Goal: Task Accomplishment & Management: Complete application form

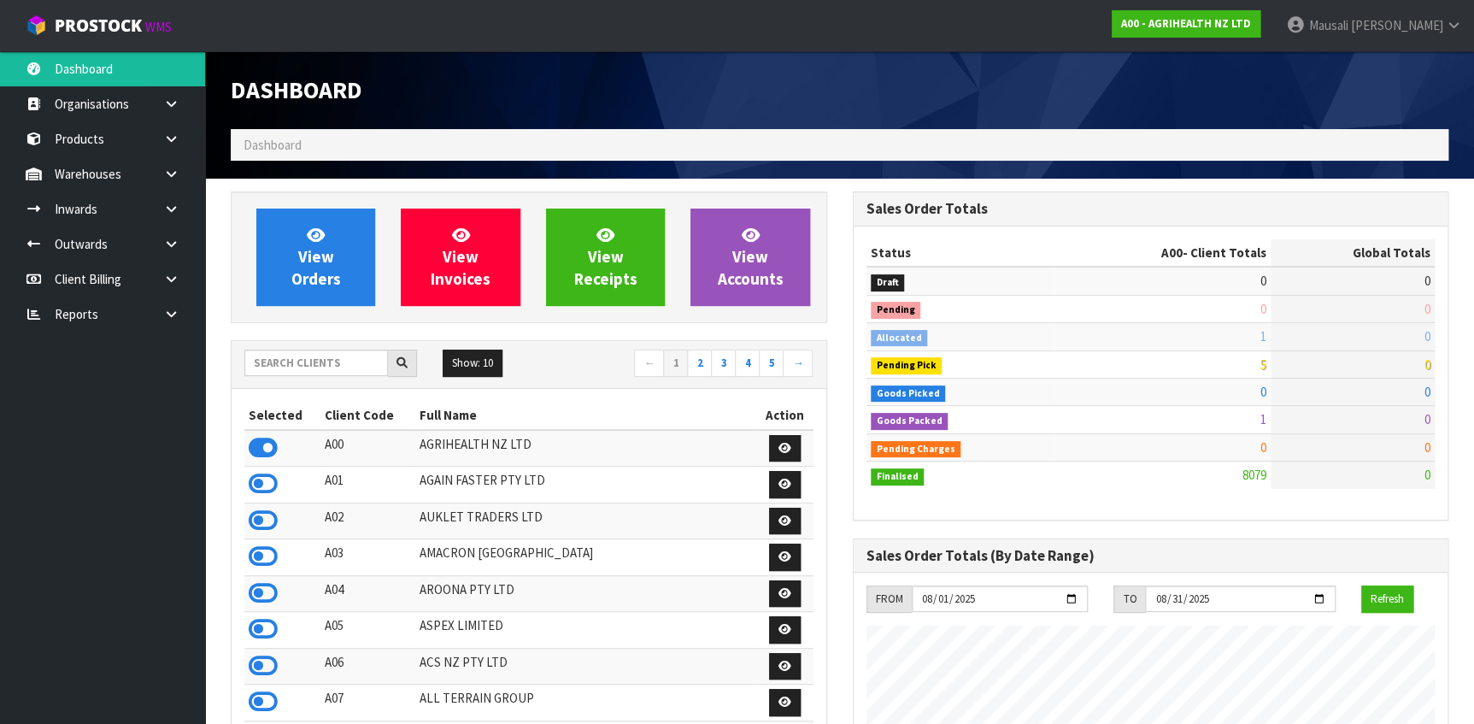
scroll to position [1292, 621]
click at [297, 364] on input "text" at bounding box center [316, 363] width 144 height 26
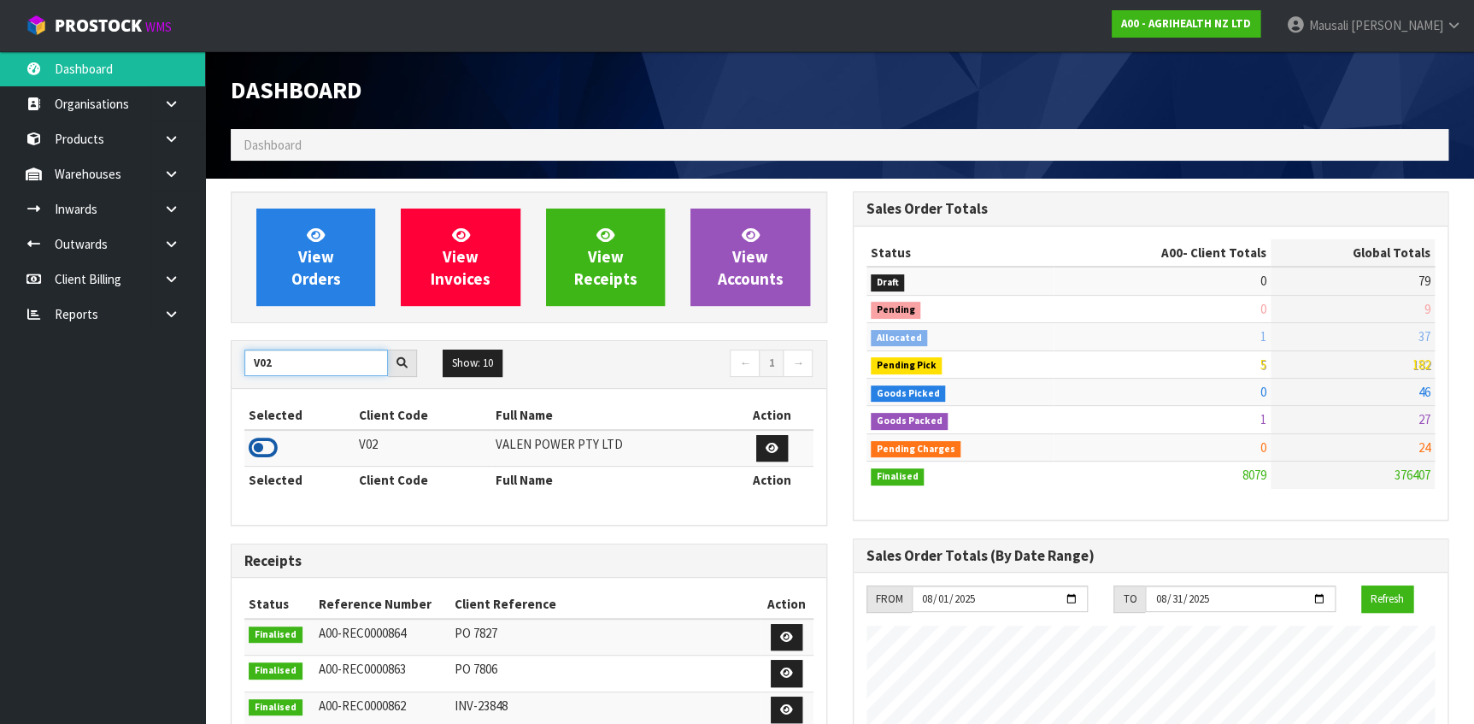
type input "V02"
click at [263, 444] on icon at bounding box center [263, 448] width 29 height 26
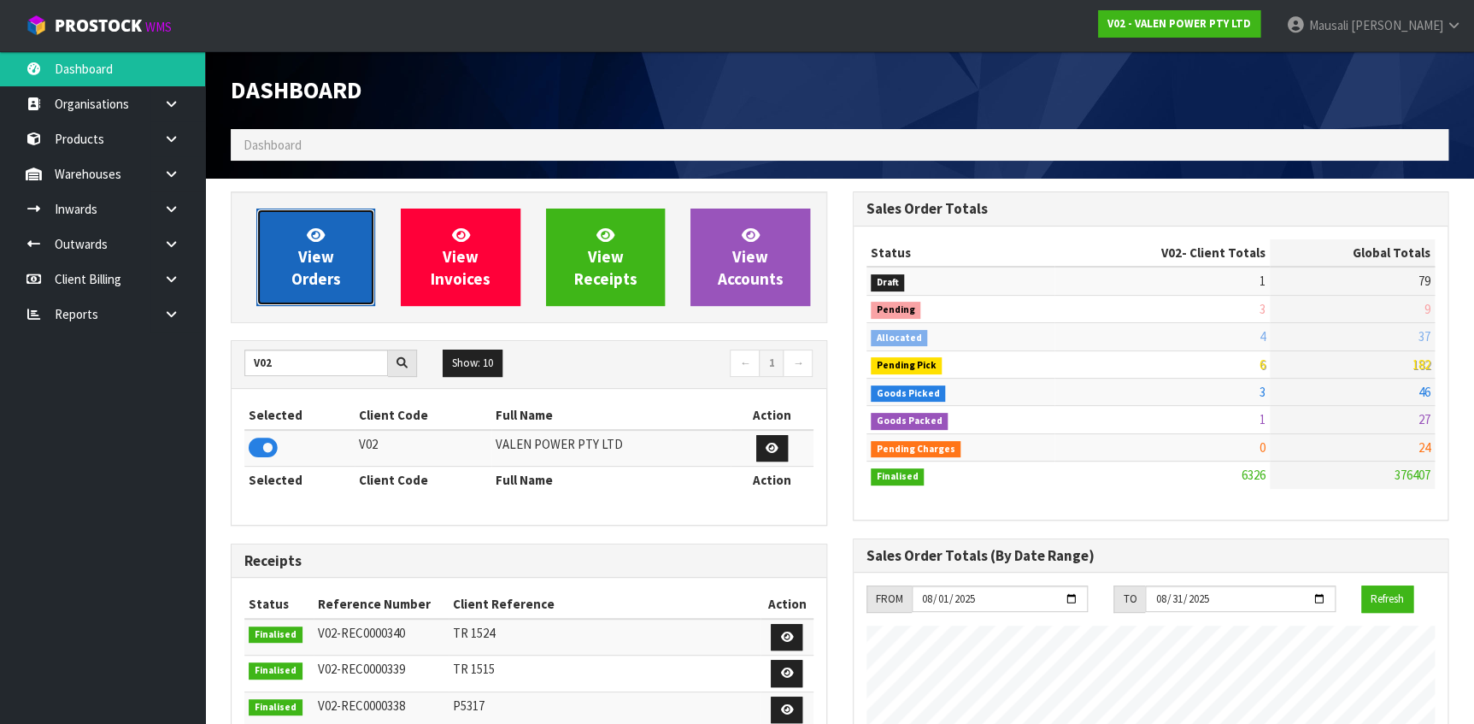
click at [334, 250] on link "View Orders" at bounding box center [315, 257] width 119 height 97
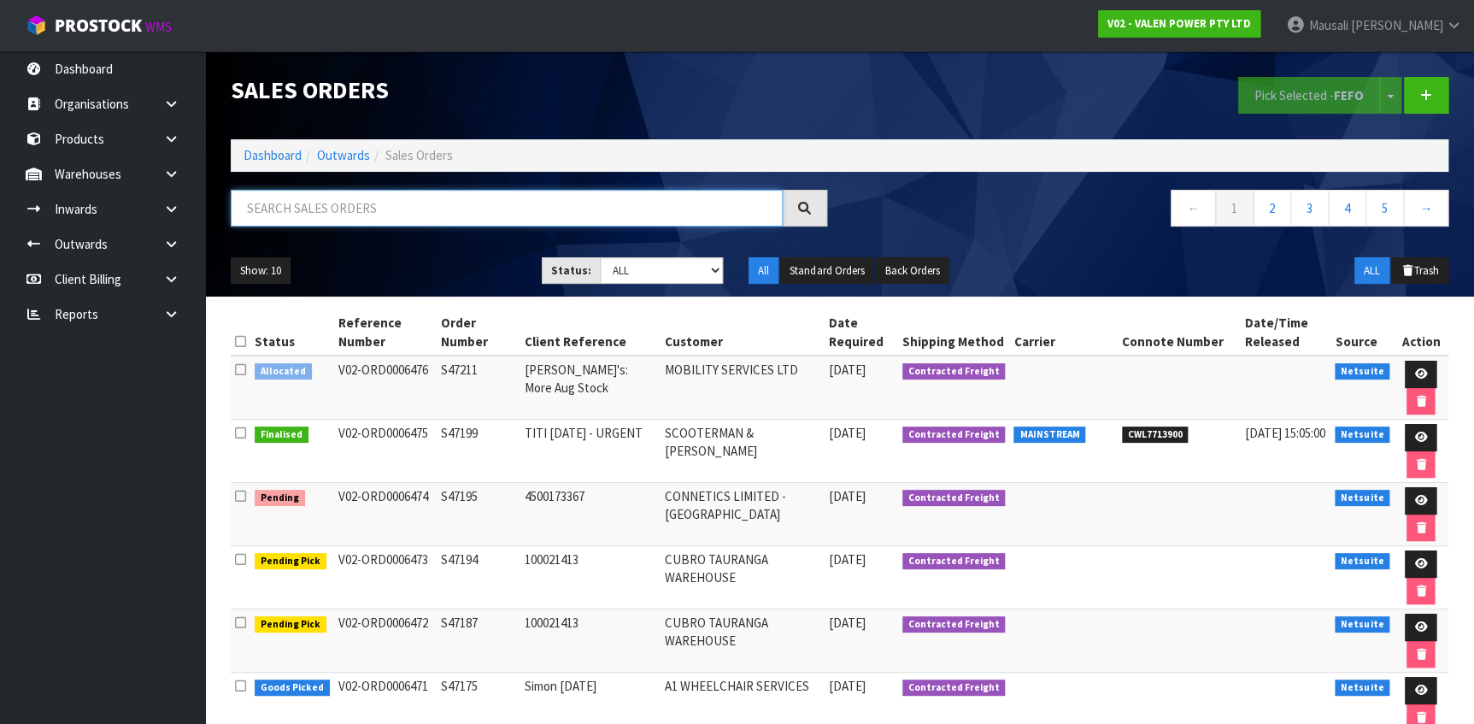
click at [278, 209] on input "text" at bounding box center [507, 208] width 552 height 37
type input "JOB-0407296"
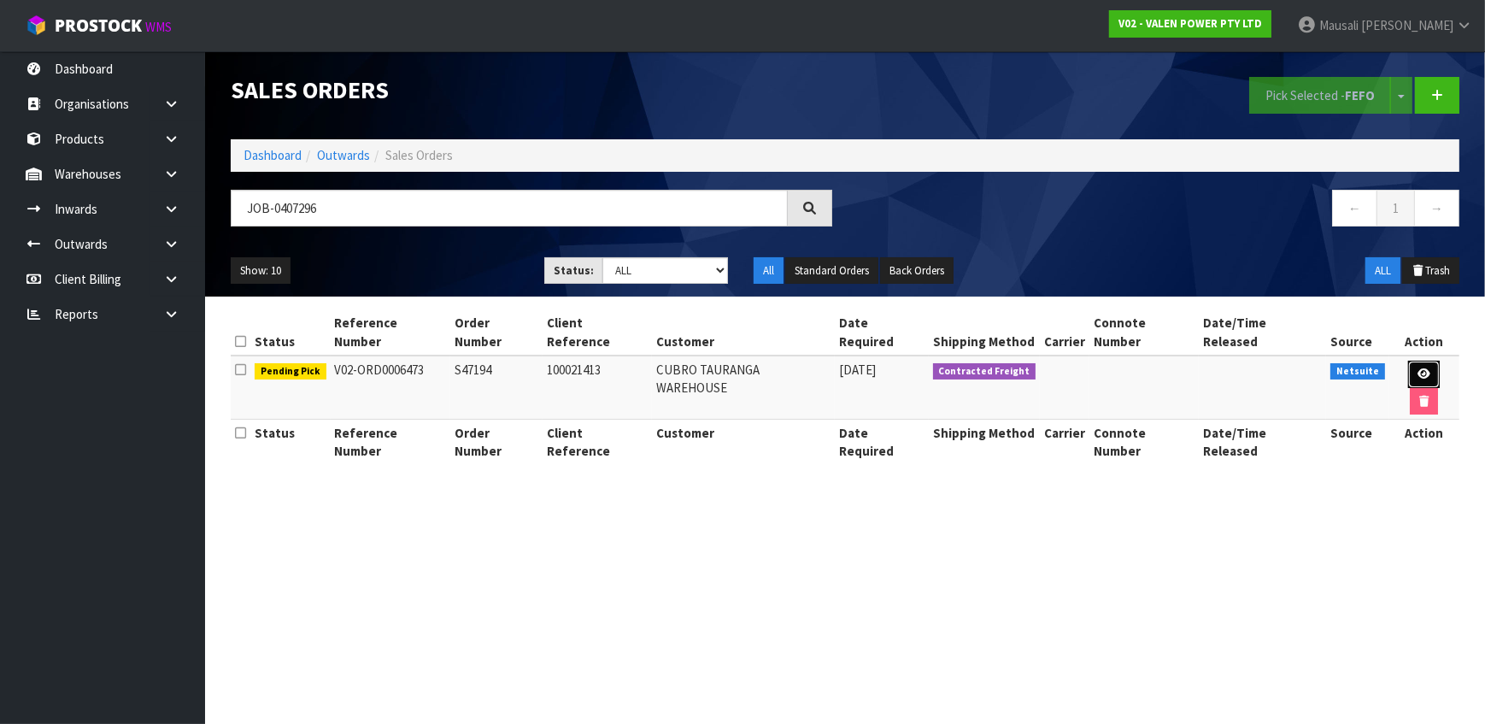
click at [1418, 368] on icon at bounding box center [1424, 373] width 13 height 11
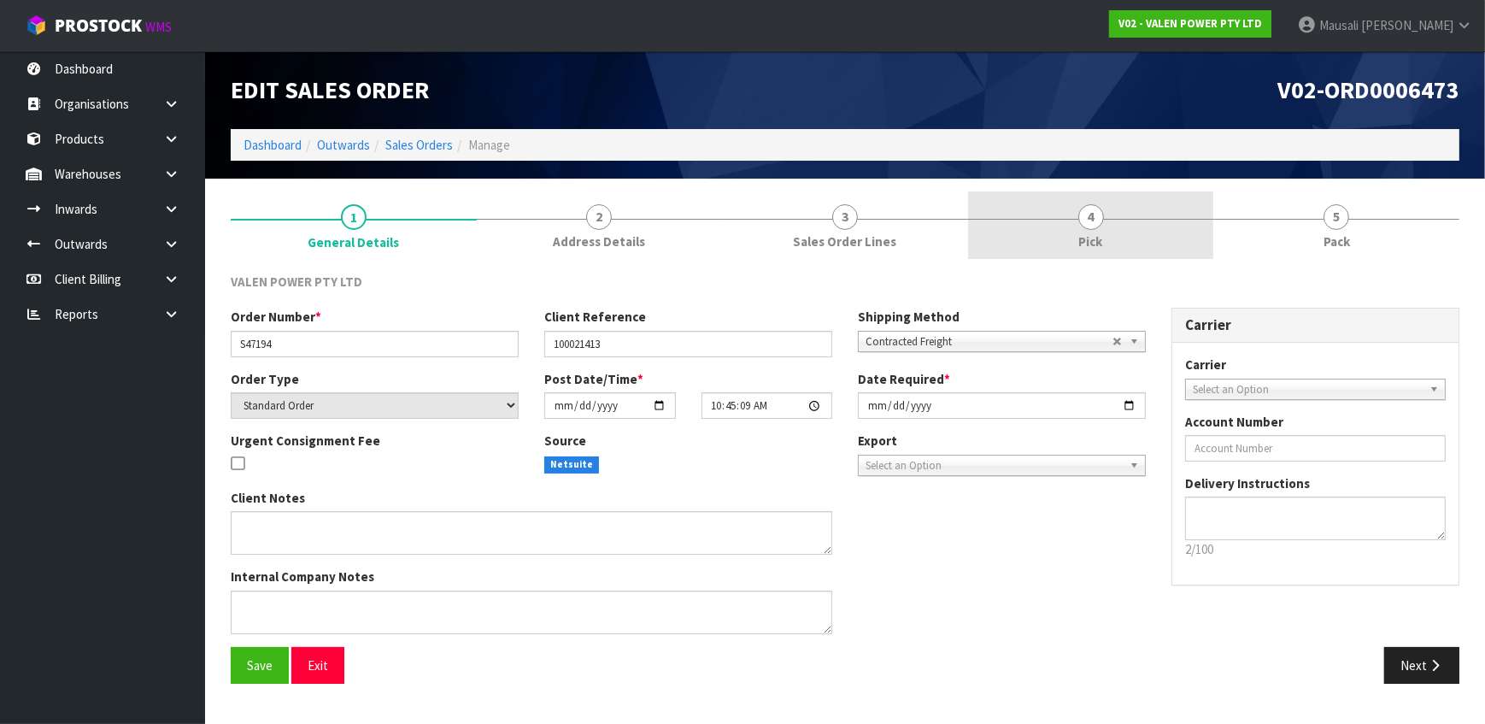
click at [1092, 236] on span "Pick" at bounding box center [1091, 241] width 24 height 18
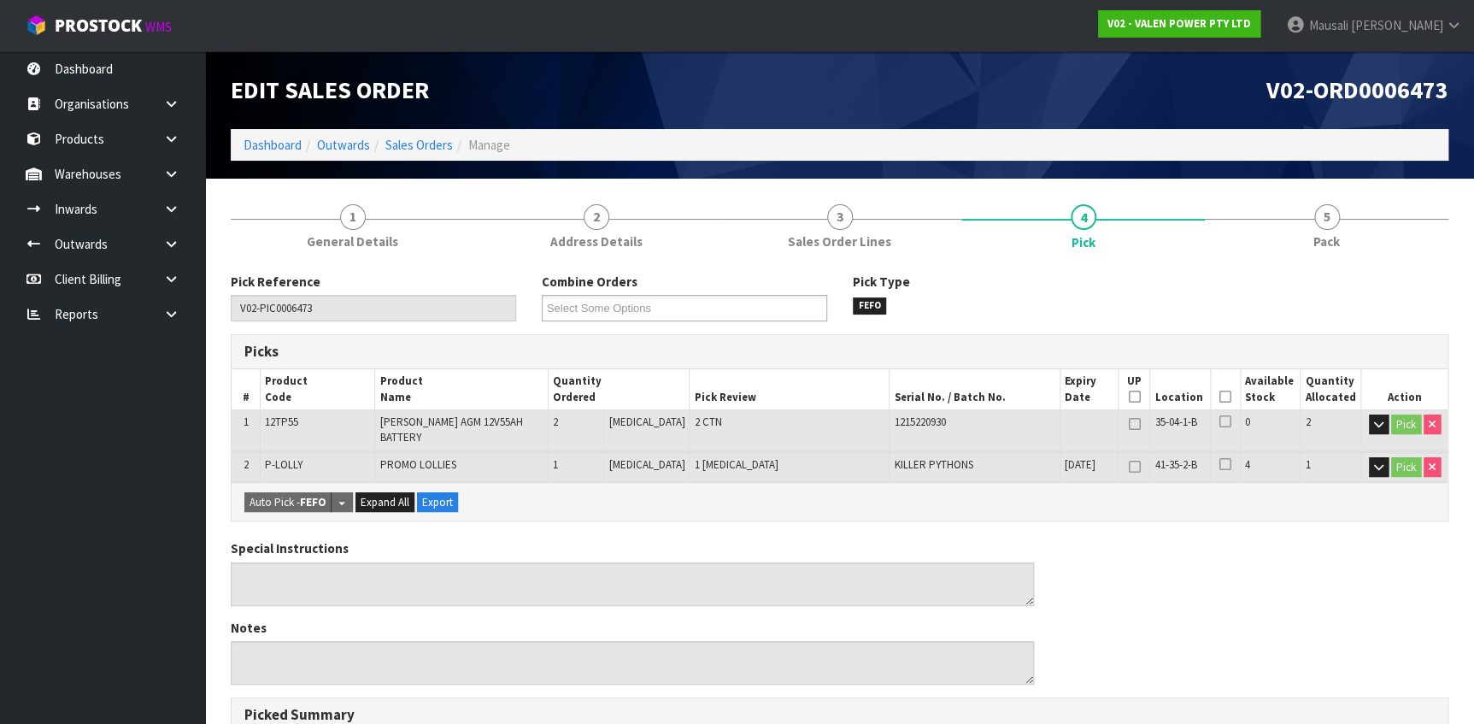
click at [1219, 397] on icon at bounding box center [1225, 397] width 12 height 1
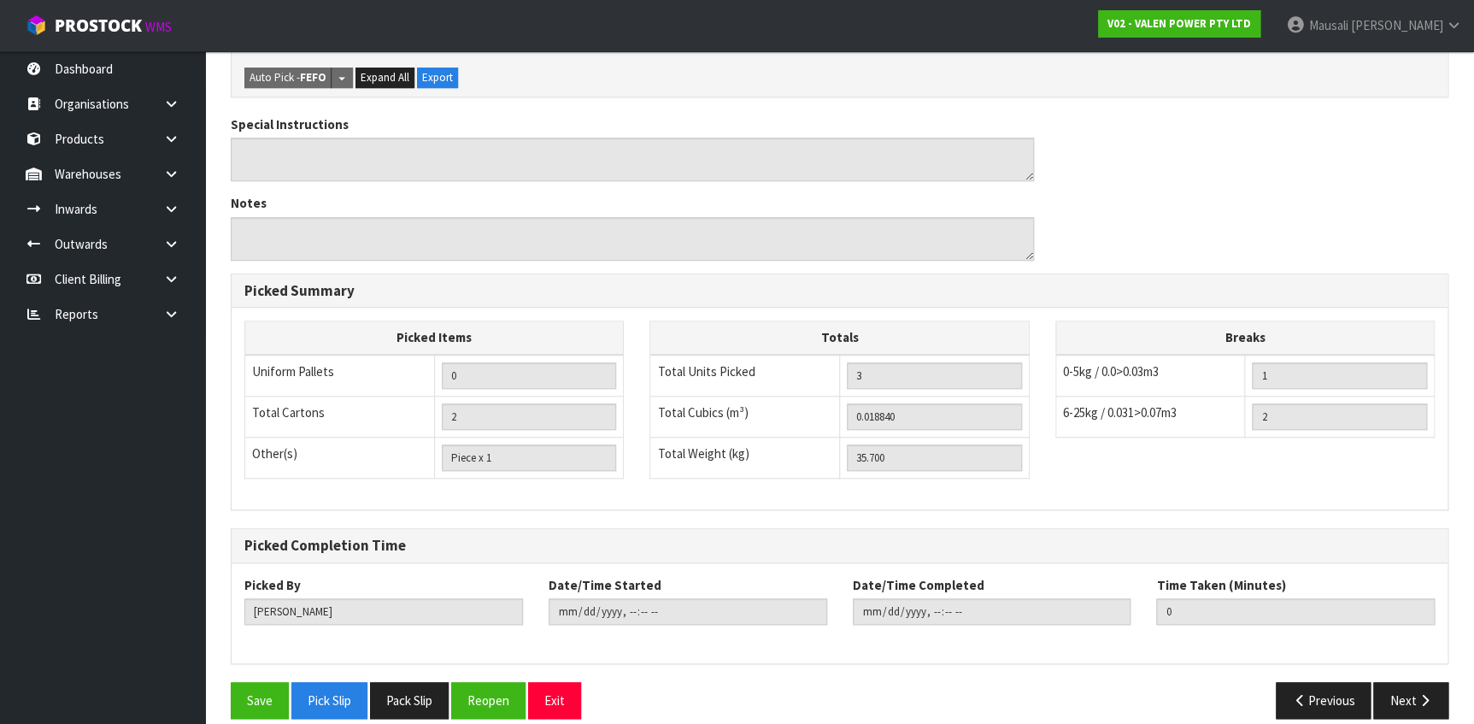
scroll to position [492, 0]
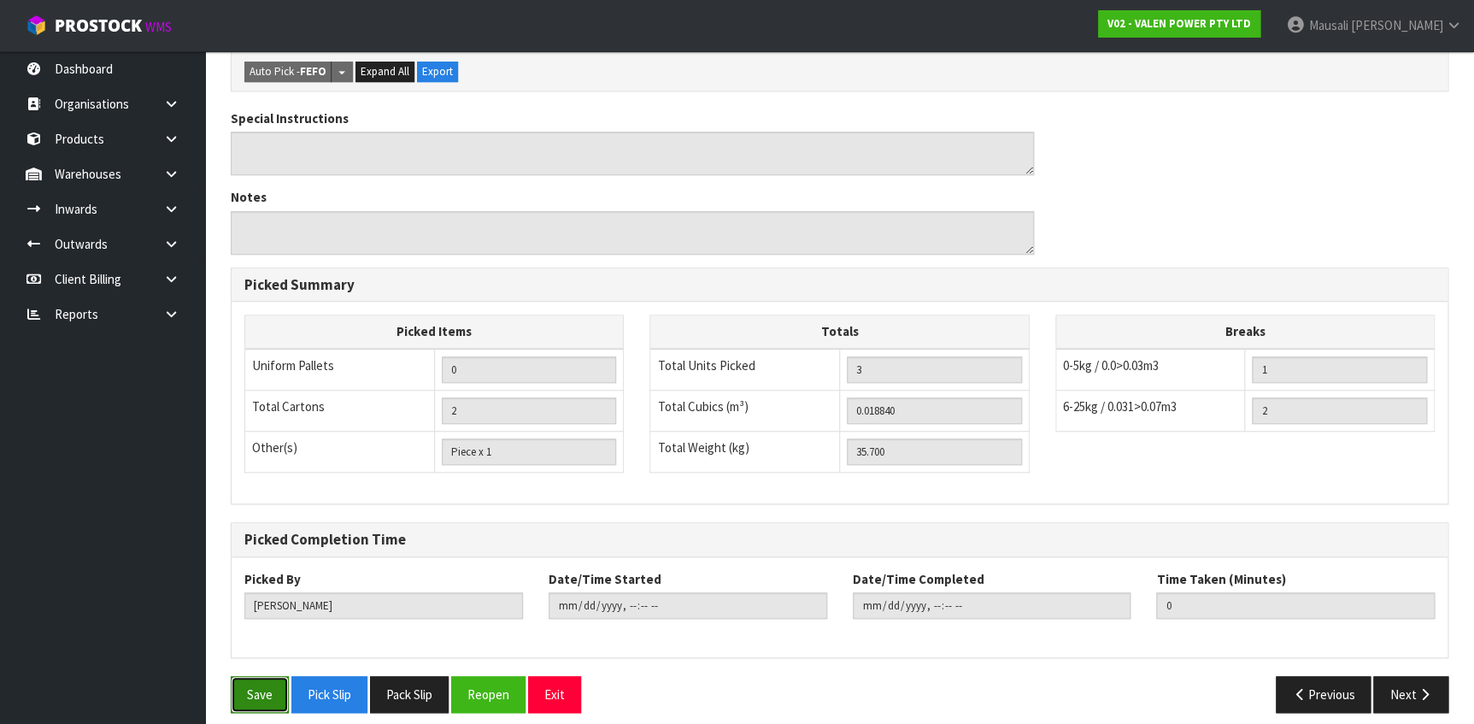
click at [241, 676] on button "Save" at bounding box center [260, 694] width 58 height 37
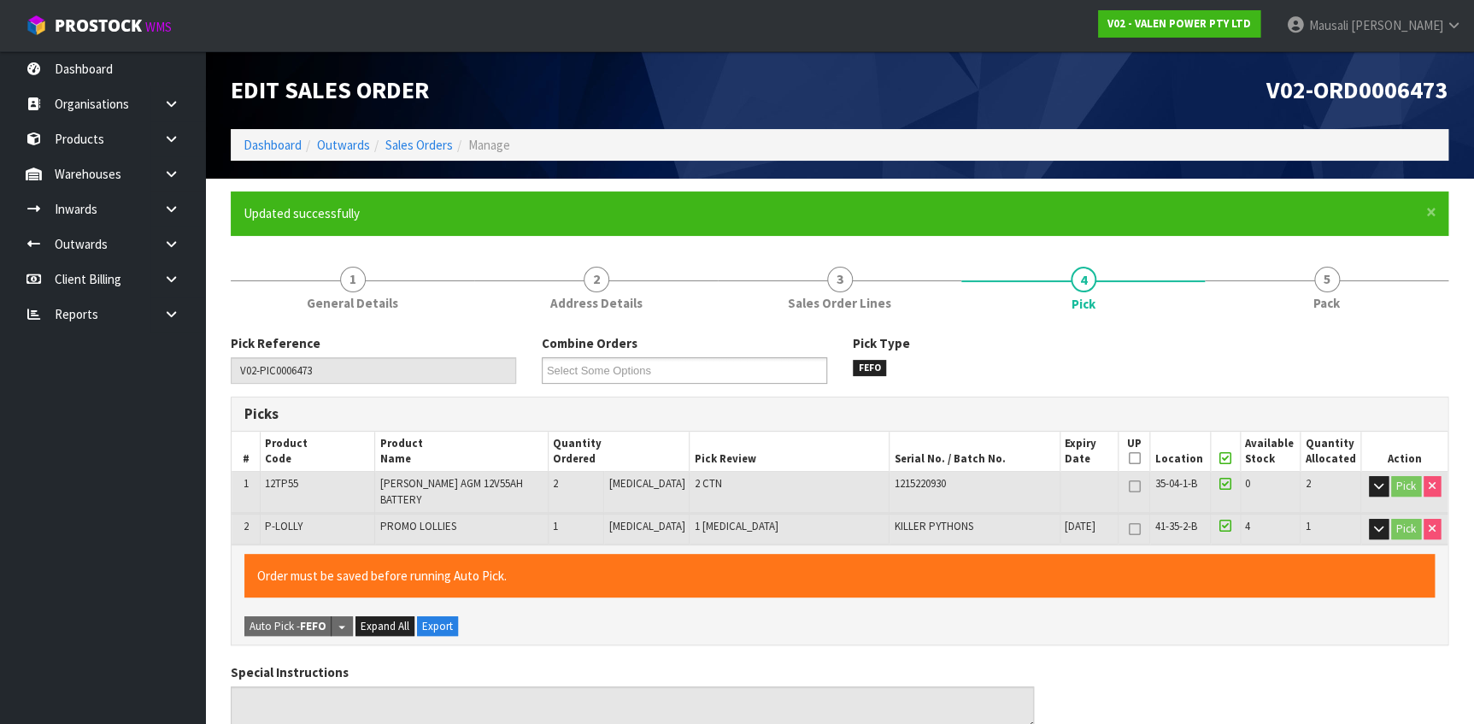
type input "[PERSON_NAME]"
type input "[DATE]T09:21:49"
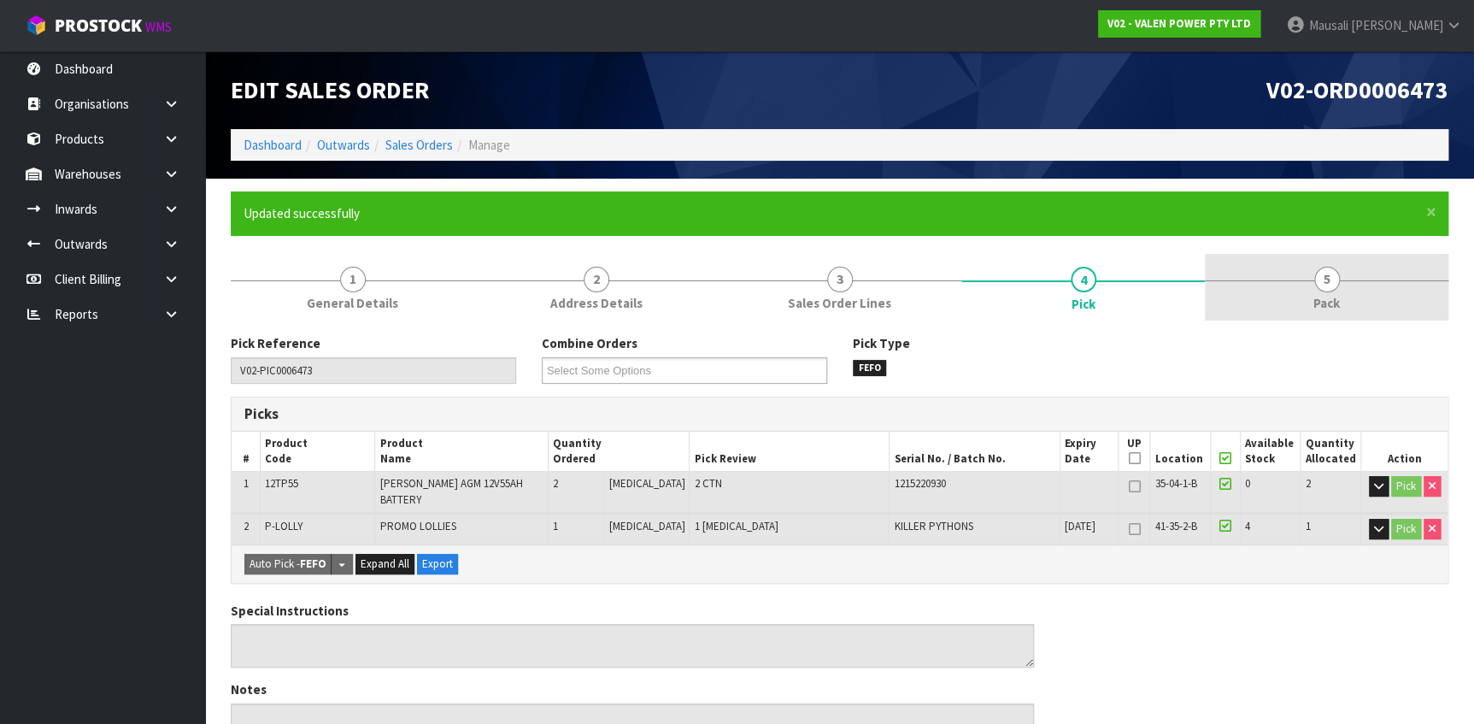
click at [1309, 280] on div at bounding box center [1327, 280] width 244 height 1
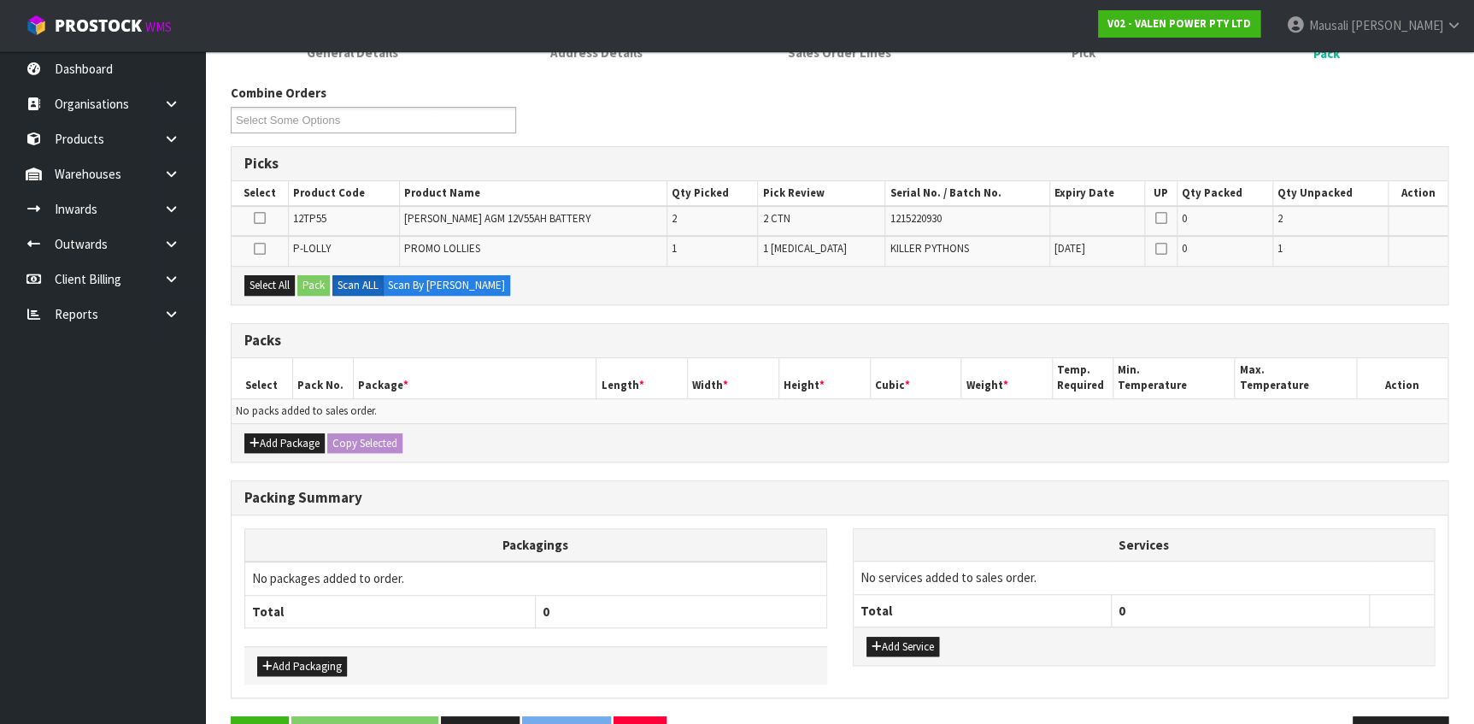
scroll to position [223, 0]
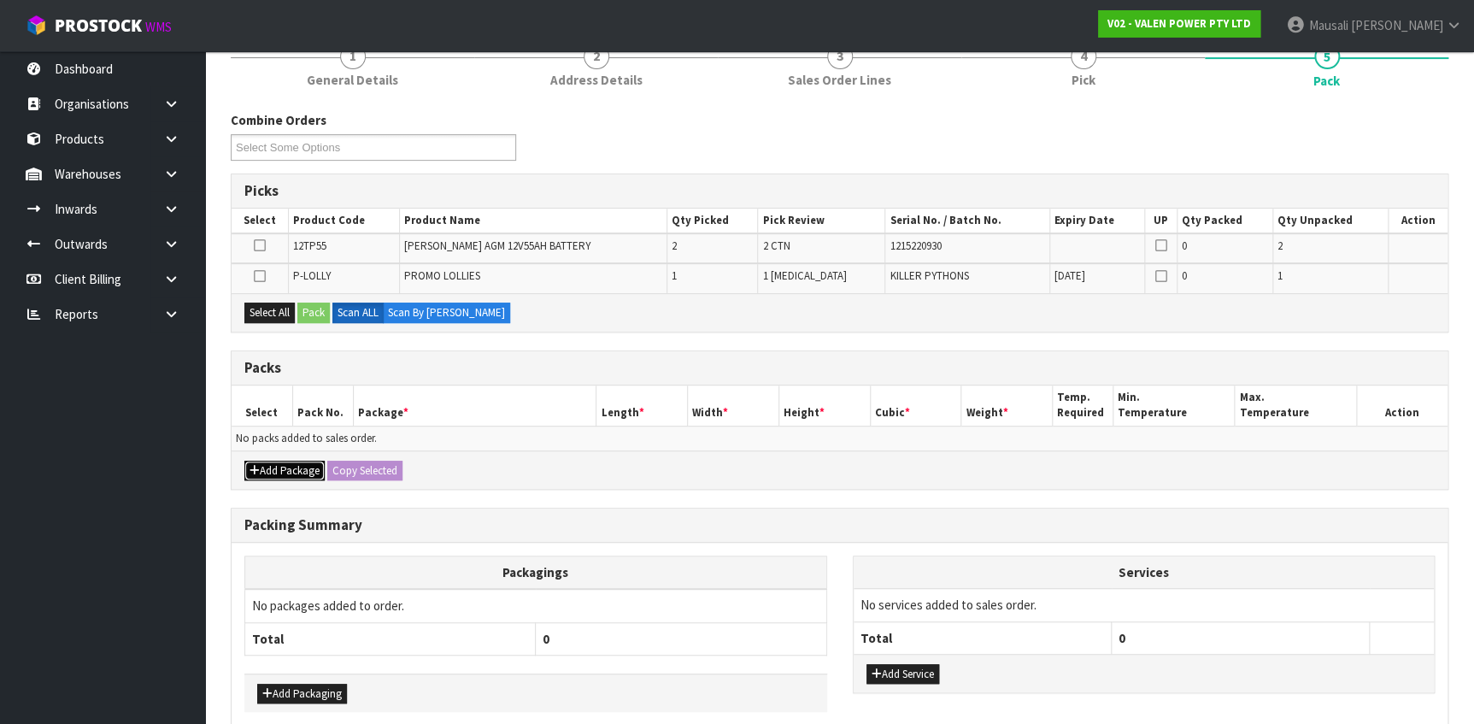
click at [303, 469] on button "Add Package" at bounding box center [284, 471] width 80 height 21
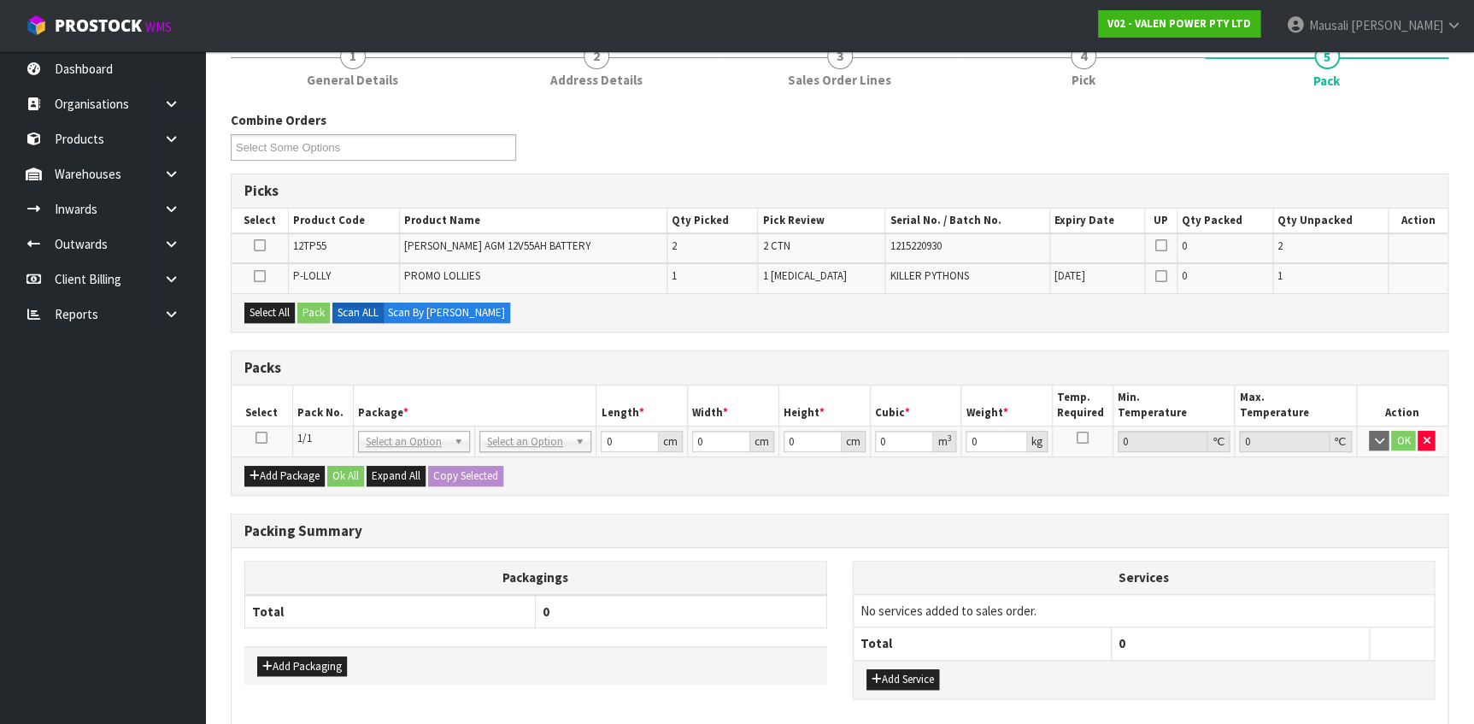
click at [262, 438] on icon at bounding box center [262, 438] width 12 height 1
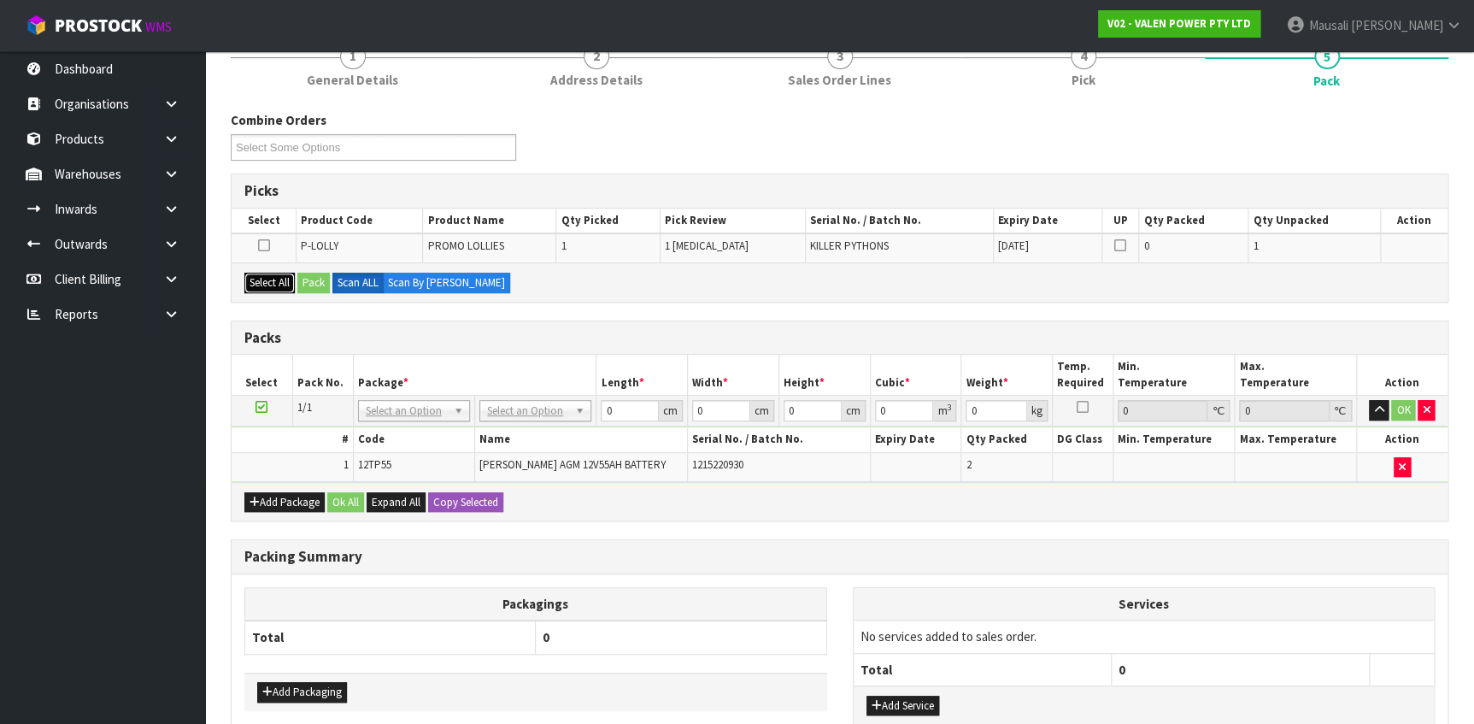
click at [268, 282] on button "Select All" at bounding box center [269, 283] width 50 height 21
click at [318, 275] on button "Pack" at bounding box center [313, 283] width 32 height 21
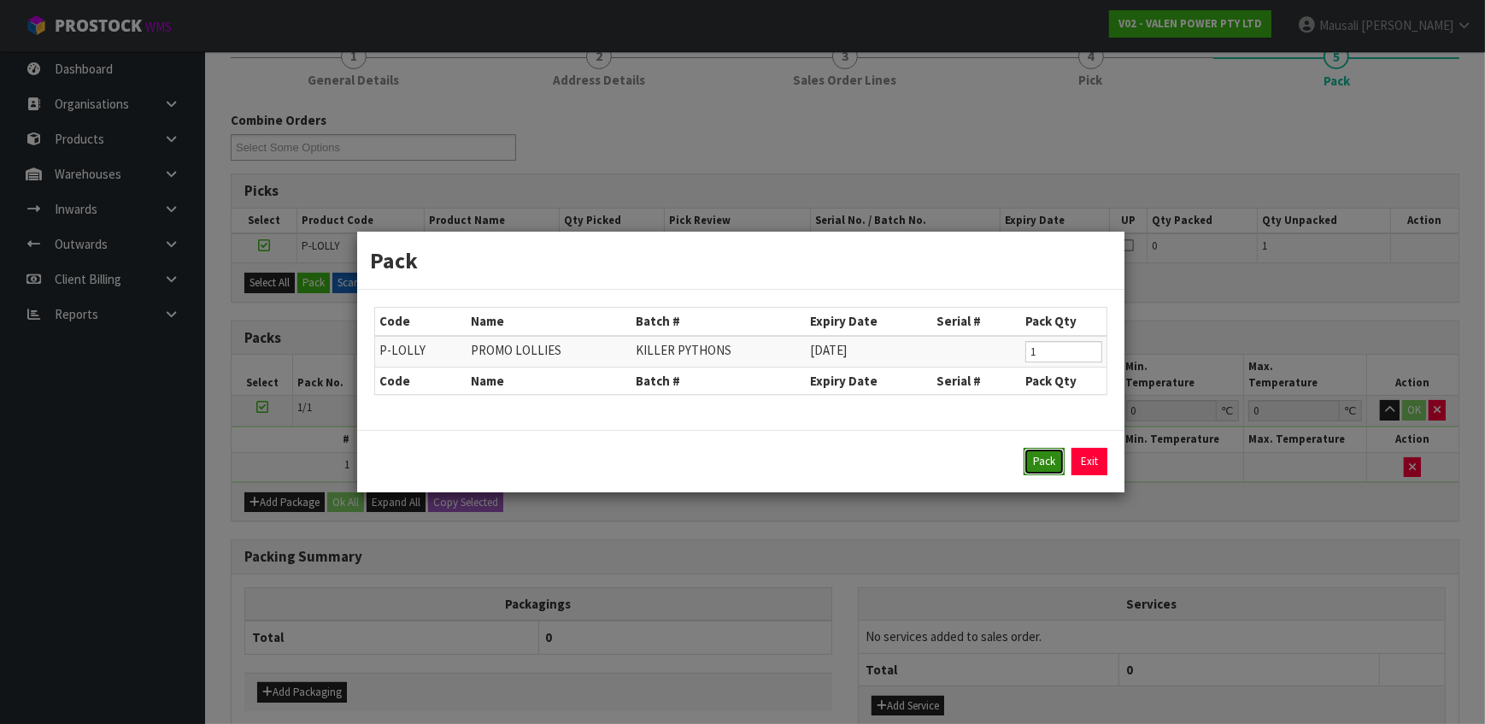
click at [1036, 461] on button "Pack" at bounding box center [1044, 461] width 41 height 27
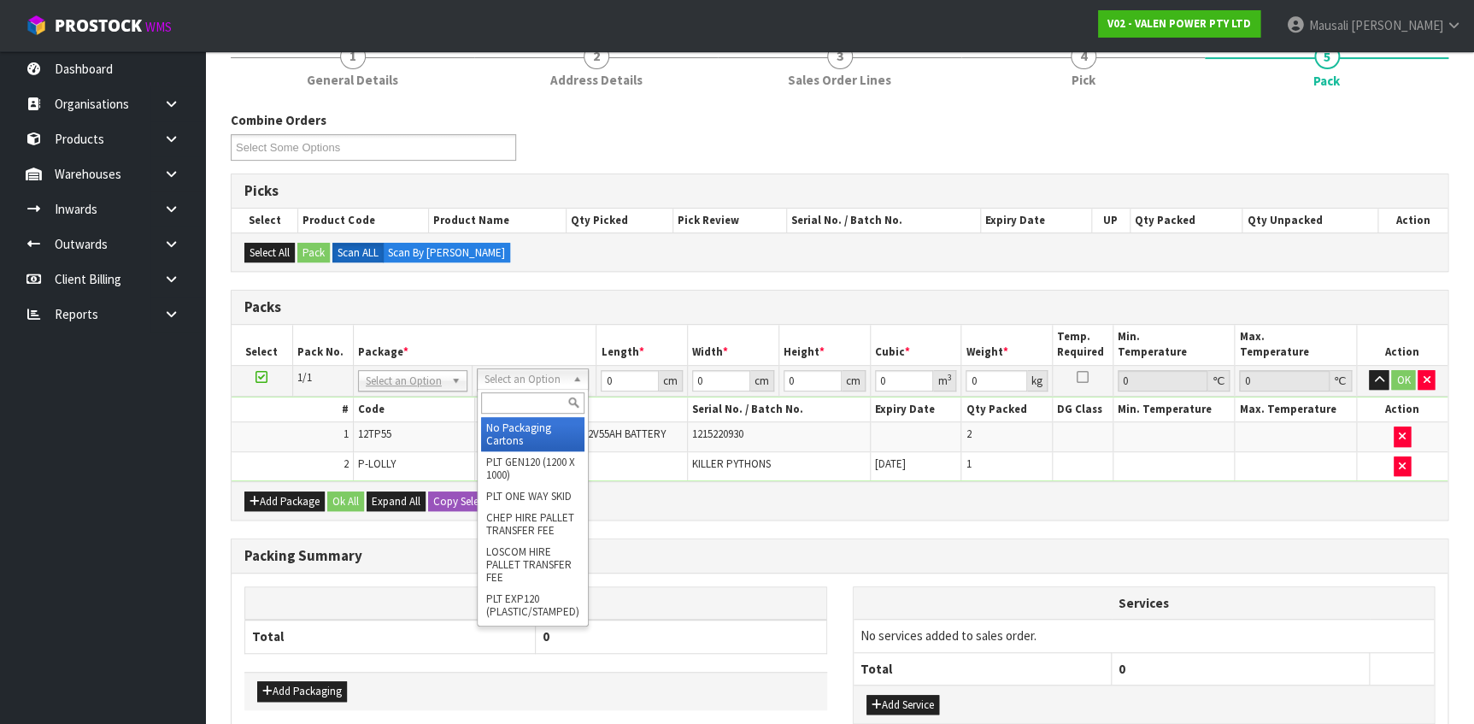
click at [524, 404] on input "text" at bounding box center [532, 402] width 103 height 21
type input "V"
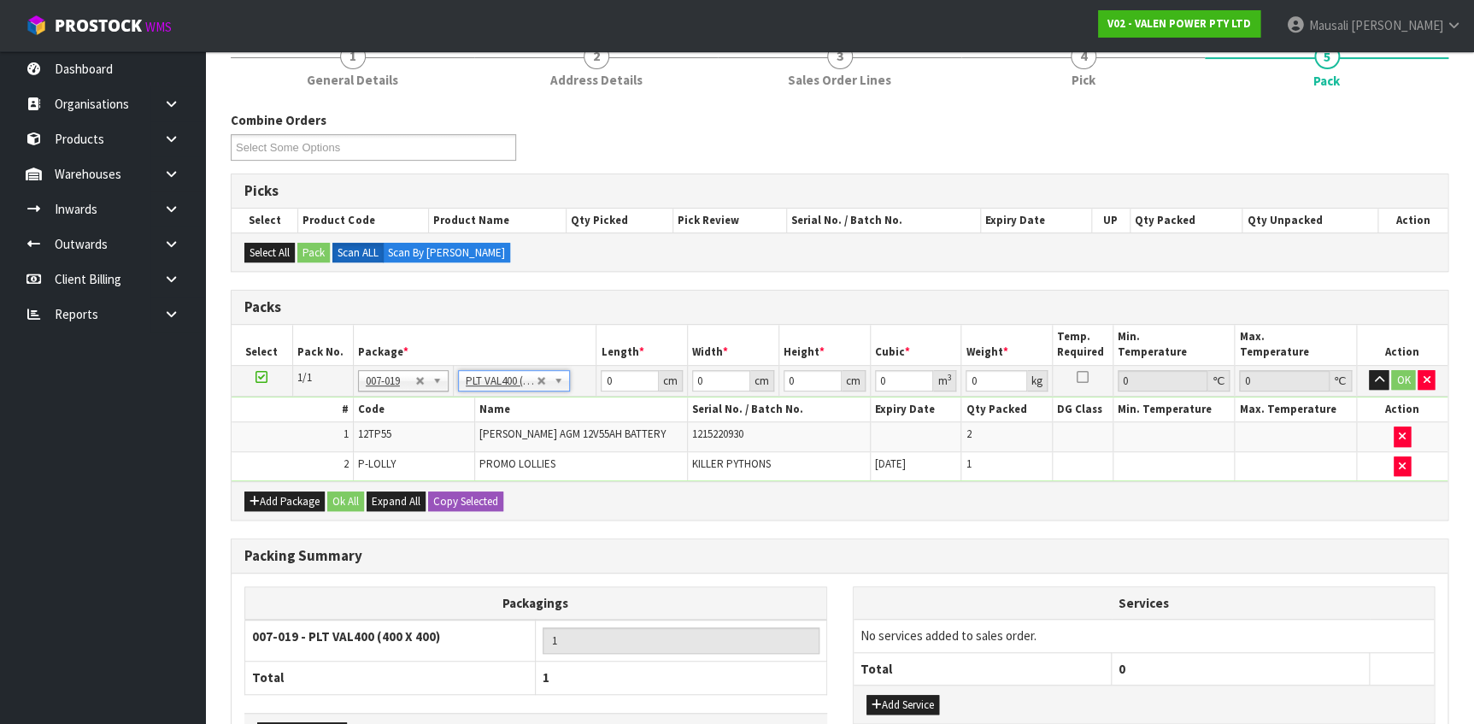
type input "40"
type input "39.7"
drag, startPoint x: 619, startPoint y: 379, endPoint x: 597, endPoint y: 381, distance: 22.4
click at [597, 381] on td "40 cm" at bounding box center [642, 380] width 91 height 31
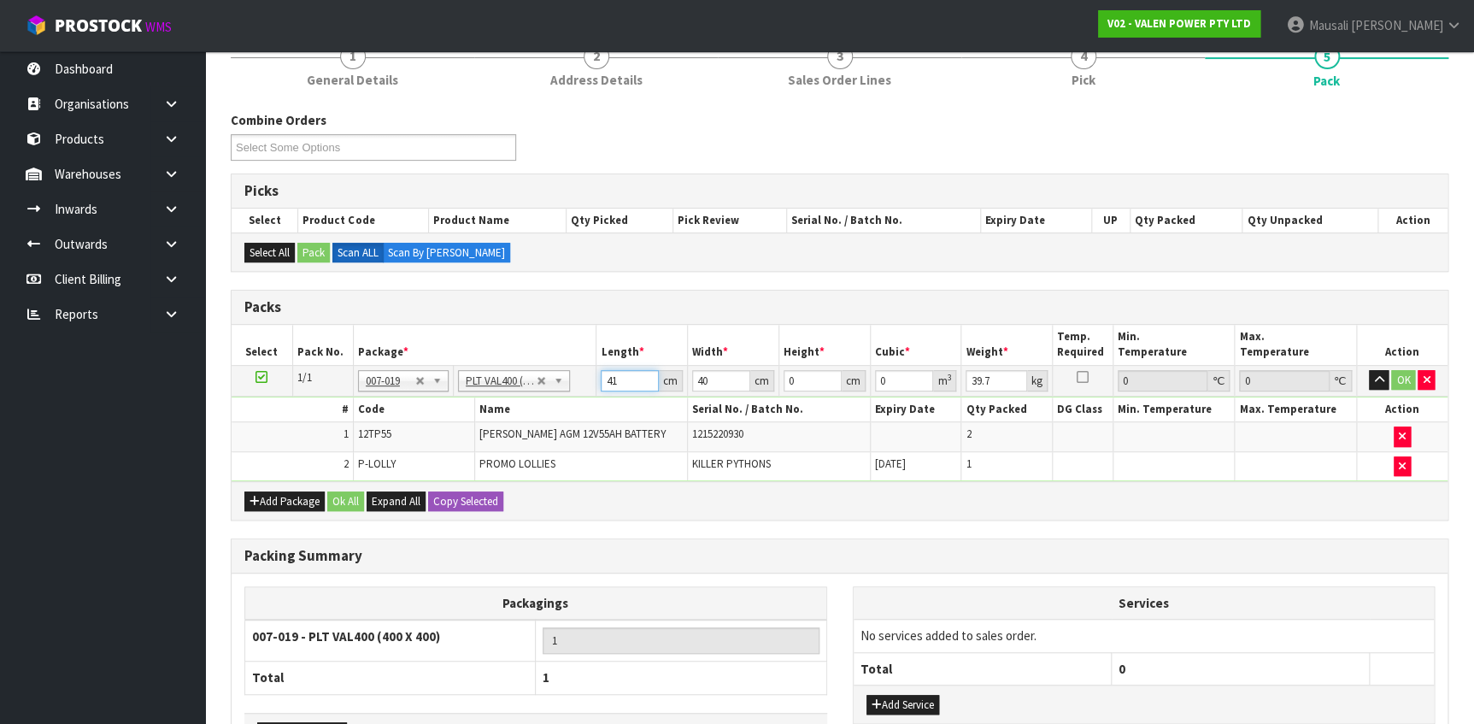
type input "41"
type input "40"
type input "3"
type input "0.00492"
type input "34"
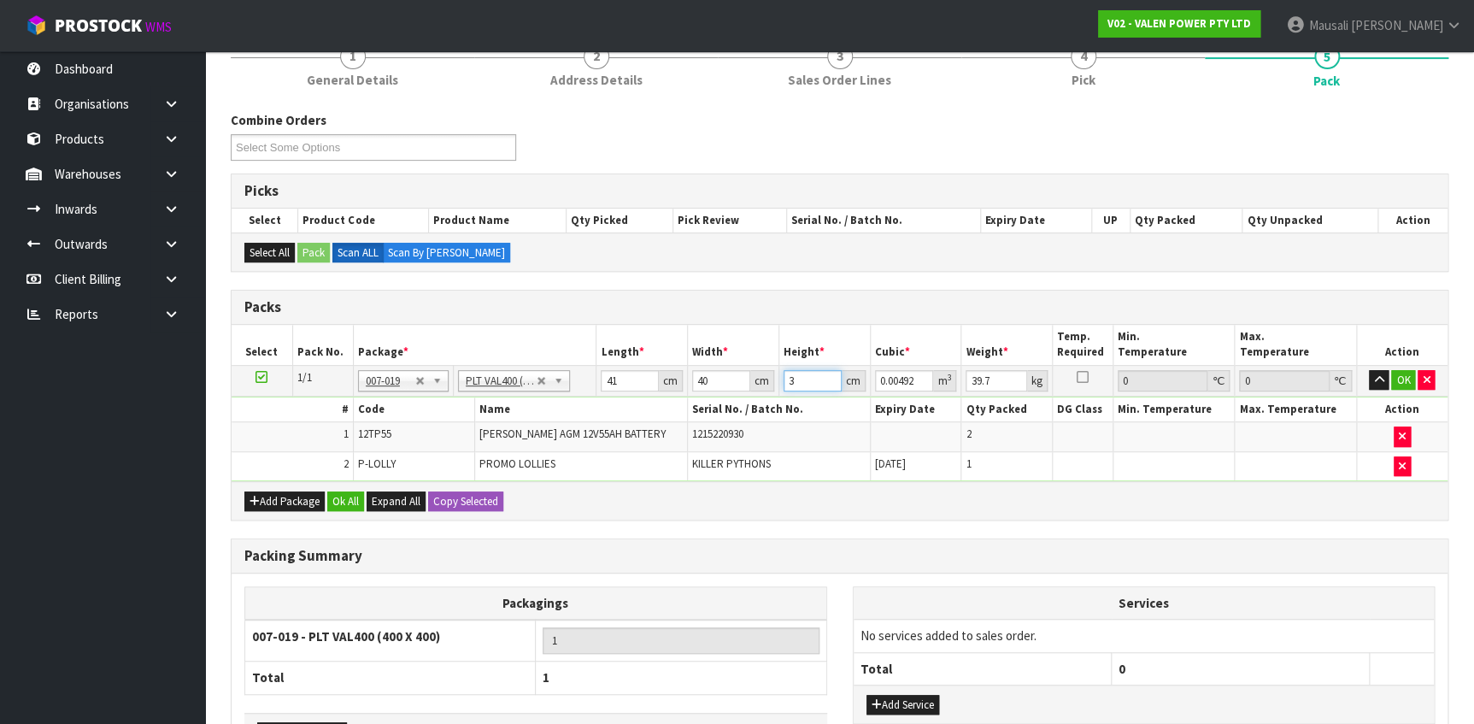
type input "0.05576"
type input "34"
type input "38"
click at [342, 497] on button "Ok All" at bounding box center [345, 501] width 37 height 21
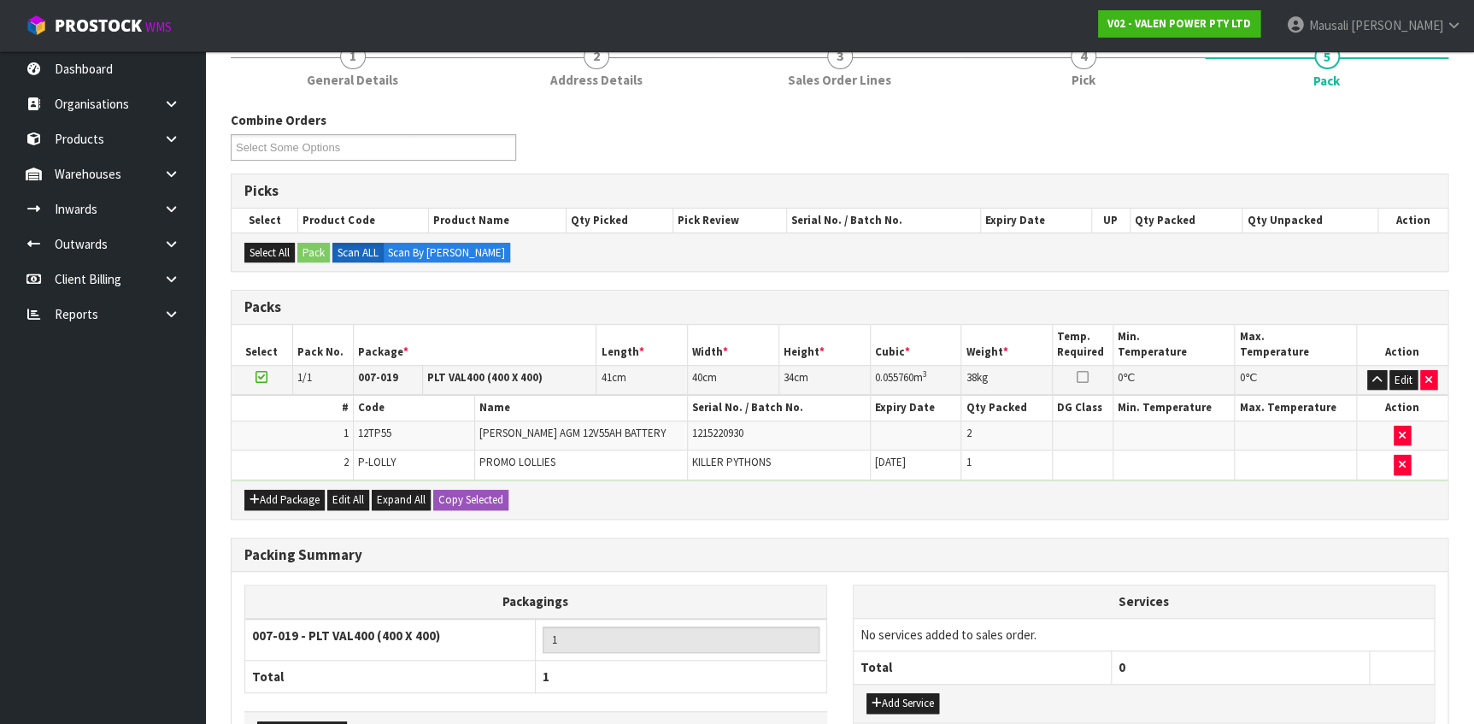
scroll to position [338, 0]
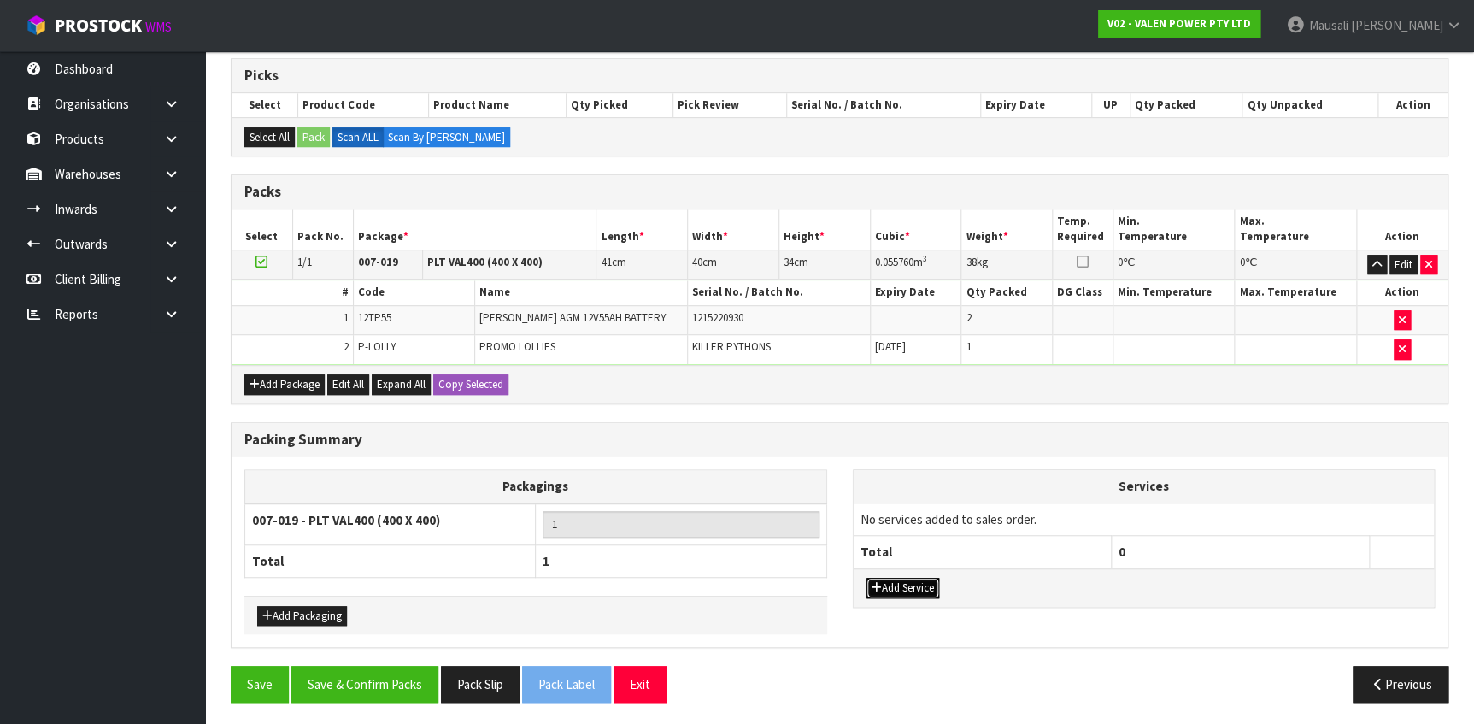
click at [928, 579] on button "Add Service" at bounding box center [903, 588] width 73 height 21
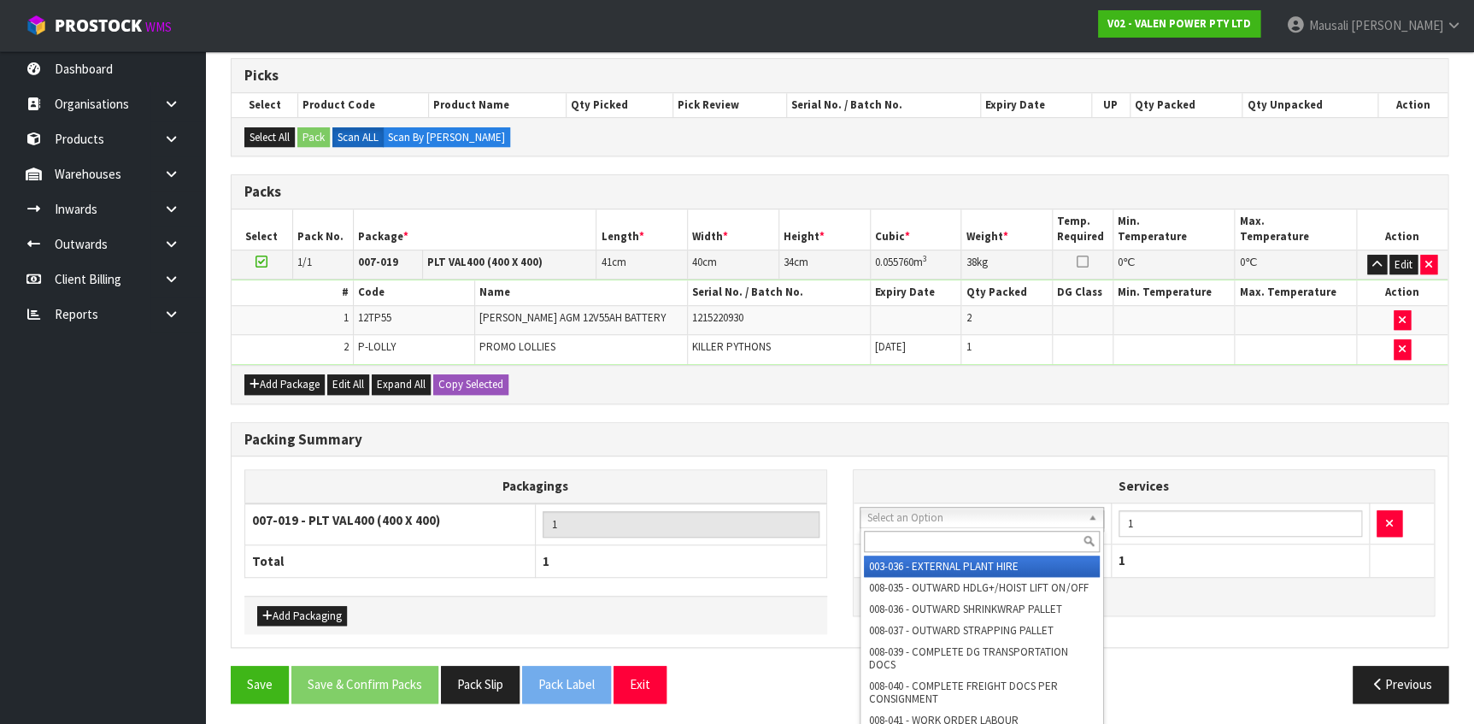
click at [933, 534] on input "text" at bounding box center [982, 541] width 236 height 21
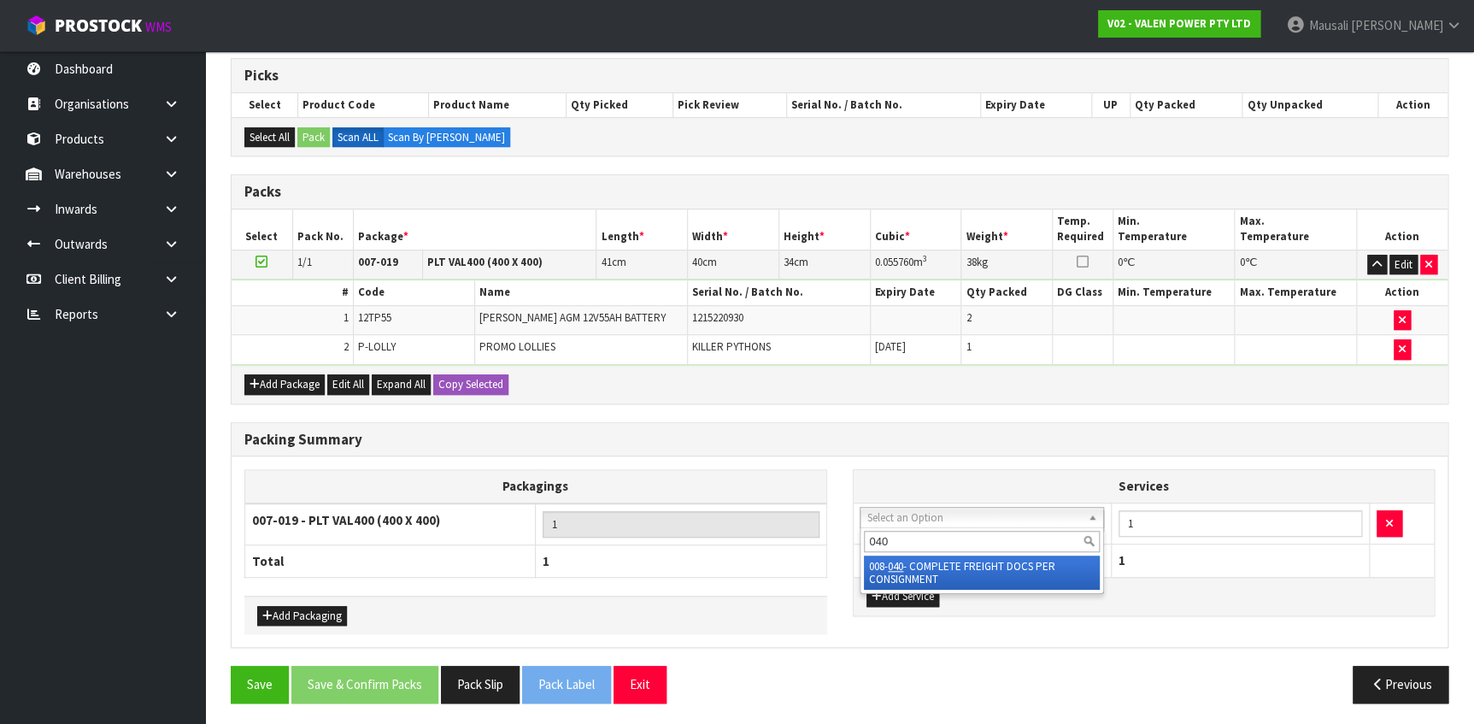
type input "040"
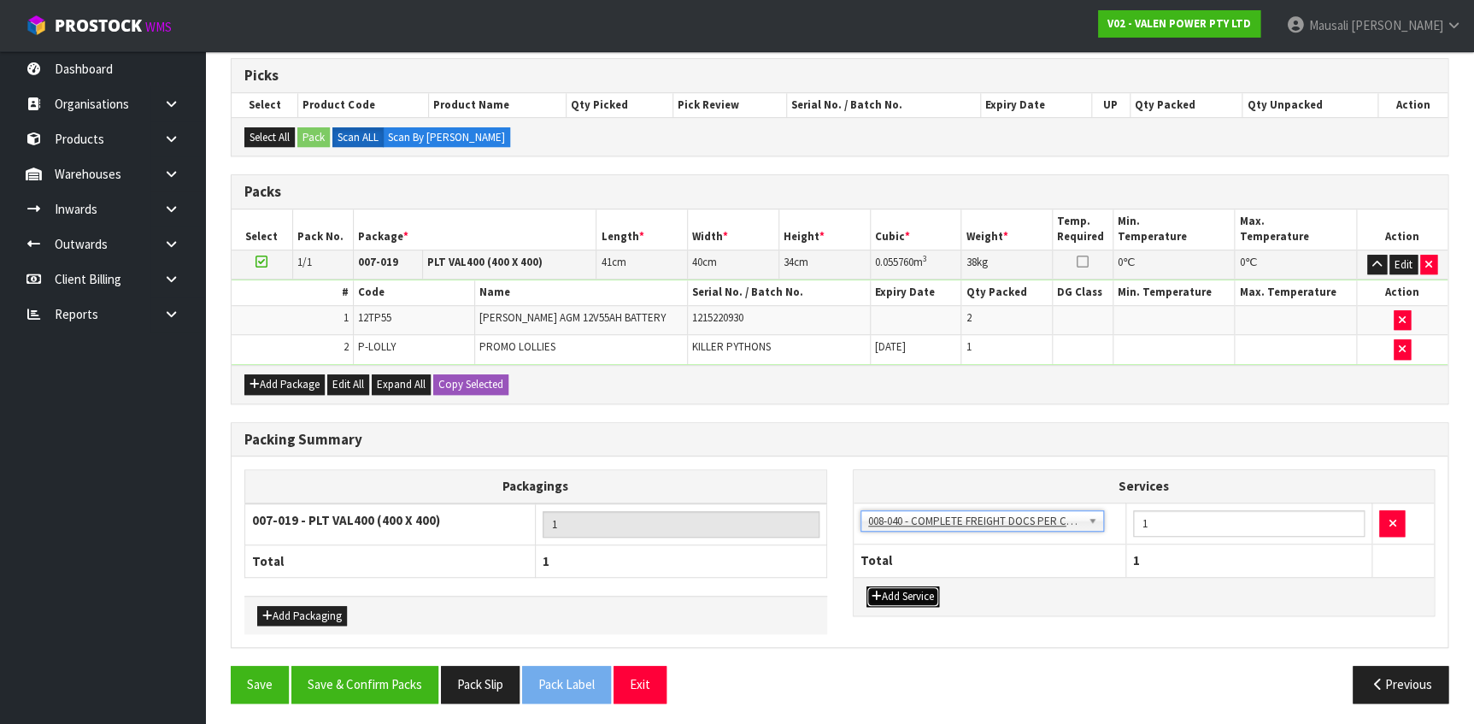
click at [901, 590] on button "Add Service" at bounding box center [903, 596] width 73 height 21
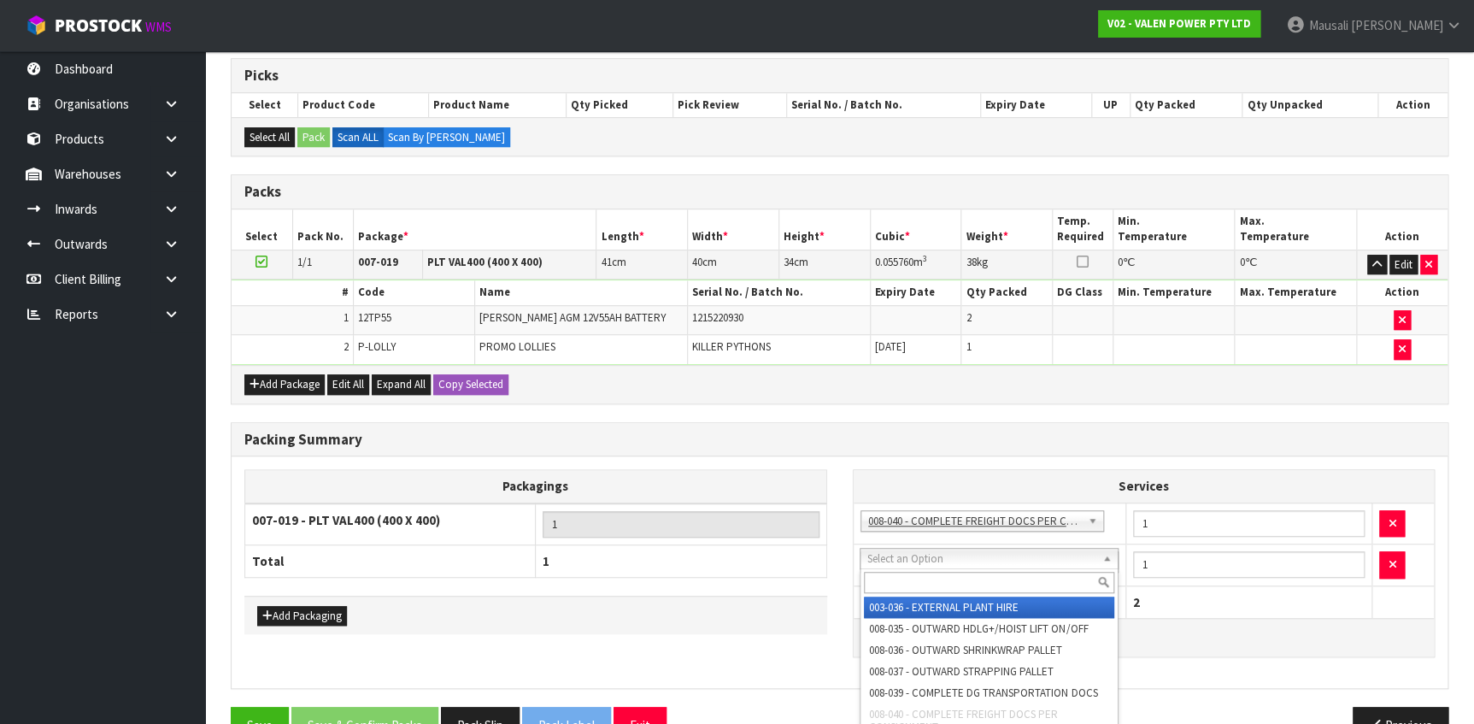
click at [900, 584] on input "text" at bounding box center [989, 582] width 250 height 21
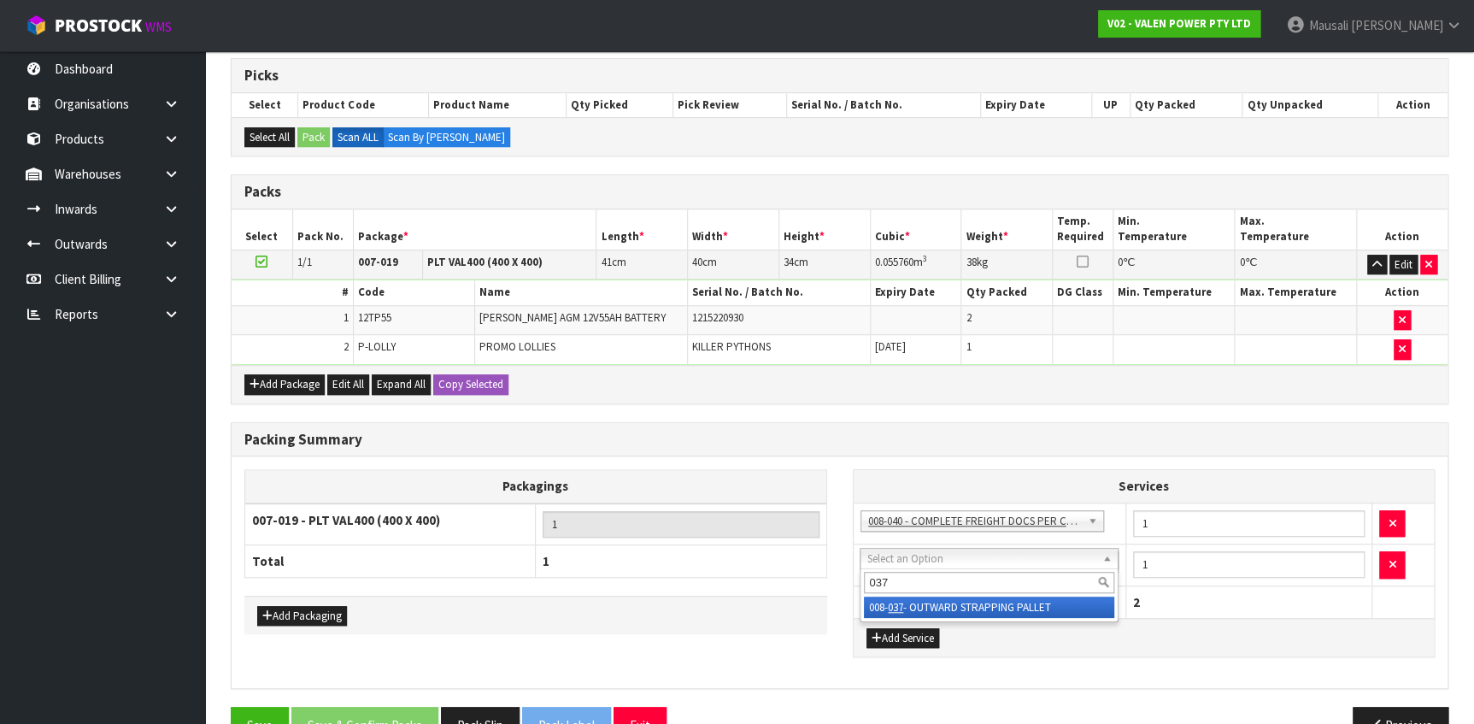
type input "037"
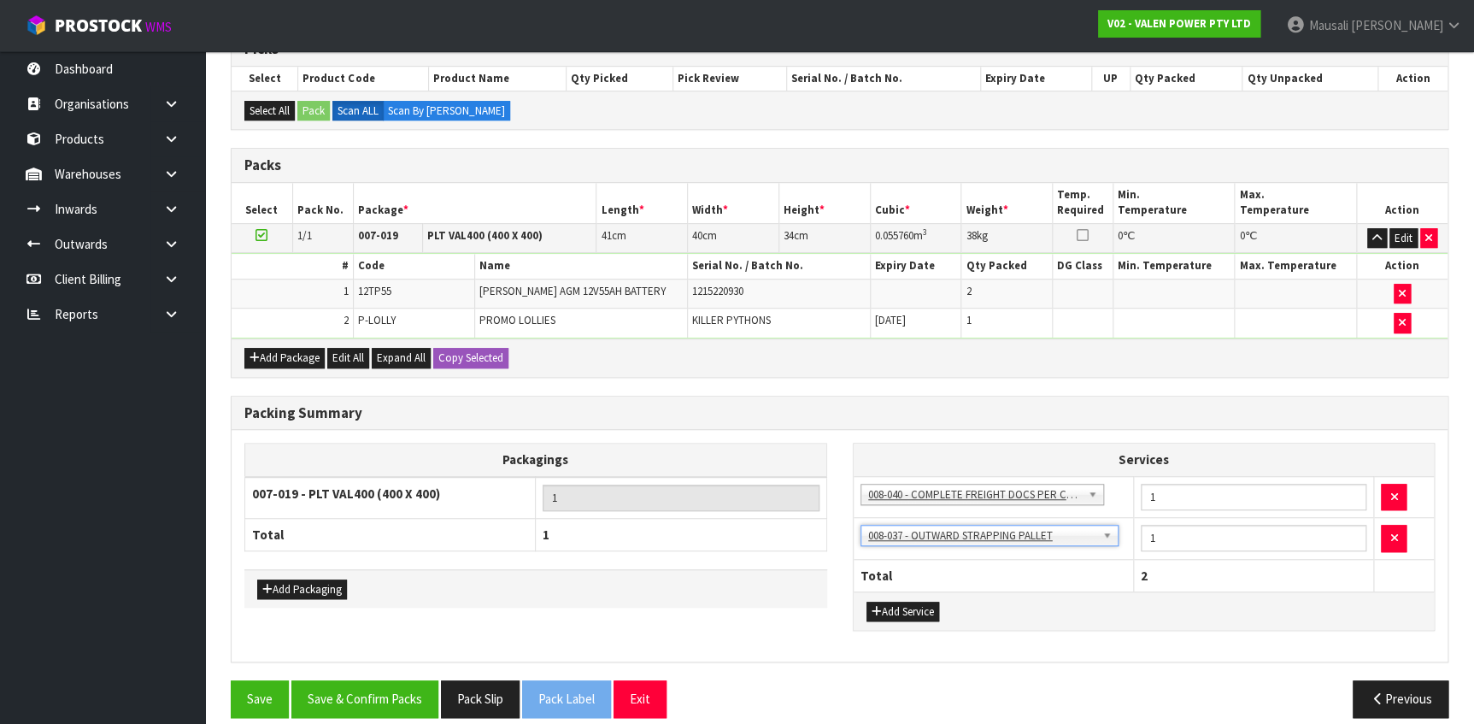
scroll to position [379, 0]
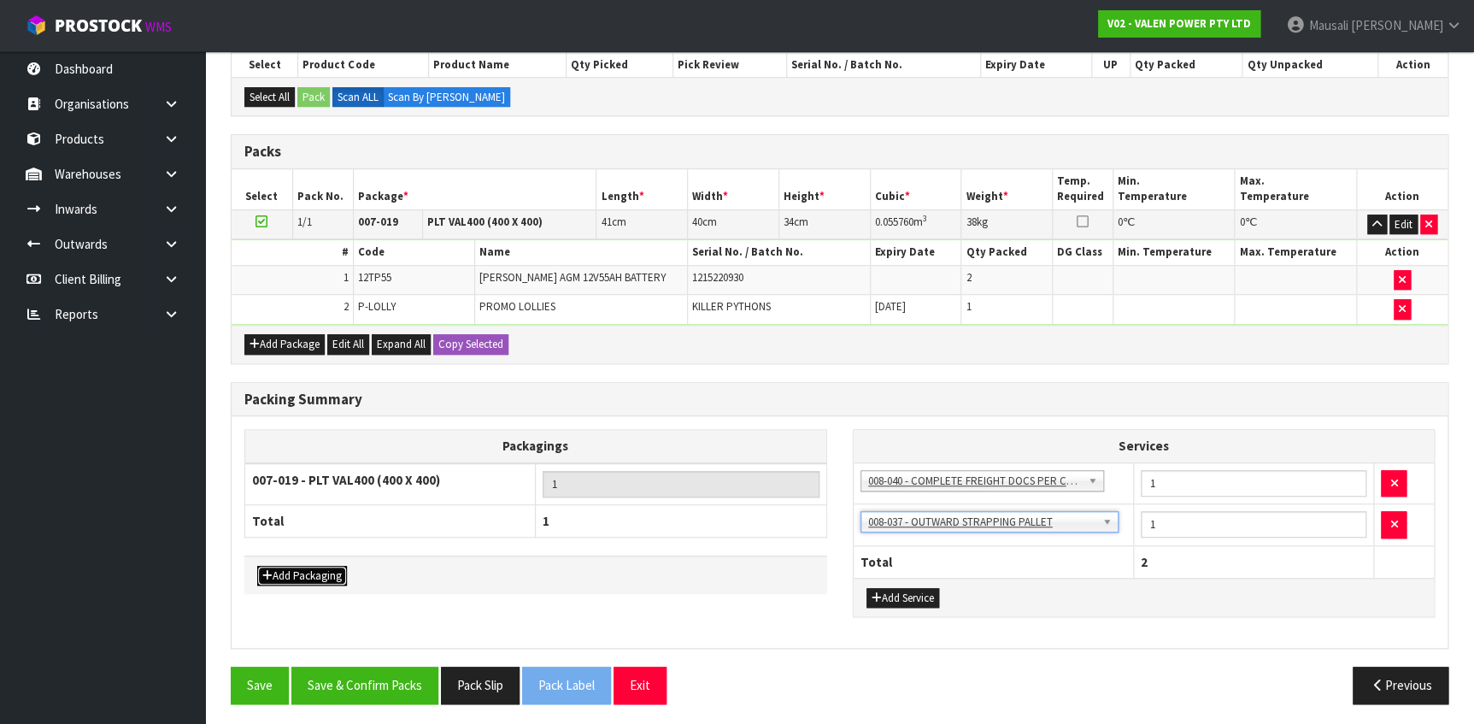
click at [310, 566] on button "Add Packaging" at bounding box center [302, 576] width 90 height 21
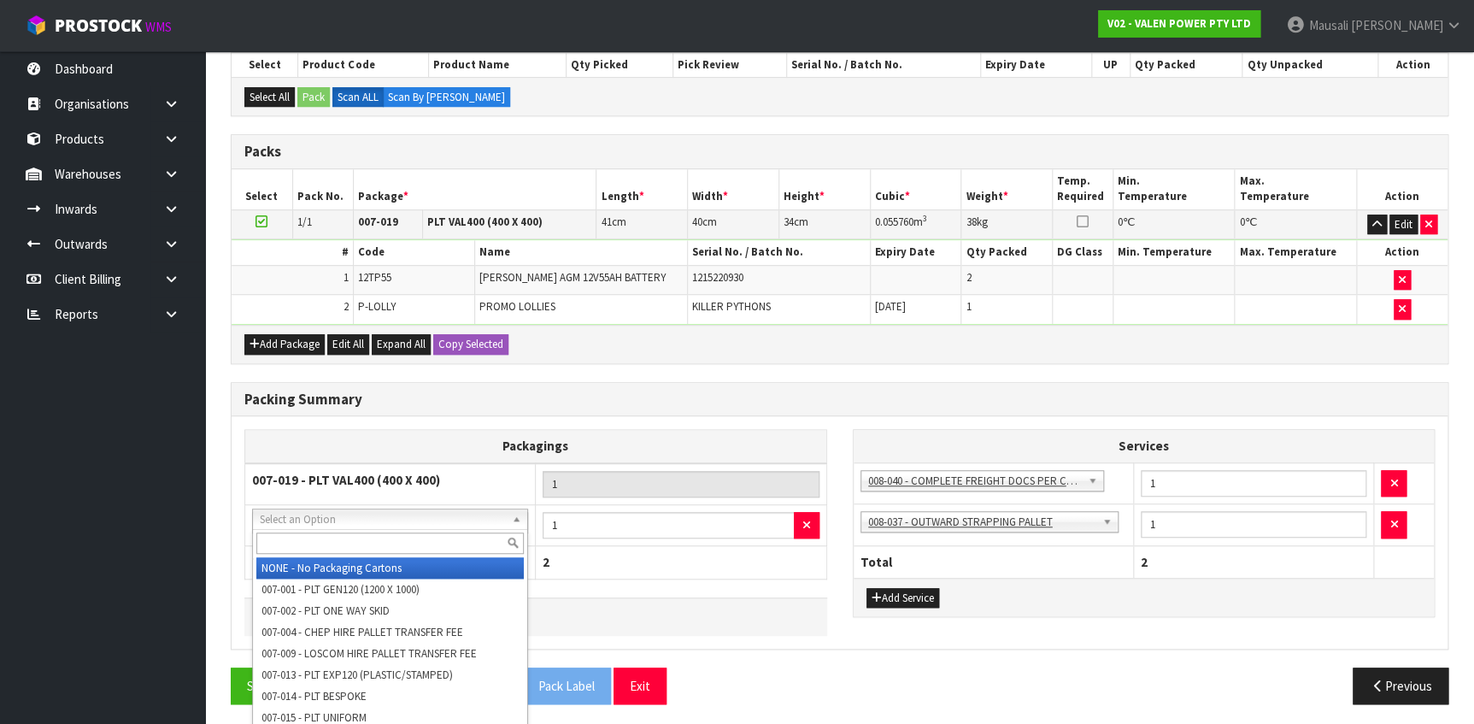
click at [291, 537] on input "text" at bounding box center [389, 542] width 267 height 21
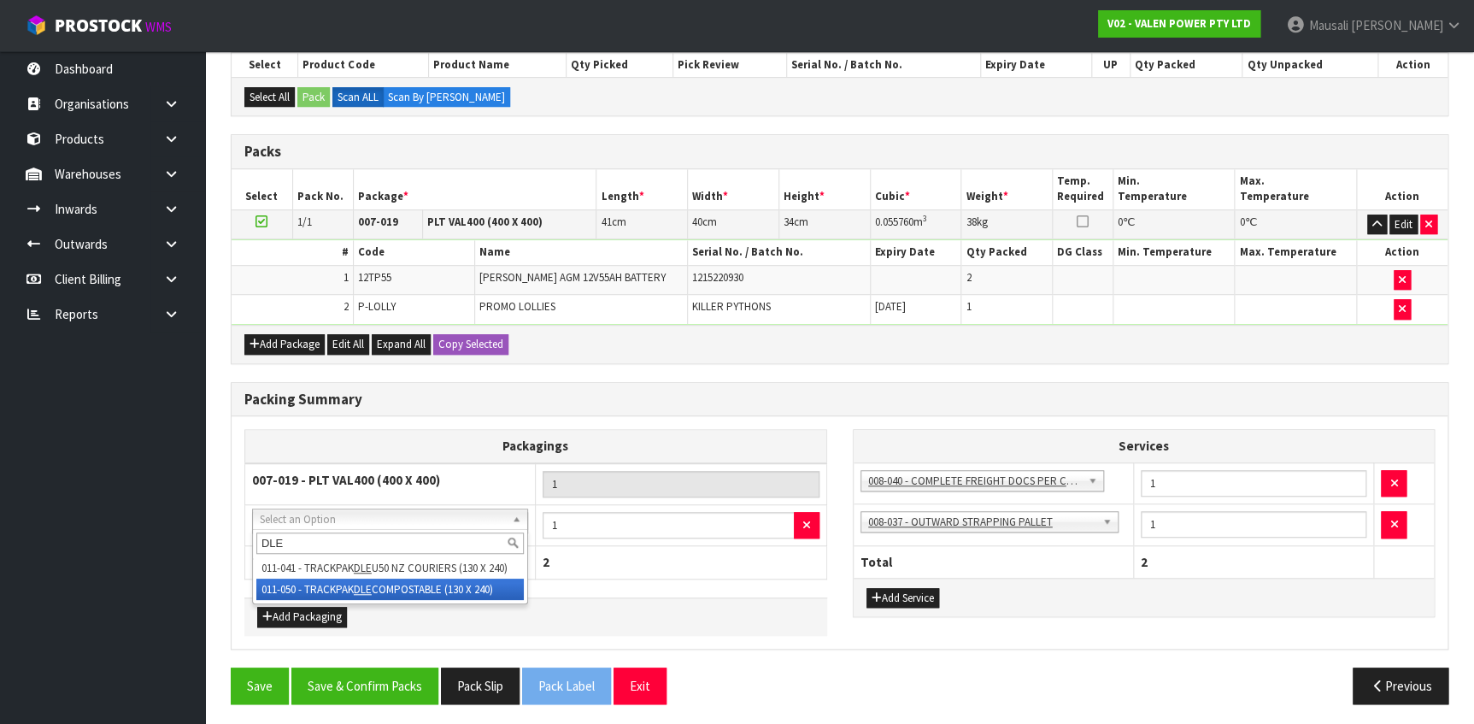
type input "DLE"
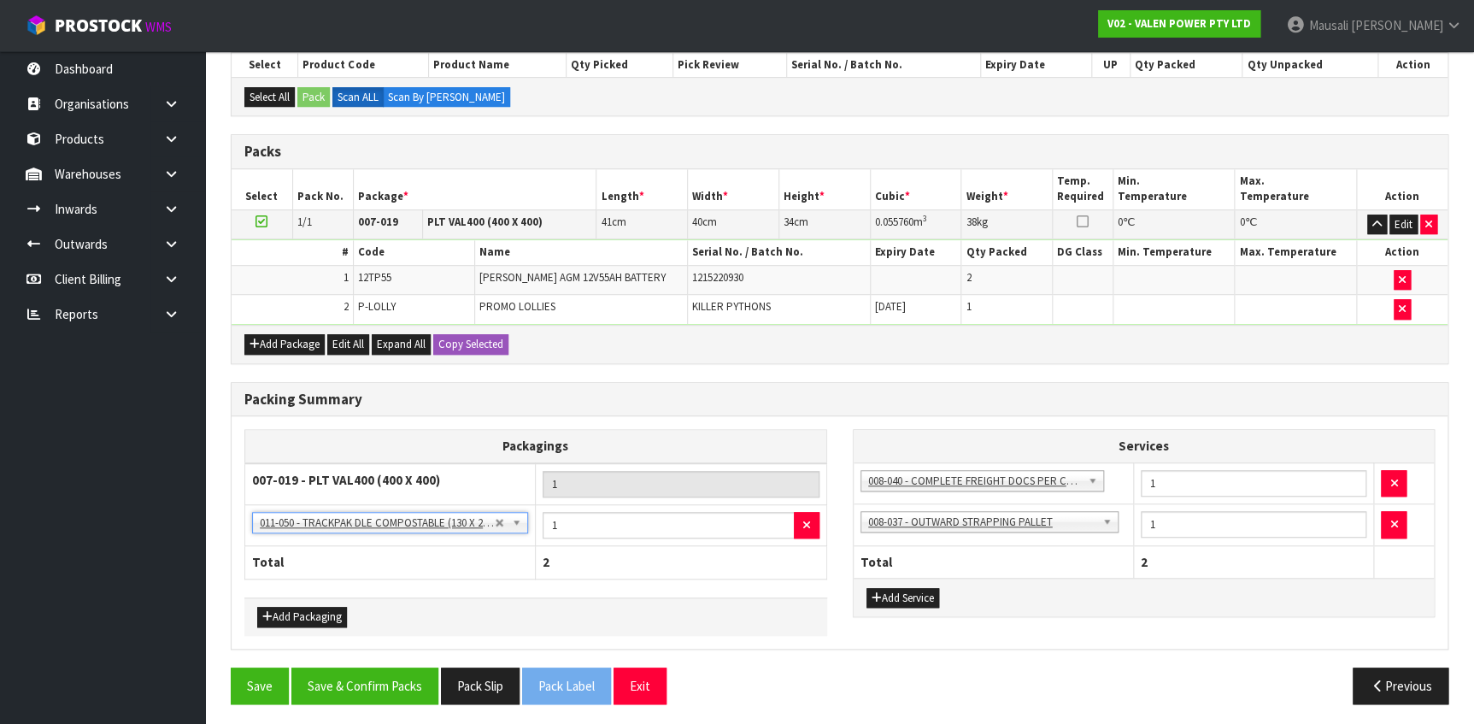
scroll to position [379, 0]
click at [403, 681] on button "Save & Confirm Packs" at bounding box center [364, 685] width 147 height 37
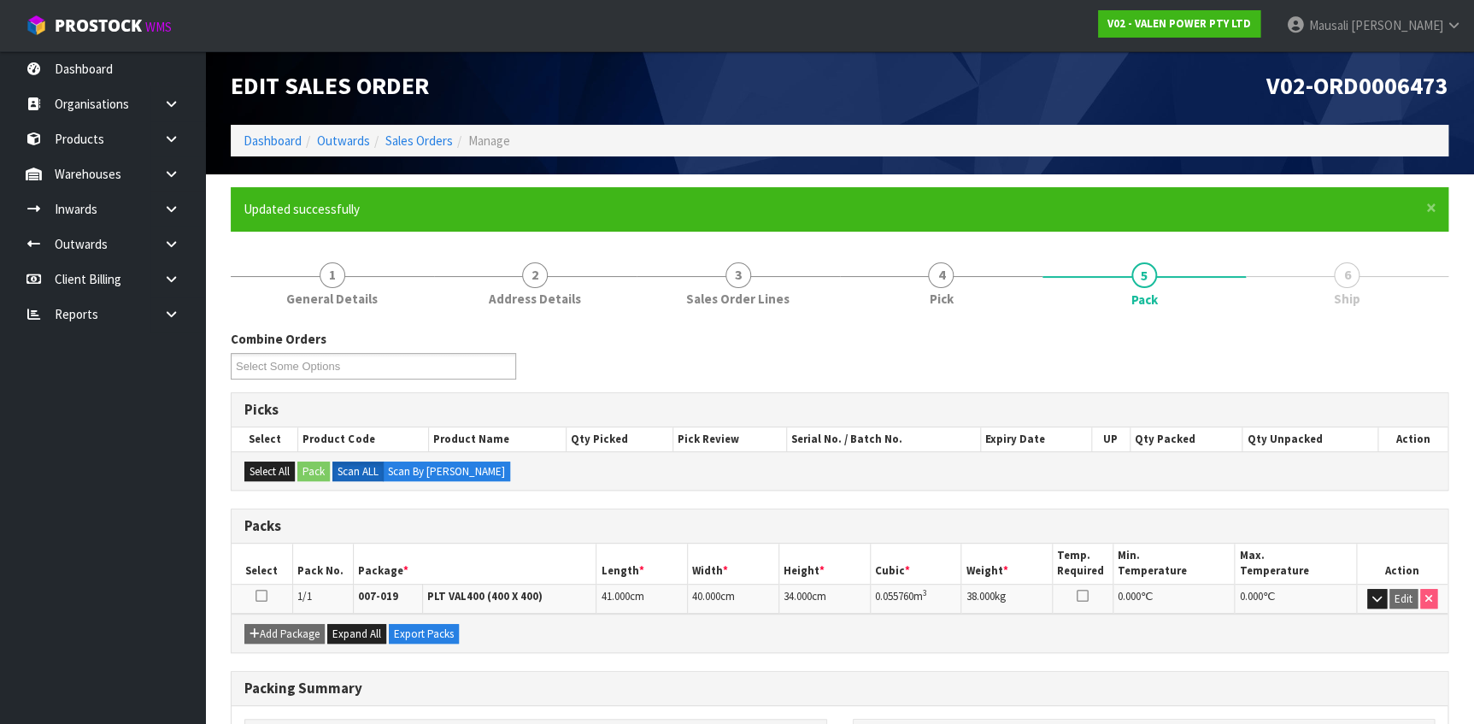
scroll to position [0, 0]
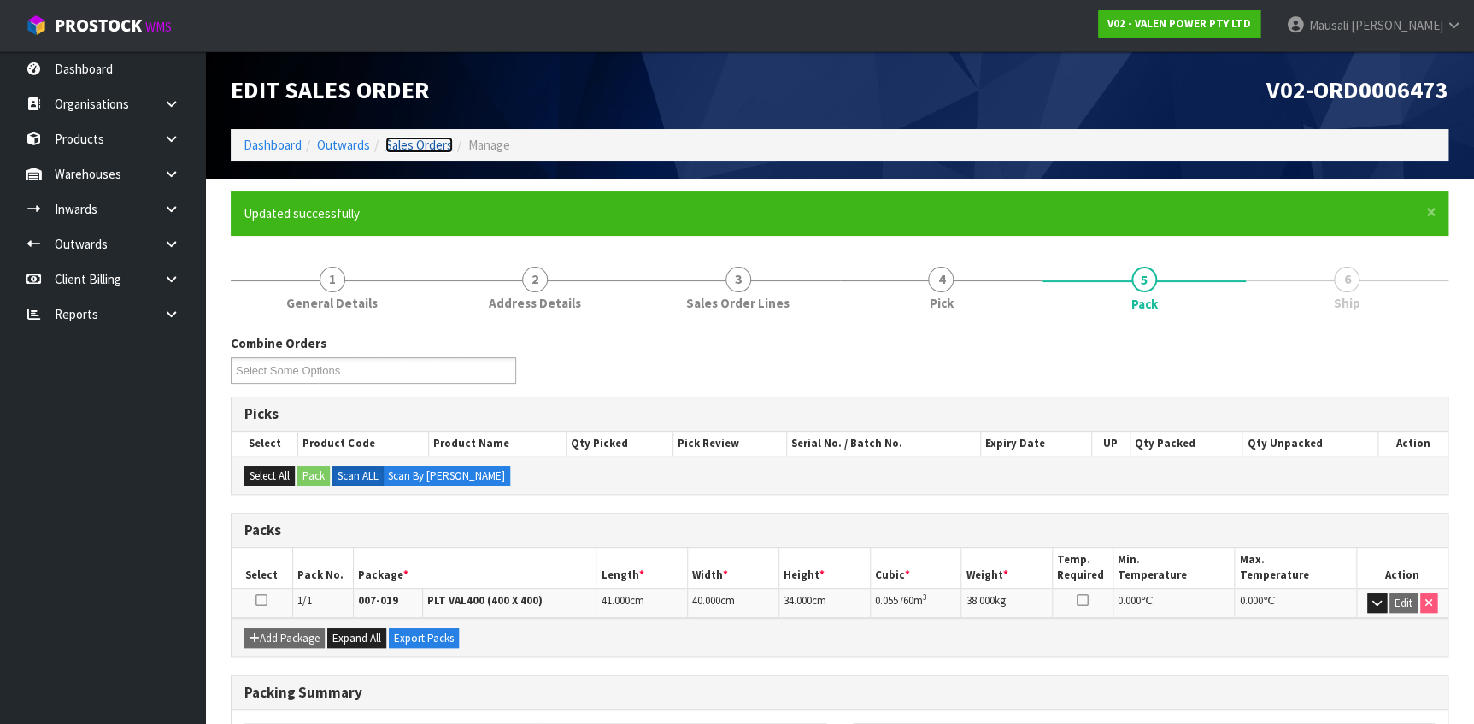
click at [401, 139] on link "Sales Orders" at bounding box center [419, 145] width 68 height 16
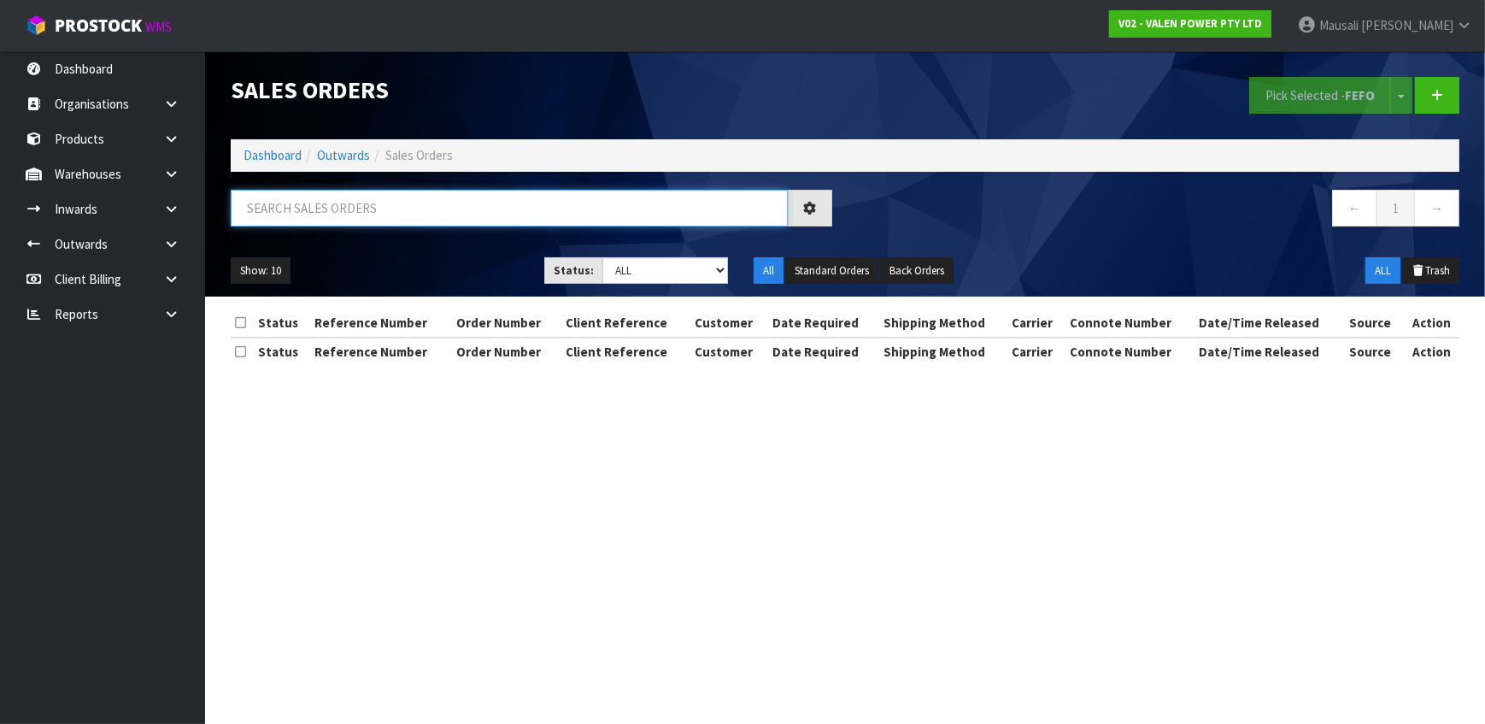
click at [361, 200] on input "text" at bounding box center [509, 208] width 557 height 37
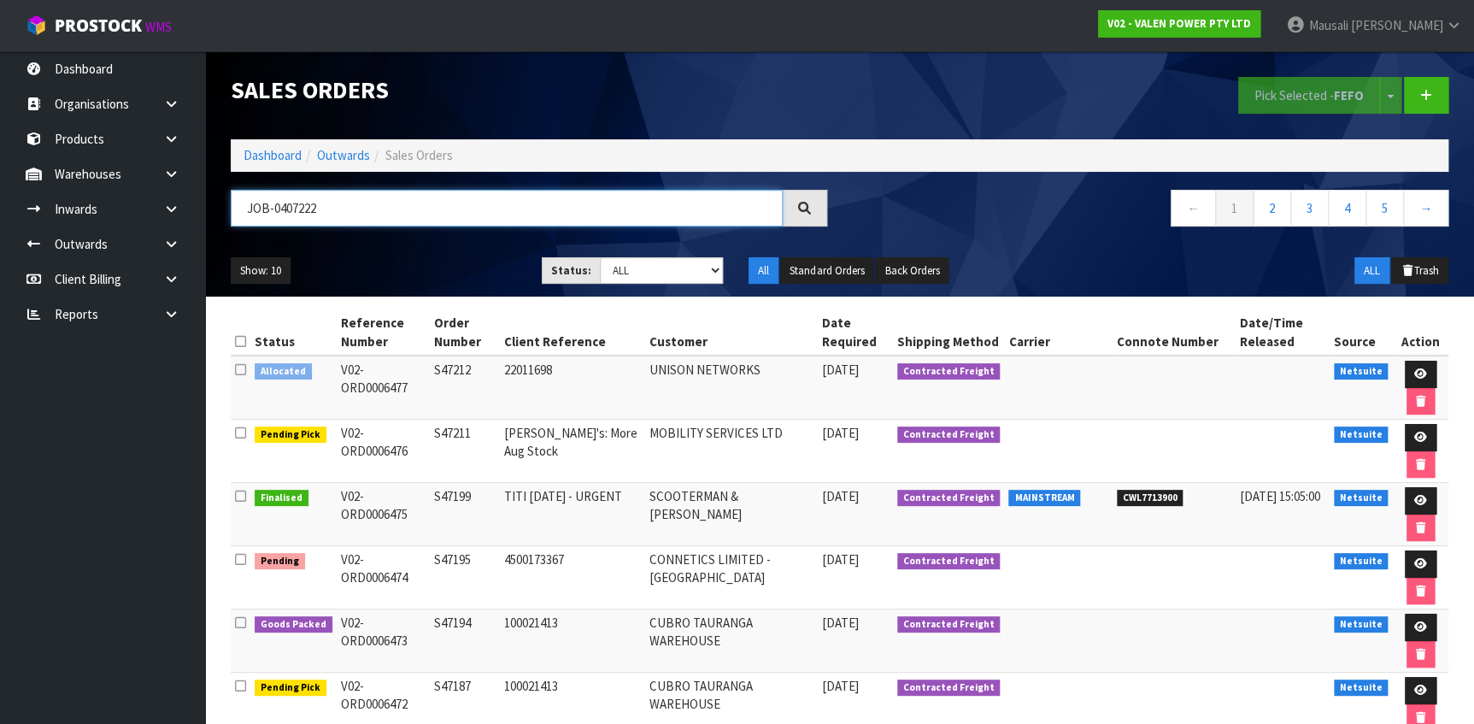
type input "JOB-0407222"
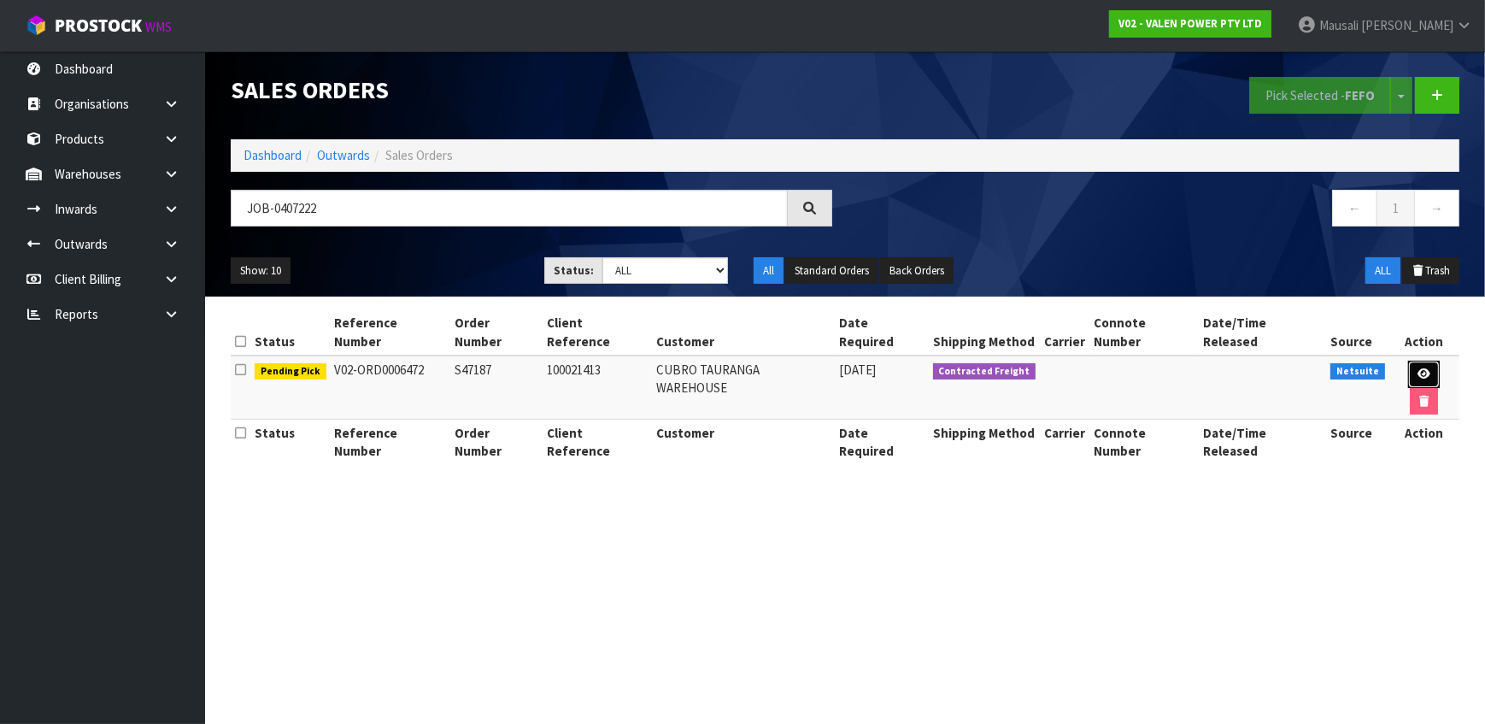
click at [1418, 368] on icon at bounding box center [1424, 373] width 13 height 11
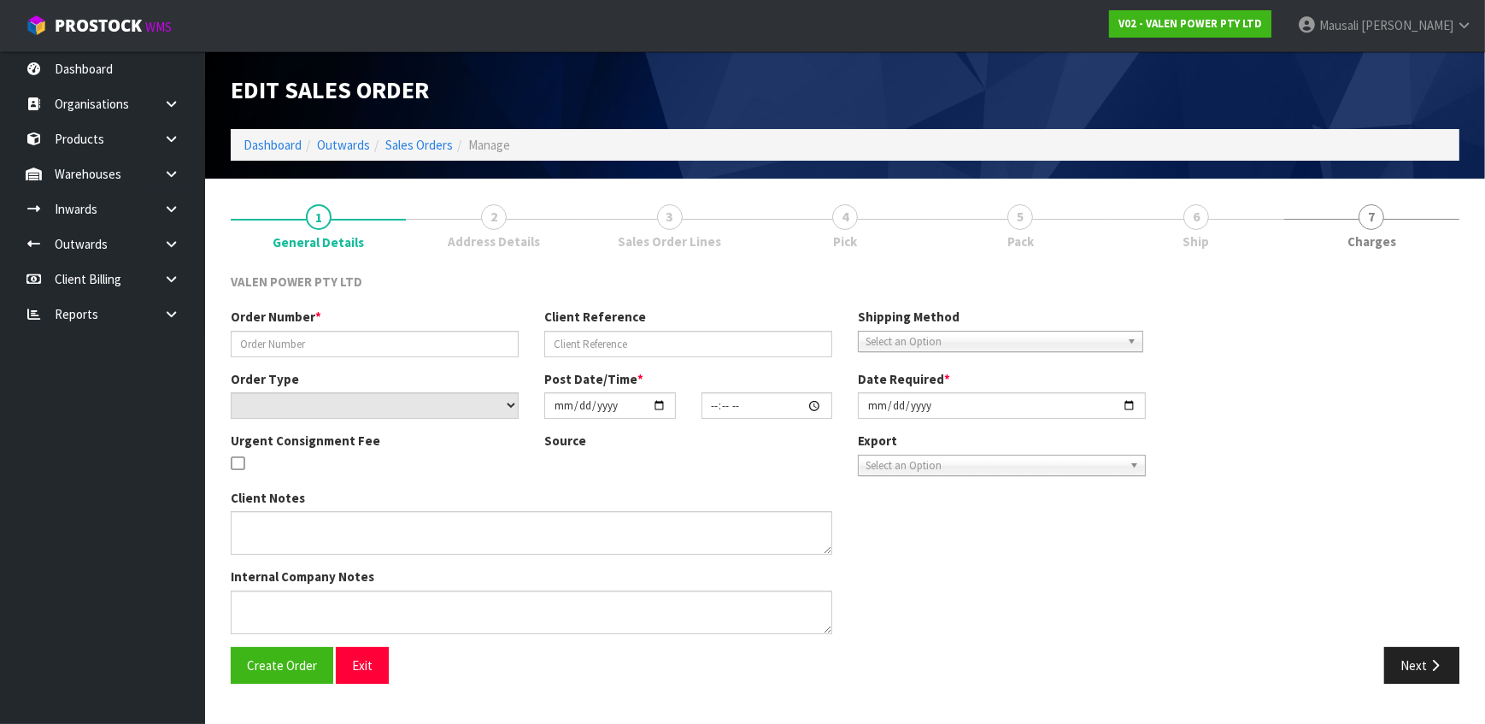
type input "S47187"
type input "100021413"
select select "number:0"
type input "[DATE]"
type input "18:15:07.000"
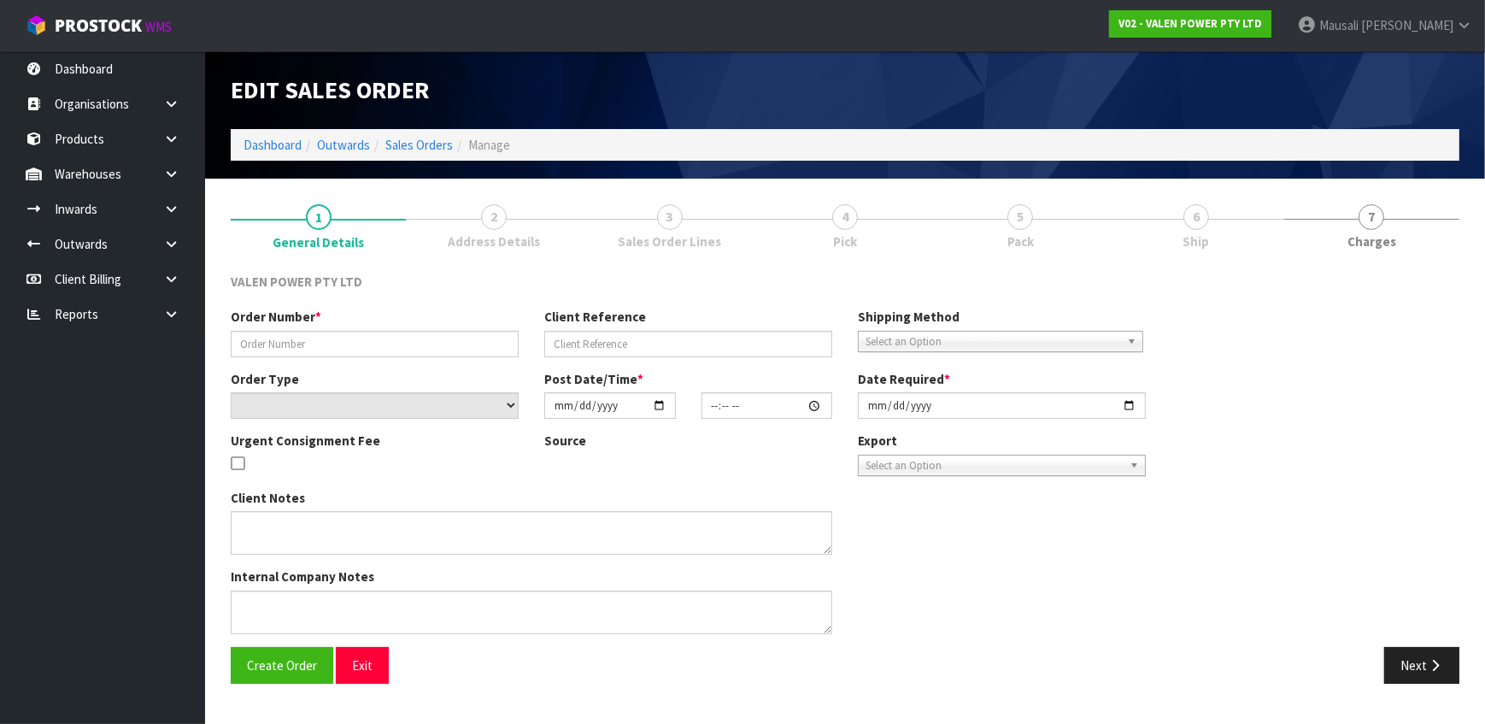
type input "[DATE]"
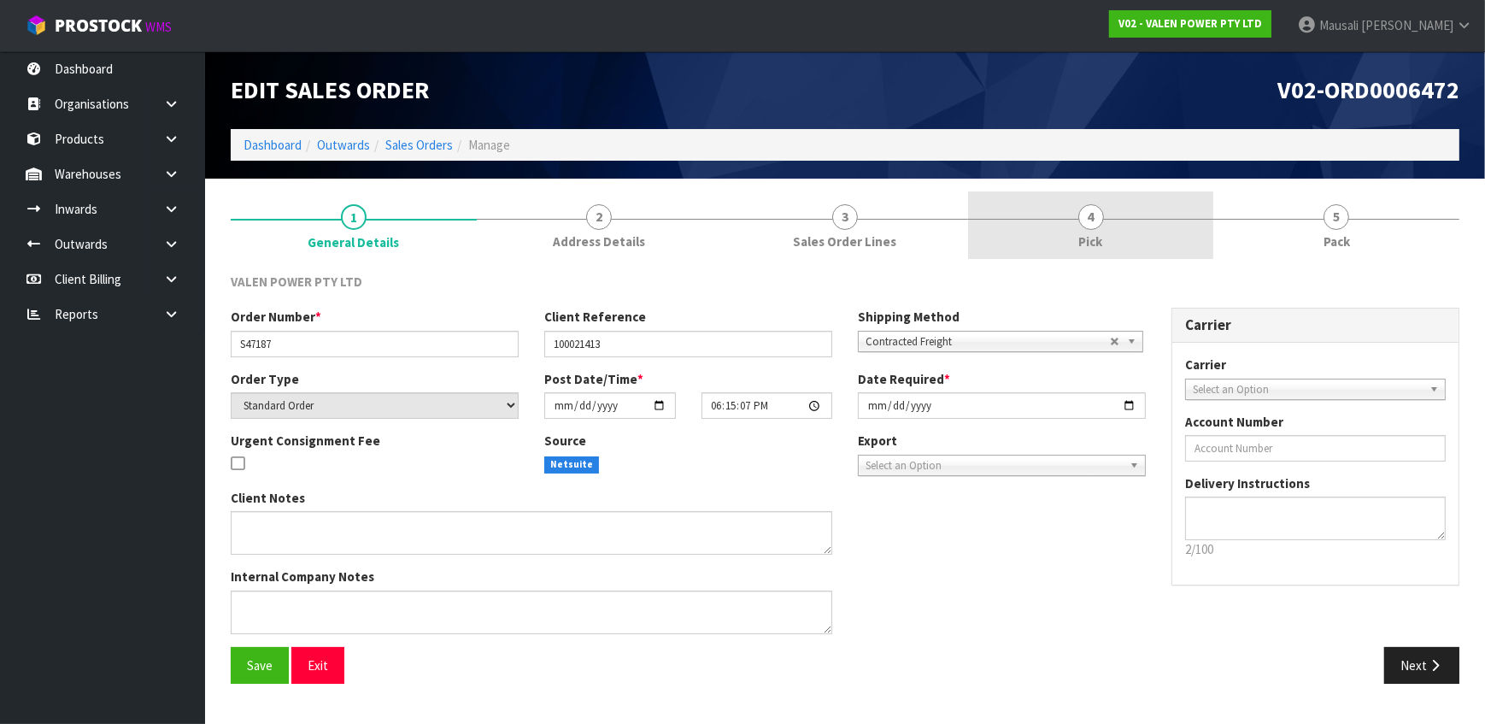
click at [1090, 204] on span "4" at bounding box center [1091, 217] width 26 height 26
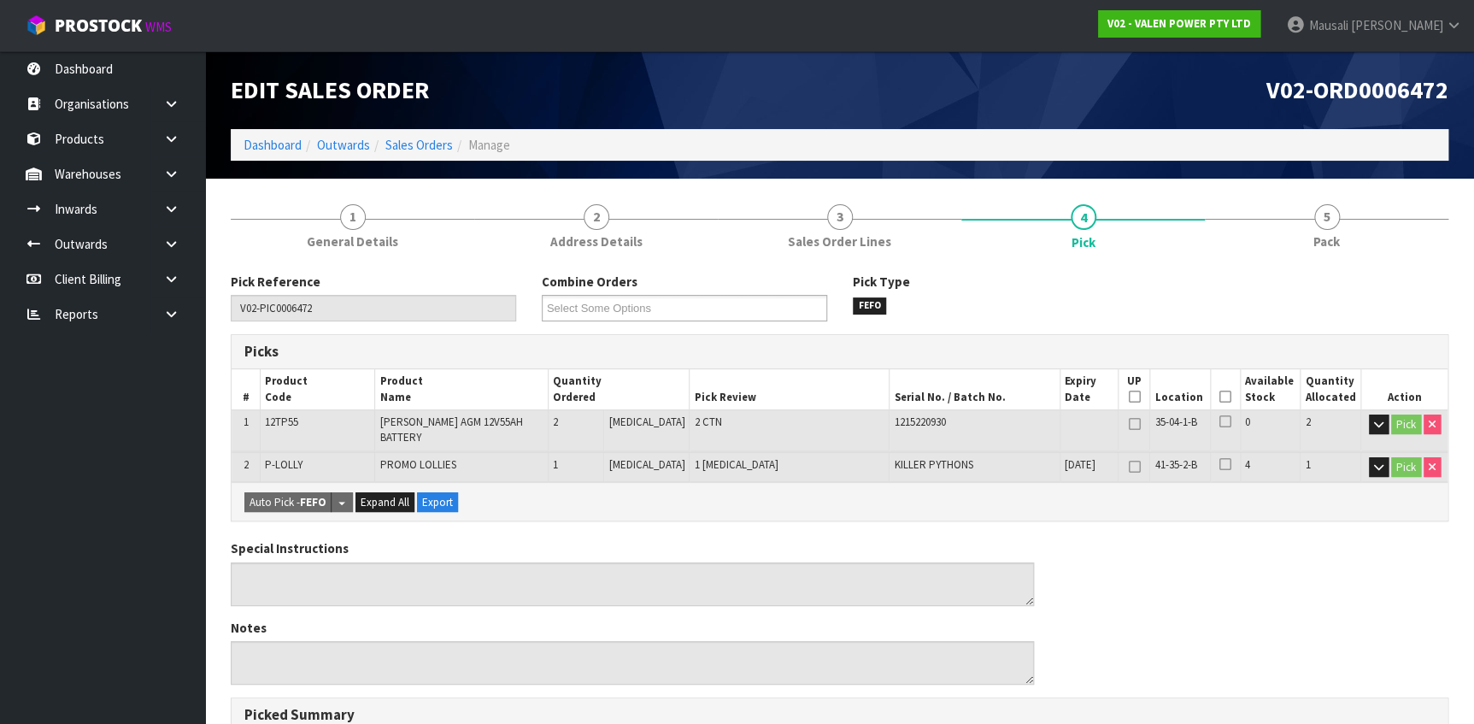
click at [1220, 397] on icon at bounding box center [1225, 397] width 12 height 1
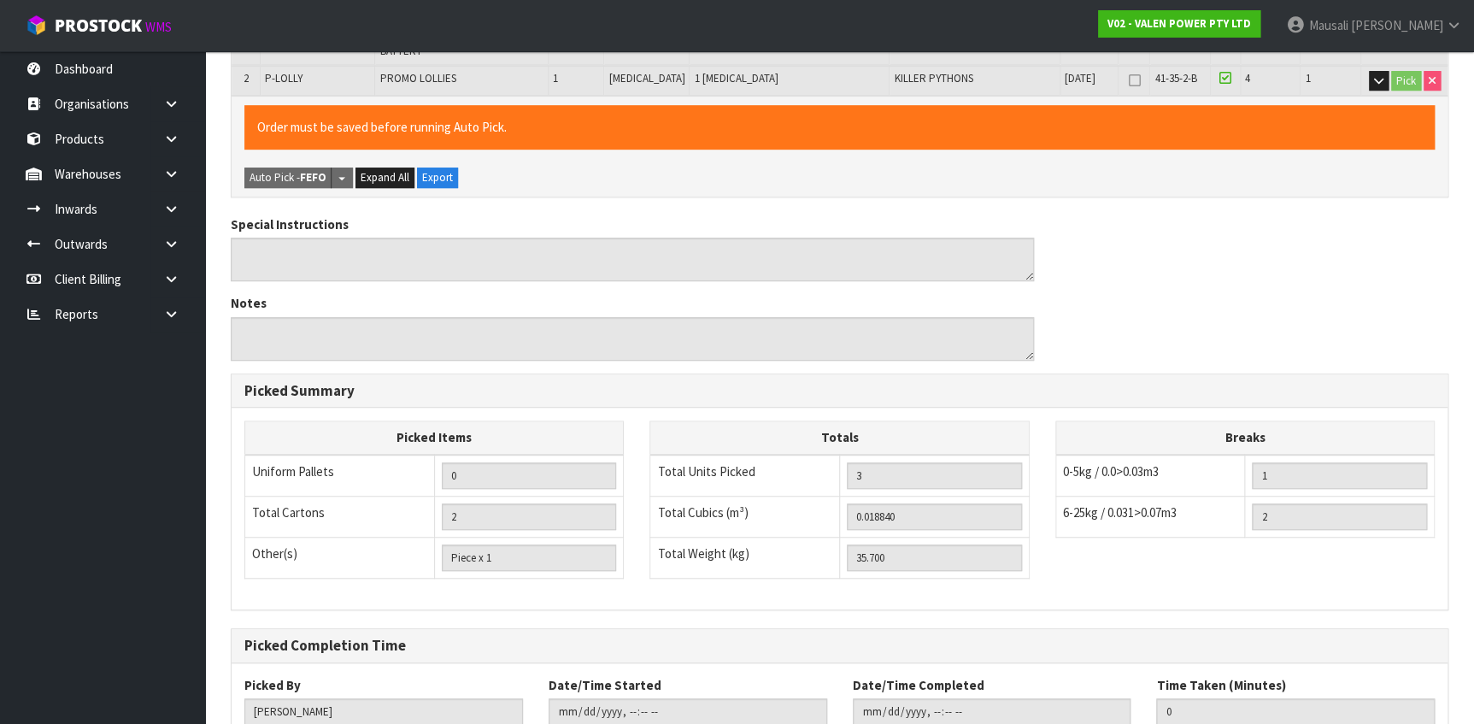
scroll to position [492, 0]
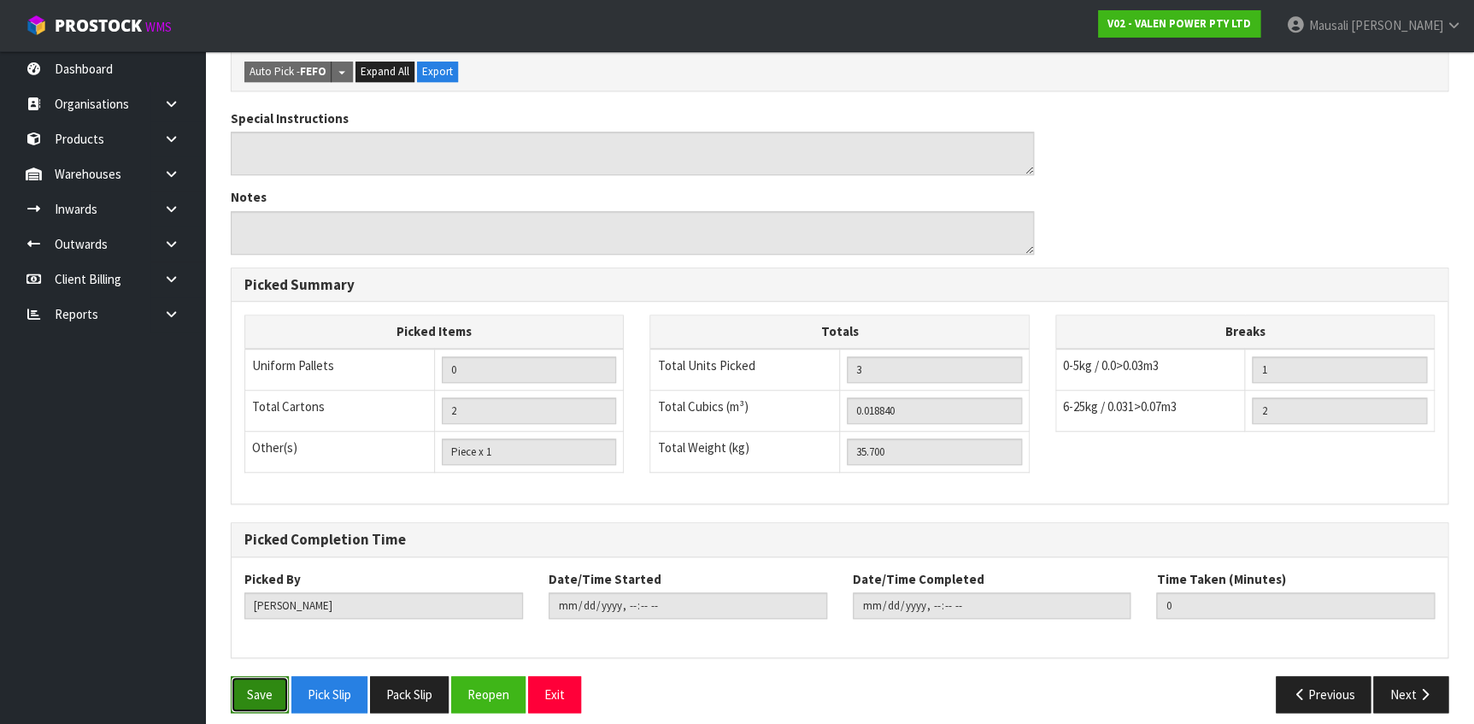
click at [260, 676] on button "Save" at bounding box center [260, 694] width 58 height 37
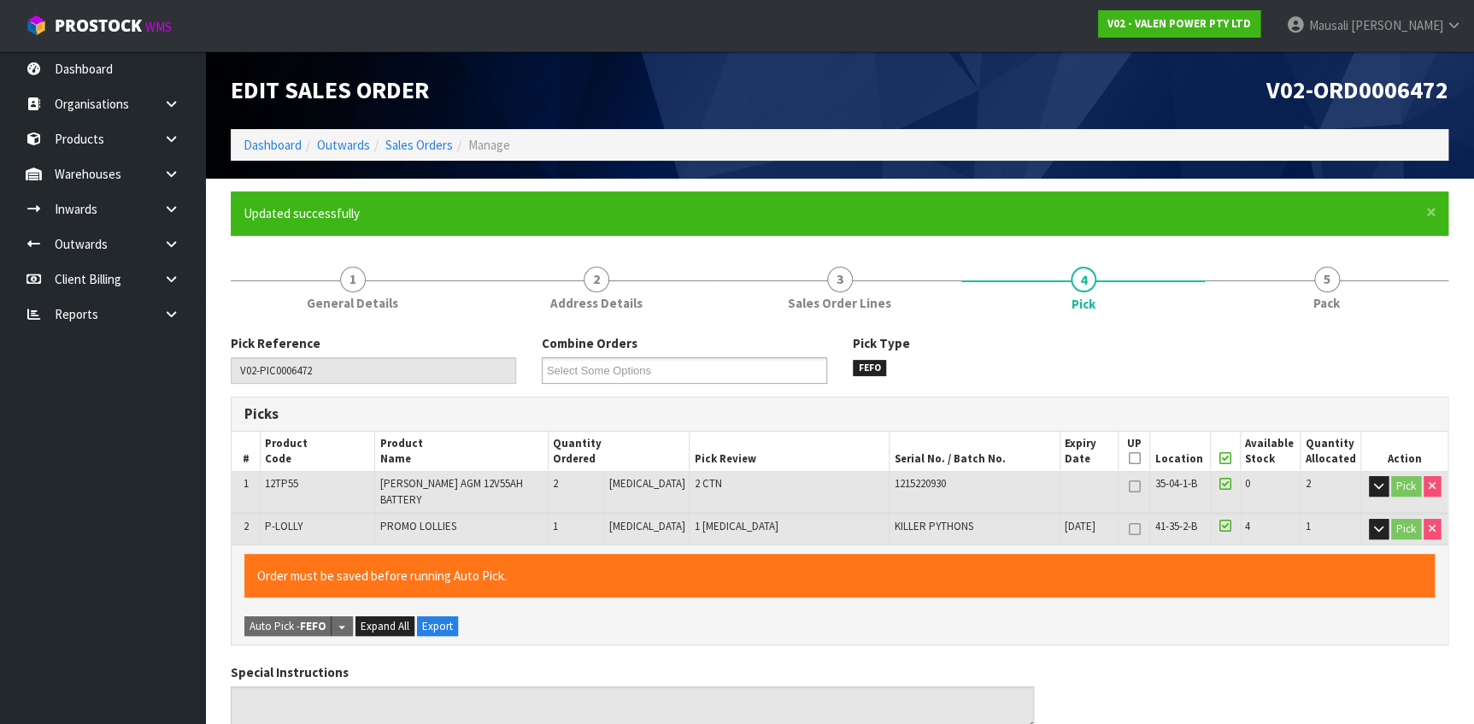
type input "[PERSON_NAME]"
type input "[DATE]T10:15:21"
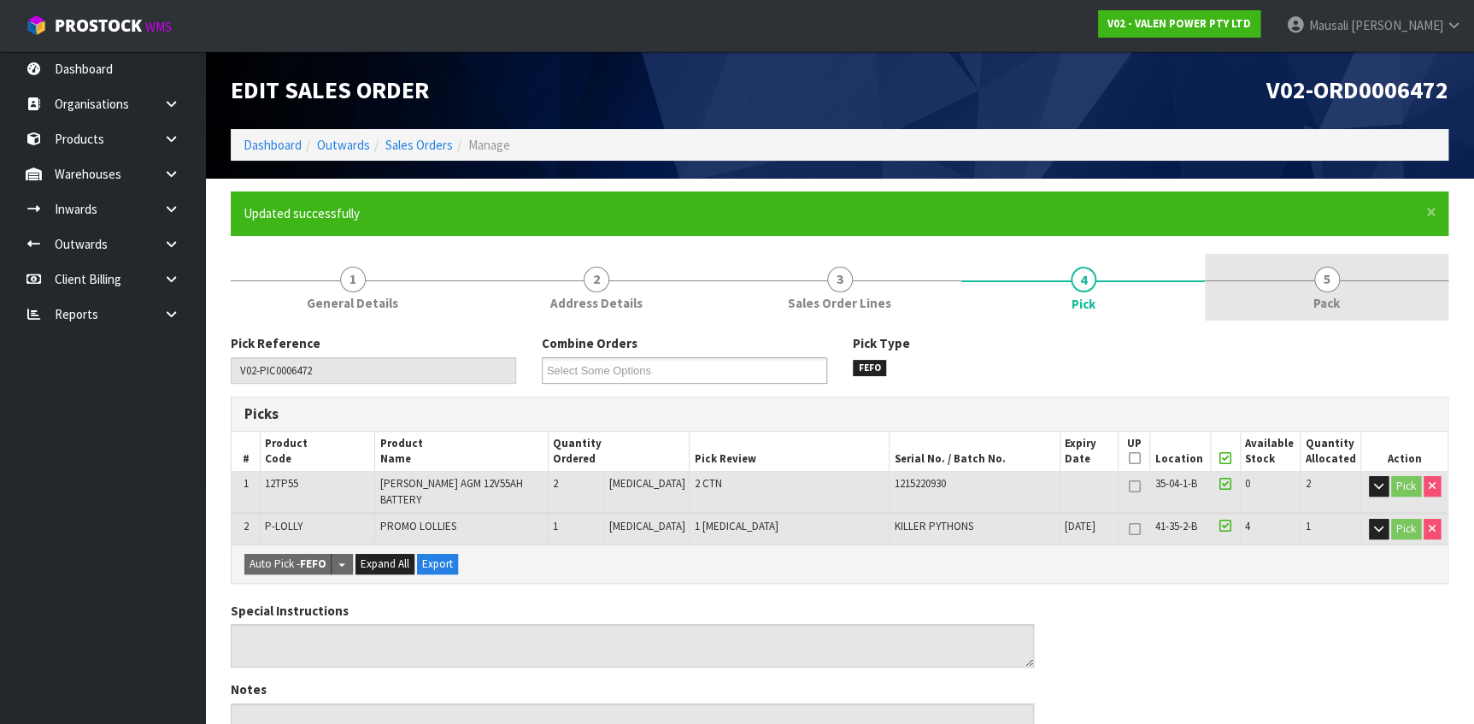
click at [1292, 294] on link "5 Pack" at bounding box center [1327, 288] width 244 height 68
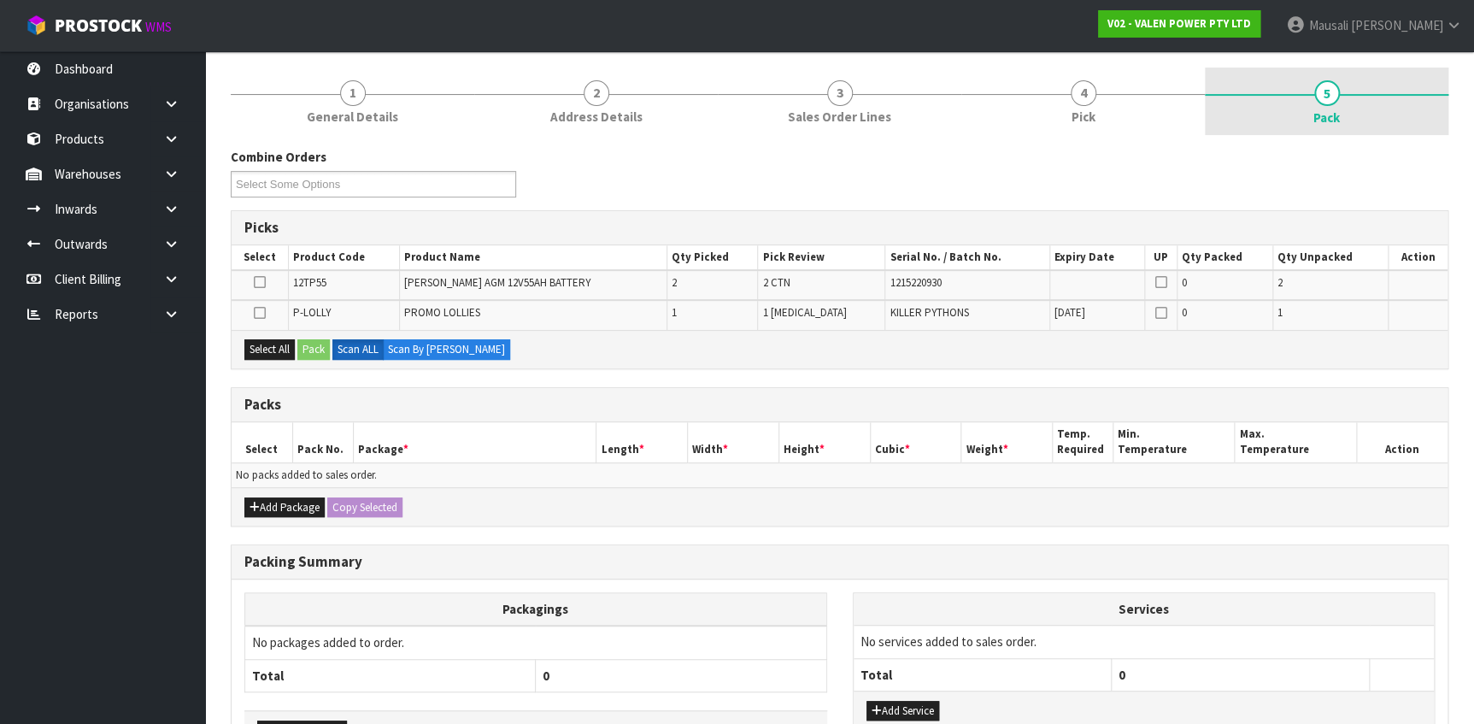
scroll to position [232, 0]
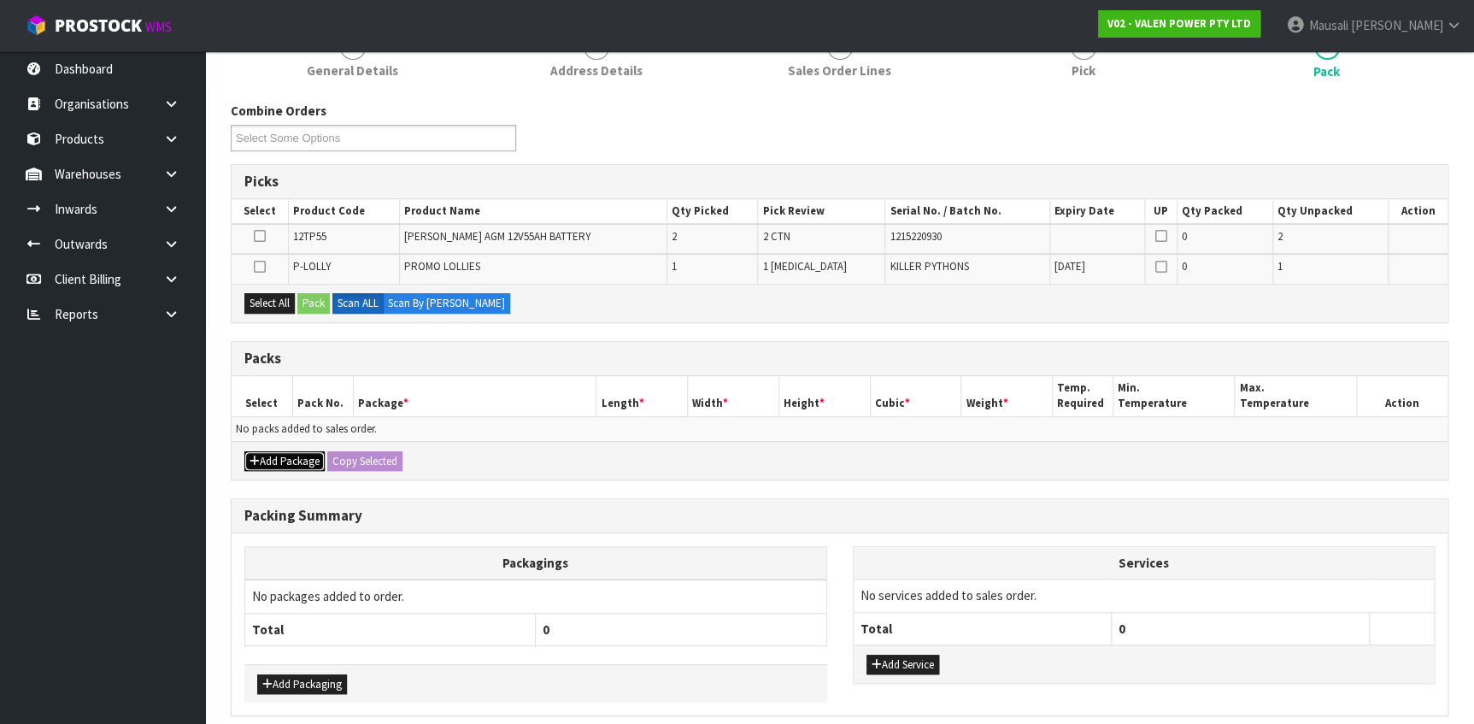
click at [282, 458] on button "Add Package" at bounding box center [284, 461] width 80 height 21
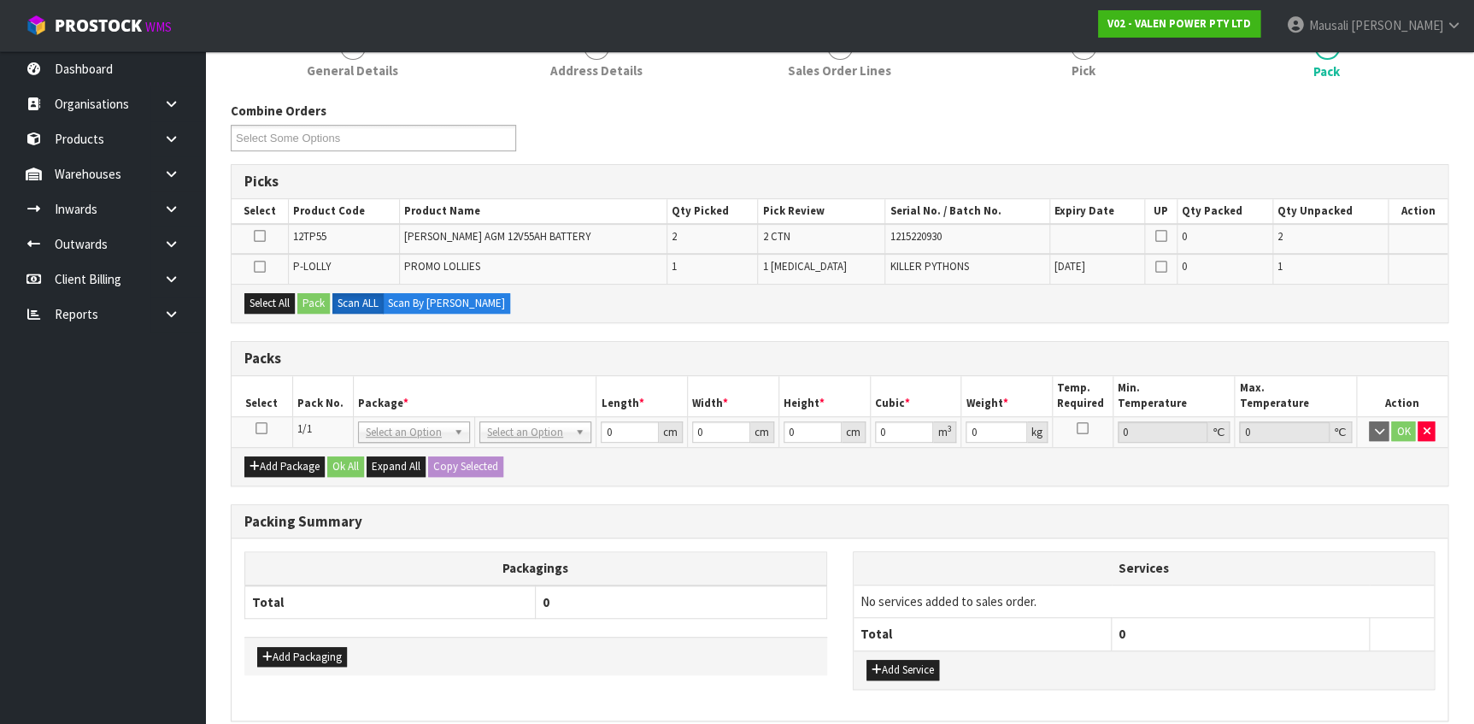
click at [260, 428] on icon at bounding box center [262, 428] width 12 height 1
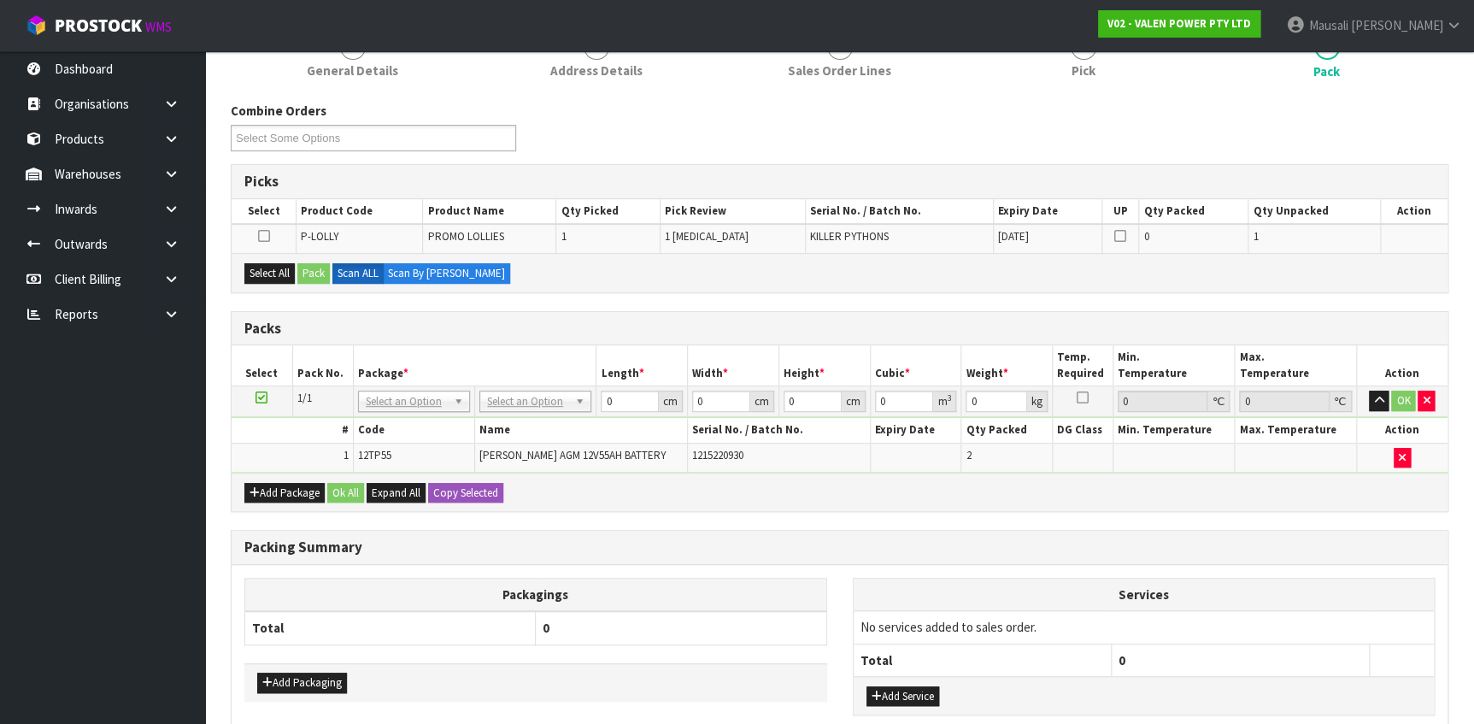
click at [580, 301] on div "Combine Orders V02-ORD0006196 V02-ORD0006198 V02-ORD0006199 V02-ORD0006371 V02-…" at bounding box center [840, 458] width 1218 height 713
click at [278, 266] on button "Select All" at bounding box center [269, 273] width 50 height 21
click at [309, 268] on button "Pack" at bounding box center [313, 273] width 32 height 21
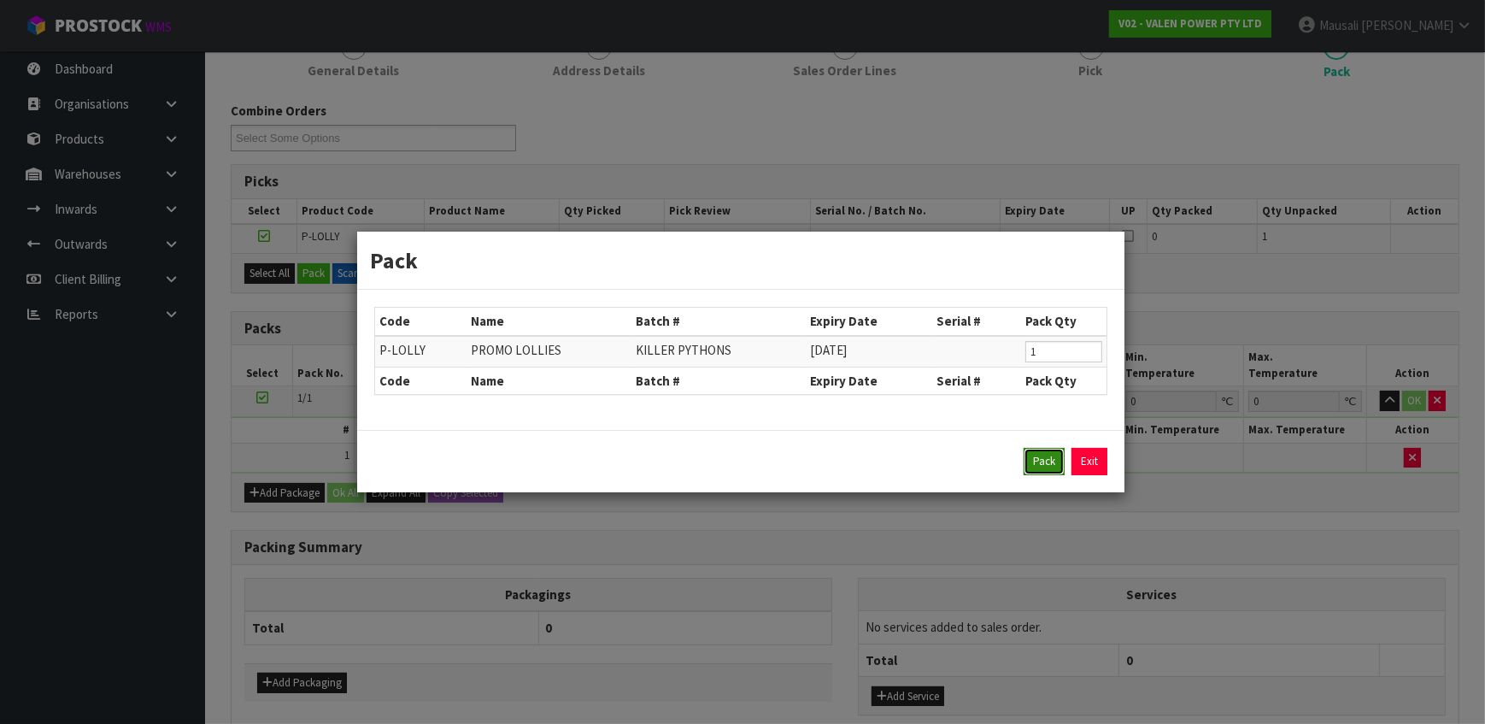
click at [1054, 459] on button "Pack" at bounding box center [1044, 461] width 41 height 27
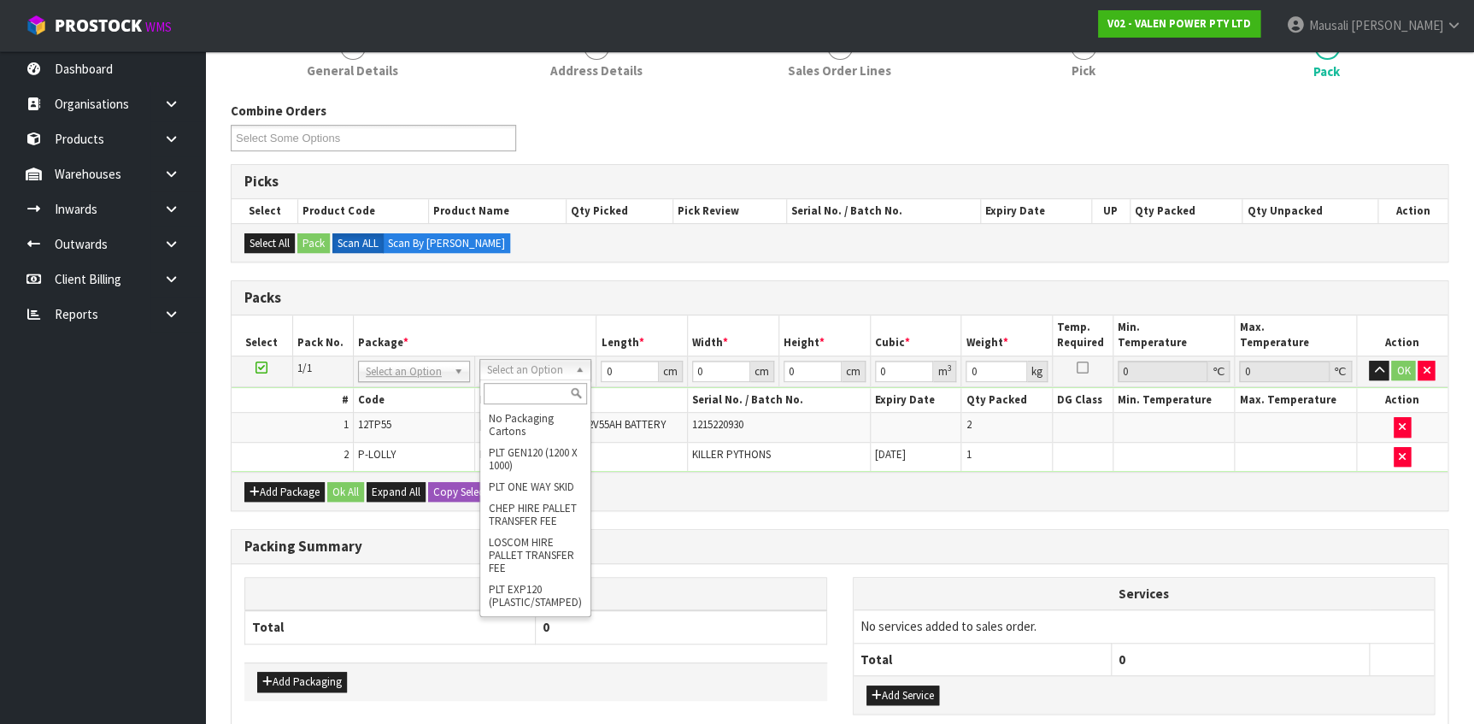
click at [526, 394] on input "text" at bounding box center [535, 393] width 103 height 21
type input "V"
type input "40"
type input "39.7"
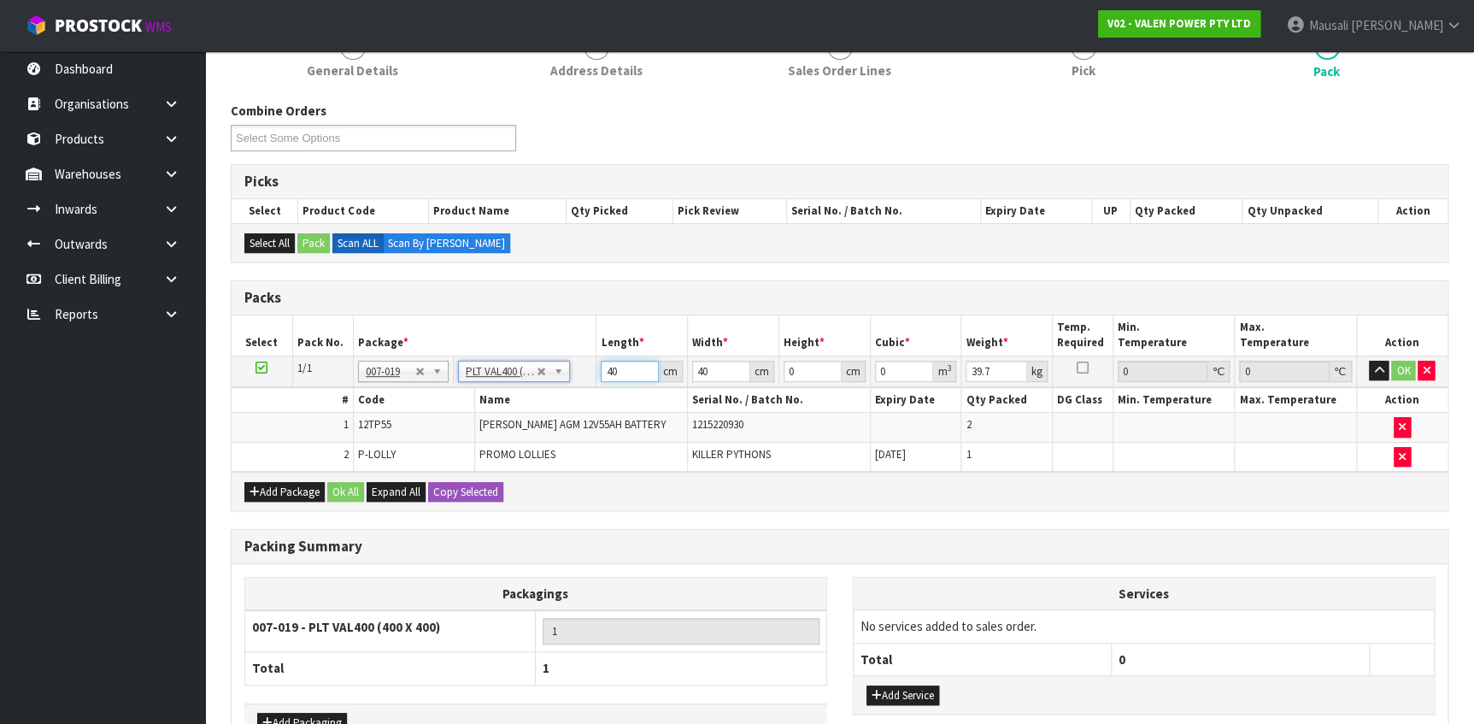
drag, startPoint x: 632, startPoint y: 363, endPoint x: 602, endPoint y: 367, distance: 30.2
click at [602, 367] on input "40" at bounding box center [630, 371] width 58 height 21
type input "41"
type input "40"
type input "3"
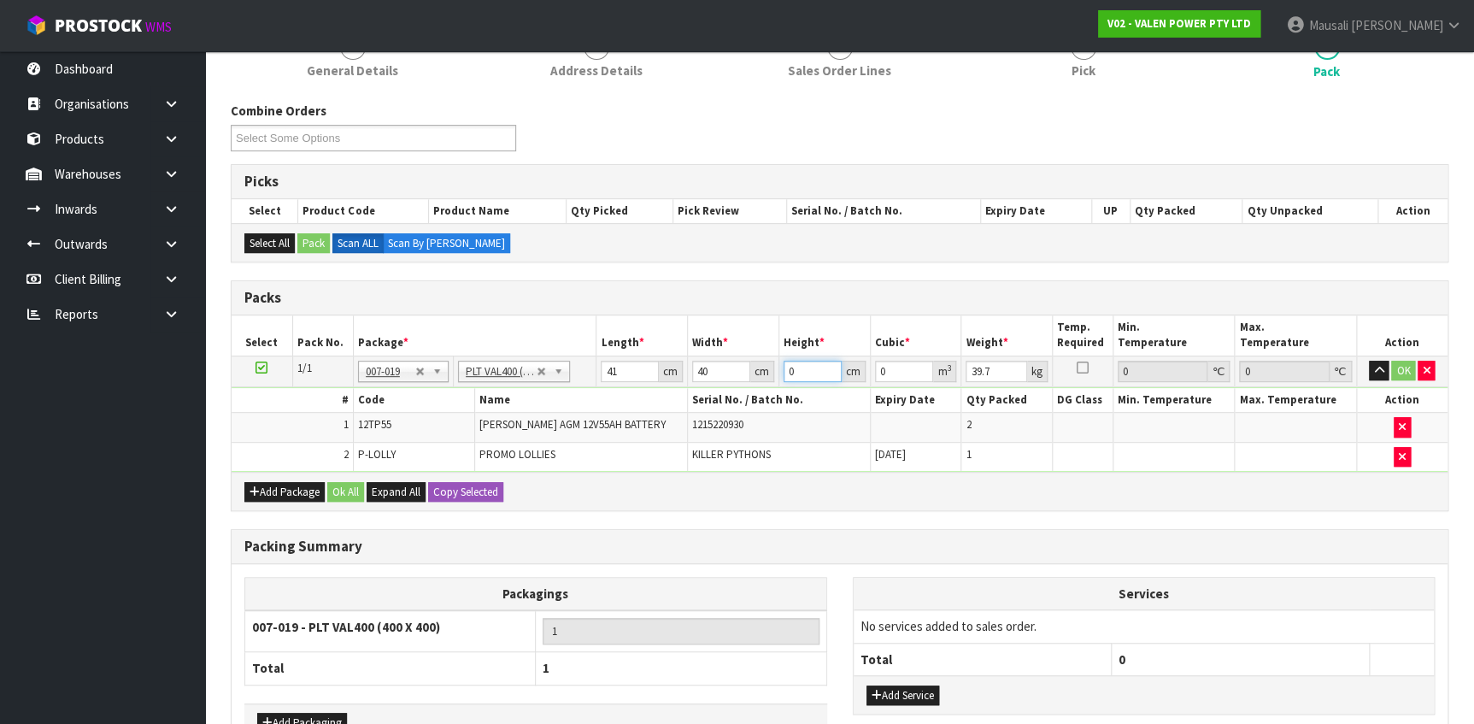
type input "0.00492"
type input "34"
type input "0.05576"
type input "34"
type input "0"
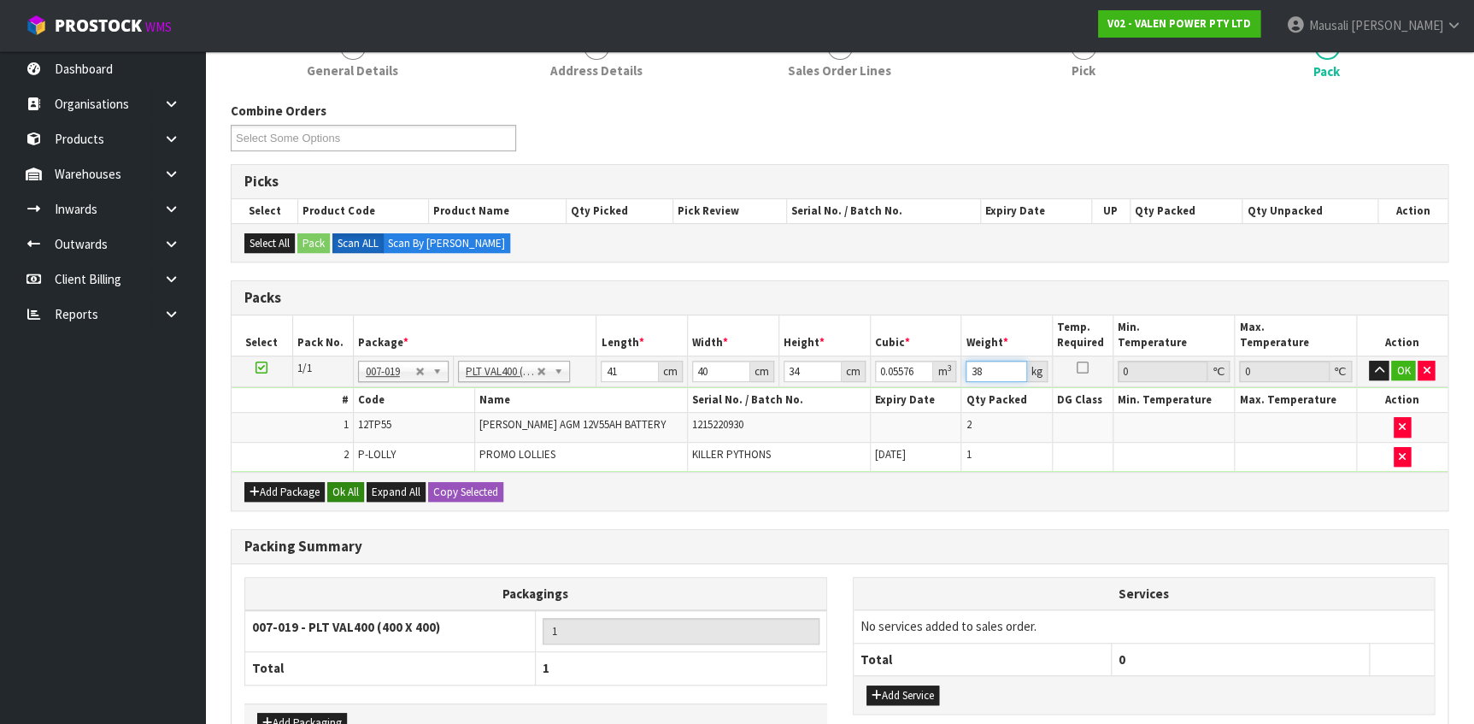
type input "38"
click at [337, 483] on button "Ok All" at bounding box center [345, 492] width 37 height 21
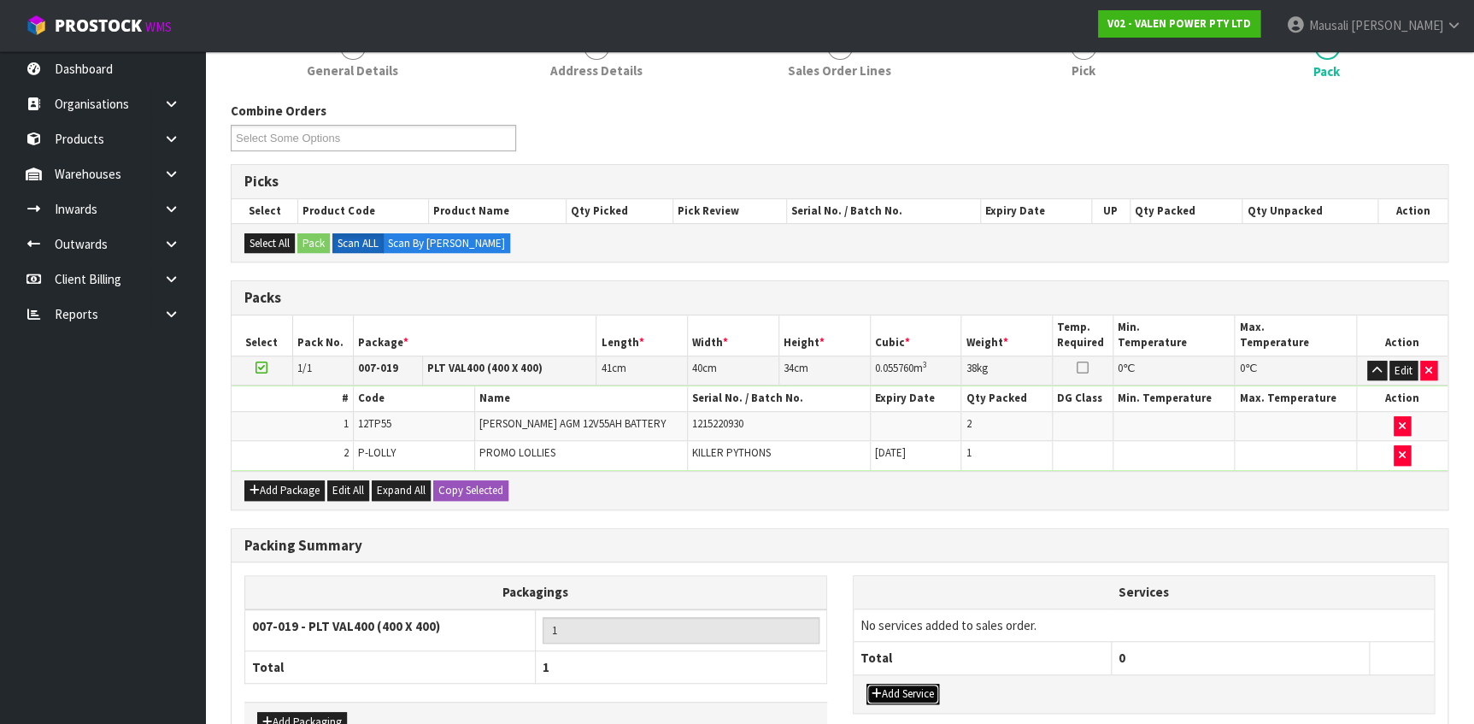
click at [928, 685] on button "Add Service" at bounding box center [903, 694] width 73 height 21
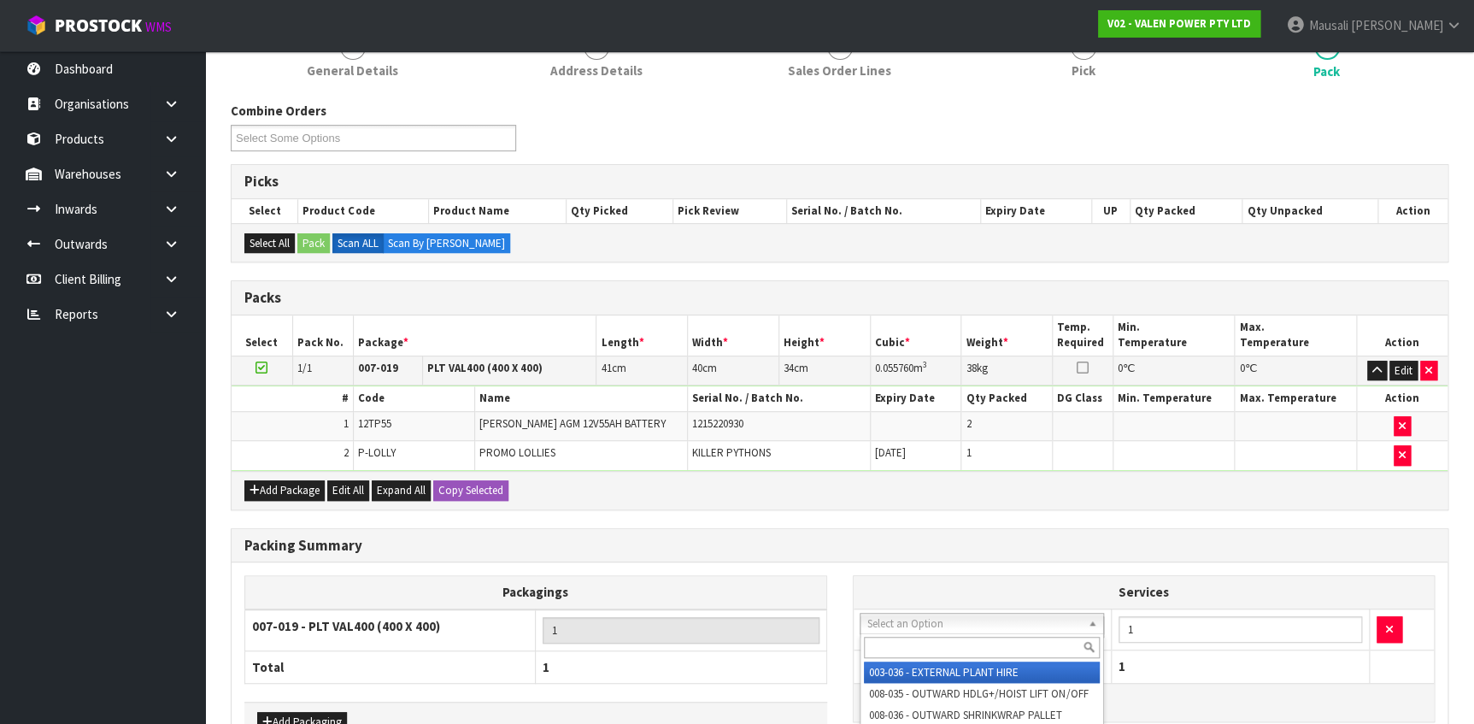
click at [972, 641] on input "text" at bounding box center [982, 647] width 236 height 21
type input "040"
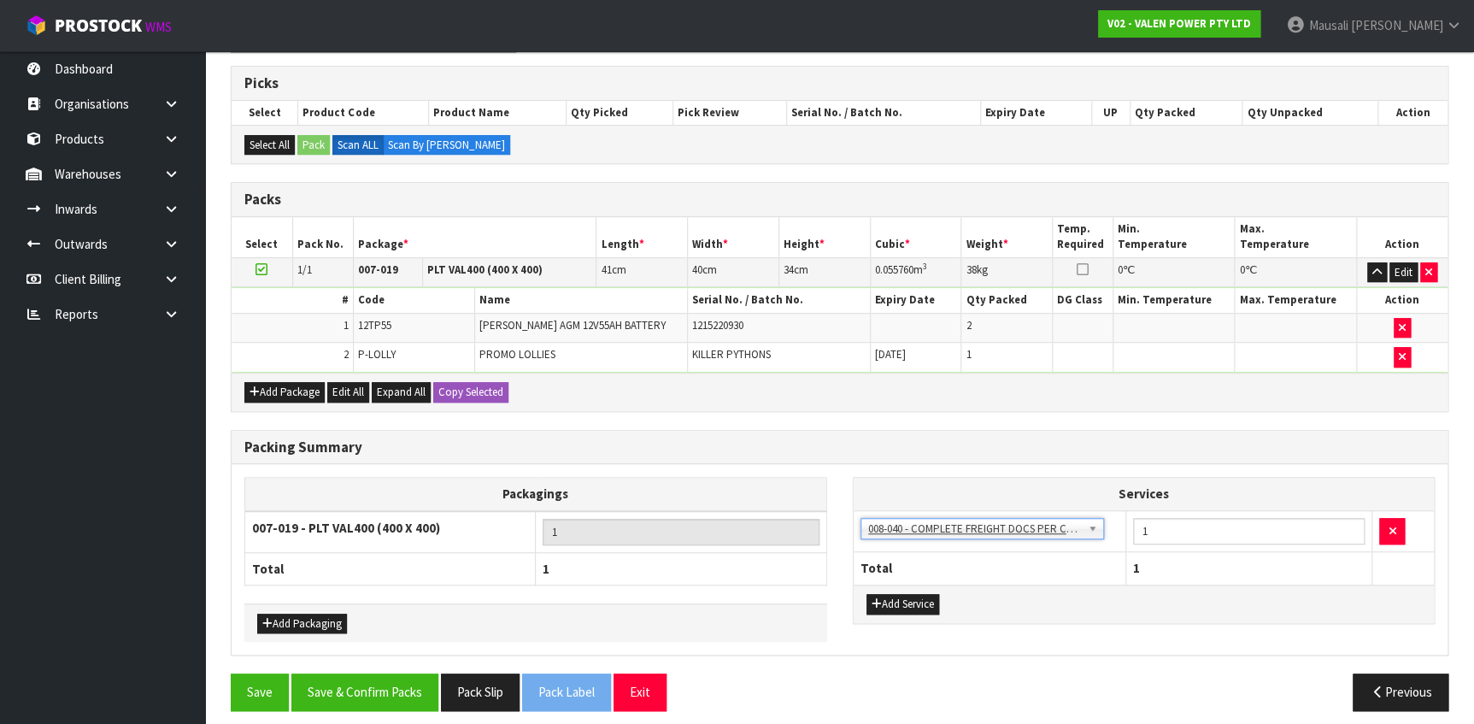
scroll to position [338, 0]
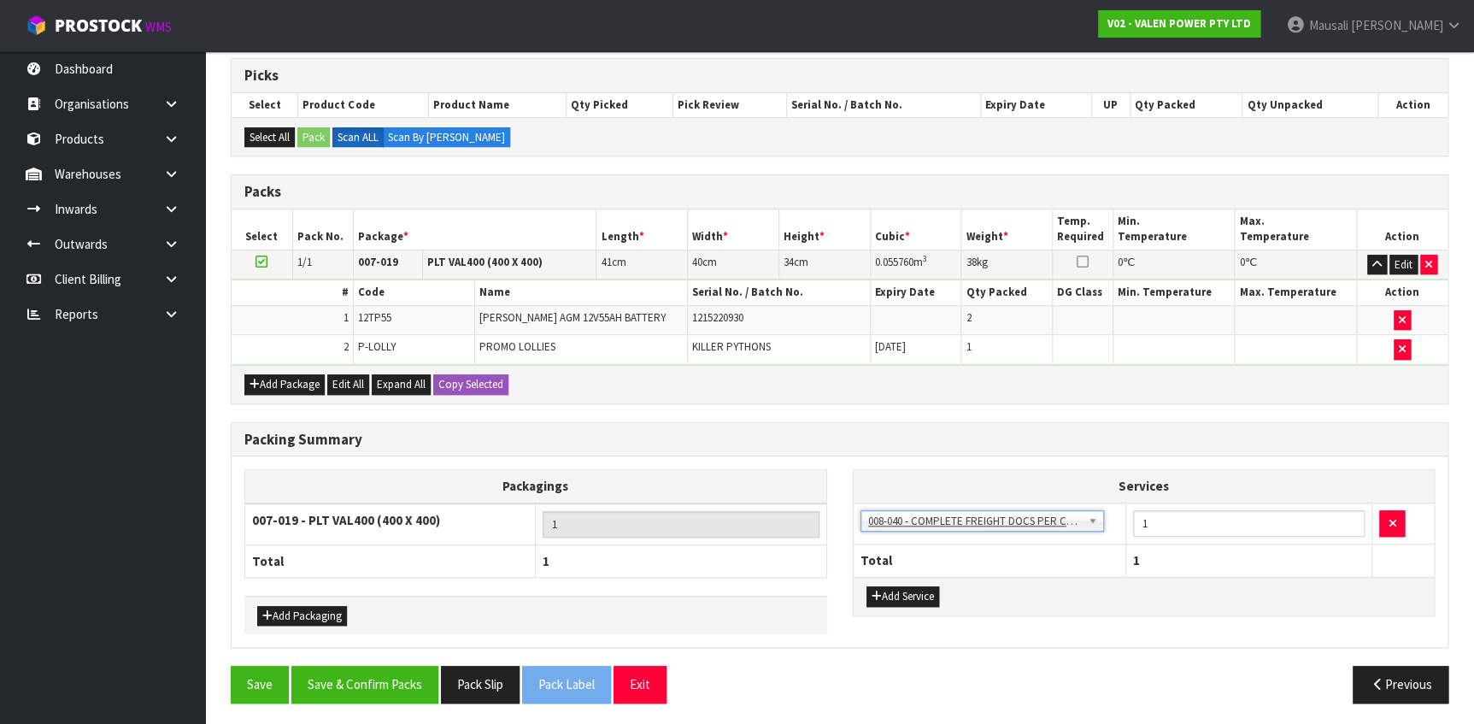
click at [926, 606] on div "Add Service" at bounding box center [1144, 596] width 581 height 38
click at [922, 593] on button "Add Service" at bounding box center [903, 596] width 73 height 21
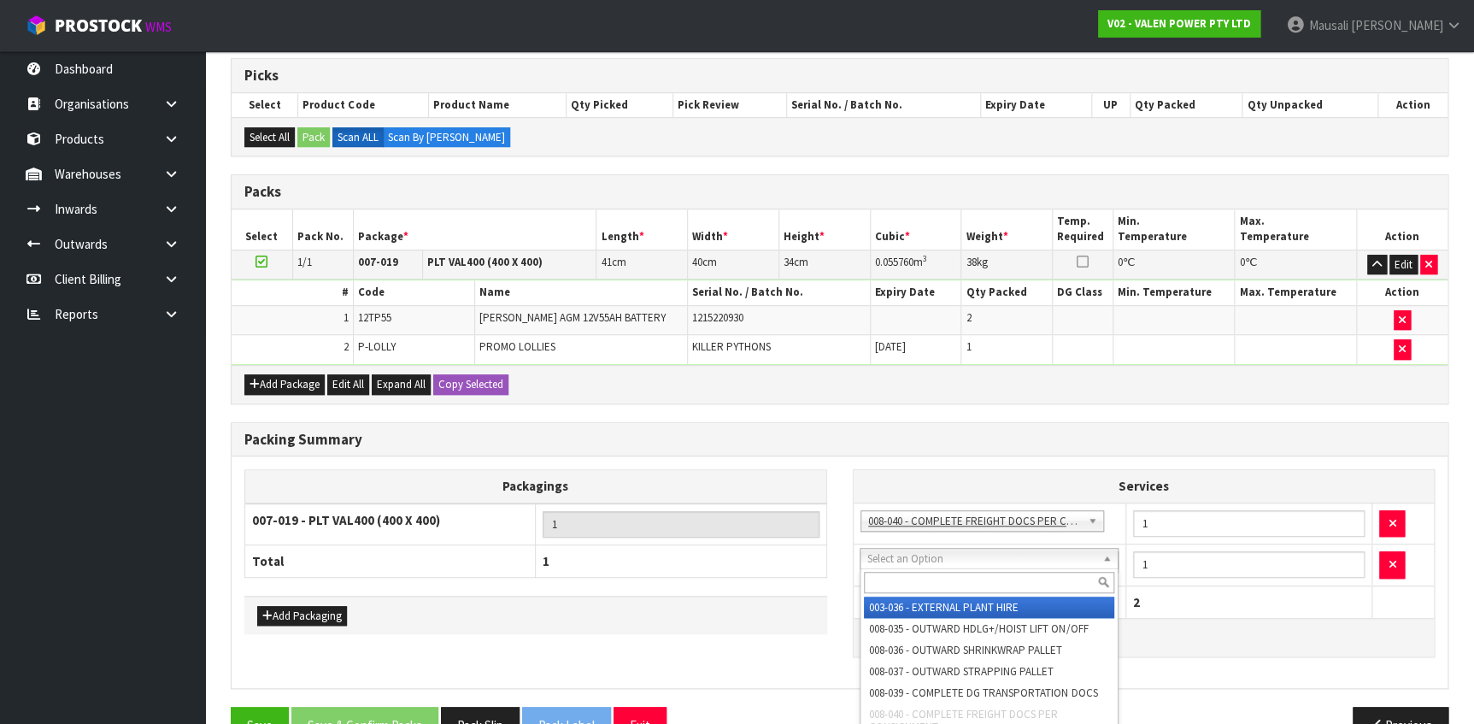
click at [940, 581] on input "text" at bounding box center [989, 582] width 250 height 21
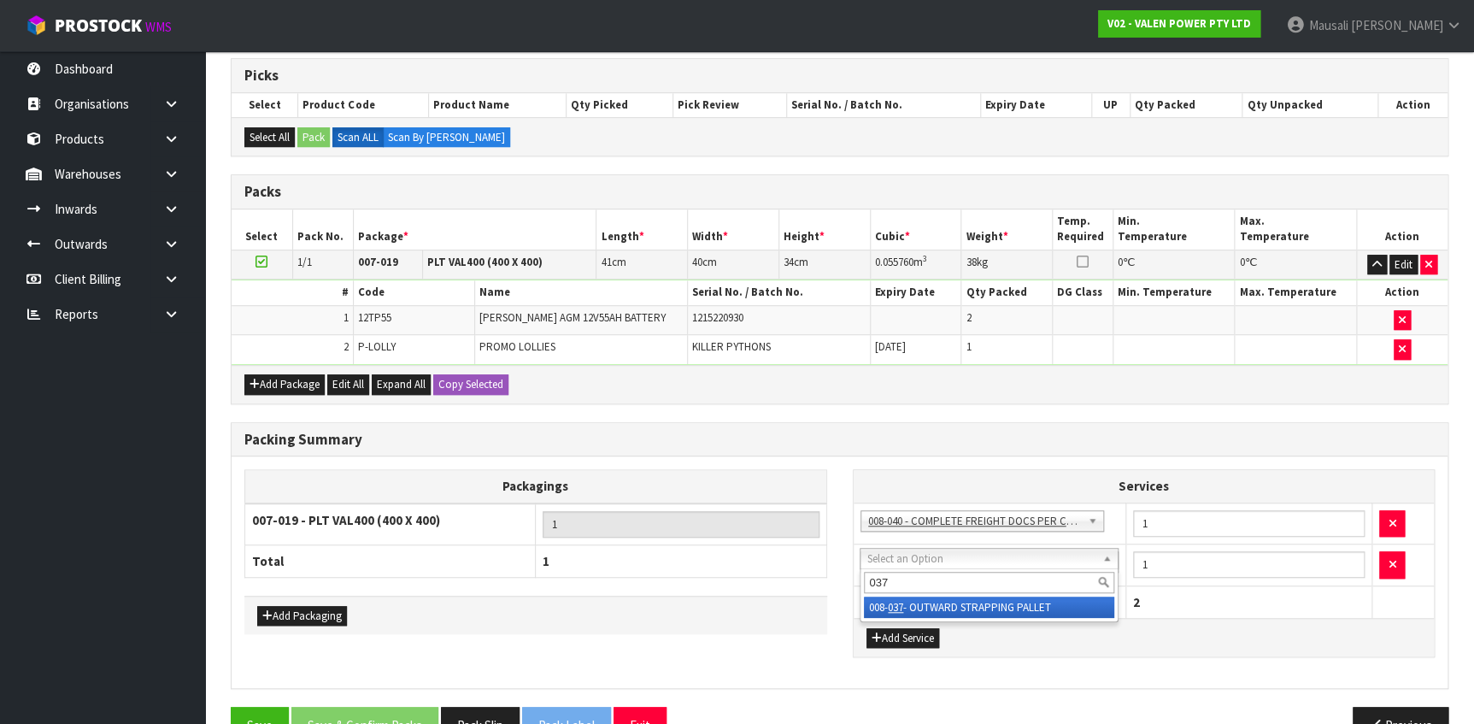
type input "037"
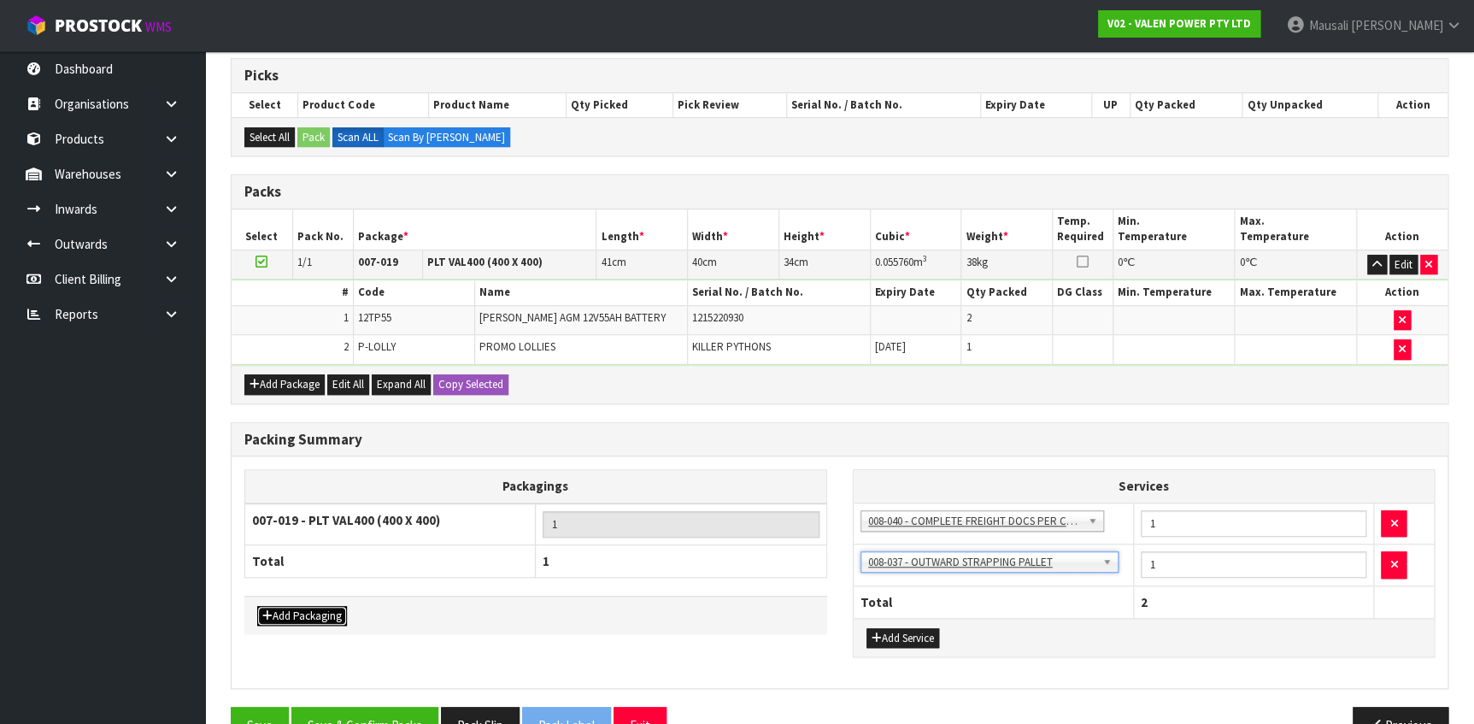
click at [314, 608] on button "Add Packaging" at bounding box center [302, 616] width 90 height 21
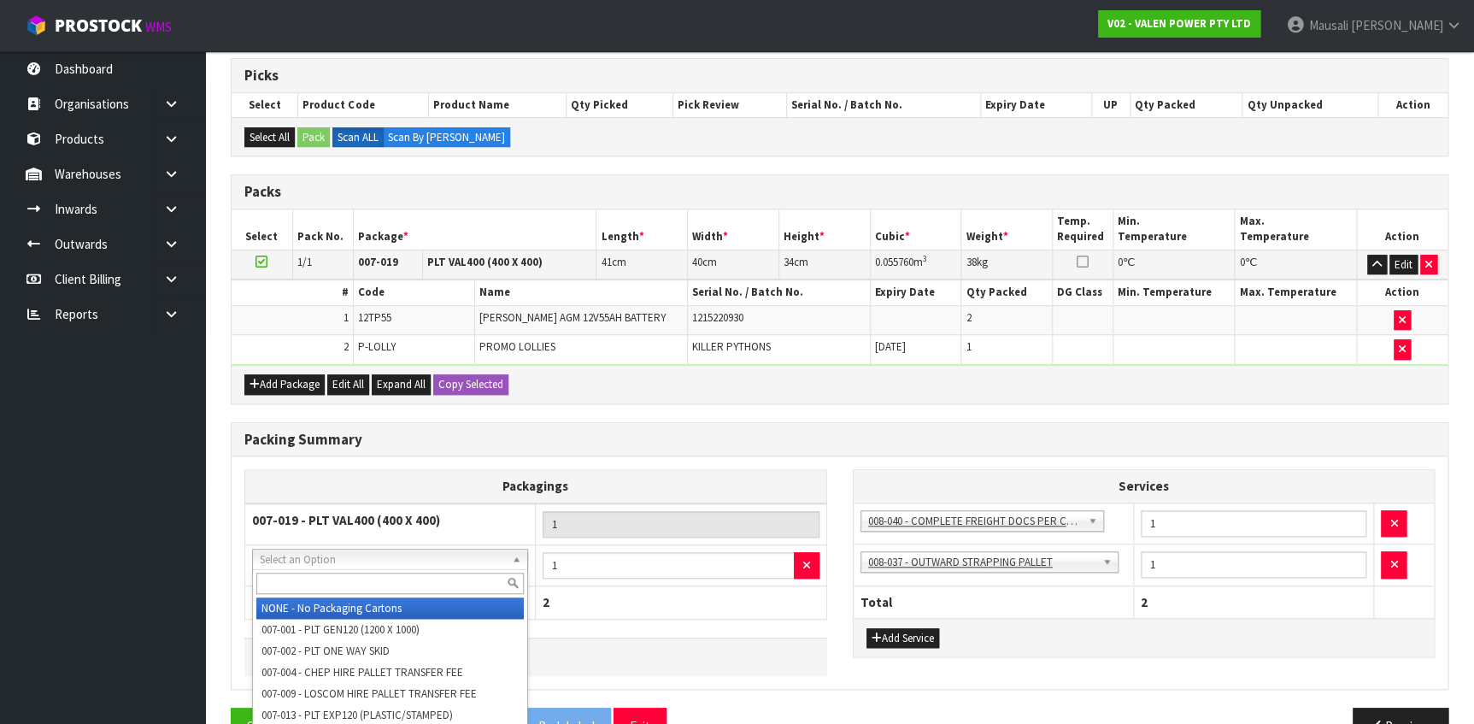
click at [370, 579] on input "text" at bounding box center [389, 583] width 267 height 21
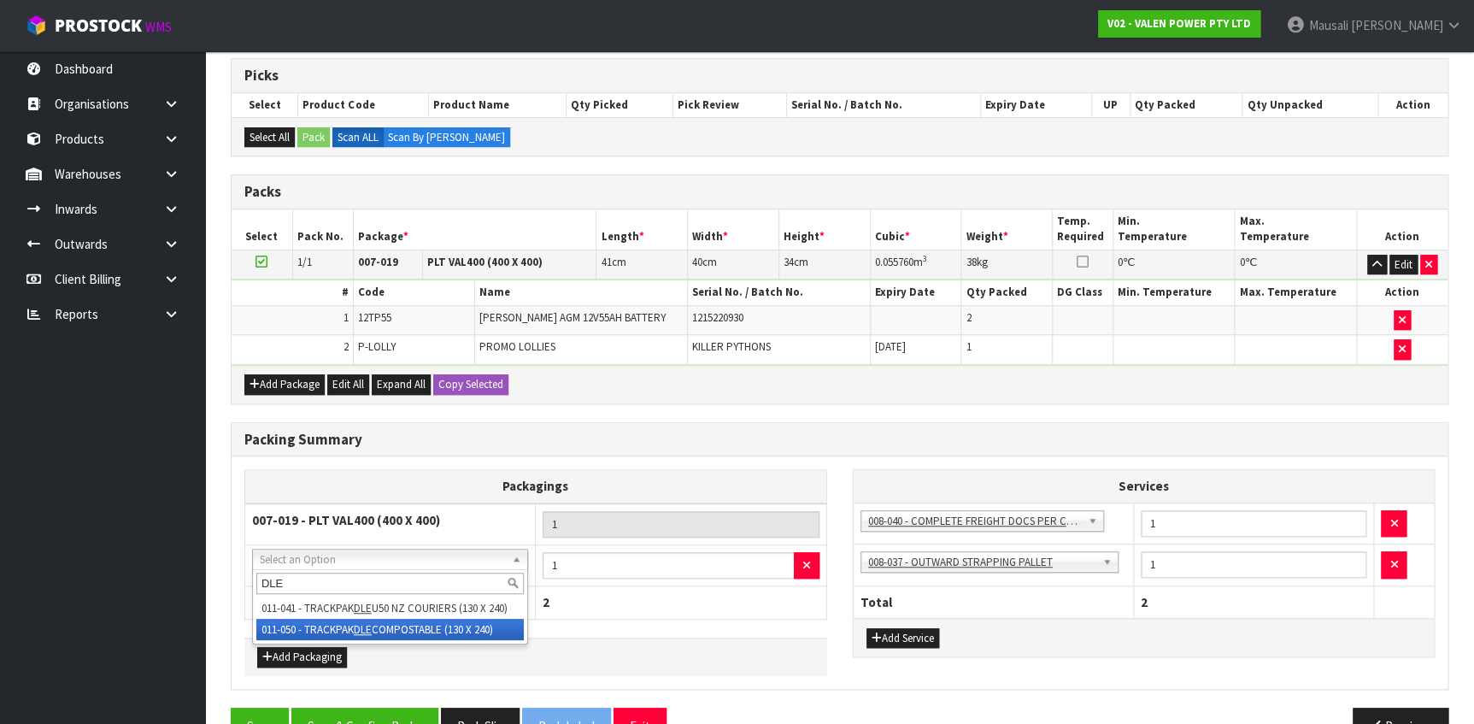
type input "DLE"
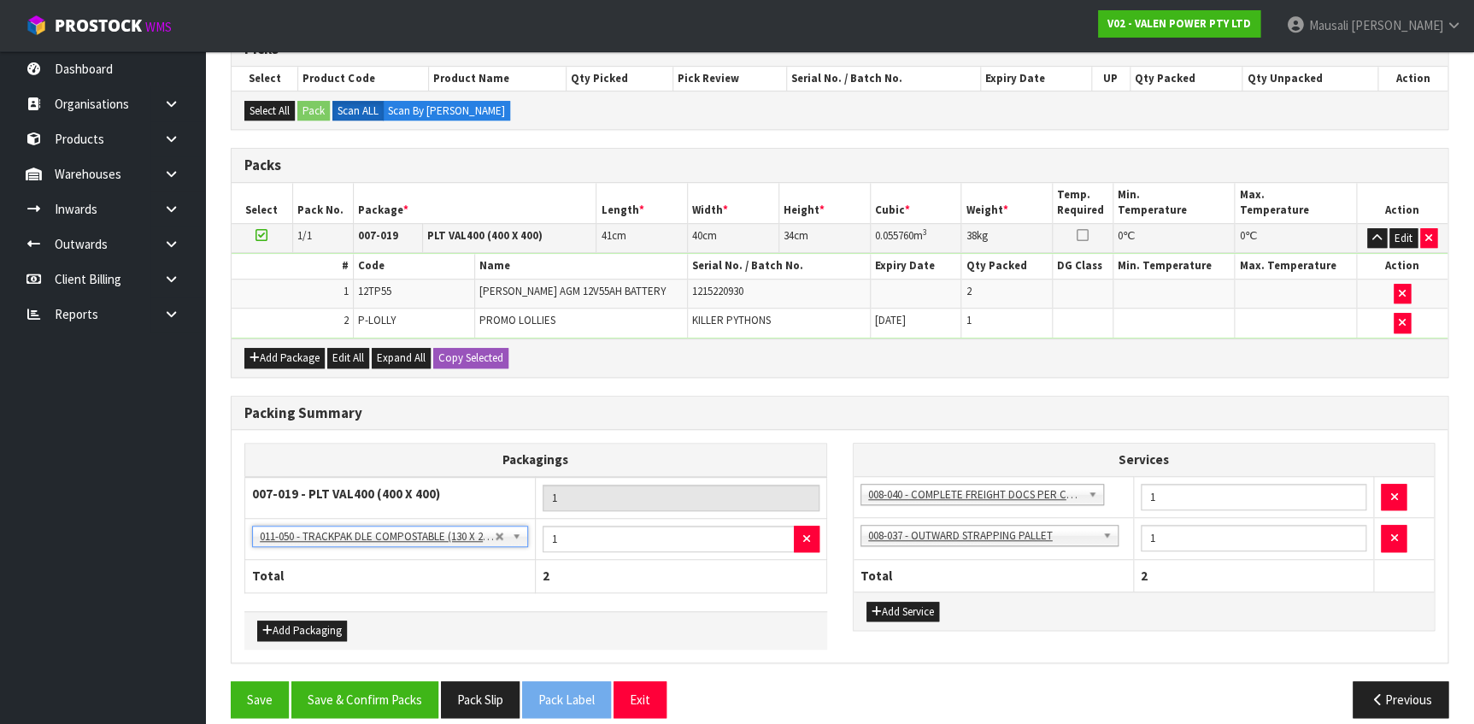
scroll to position [379, 0]
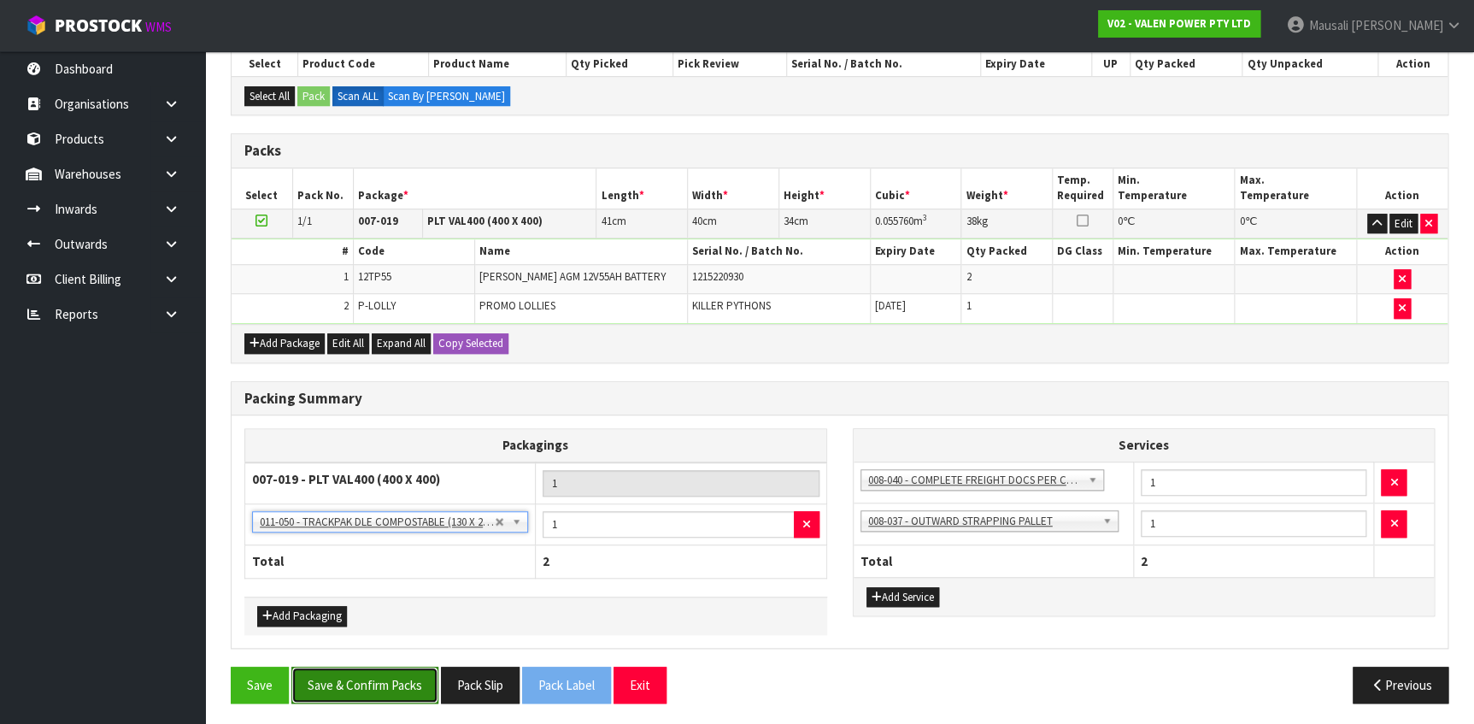
click at [367, 682] on button "Save & Confirm Packs" at bounding box center [364, 685] width 147 height 37
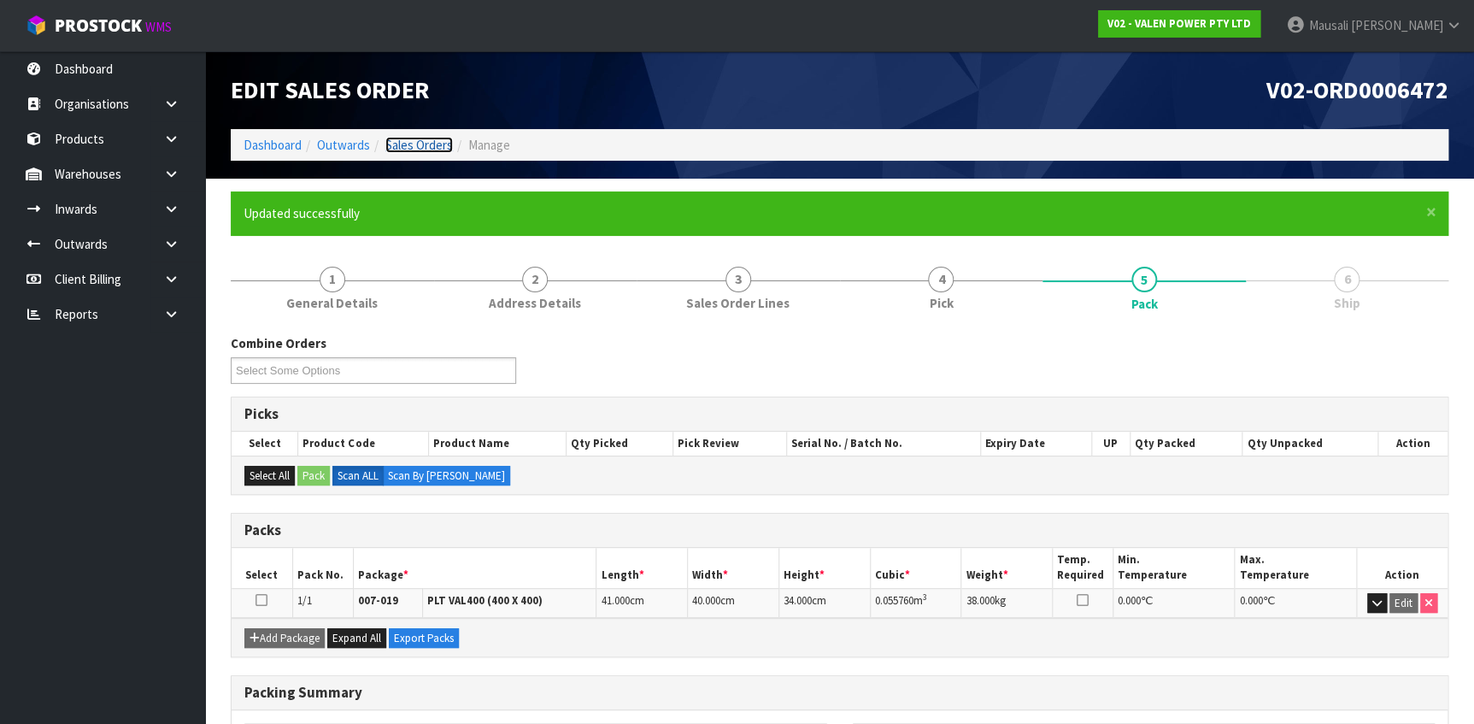
click at [402, 140] on link "Sales Orders" at bounding box center [419, 145] width 68 height 16
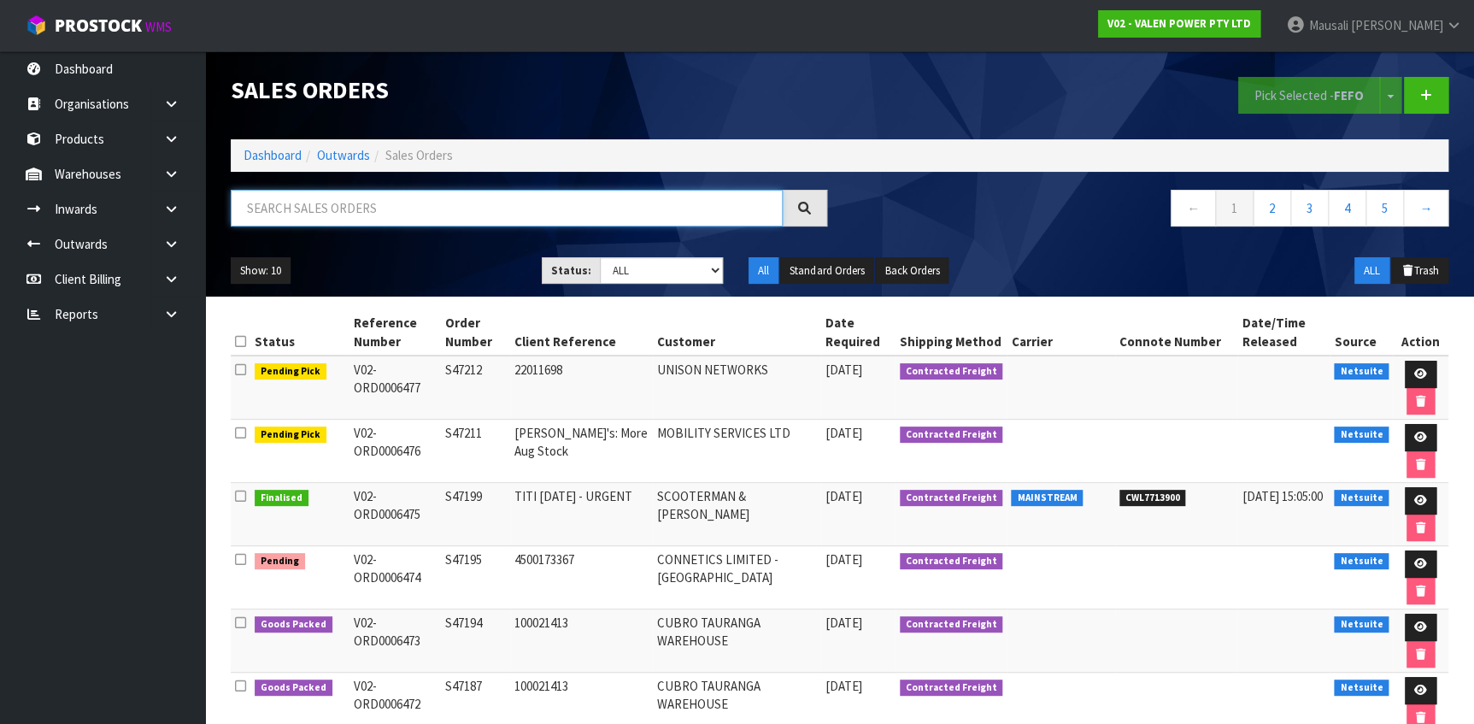
click at [307, 209] on input "text" at bounding box center [507, 208] width 552 height 37
type input "JOB-0402046"
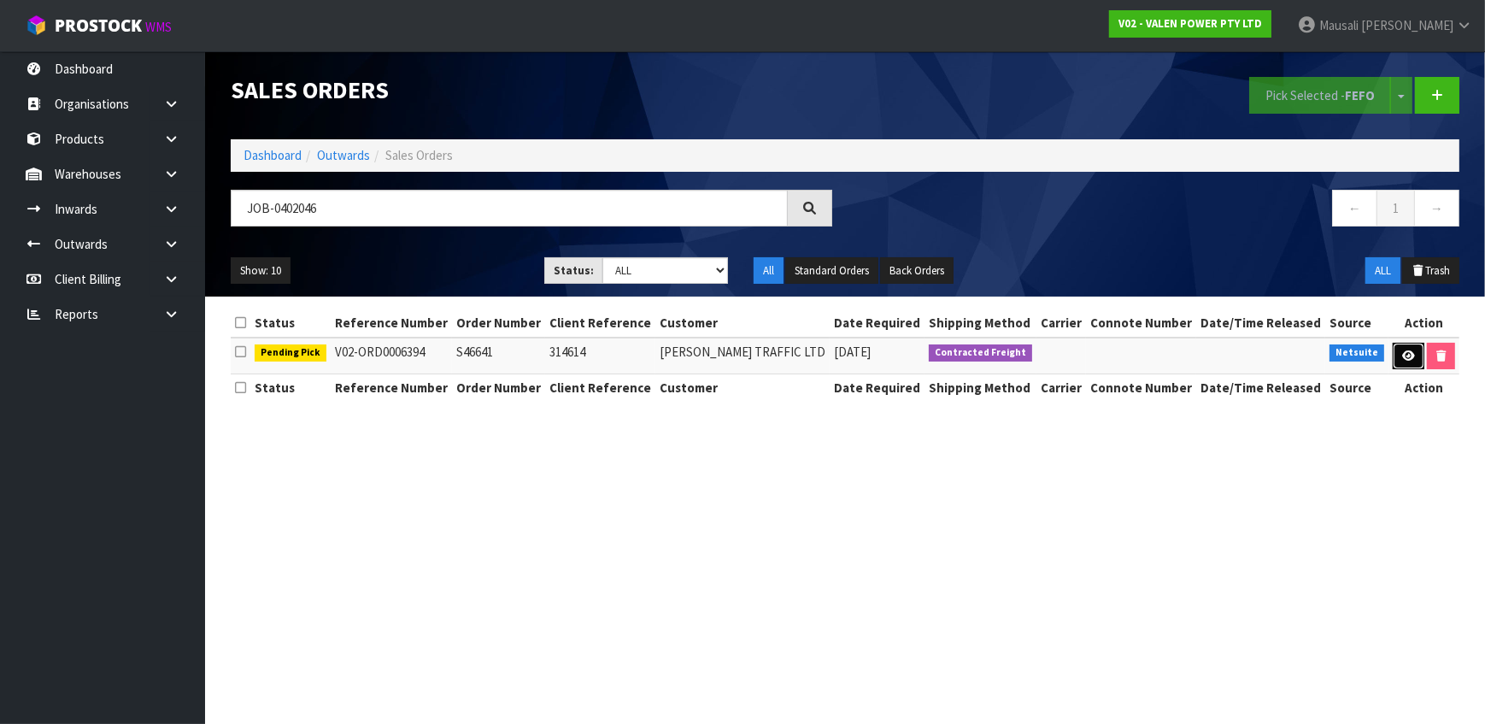
click at [1403, 356] on icon at bounding box center [1408, 355] width 13 height 11
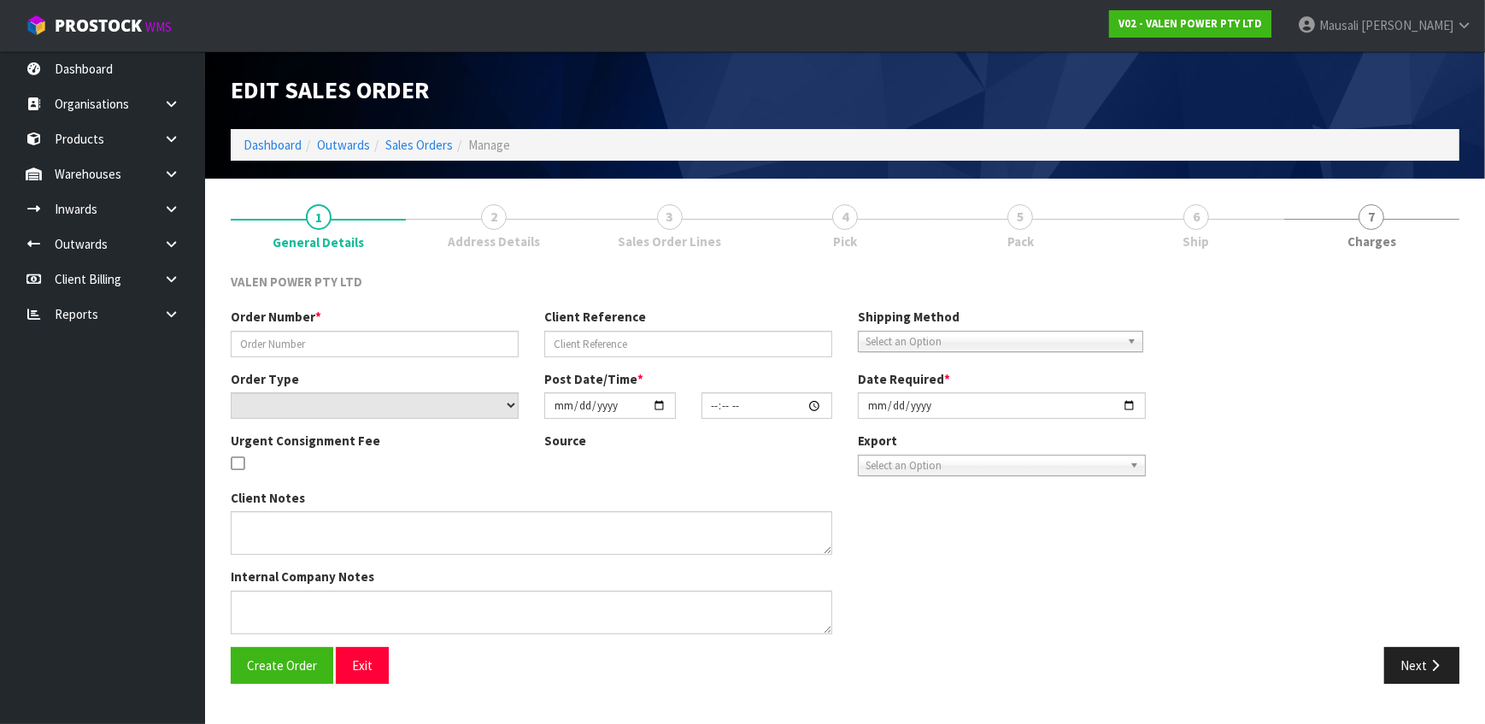
type input "S46641"
type input "314614"
select select "number:0"
type input "[DATE]"
type input "16:15:09.000"
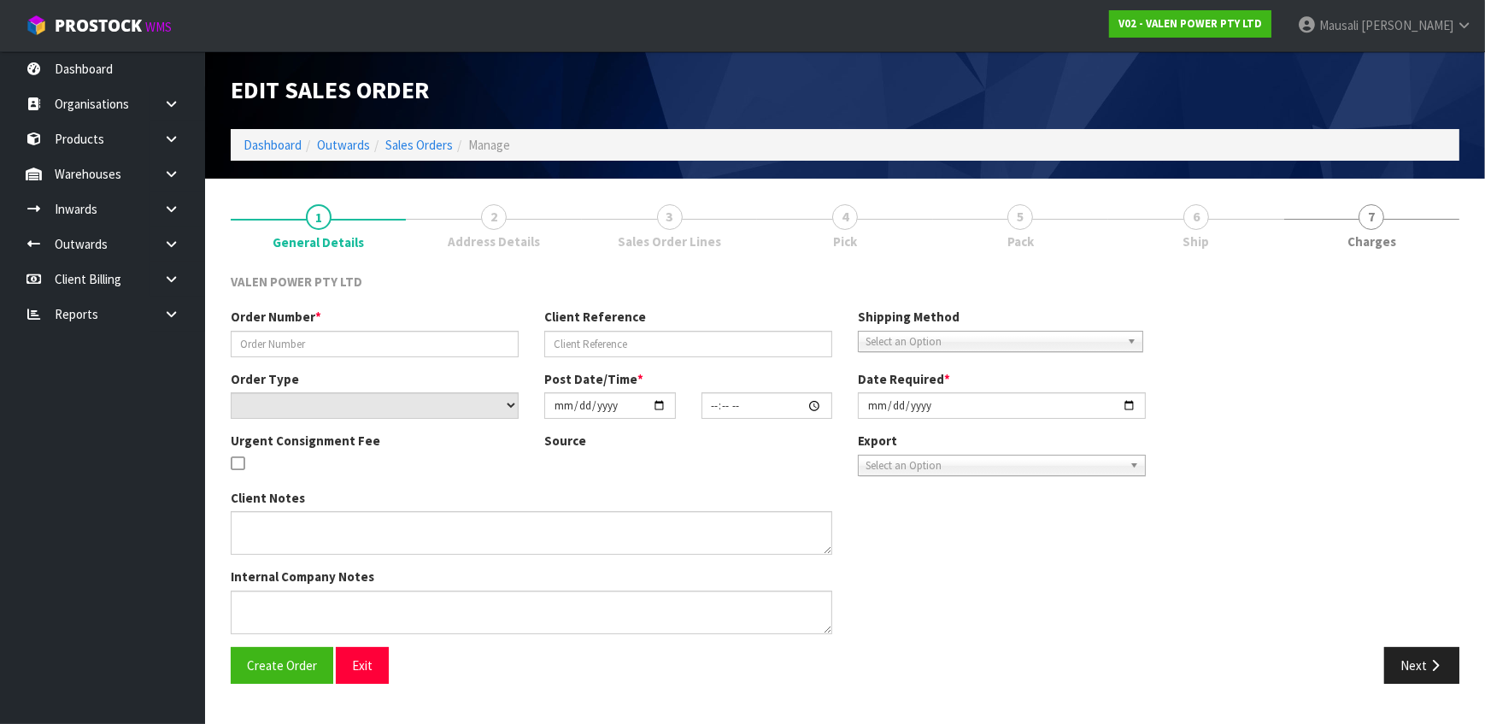
type input "[DATE]"
type textarea "DG"
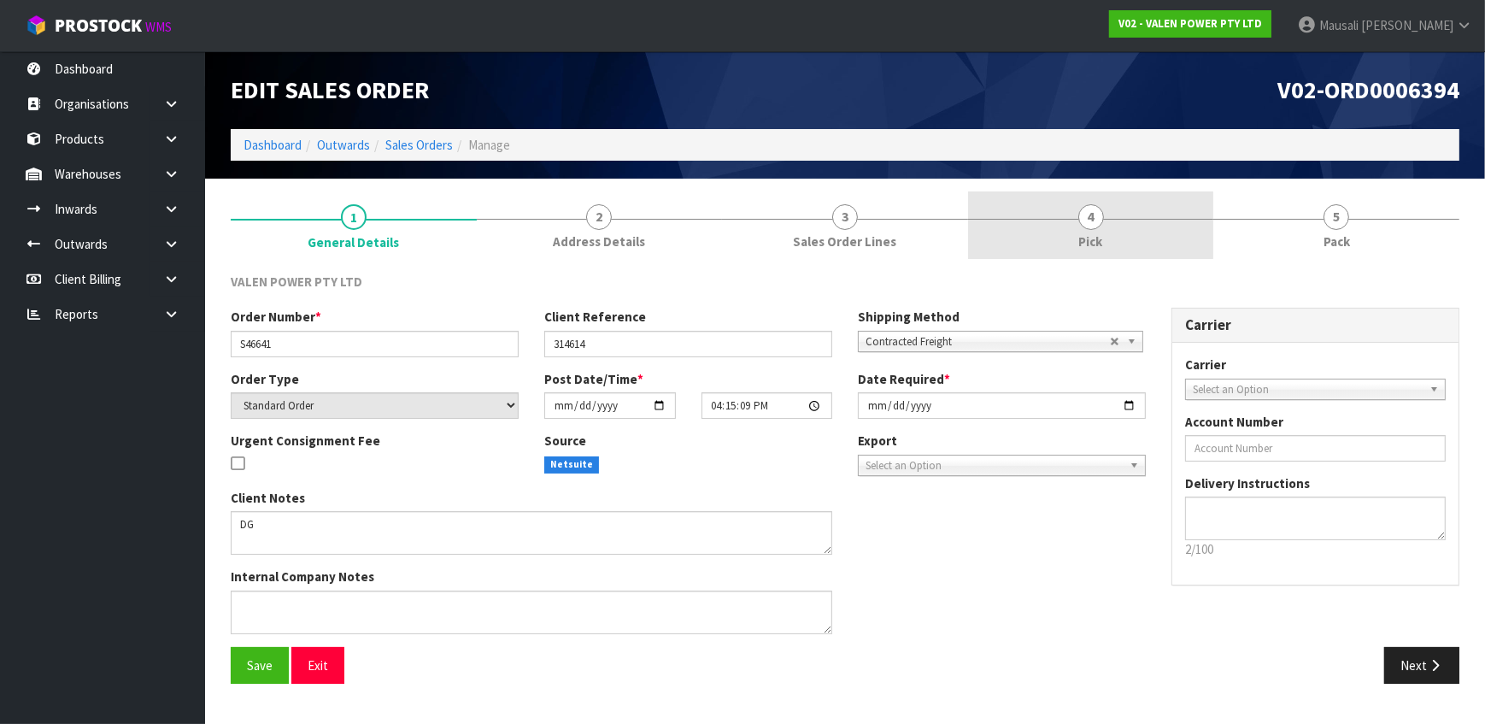
click at [1120, 240] on link "4 Pick" at bounding box center [1091, 225] width 246 height 68
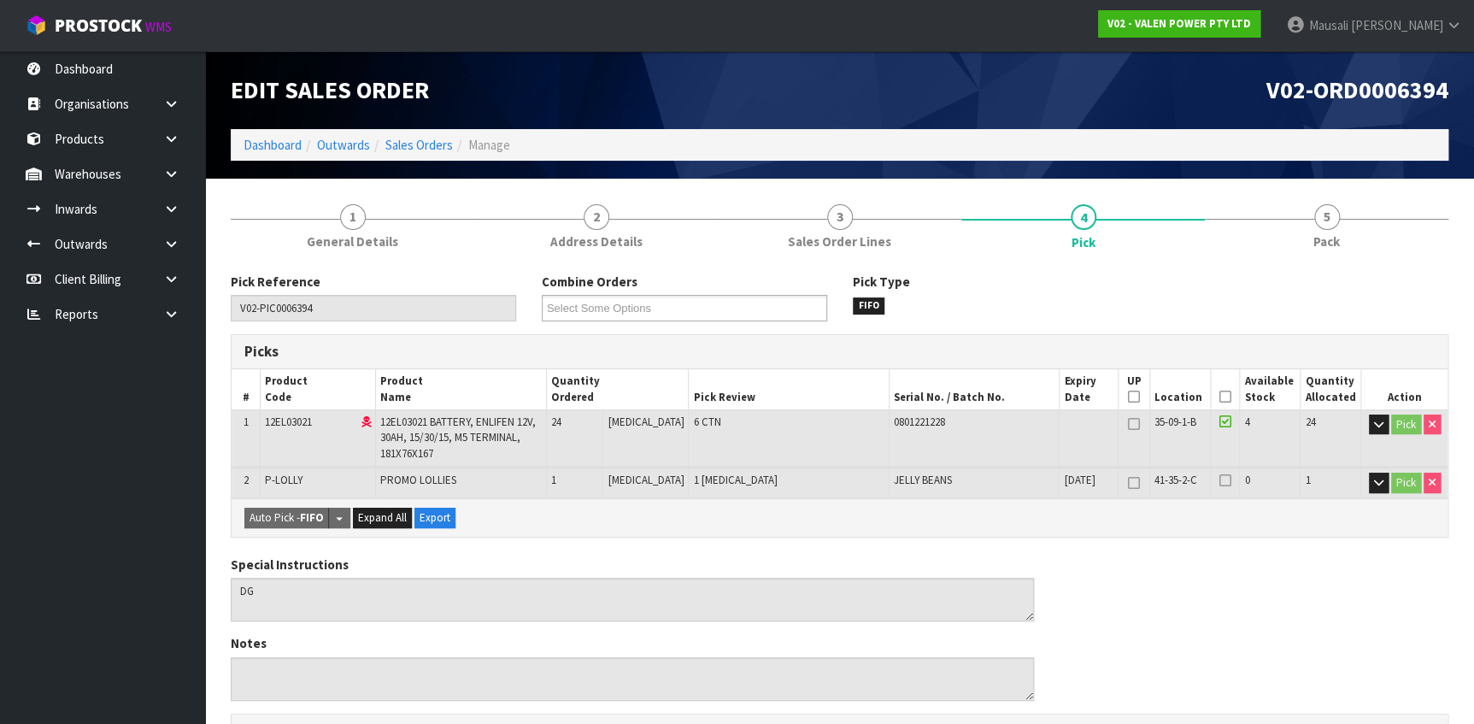
click at [1221, 397] on icon at bounding box center [1225, 397] width 12 height 1
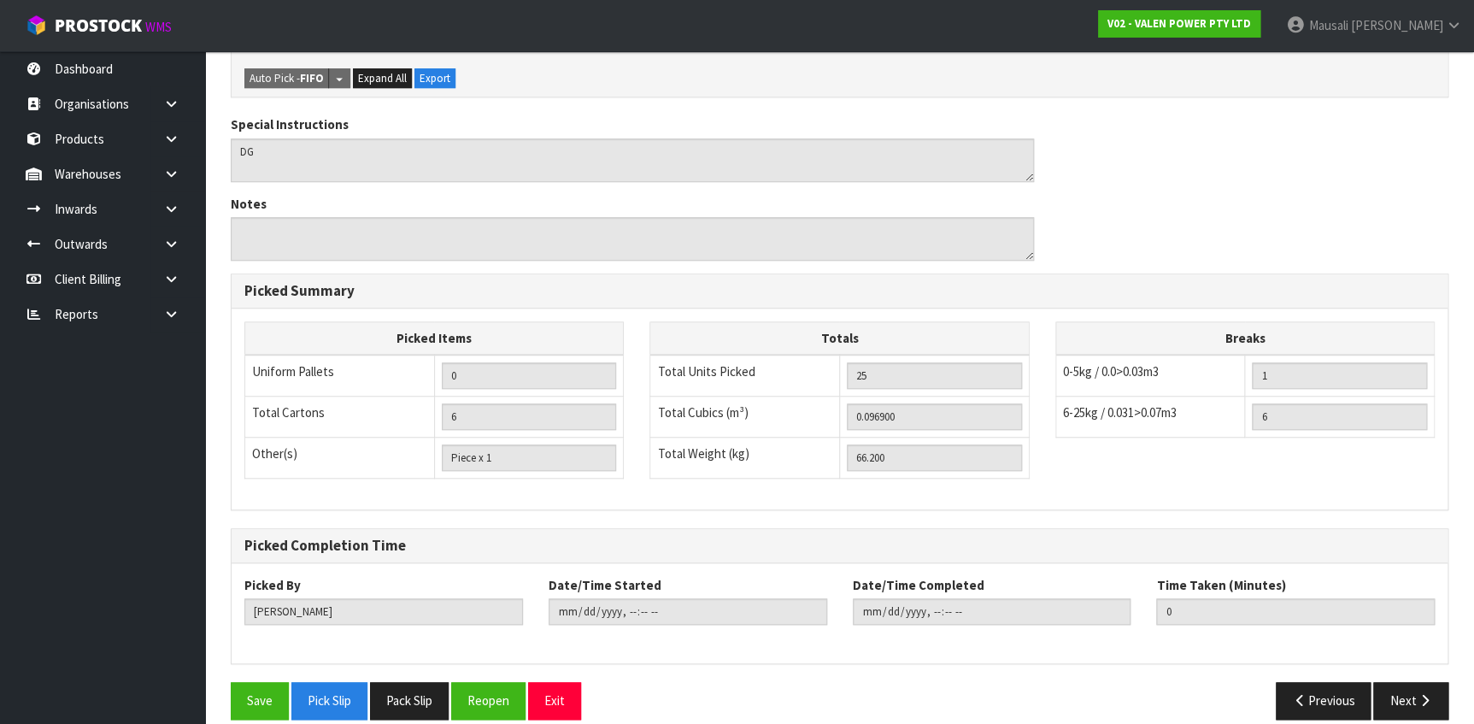
scroll to position [520, 0]
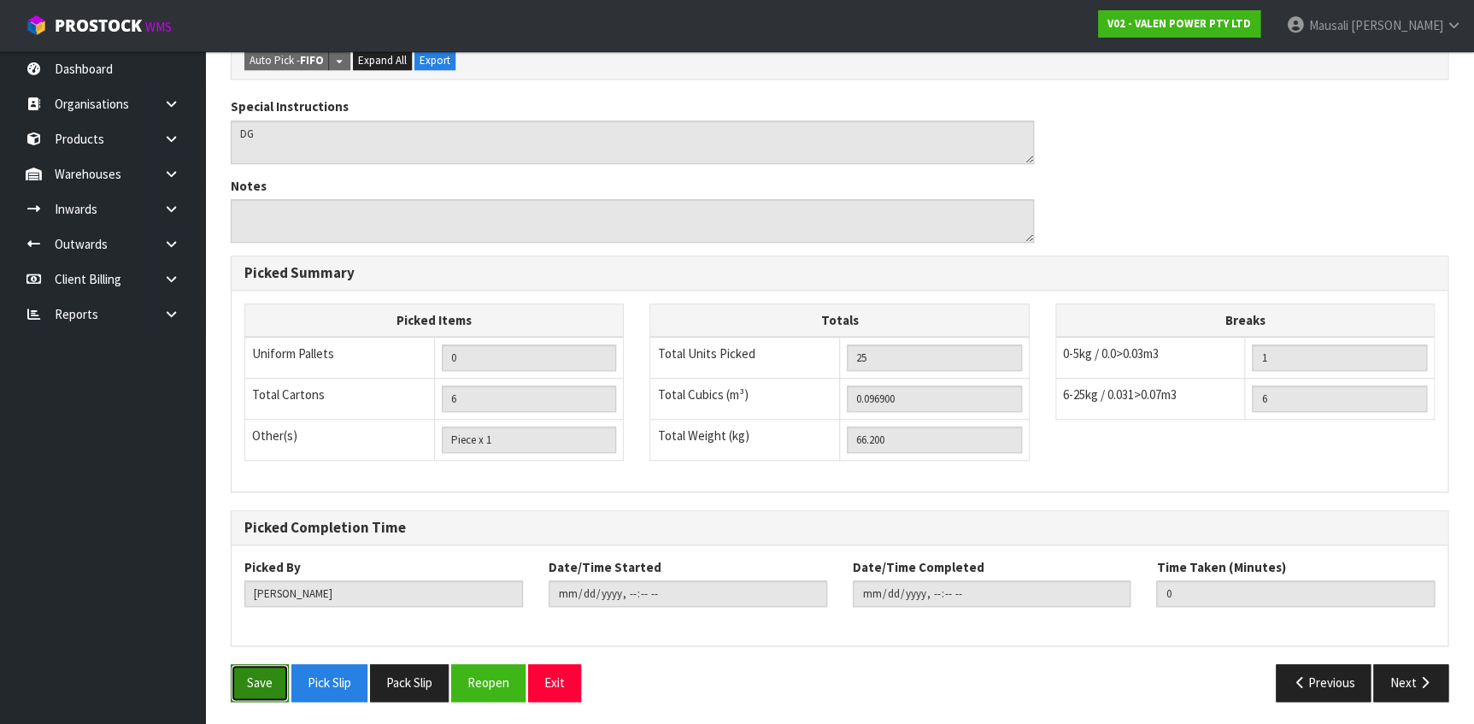
click at [271, 682] on button "Save" at bounding box center [260, 682] width 58 height 37
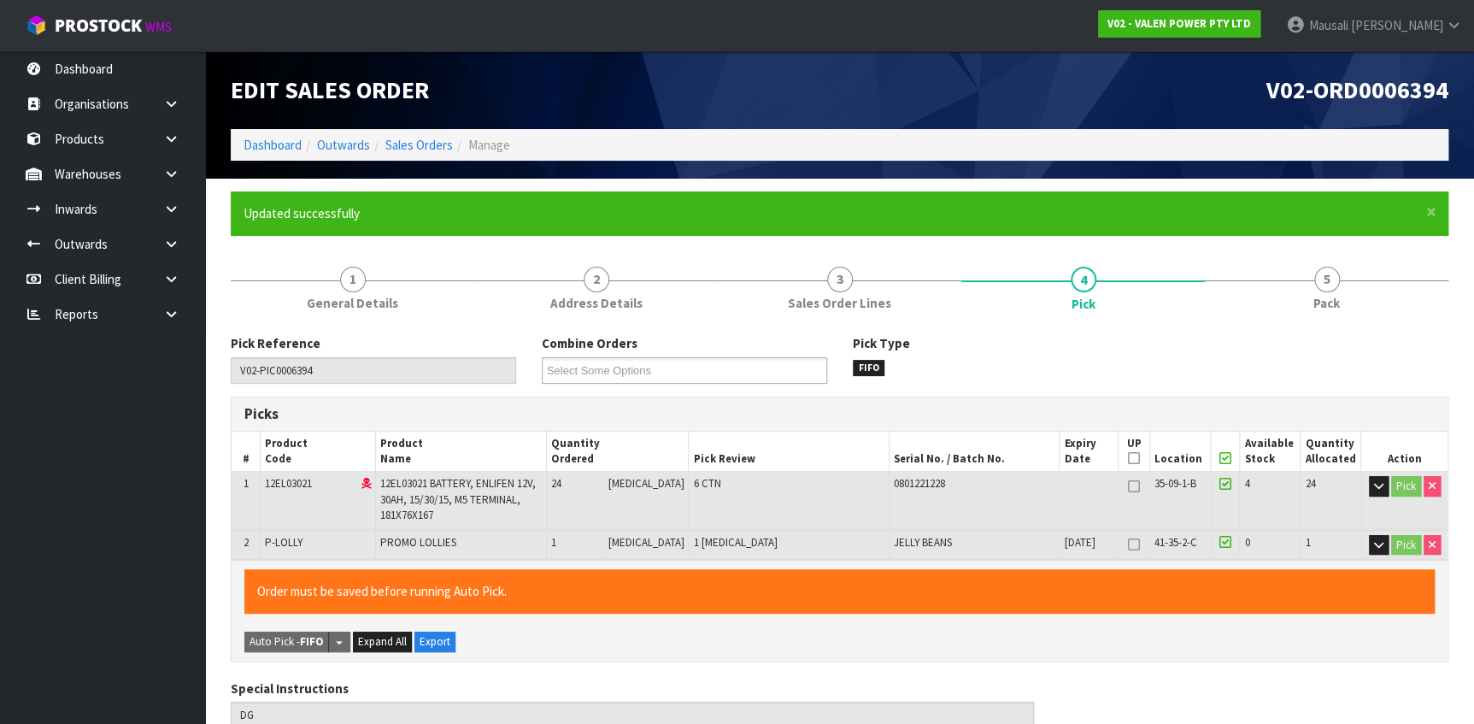
type input "[PERSON_NAME]"
type input "[DATE]T10:48:33"
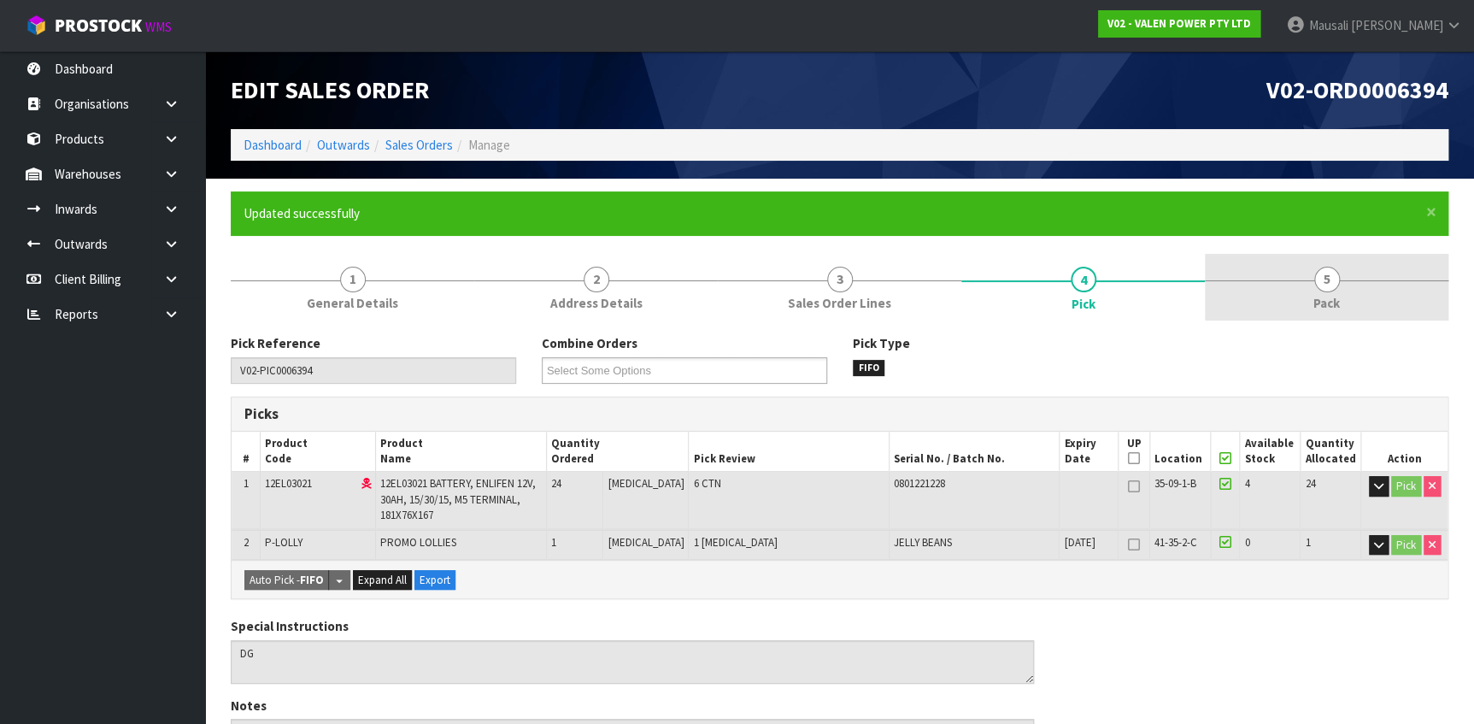
click at [1316, 280] on span "5" at bounding box center [1327, 280] width 26 height 26
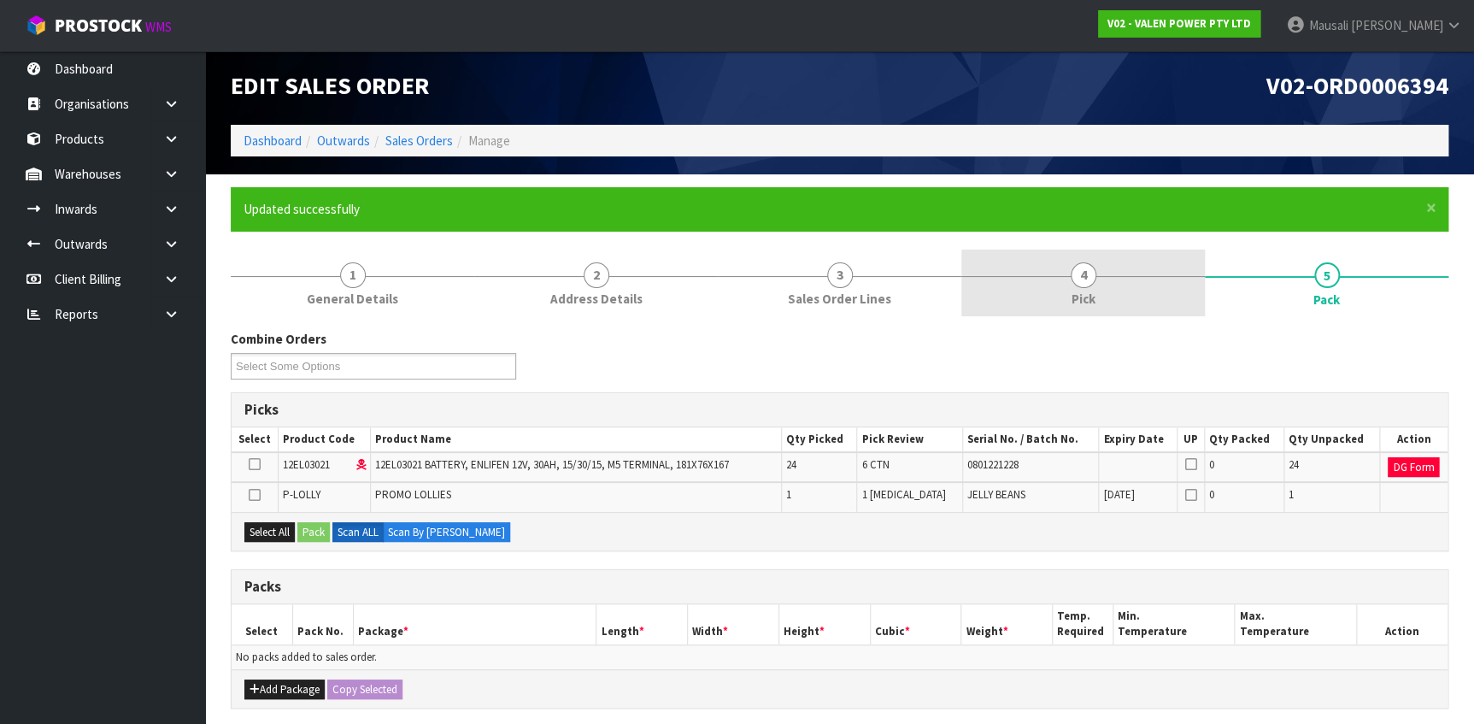
scroll to position [301, 0]
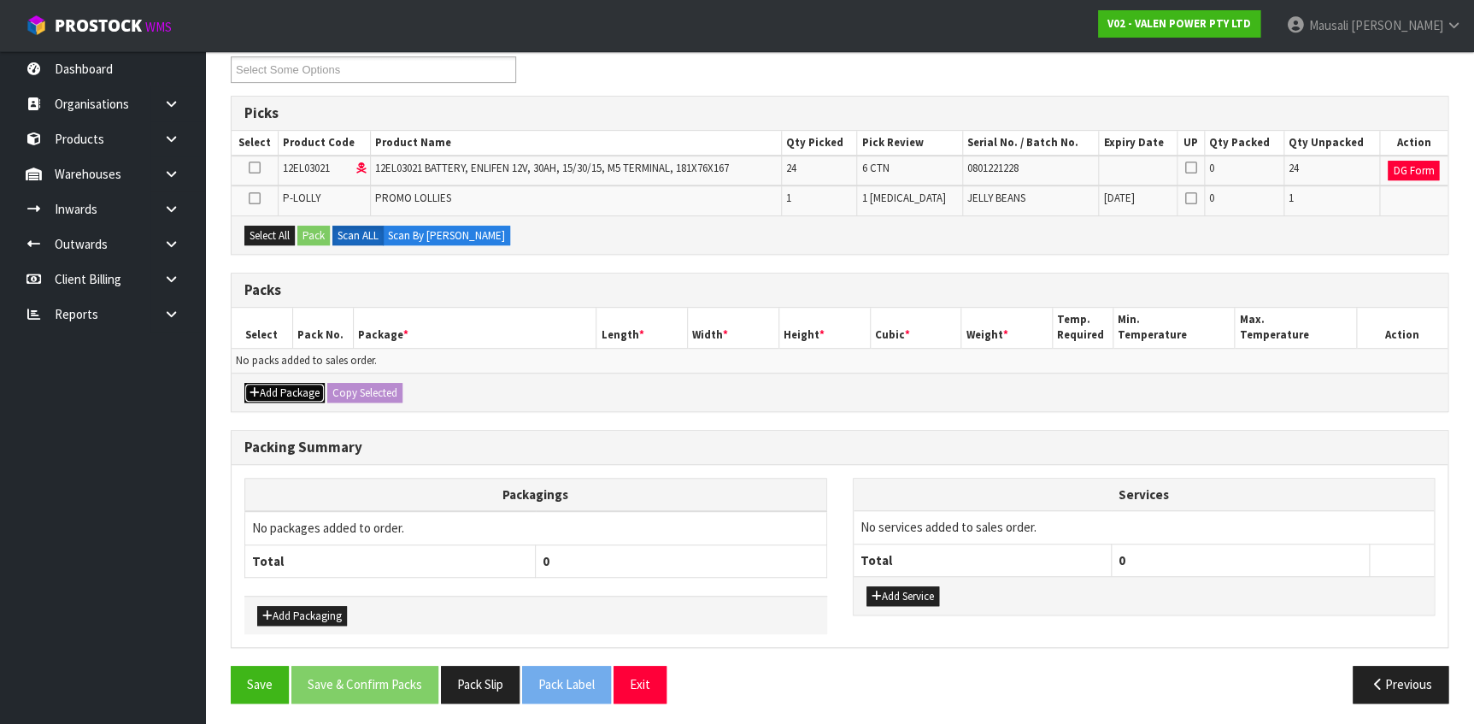
click at [289, 383] on button "Add Package" at bounding box center [284, 393] width 80 height 21
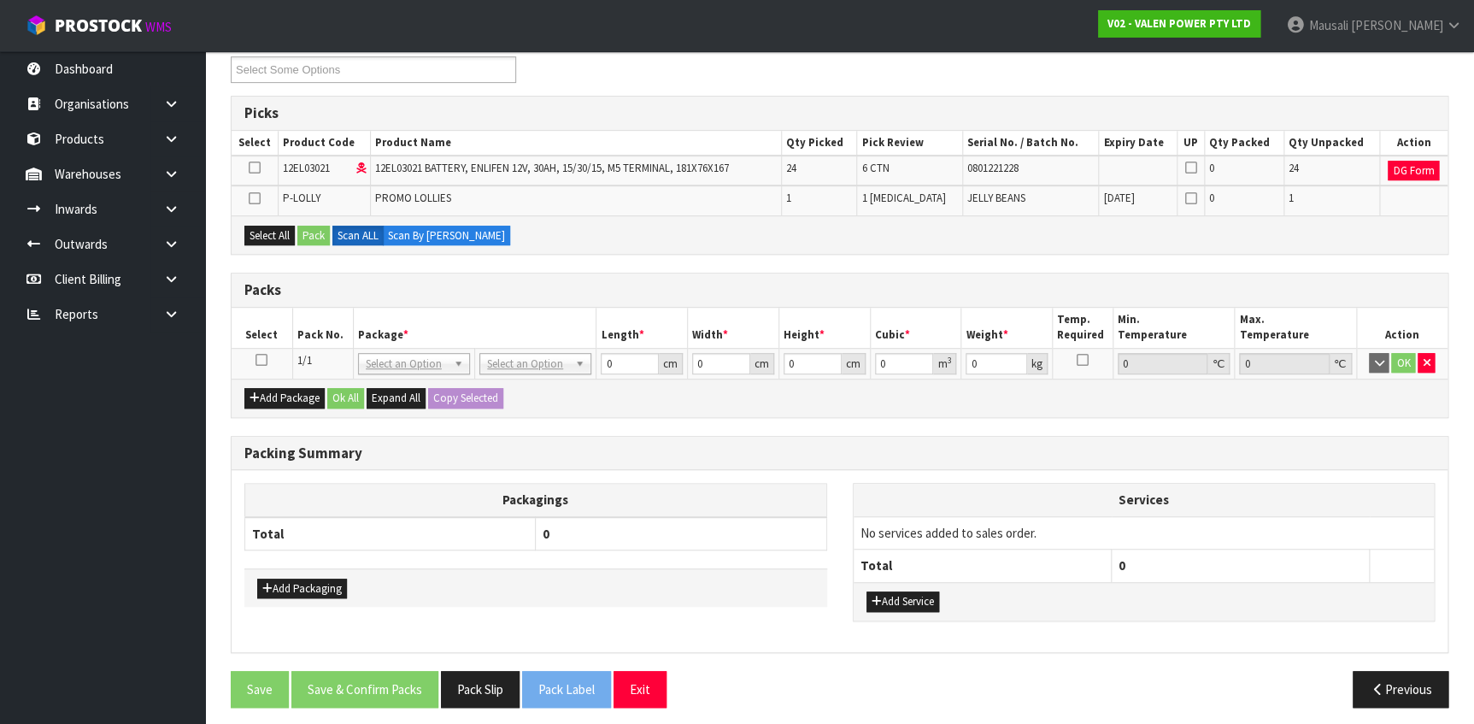
click at [258, 360] on icon at bounding box center [262, 360] width 12 height 1
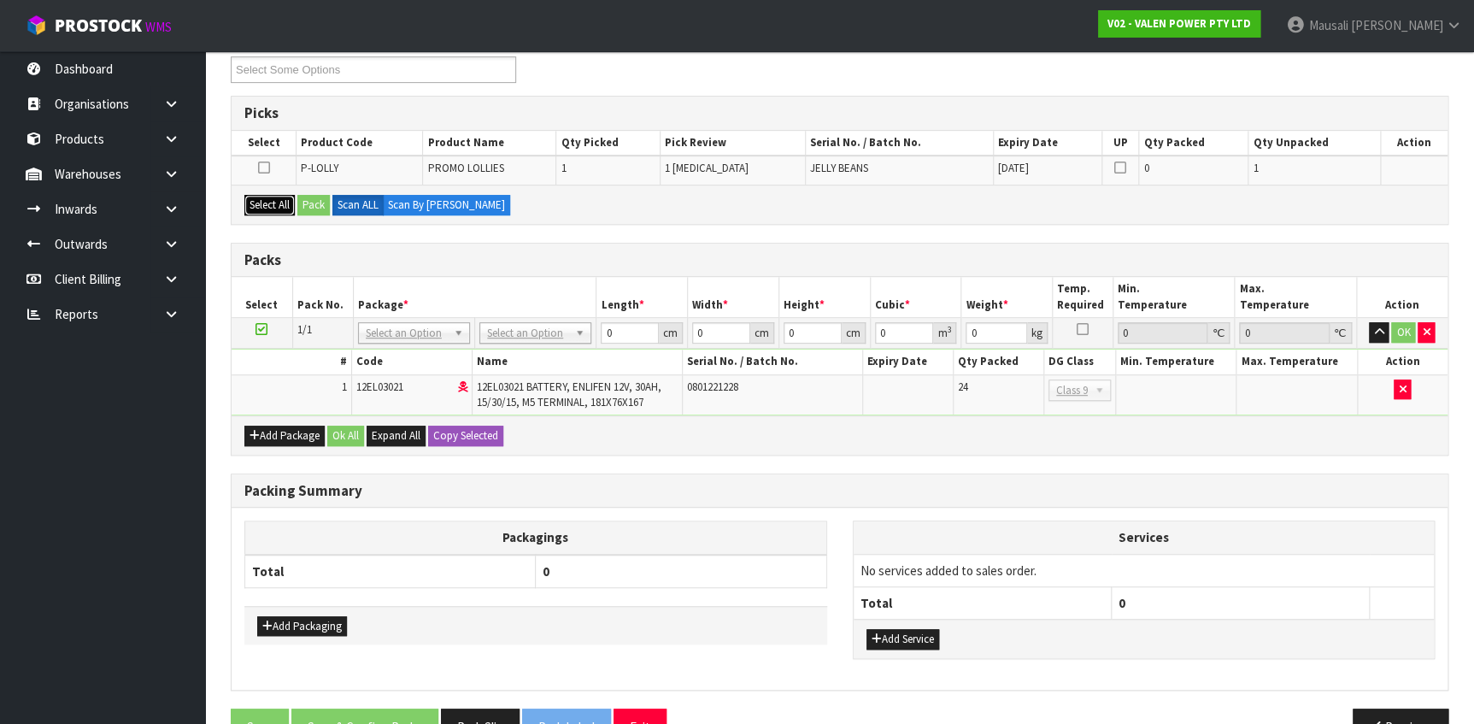
click at [269, 199] on button "Select All" at bounding box center [269, 205] width 50 height 21
click at [322, 207] on button "Pack" at bounding box center [313, 205] width 32 height 21
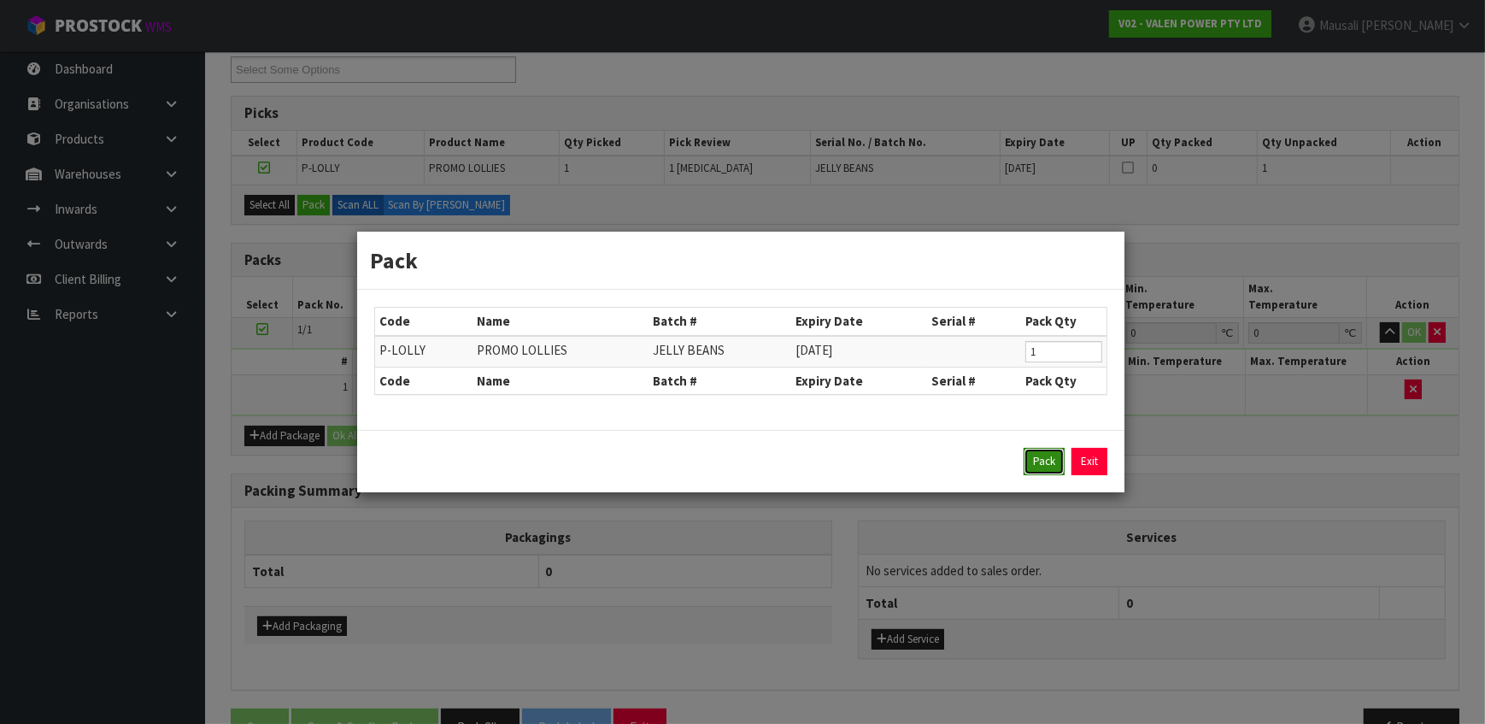
click at [1052, 461] on button "Pack" at bounding box center [1044, 461] width 41 height 27
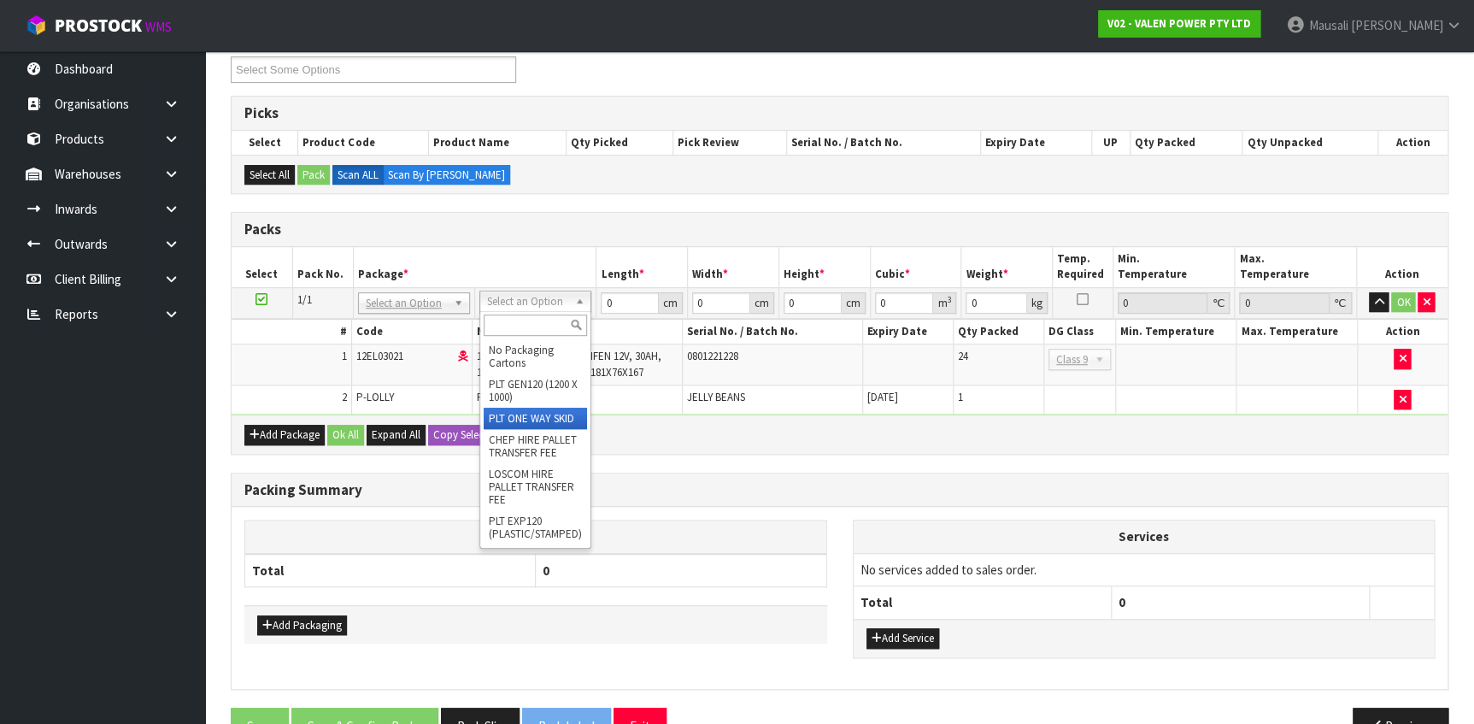
drag, startPoint x: 522, startPoint y: 429, endPoint x: 570, endPoint y: 375, distance: 72.0
type input "66.2"
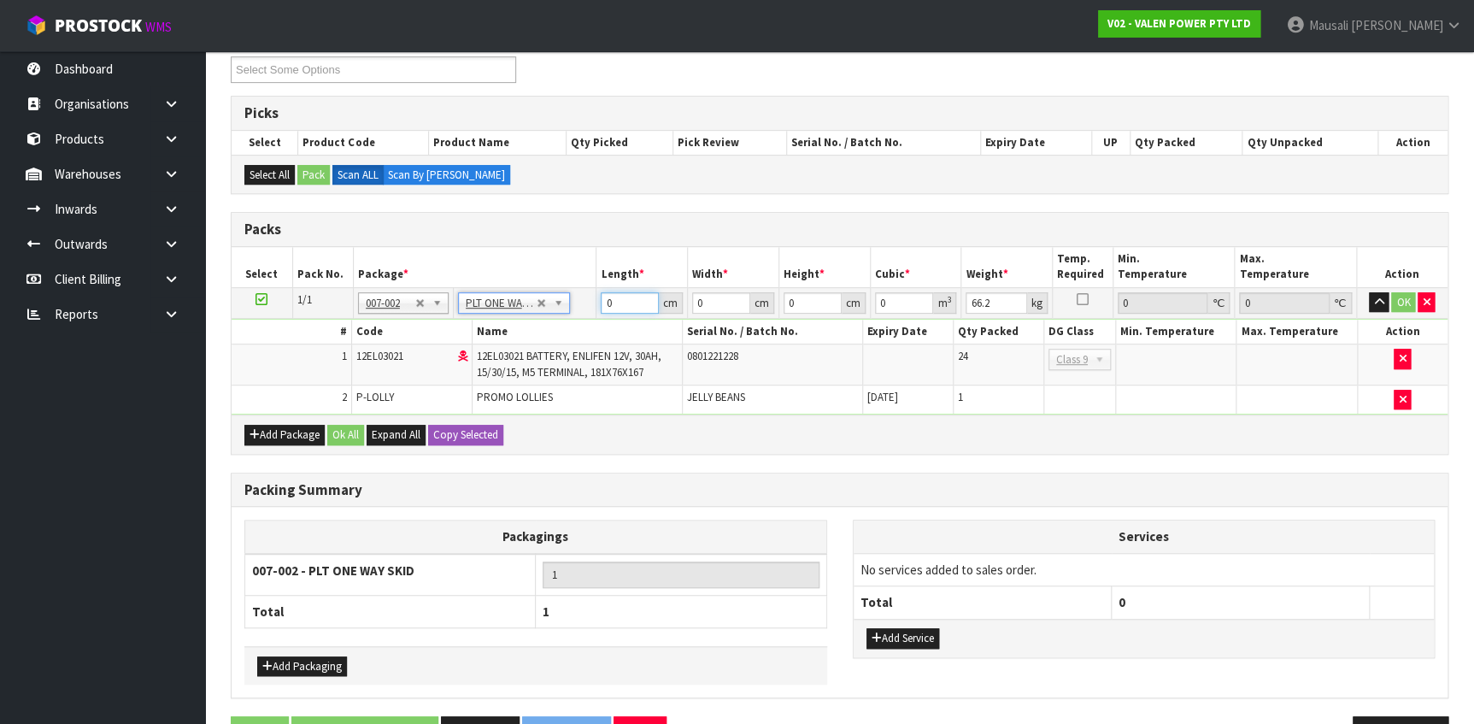
click at [627, 297] on input "0" at bounding box center [630, 302] width 58 height 21
type input "100"
type input "90"
type input "3"
type input "0.027"
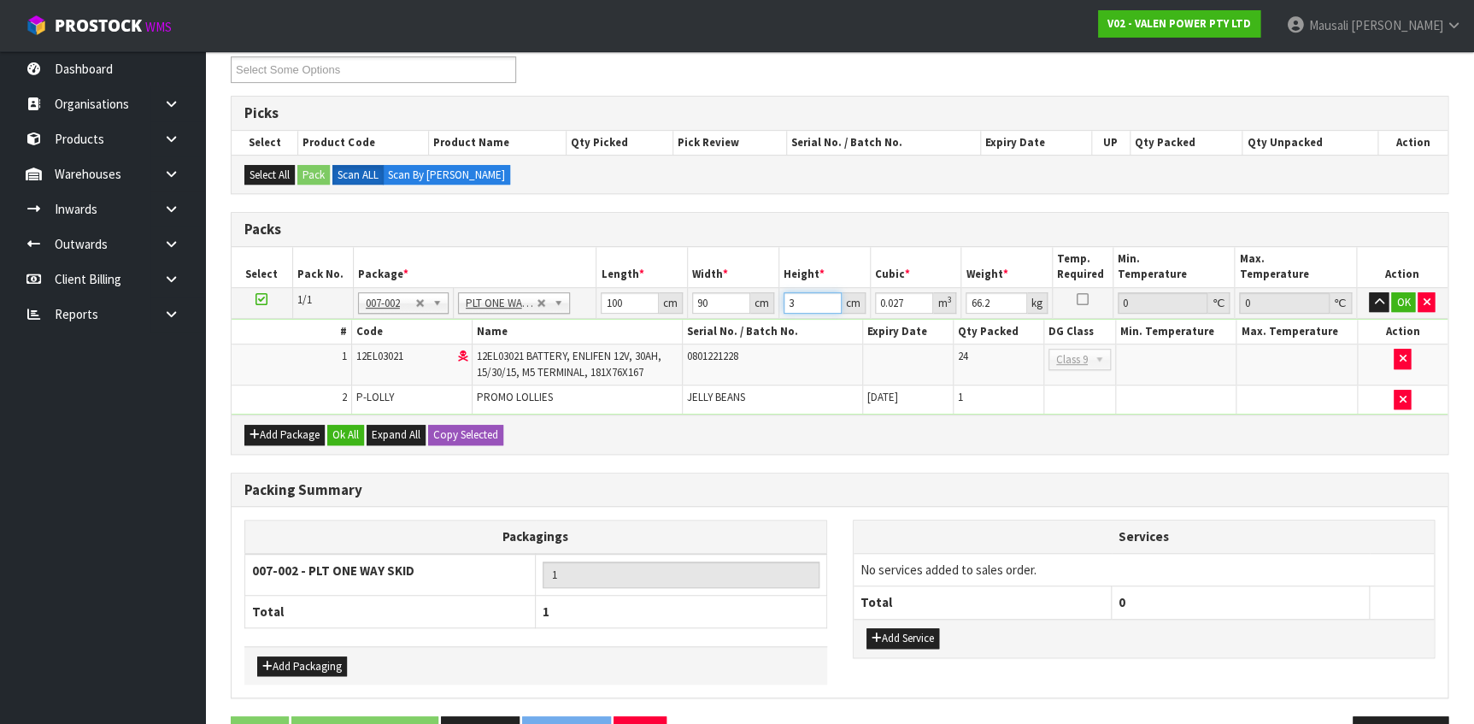
type input "37"
type input "0.333"
type input "37"
type input "83"
click at [916, 636] on button "Add Service" at bounding box center [903, 638] width 73 height 21
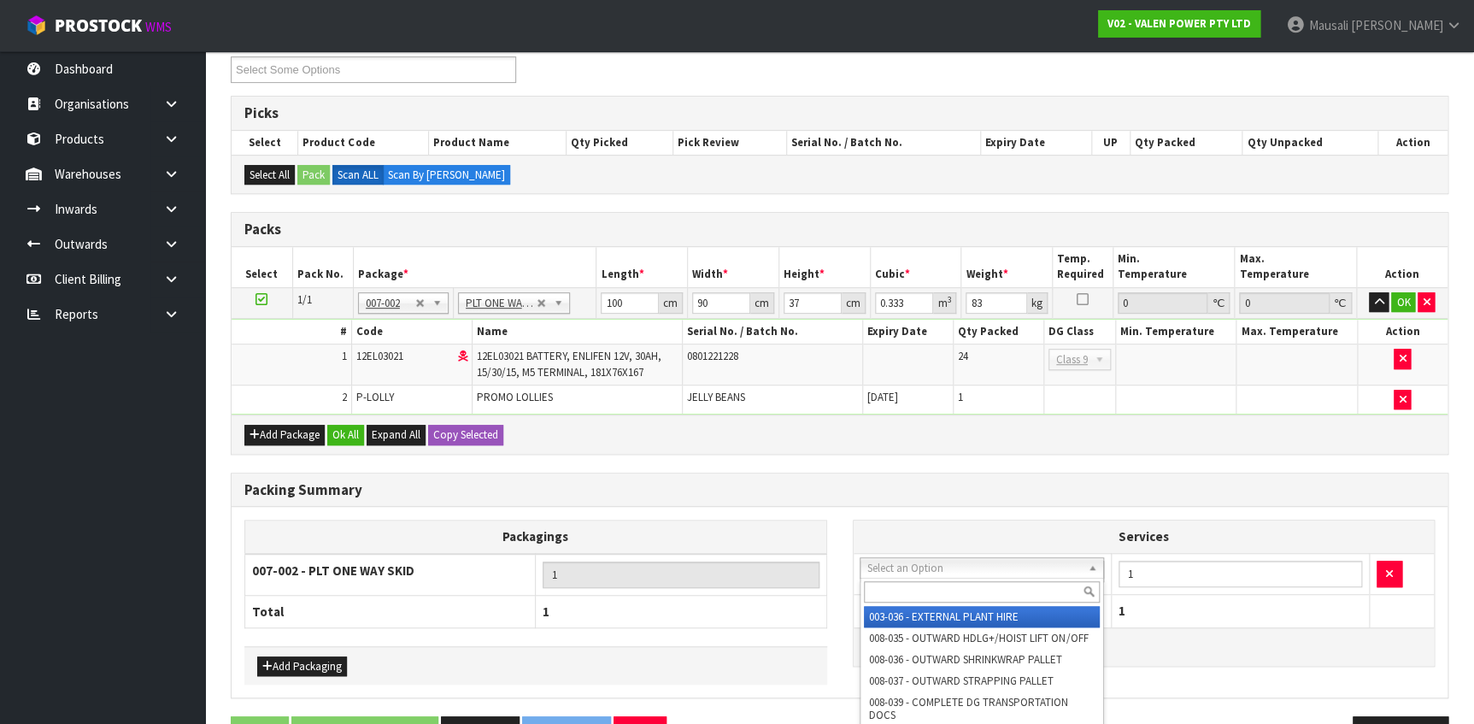
click at [973, 596] on input "text" at bounding box center [982, 591] width 236 height 21
type input "040"
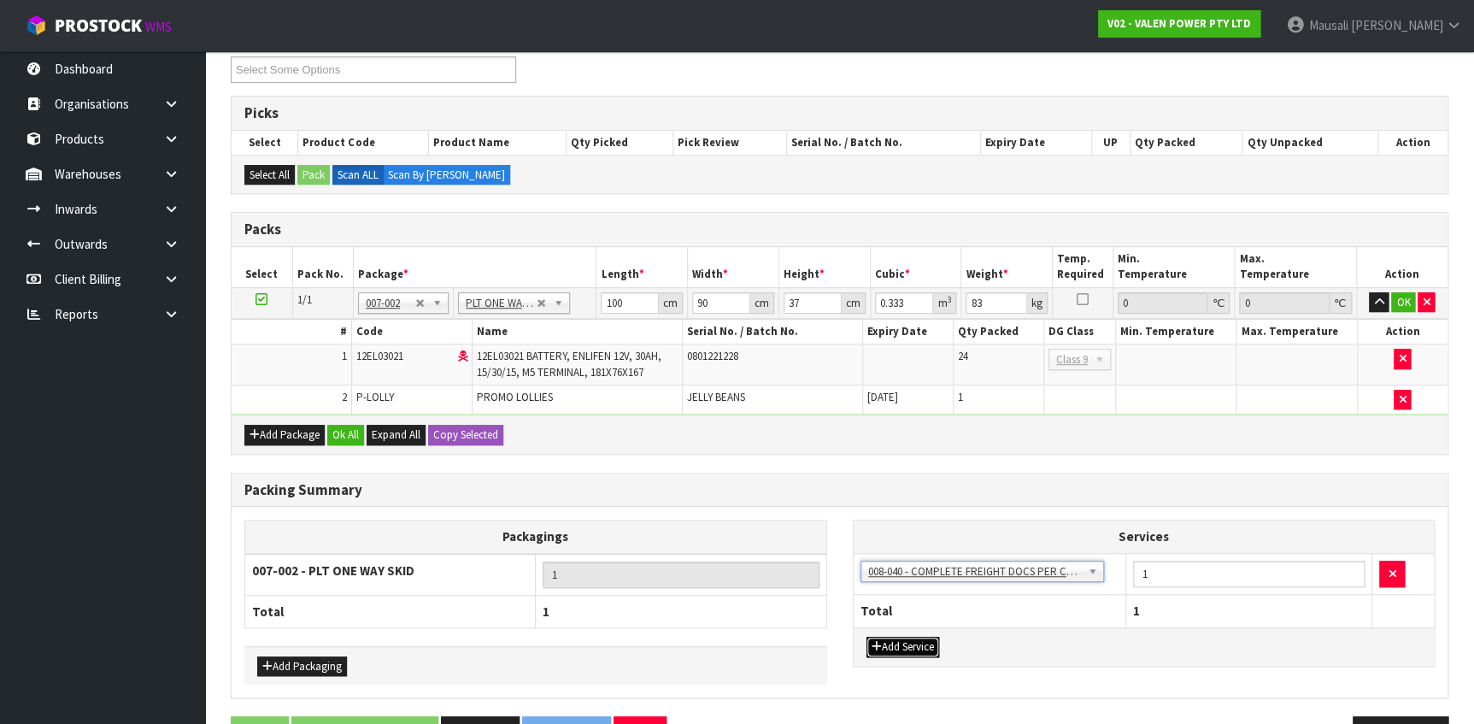
click at [886, 646] on button "Add Service" at bounding box center [903, 647] width 73 height 21
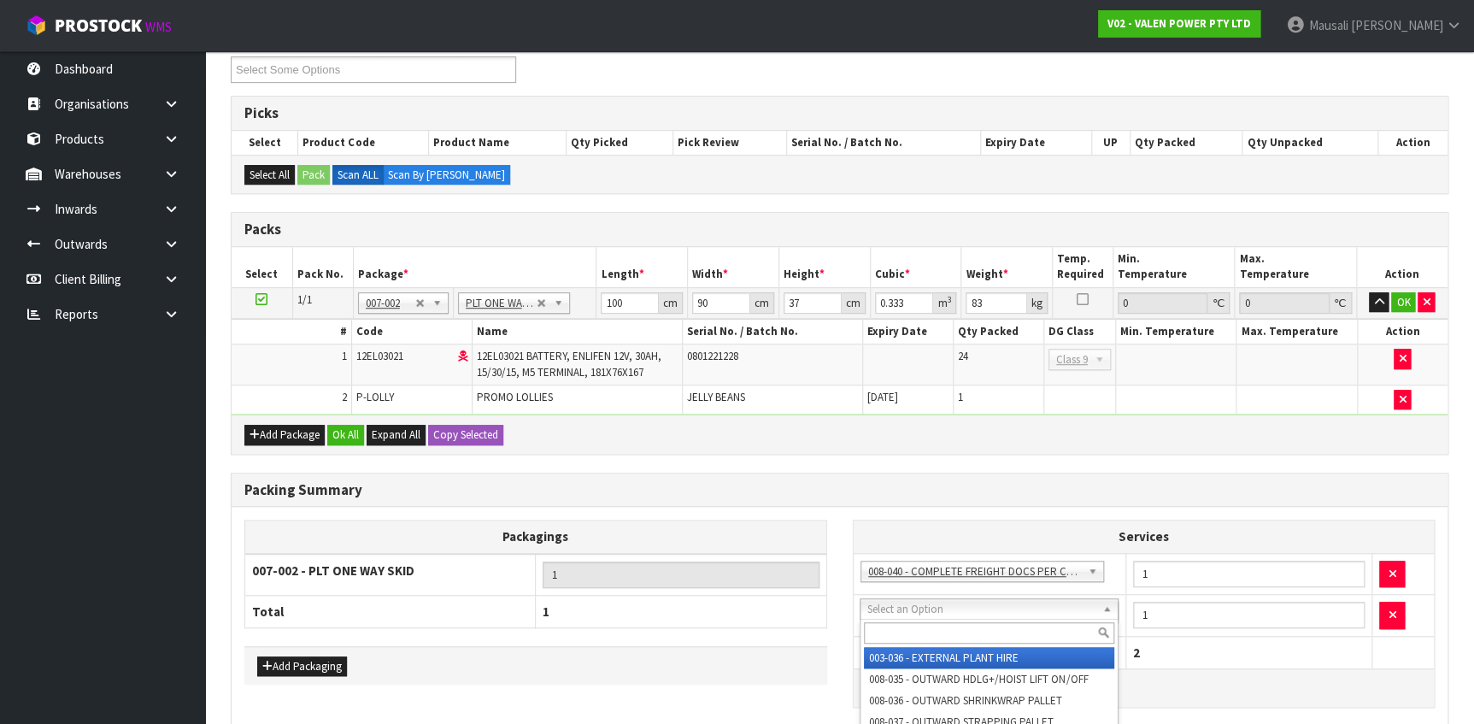
click at [920, 629] on input "text" at bounding box center [989, 632] width 250 height 21
type input "037"
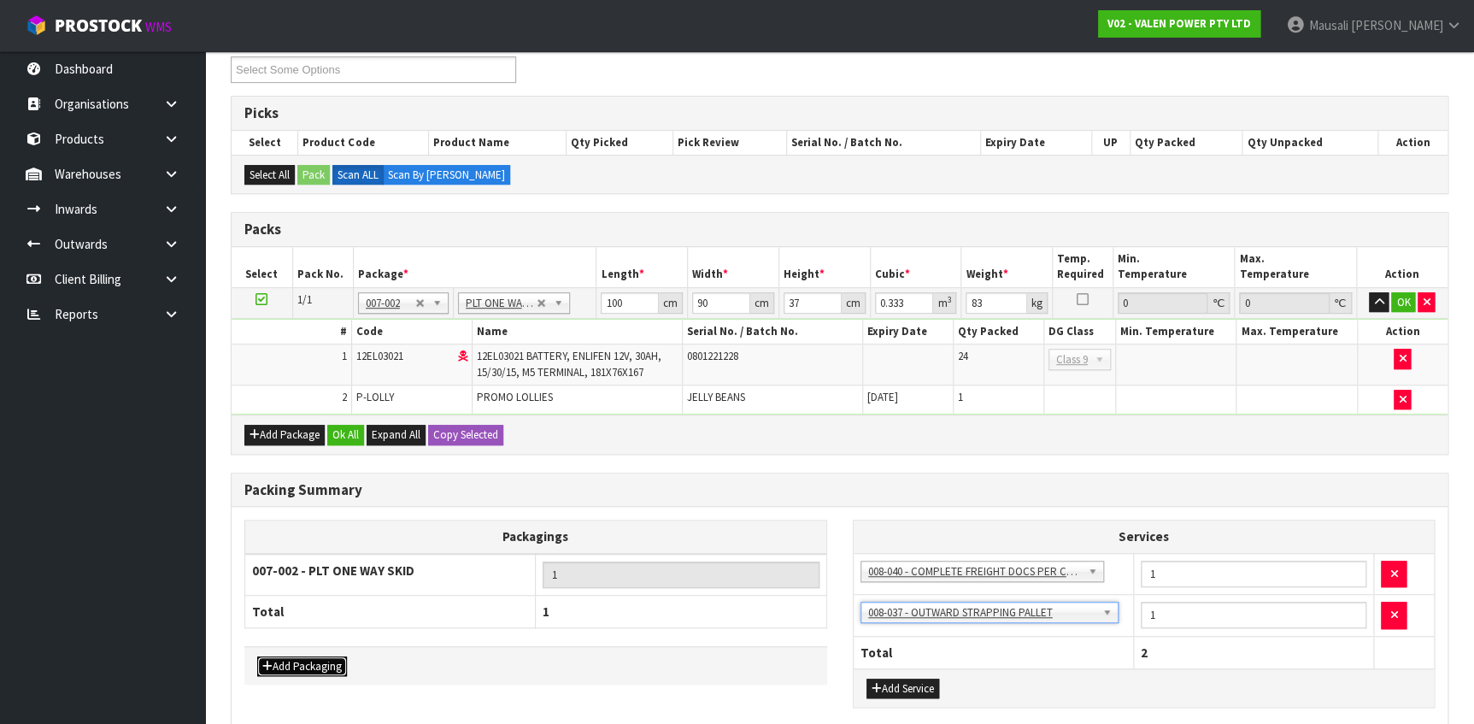
click at [308, 656] on button "Add Packaging" at bounding box center [302, 666] width 90 height 21
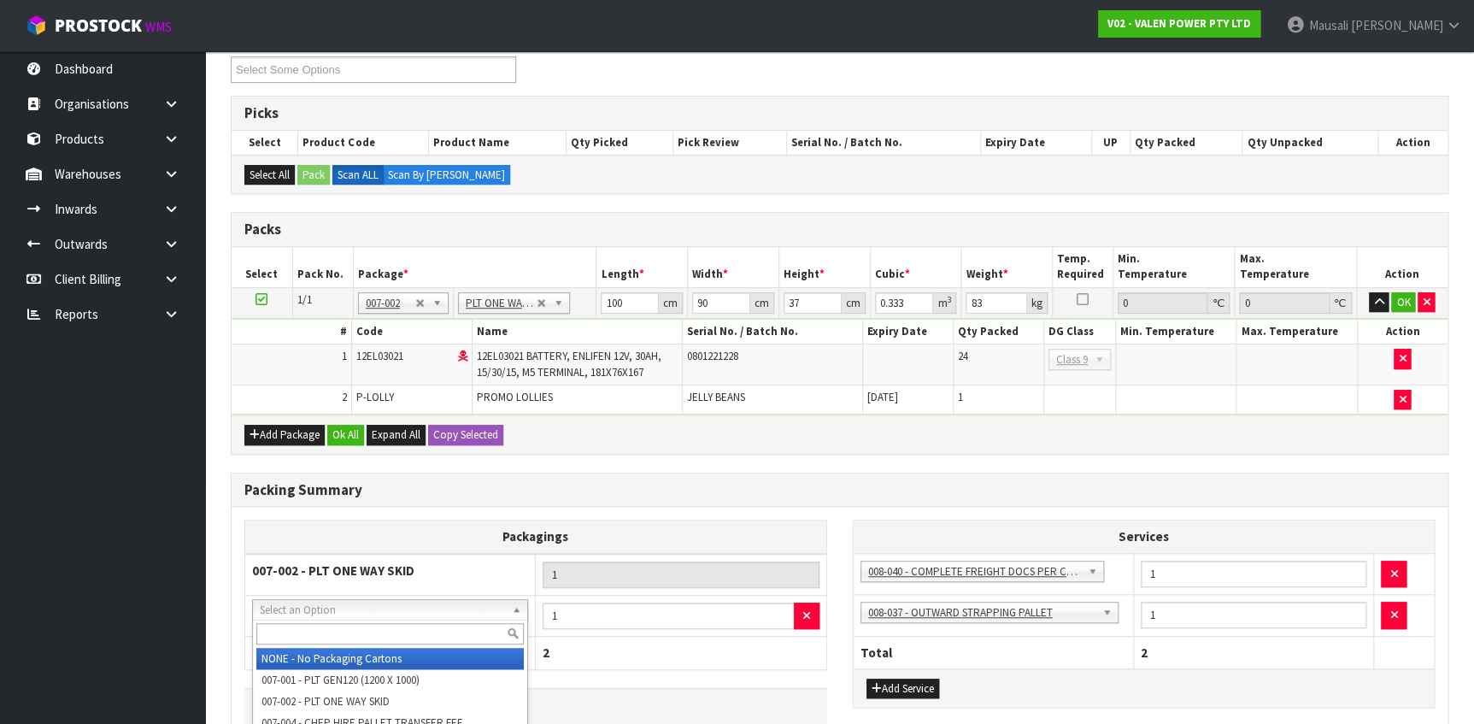
click at [326, 630] on input "text" at bounding box center [389, 633] width 267 height 21
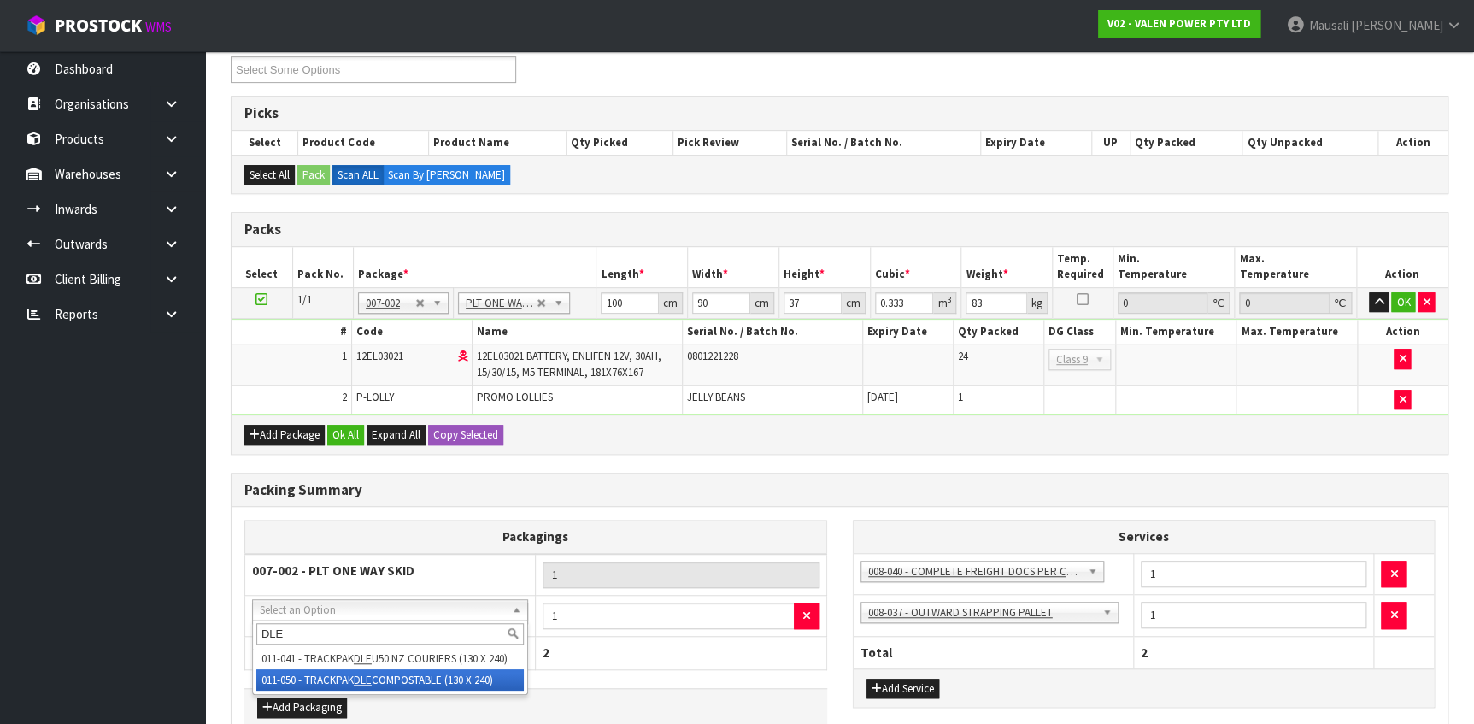
type input "DLE"
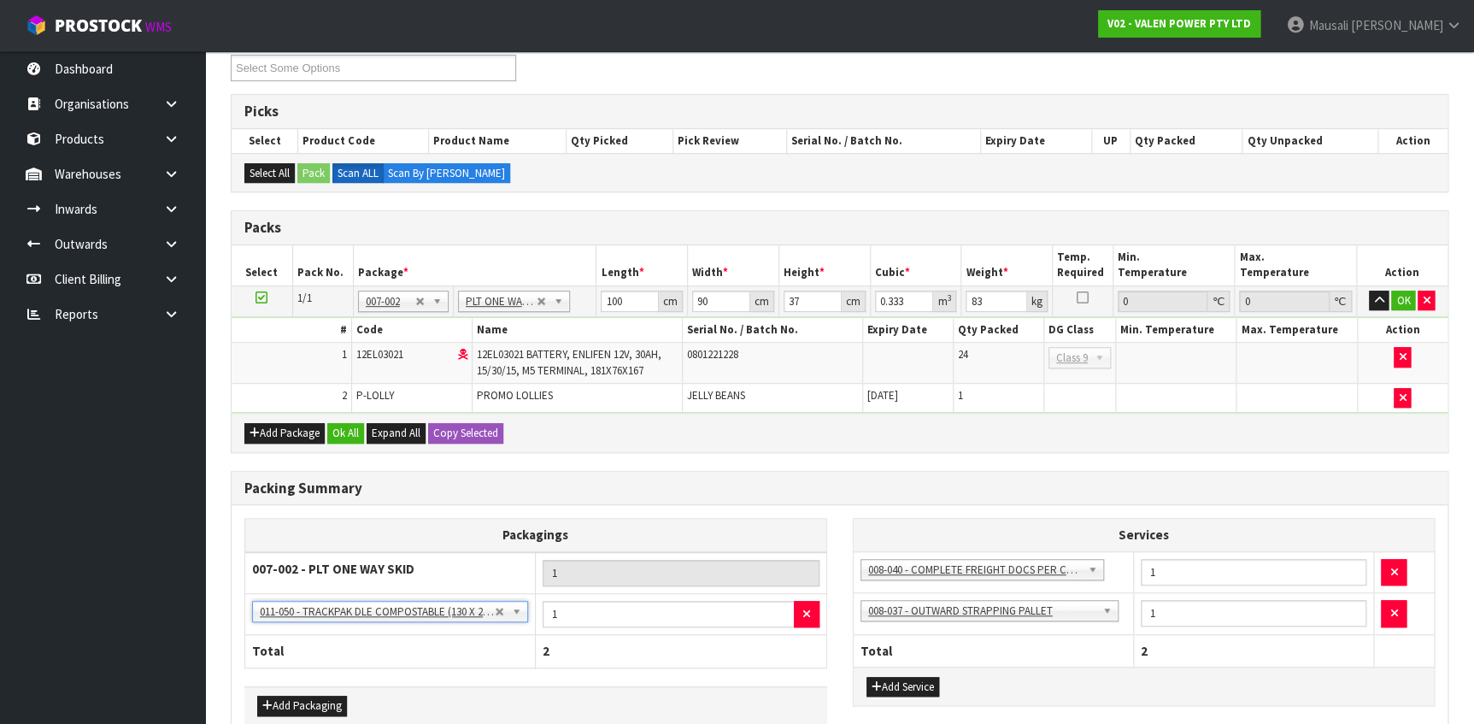
scroll to position [393, 0]
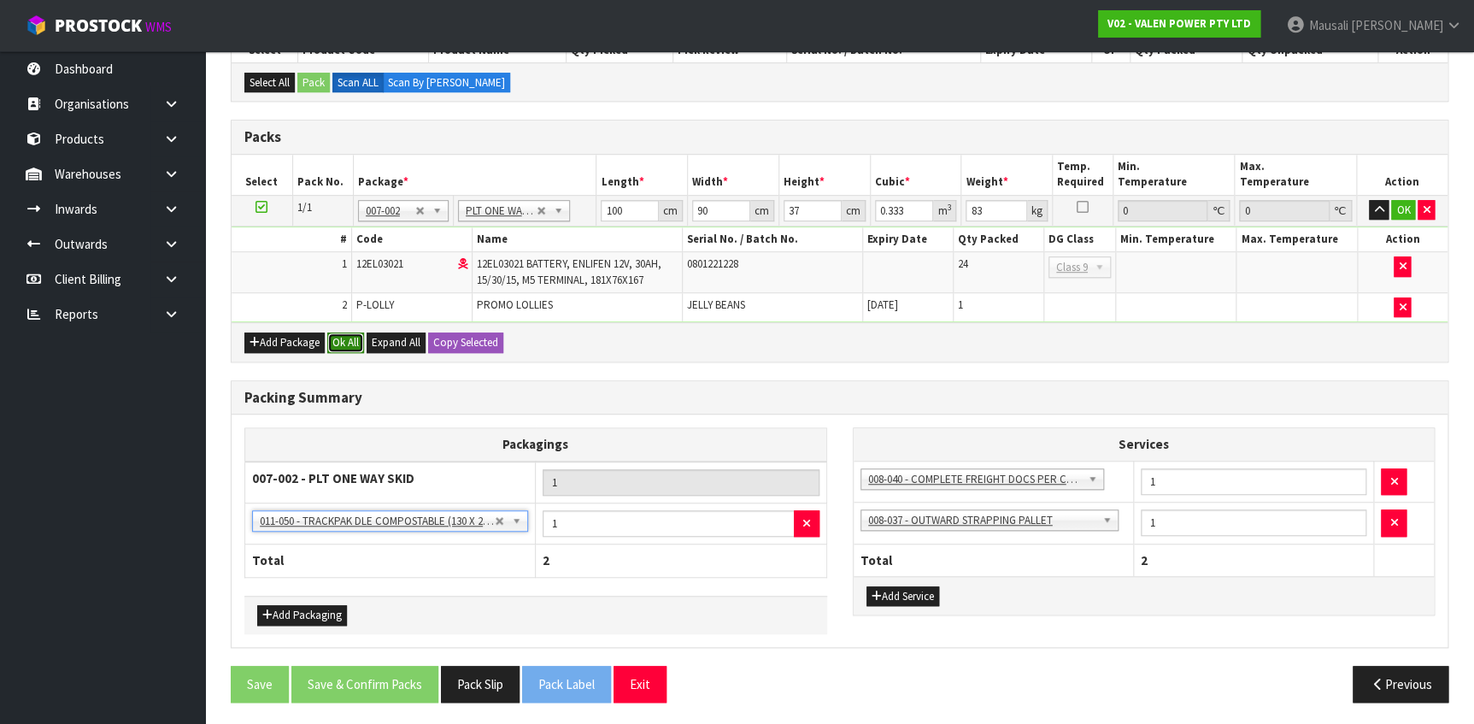
click at [344, 337] on button "Ok All" at bounding box center [345, 342] width 37 height 21
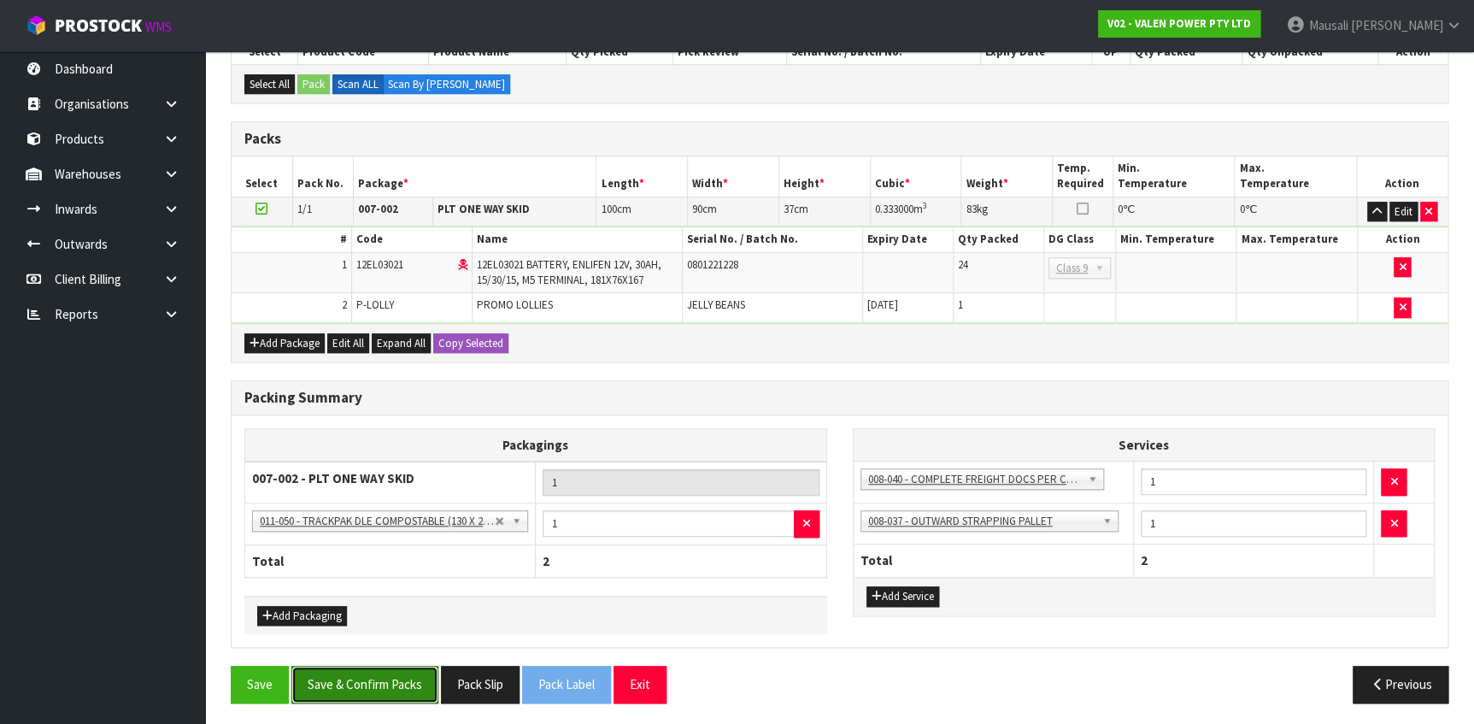
click at [397, 667] on button "Save & Confirm Packs" at bounding box center [364, 684] width 147 height 37
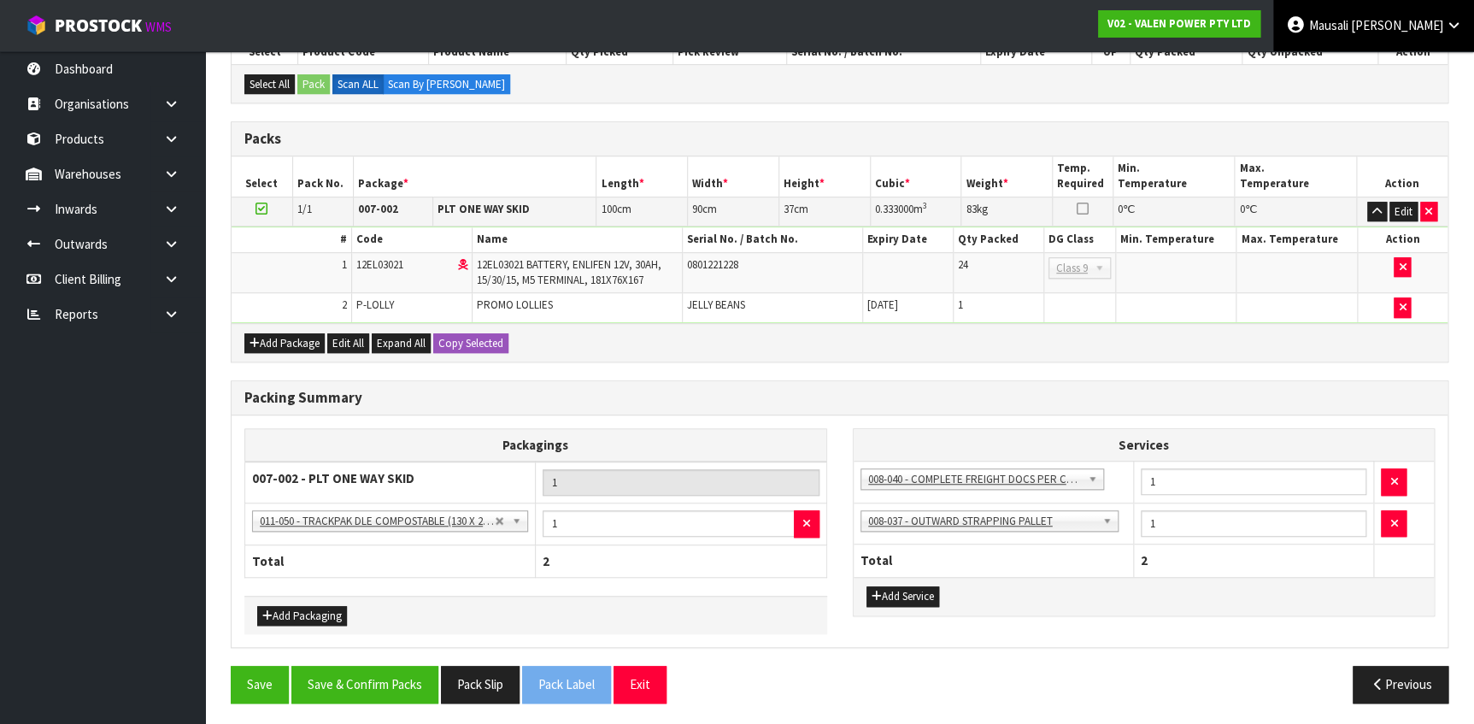
scroll to position [0, 0]
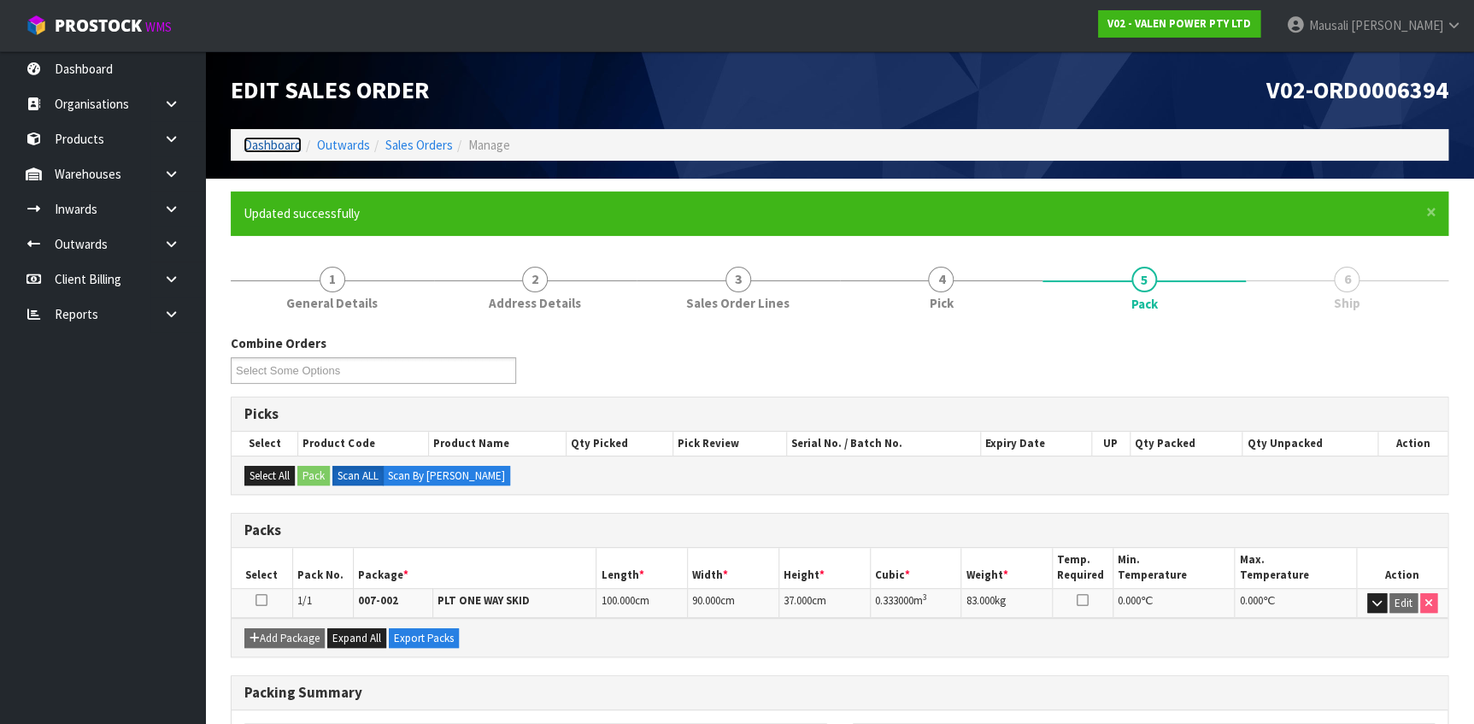
click at [264, 149] on link "Dashboard" at bounding box center [273, 145] width 58 height 16
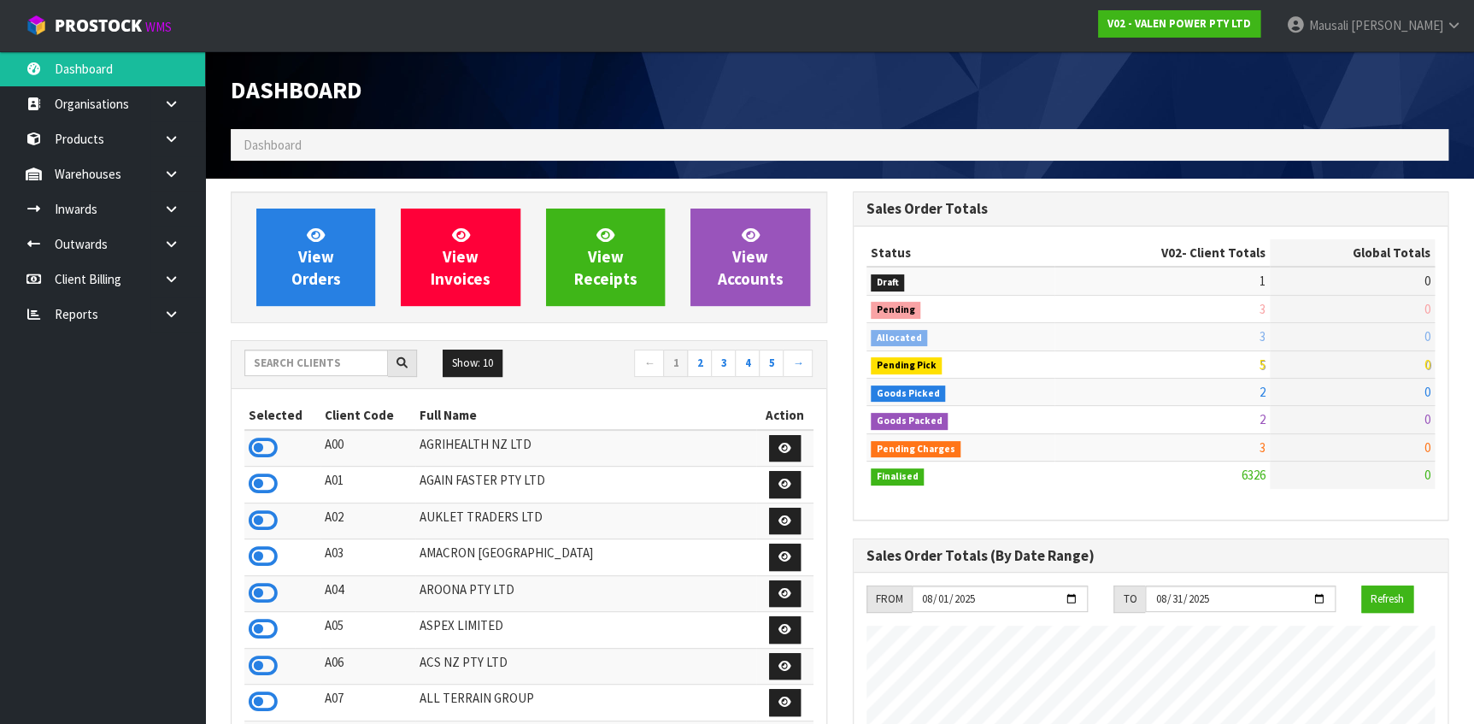
scroll to position [1292, 621]
click at [272, 361] on input "text" at bounding box center [316, 363] width 144 height 26
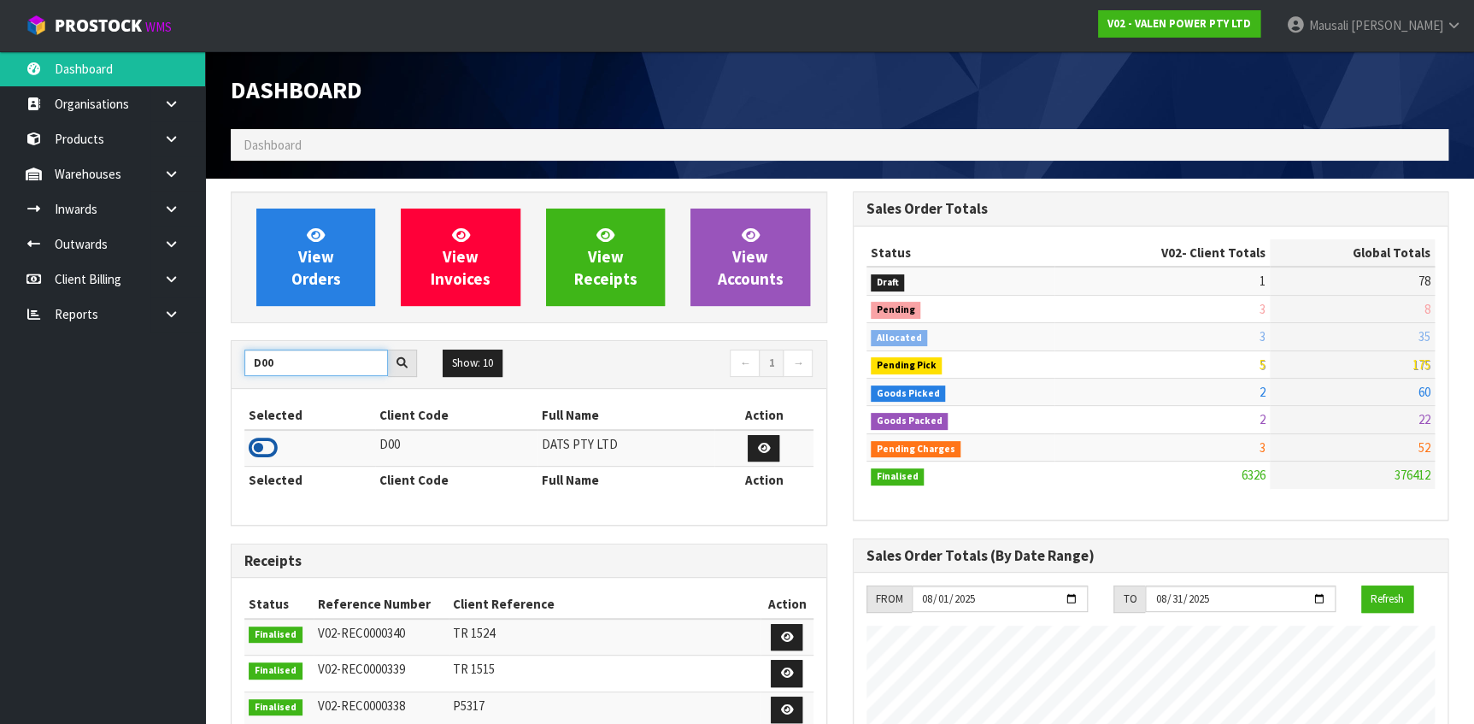
type input "D00"
click at [265, 444] on icon at bounding box center [263, 448] width 29 height 26
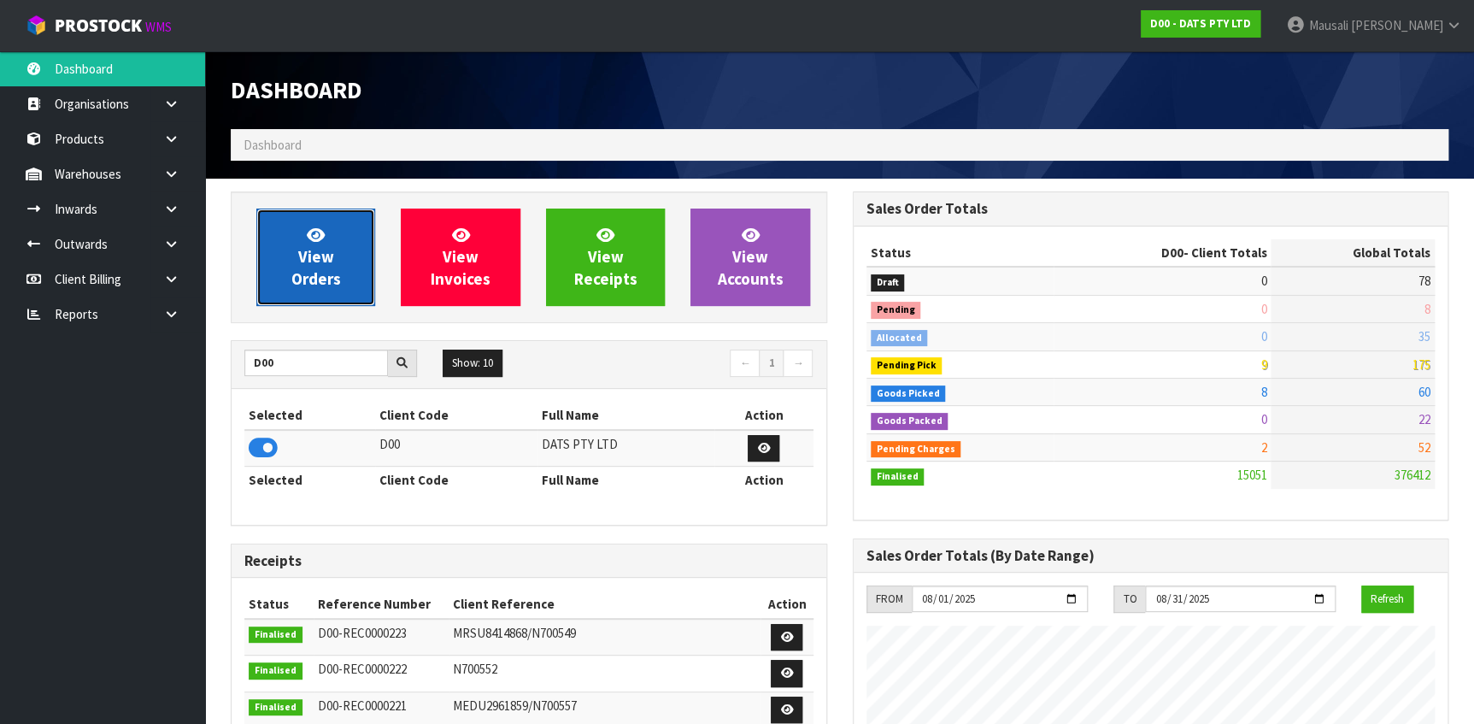
click at [329, 233] on link "View Orders" at bounding box center [315, 257] width 119 height 97
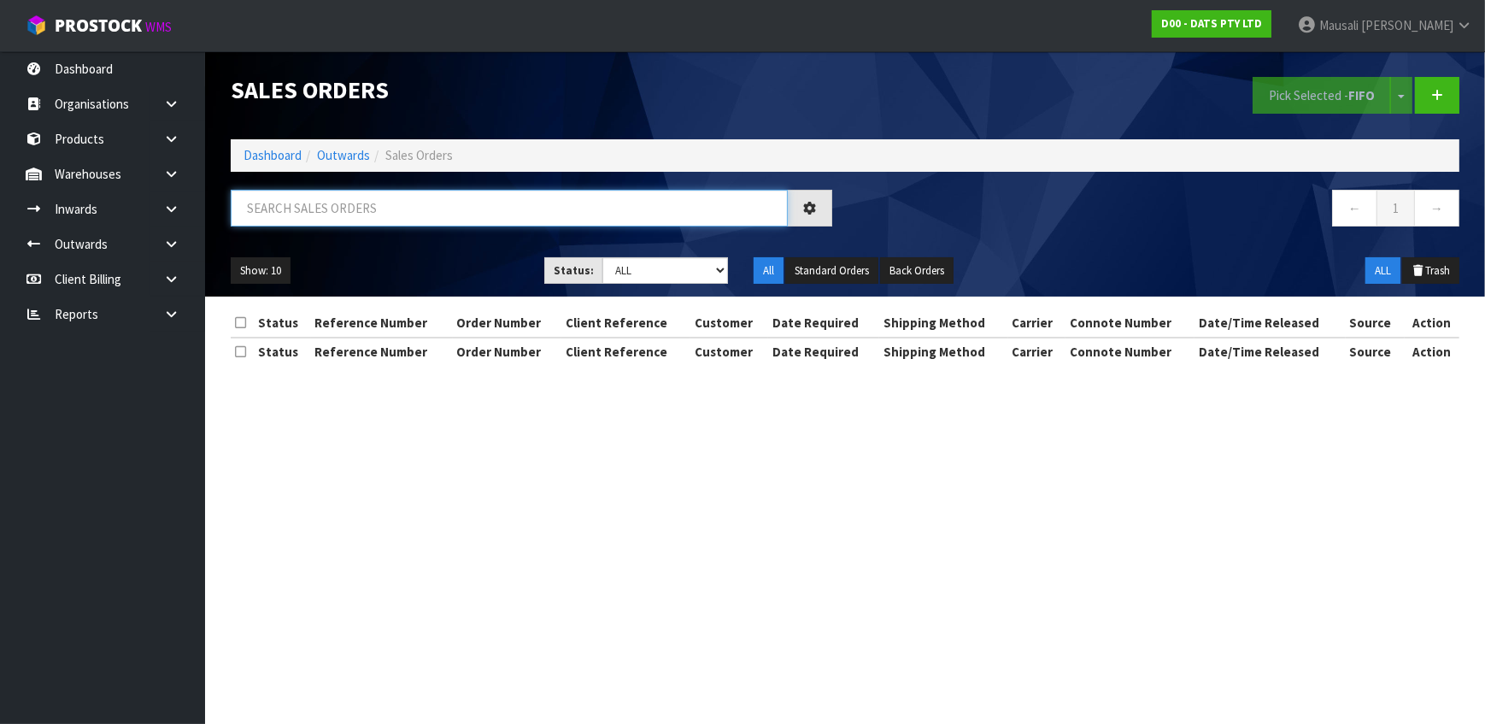
click at [265, 216] on input "text" at bounding box center [509, 208] width 557 height 37
type input "JOB-0406808"
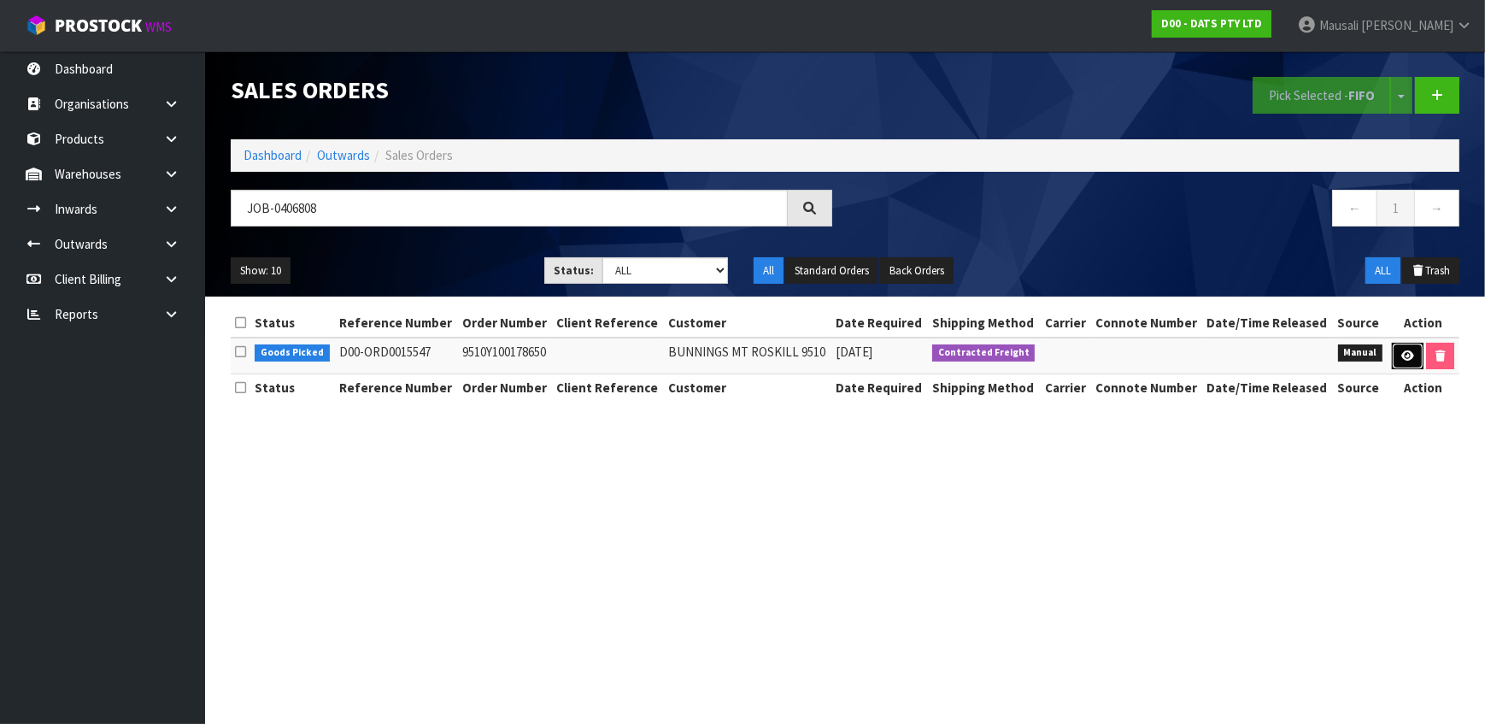
click at [1402, 359] on icon at bounding box center [1408, 355] width 13 height 11
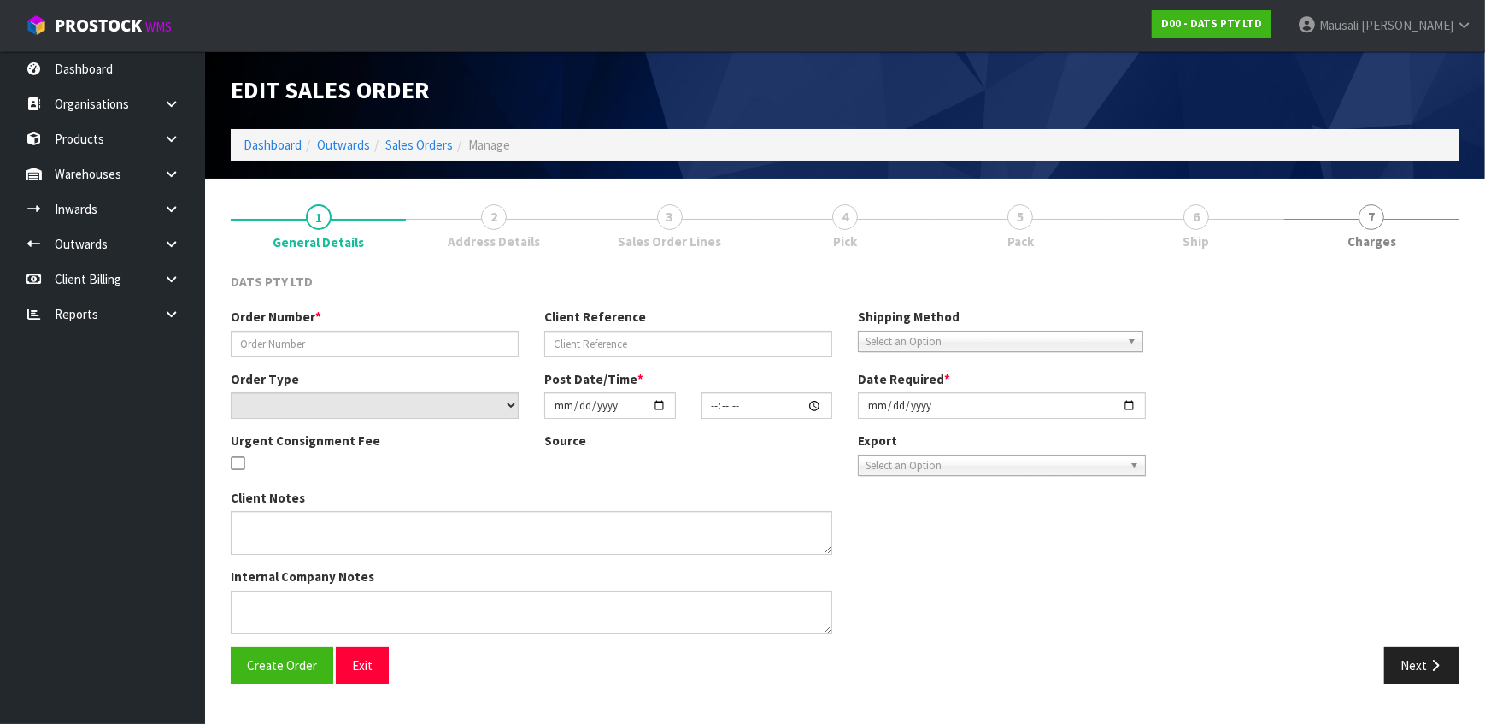
type input "9510Y100178650"
select select "number:0"
type input "[DATE]"
type input "09:21:00.000"
type input "[DATE]"
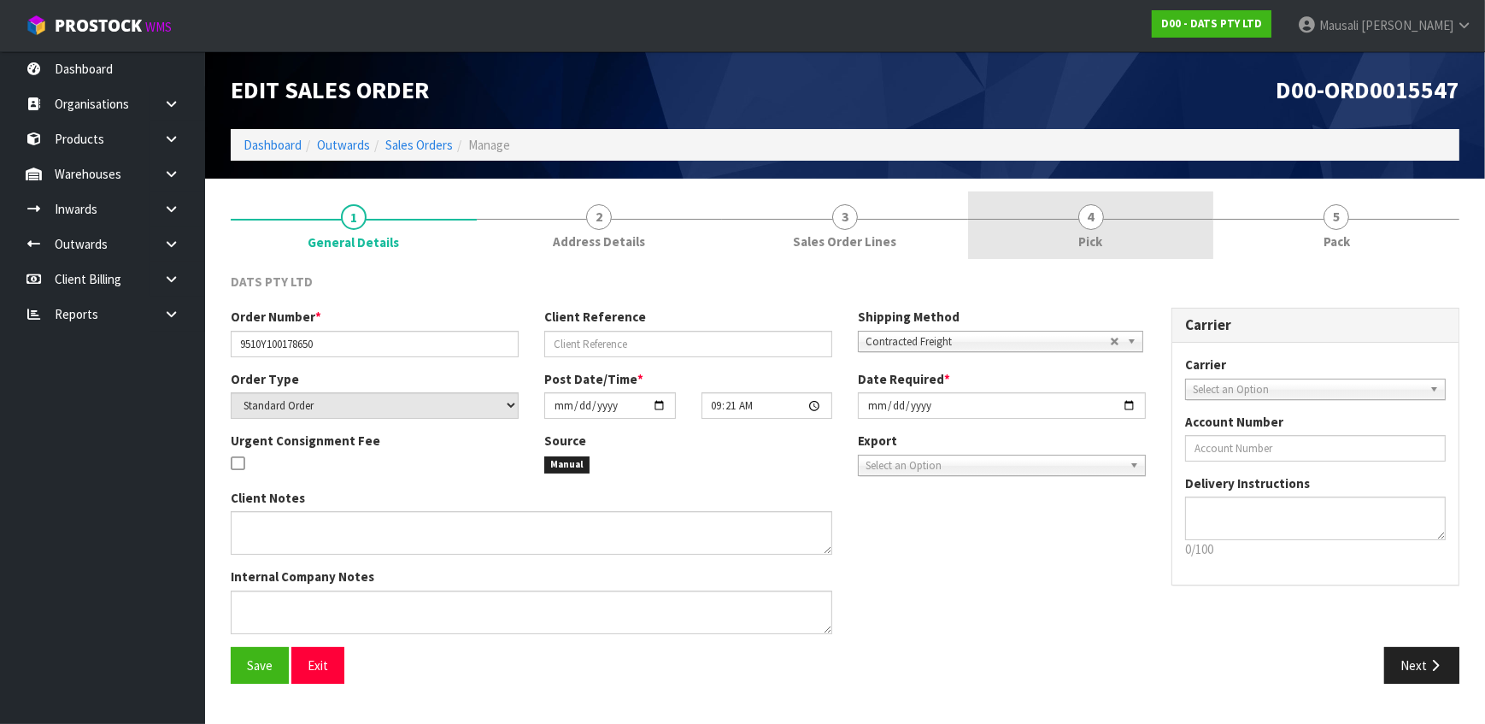
click at [1101, 232] on span "Pick" at bounding box center [1091, 241] width 24 height 18
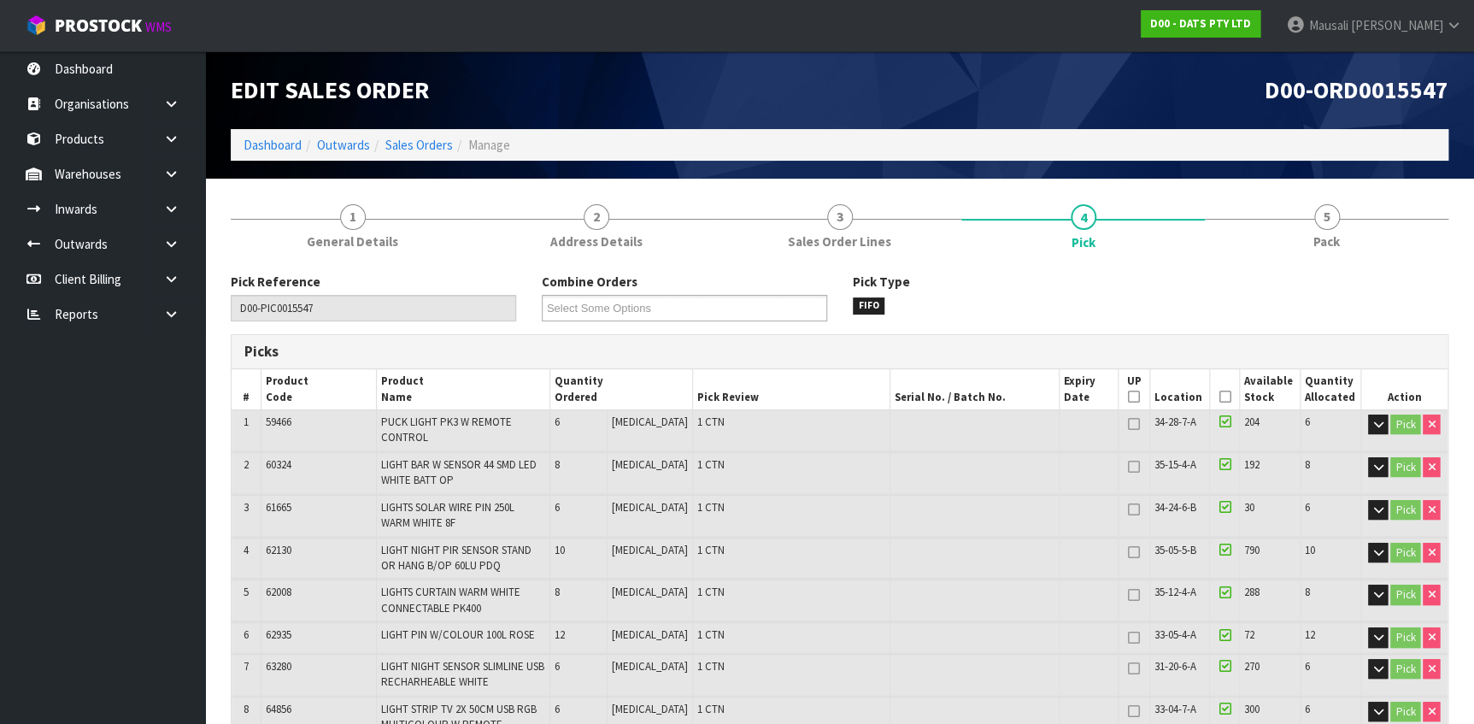
click at [1219, 397] on icon at bounding box center [1225, 397] width 12 height 1
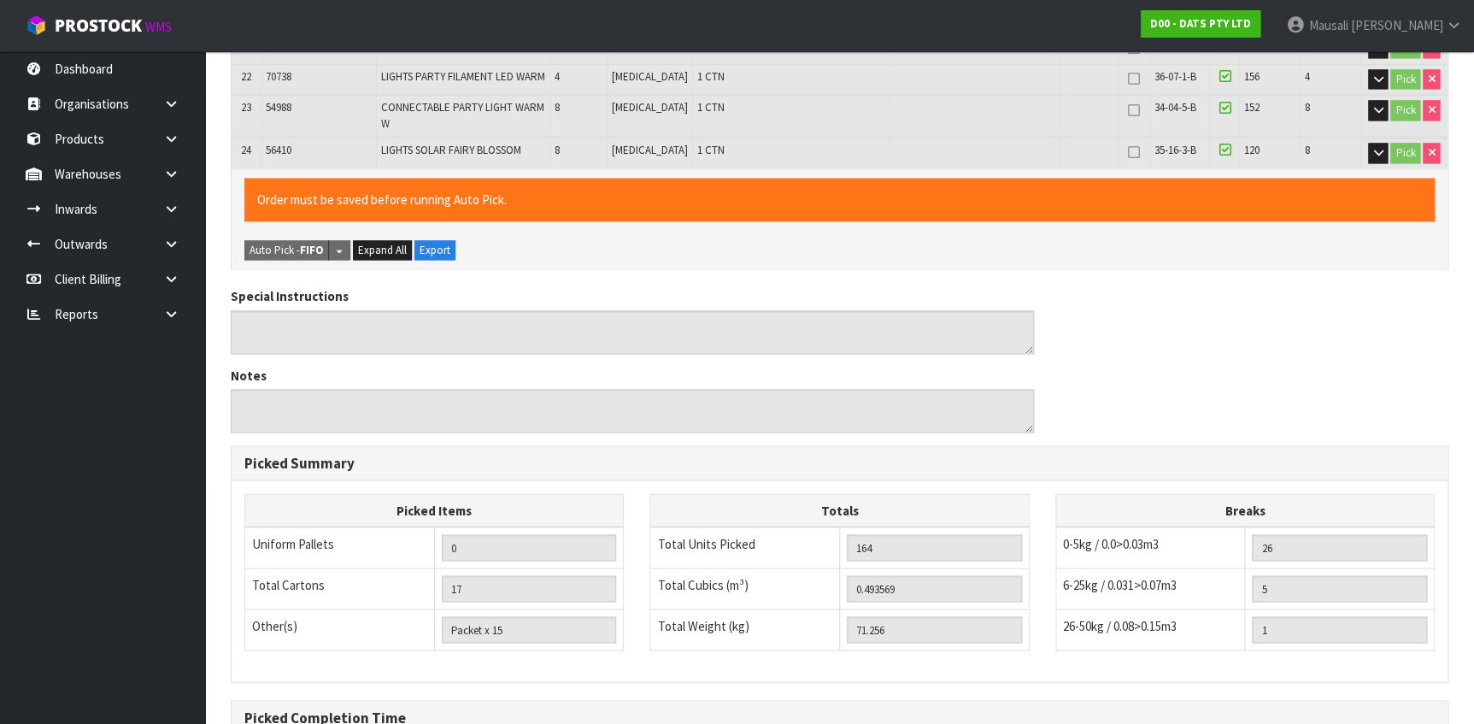
scroll to position [1296, 0]
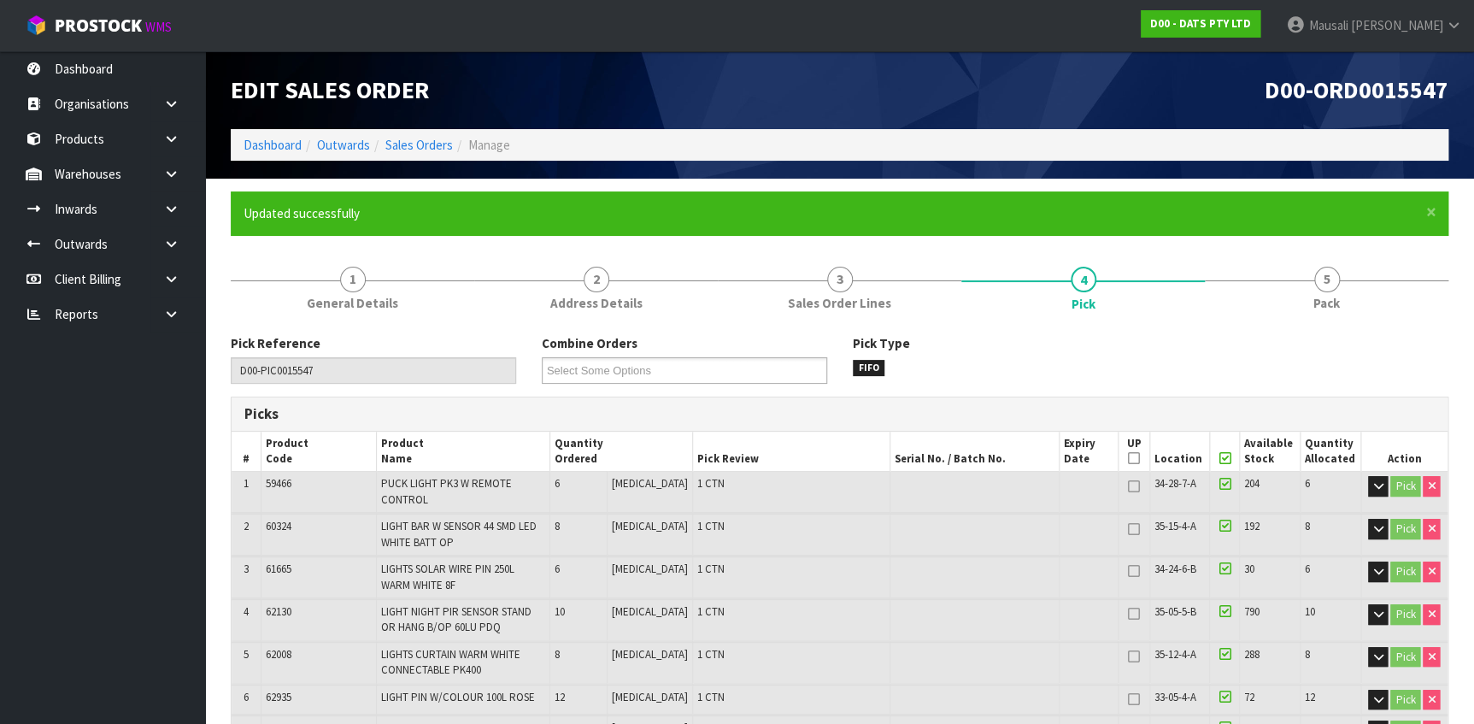
type input "[PERSON_NAME]"
type input "[DATE]T11:06:46"
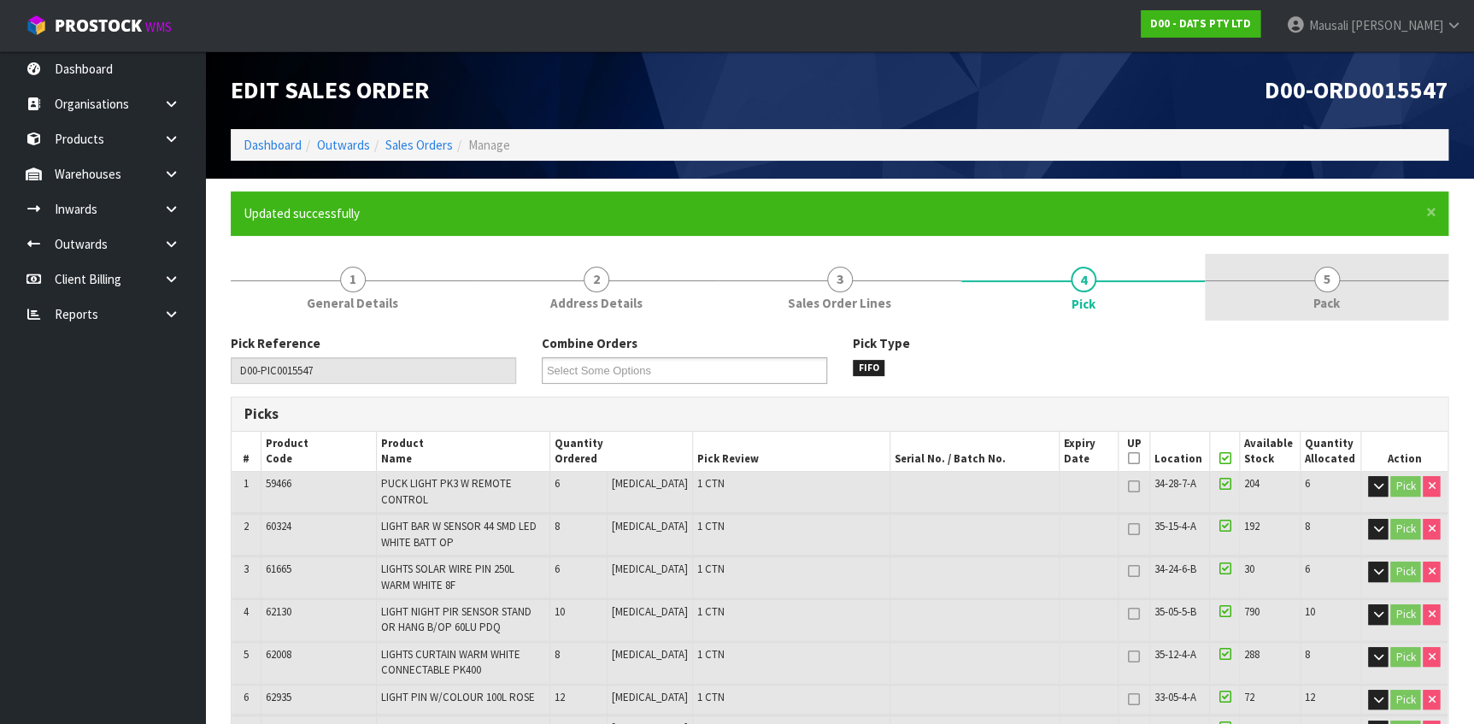
click at [1325, 300] on span "Pack" at bounding box center [1327, 303] width 26 height 18
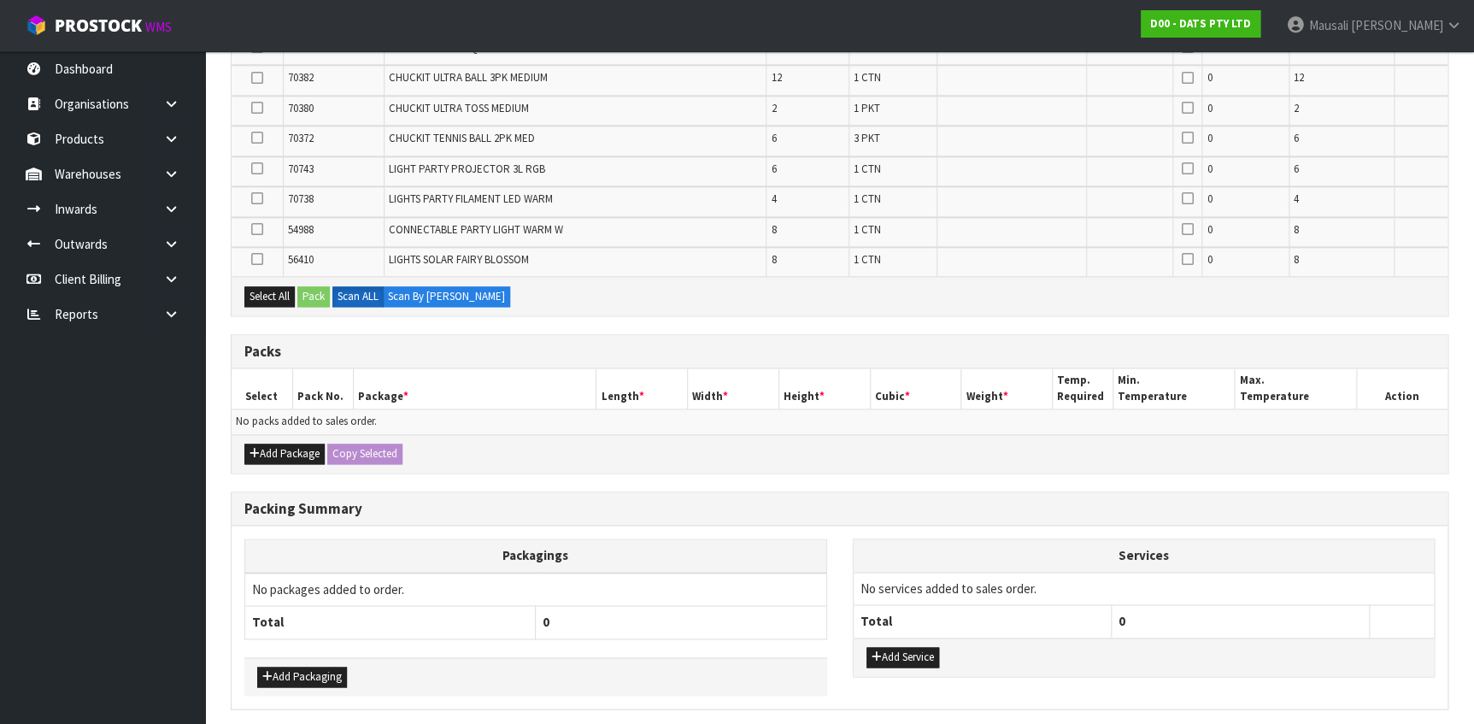
scroll to position [964, 0]
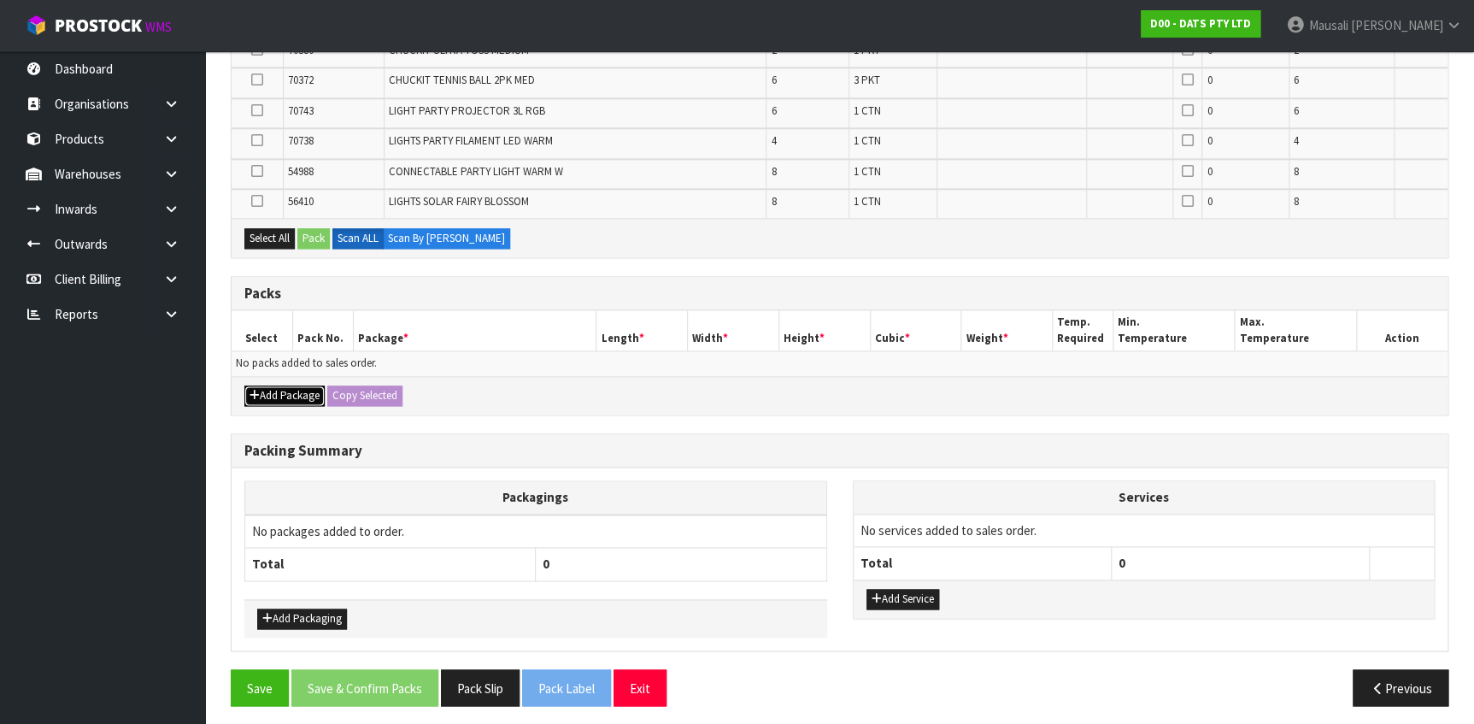
click at [292, 392] on button "Add Package" at bounding box center [284, 395] width 80 height 21
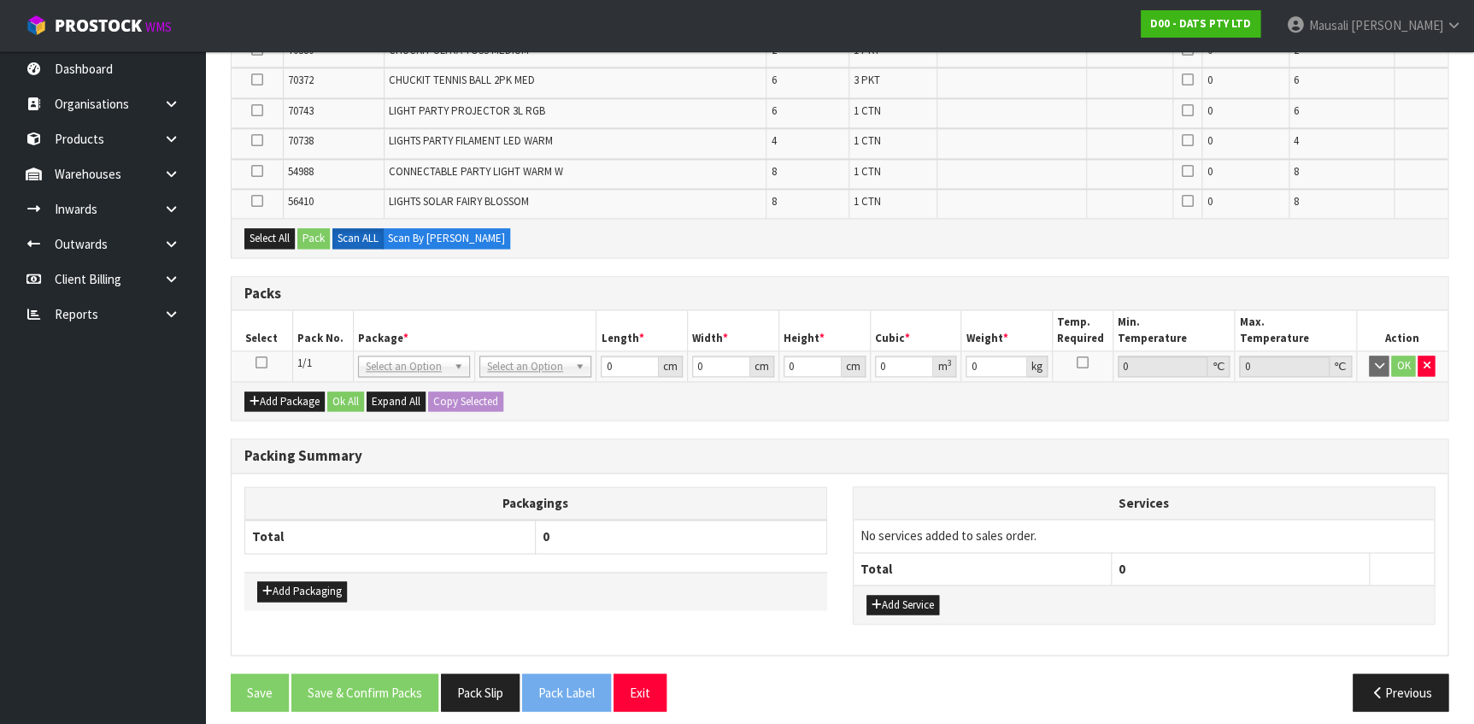
click at [262, 362] on icon at bounding box center [262, 362] width 12 height 1
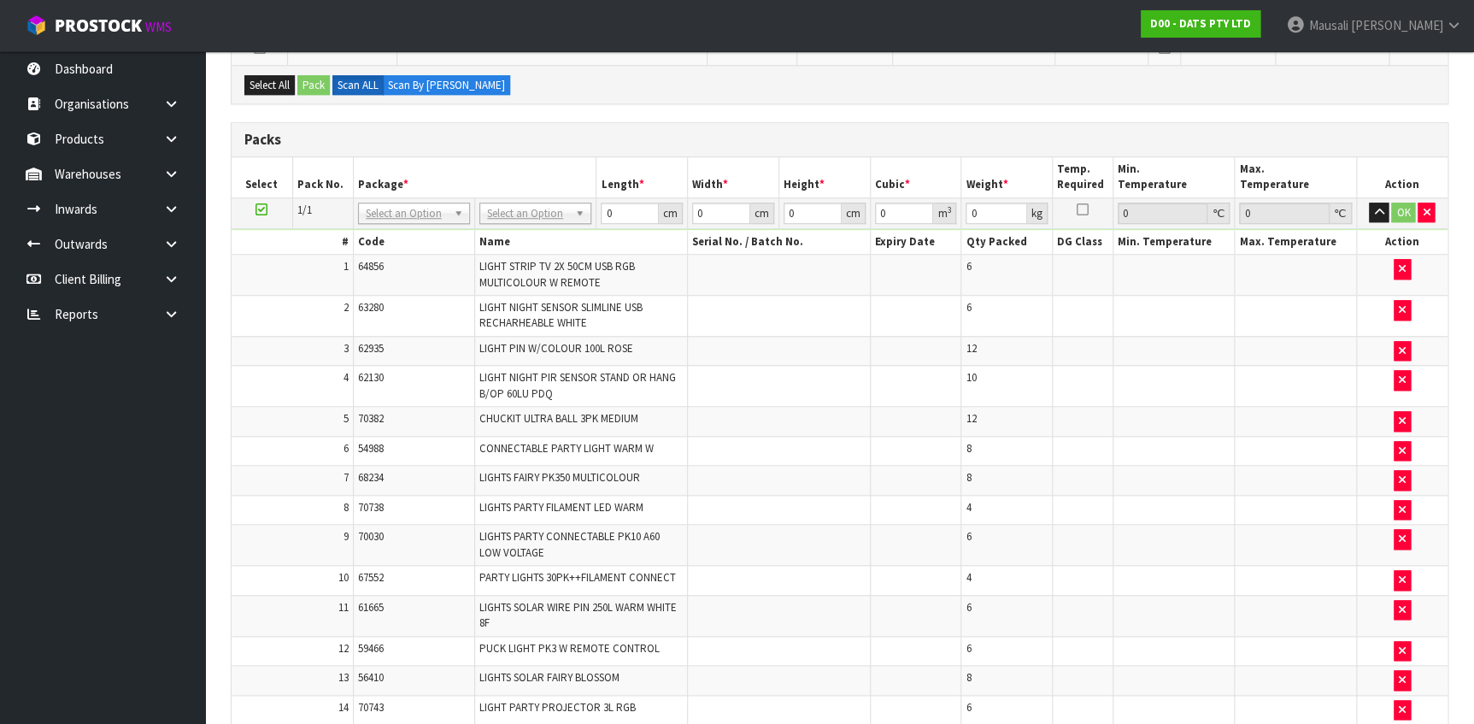
scroll to position [0, 0]
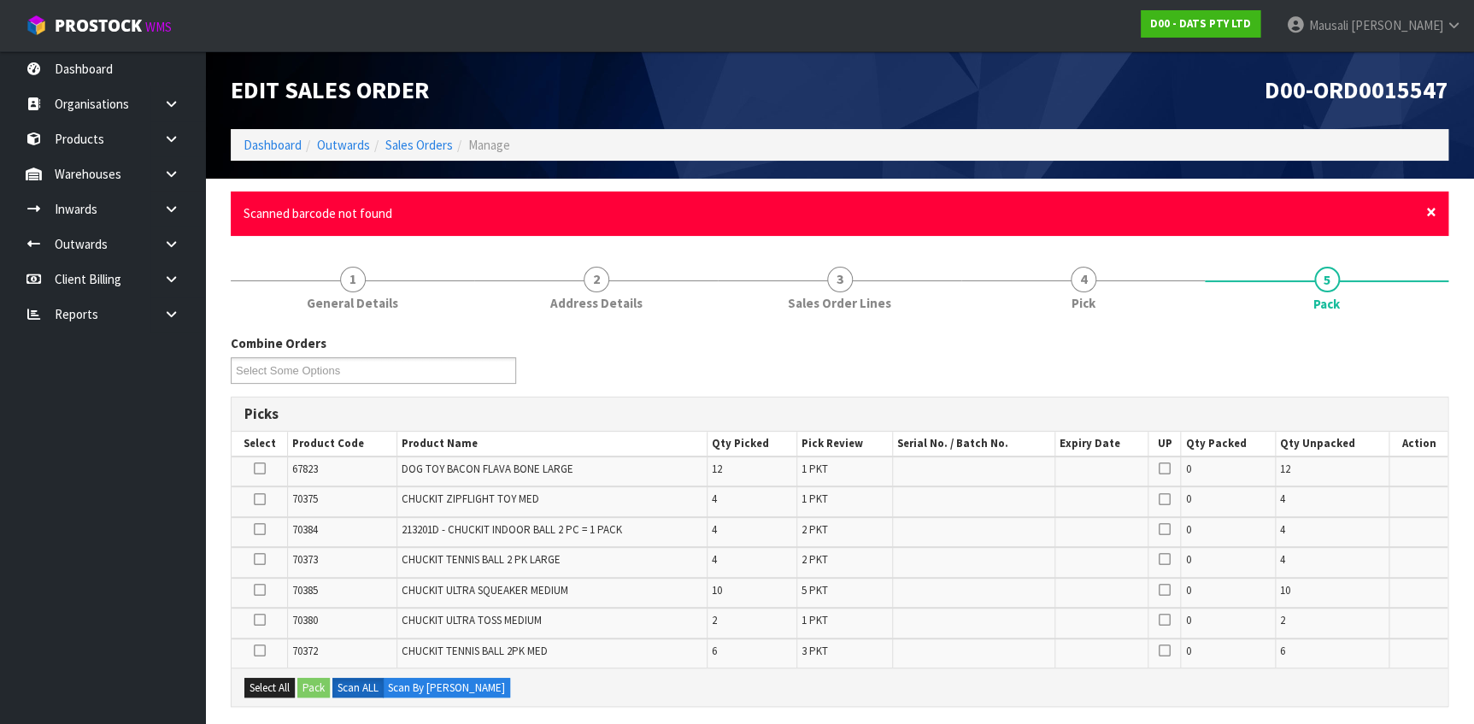
click at [1429, 211] on span "×" at bounding box center [1431, 212] width 10 height 24
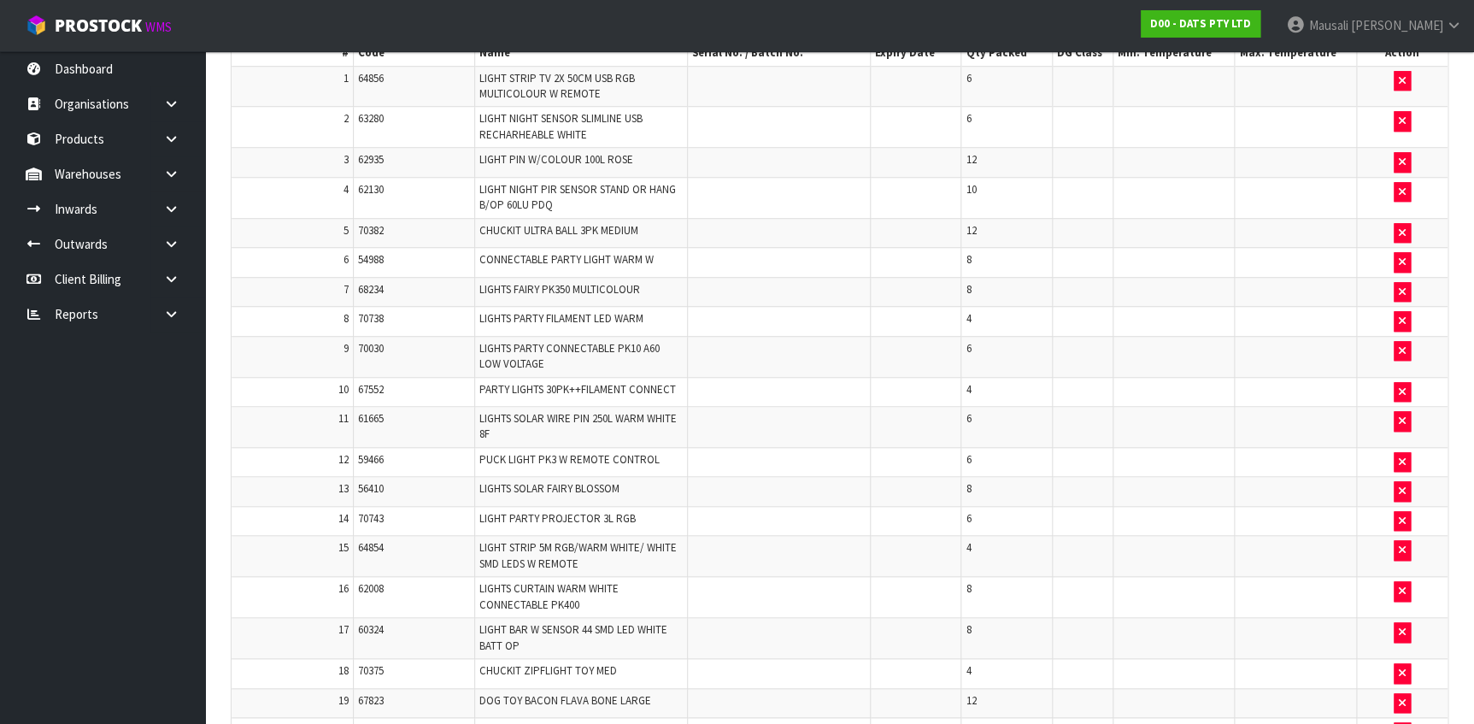
scroll to position [843, 0]
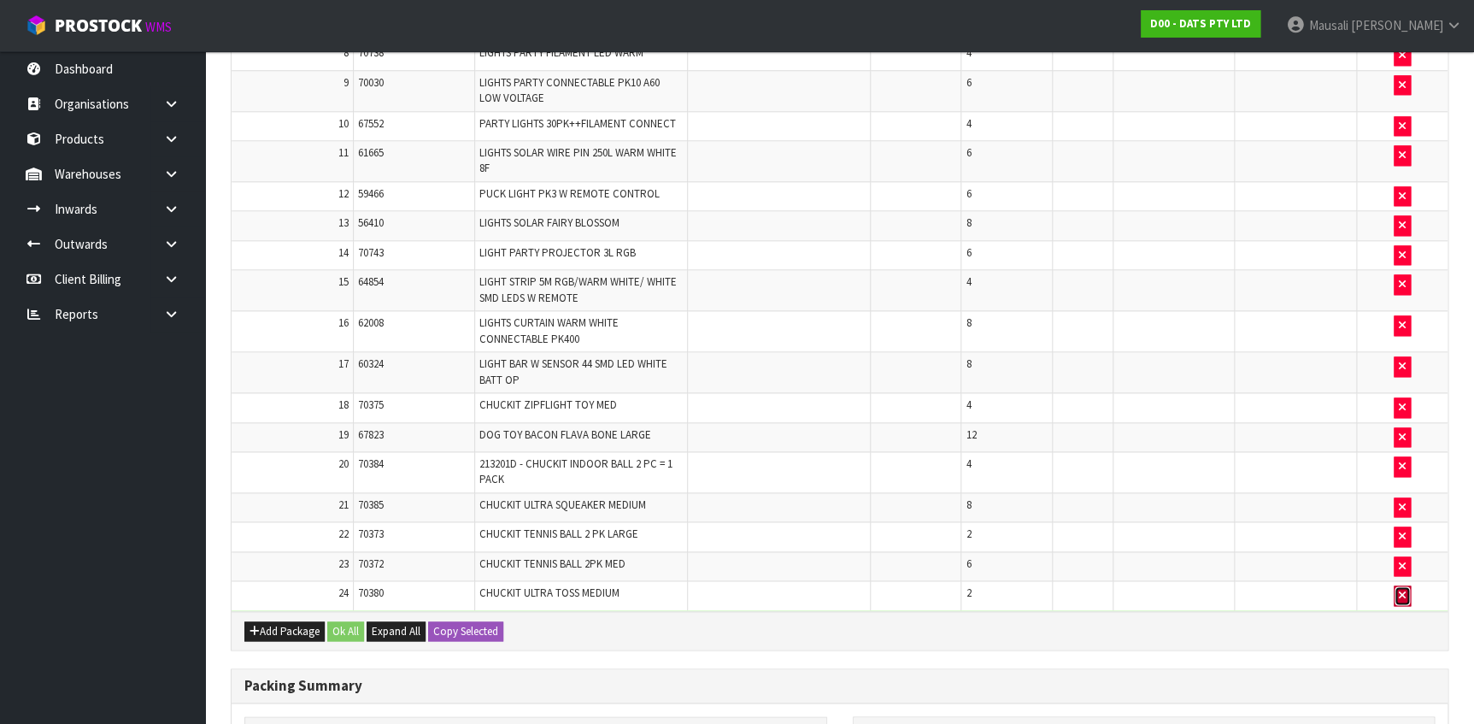
click at [1402, 590] on icon "button" at bounding box center [1402, 595] width 7 height 11
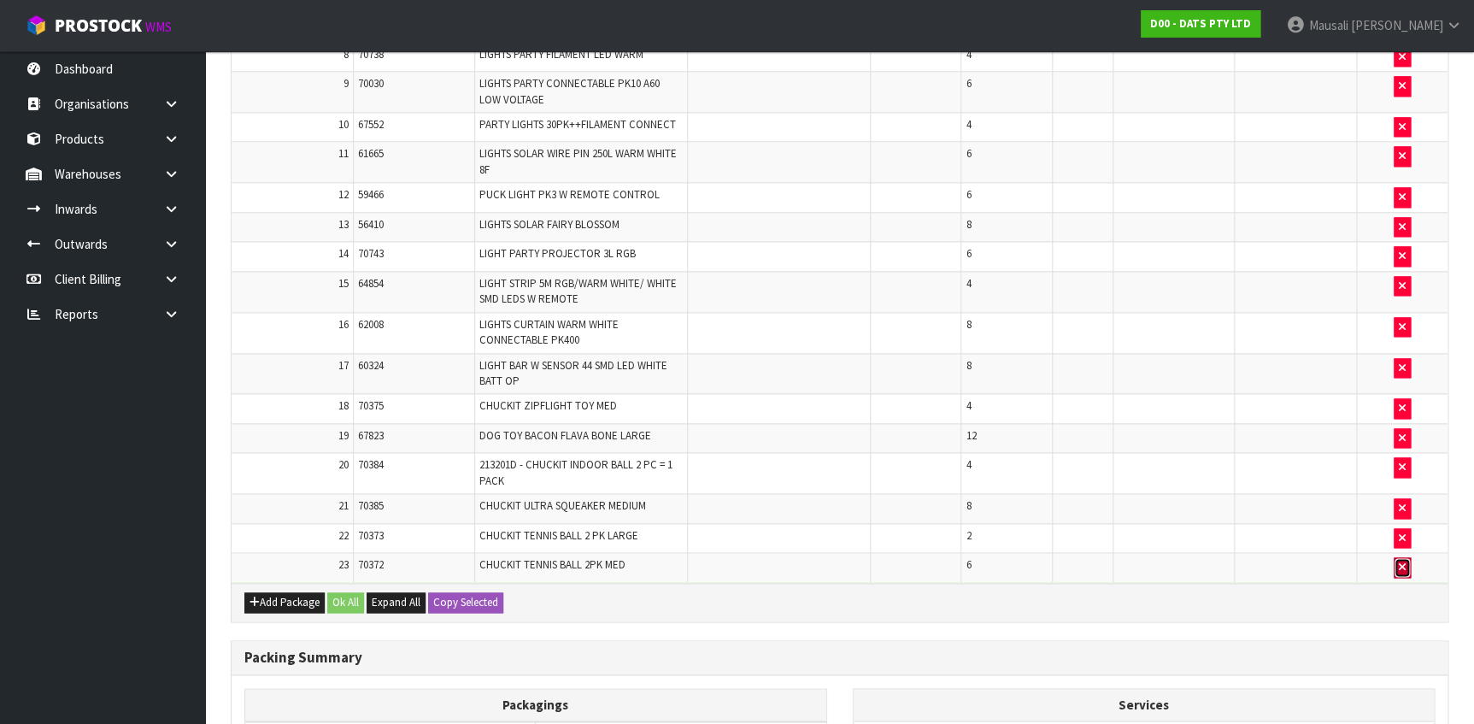
click at [1404, 561] on icon "button" at bounding box center [1402, 566] width 7 height 11
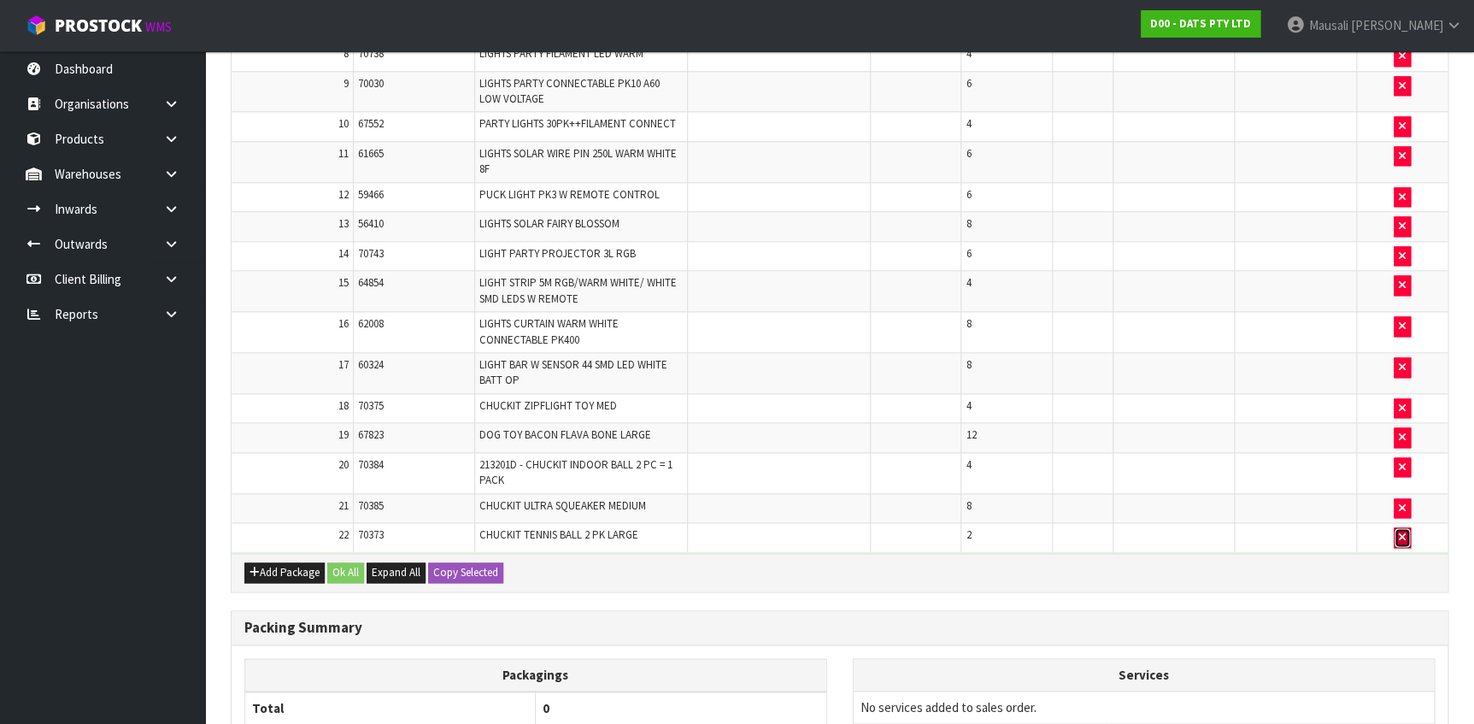
click at [1402, 532] on icon "button" at bounding box center [1402, 537] width 7 height 11
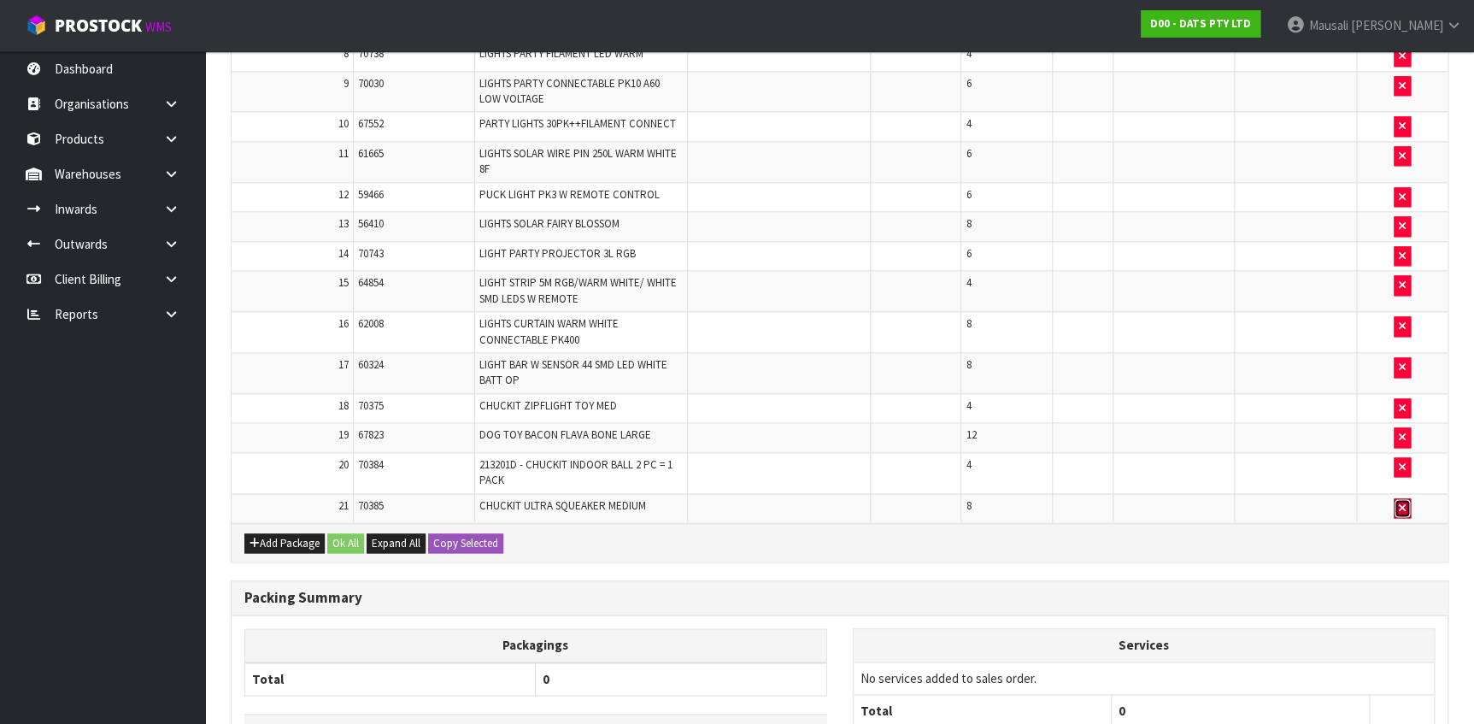
click at [1402, 502] on icon "button" at bounding box center [1402, 507] width 7 height 11
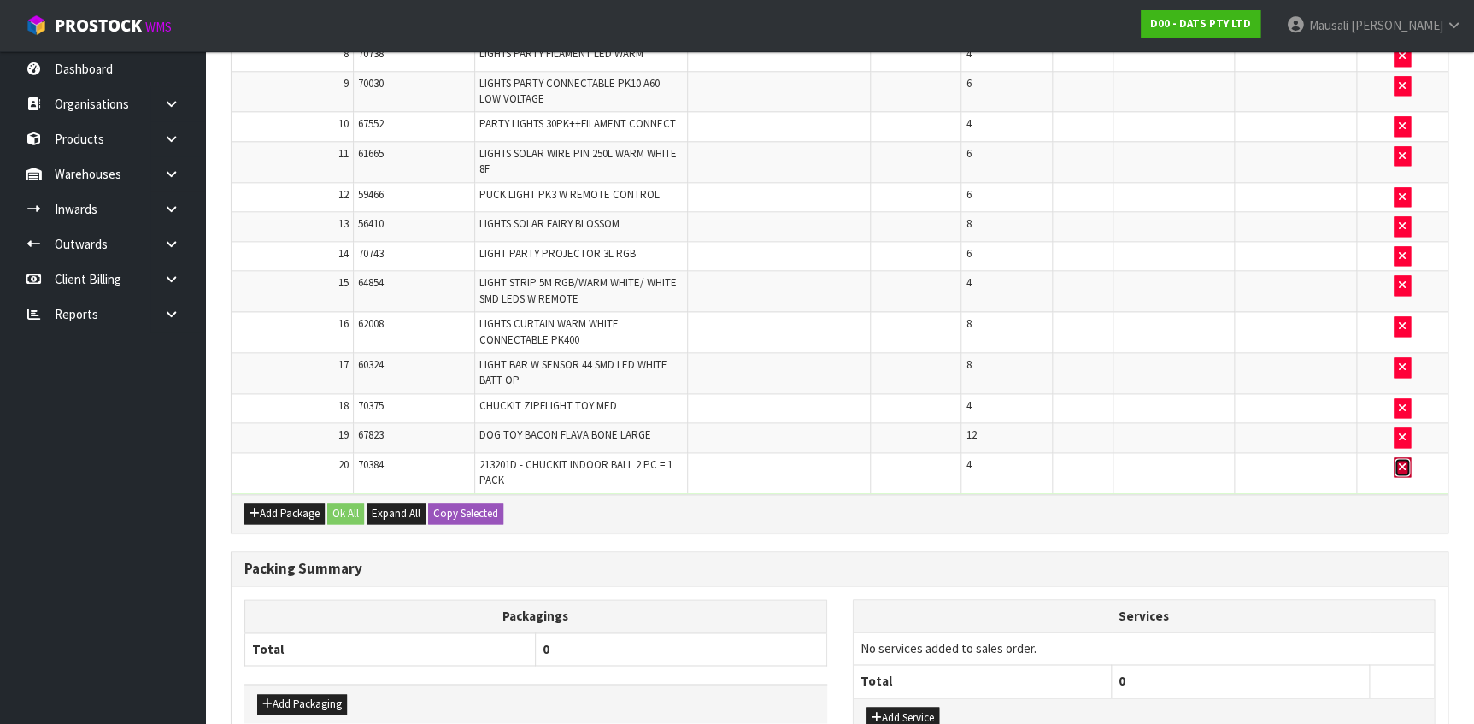
click at [1406, 457] on button "button" at bounding box center [1402, 467] width 17 height 21
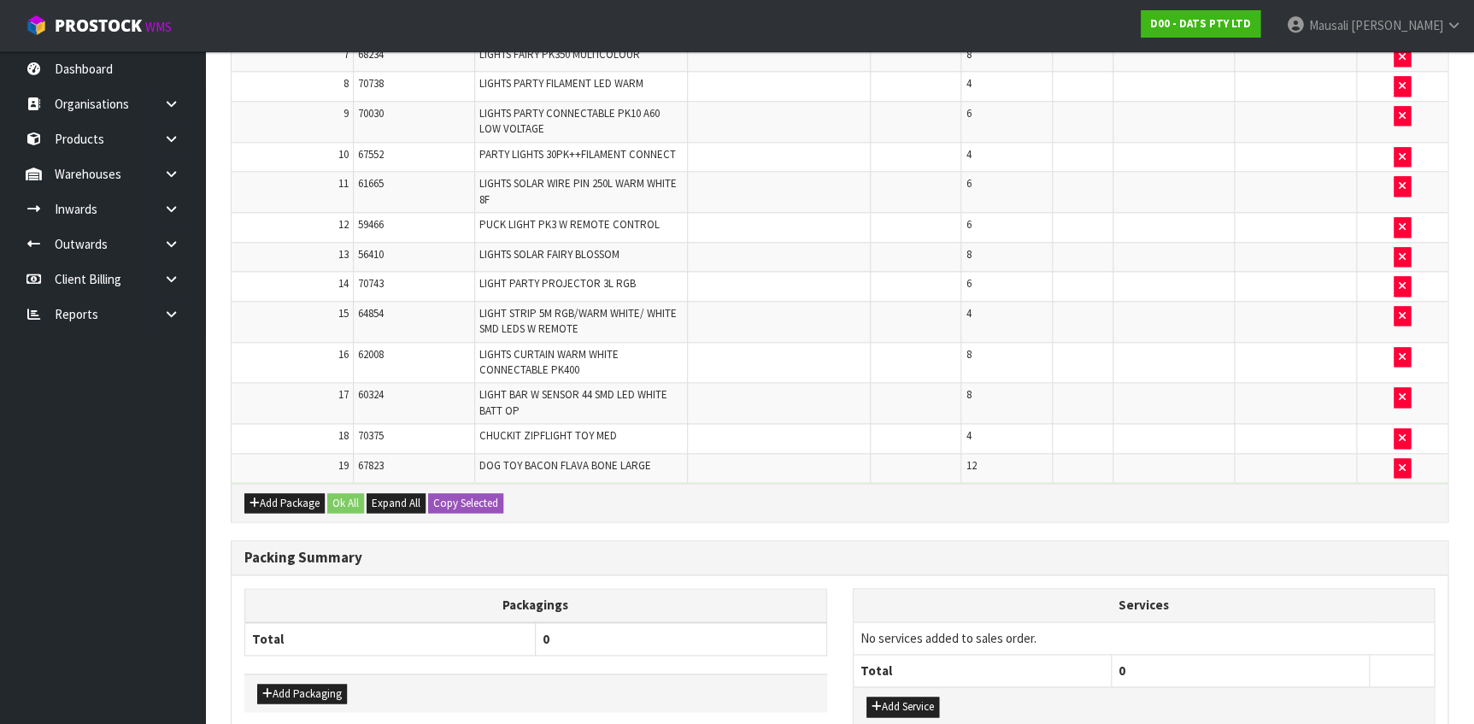
scroll to position [933, 0]
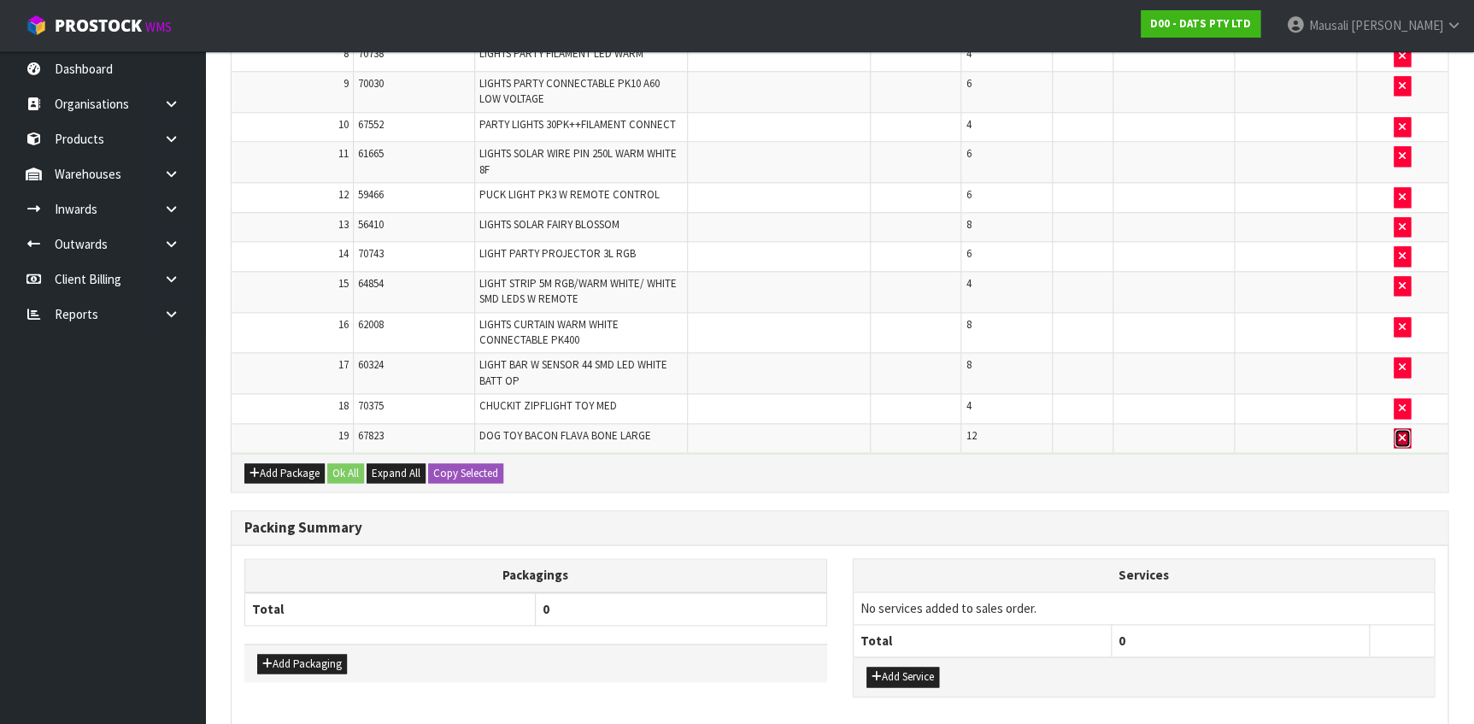
click at [1402, 432] on icon "button" at bounding box center [1402, 437] width 7 height 11
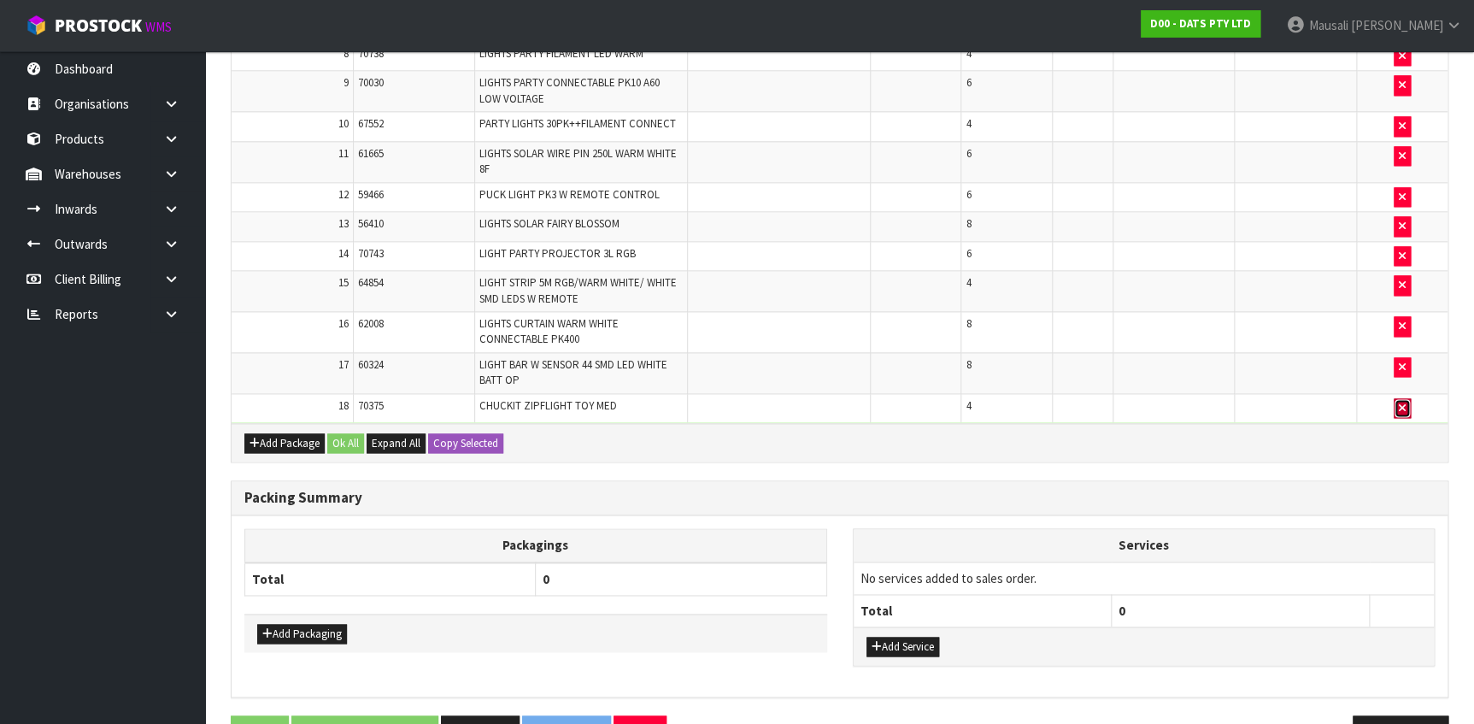
click at [1400, 403] on icon "button" at bounding box center [1402, 408] width 7 height 11
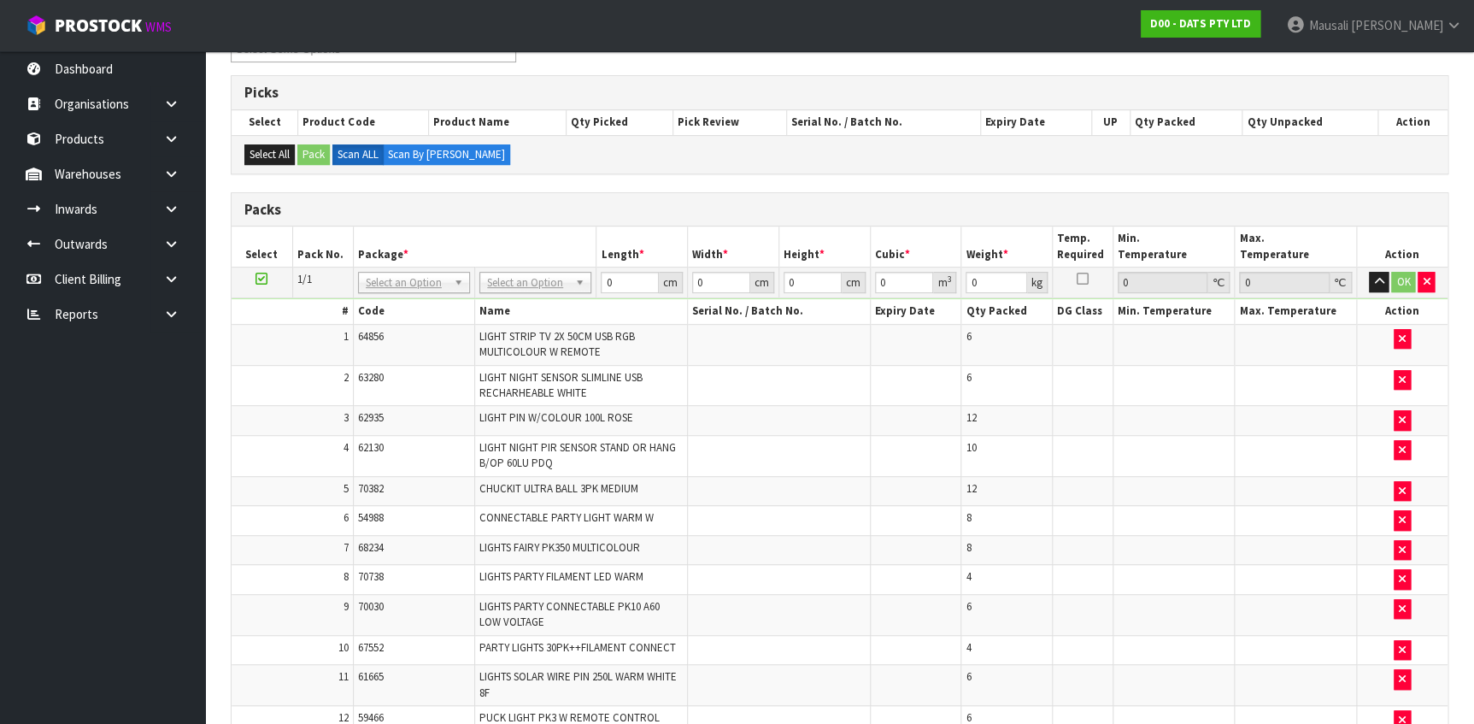
scroll to position [239, 0]
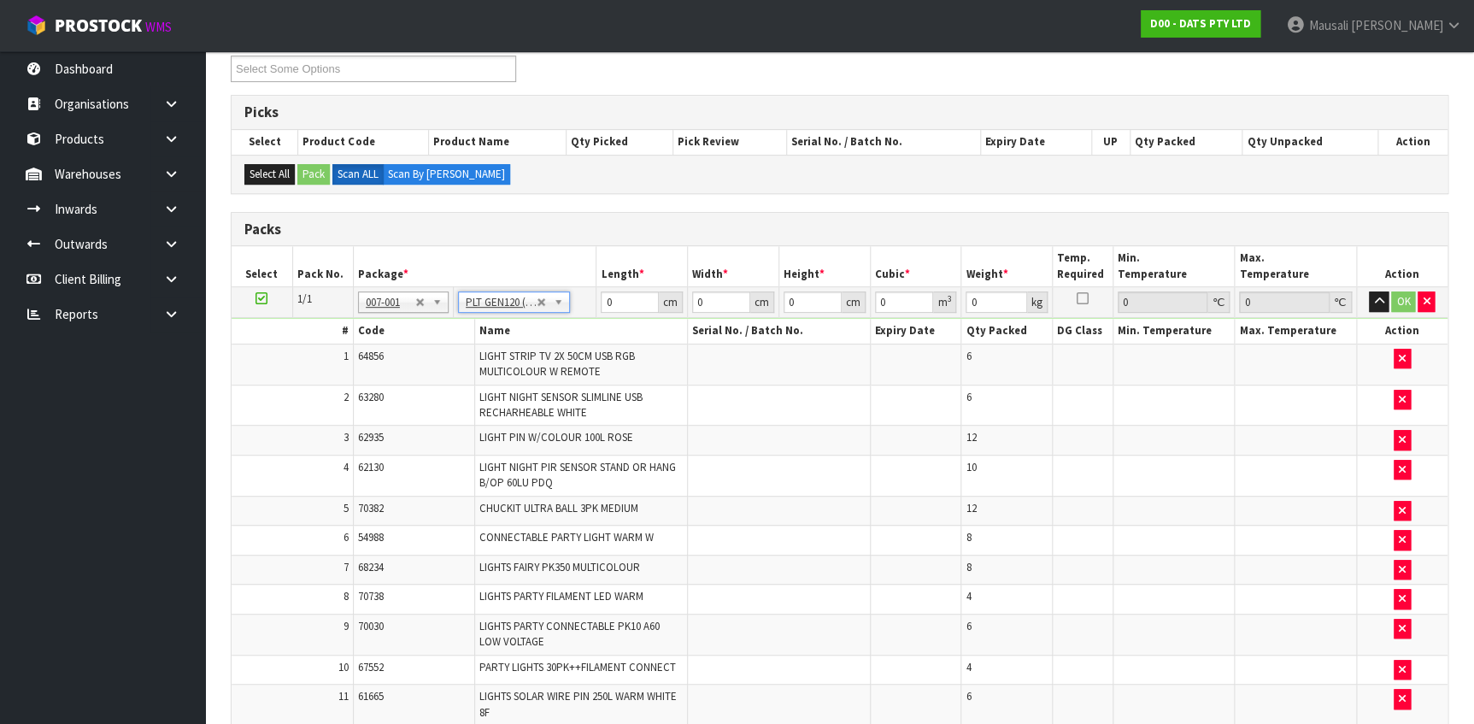
type input "120"
type input "100"
type input "71.256"
drag, startPoint x: 626, startPoint y: 302, endPoint x: 591, endPoint y: 308, distance: 34.7
click at [591, 308] on tr "1/1 NONE 007-001 007-002 007-004 007-009 007-013 007-014 007-015 007-017 007-01…" at bounding box center [840, 302] width 1216 height 31
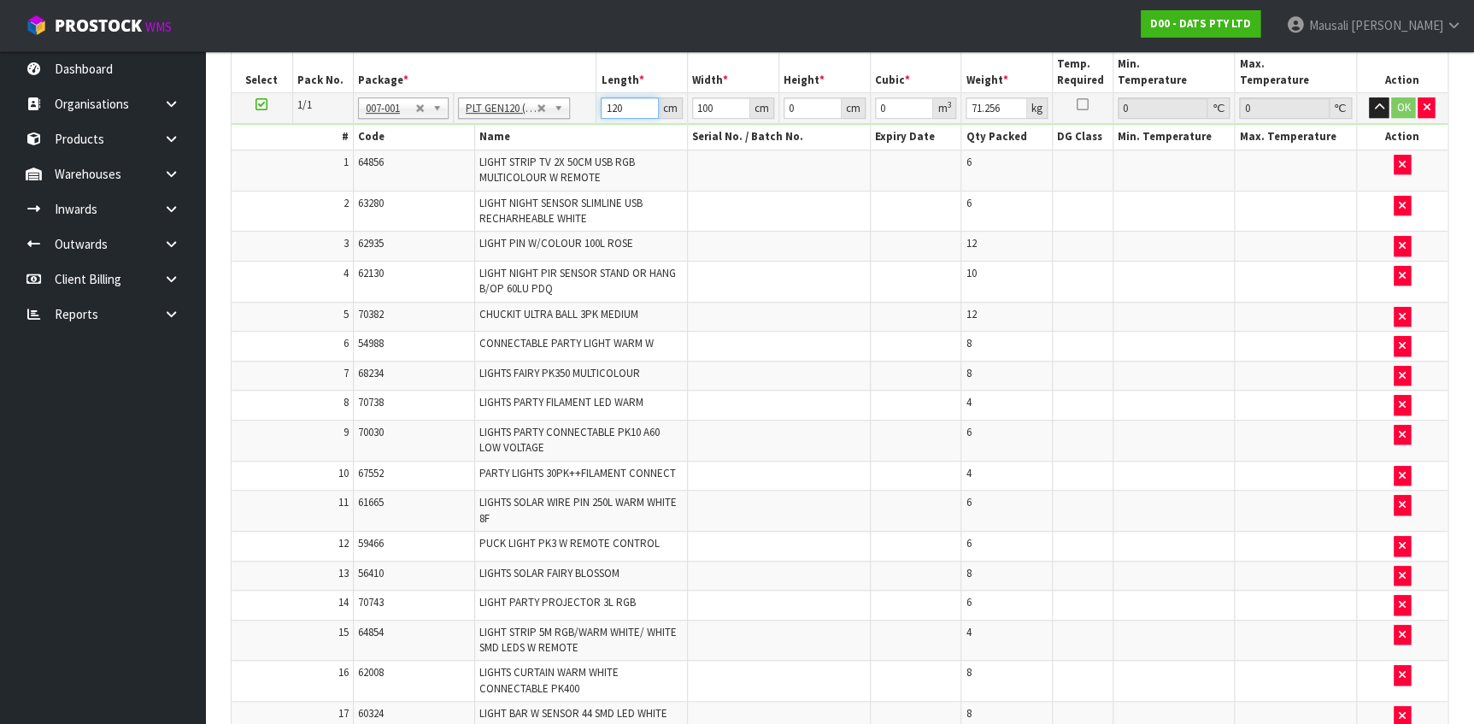
scroll to position [394, 0]
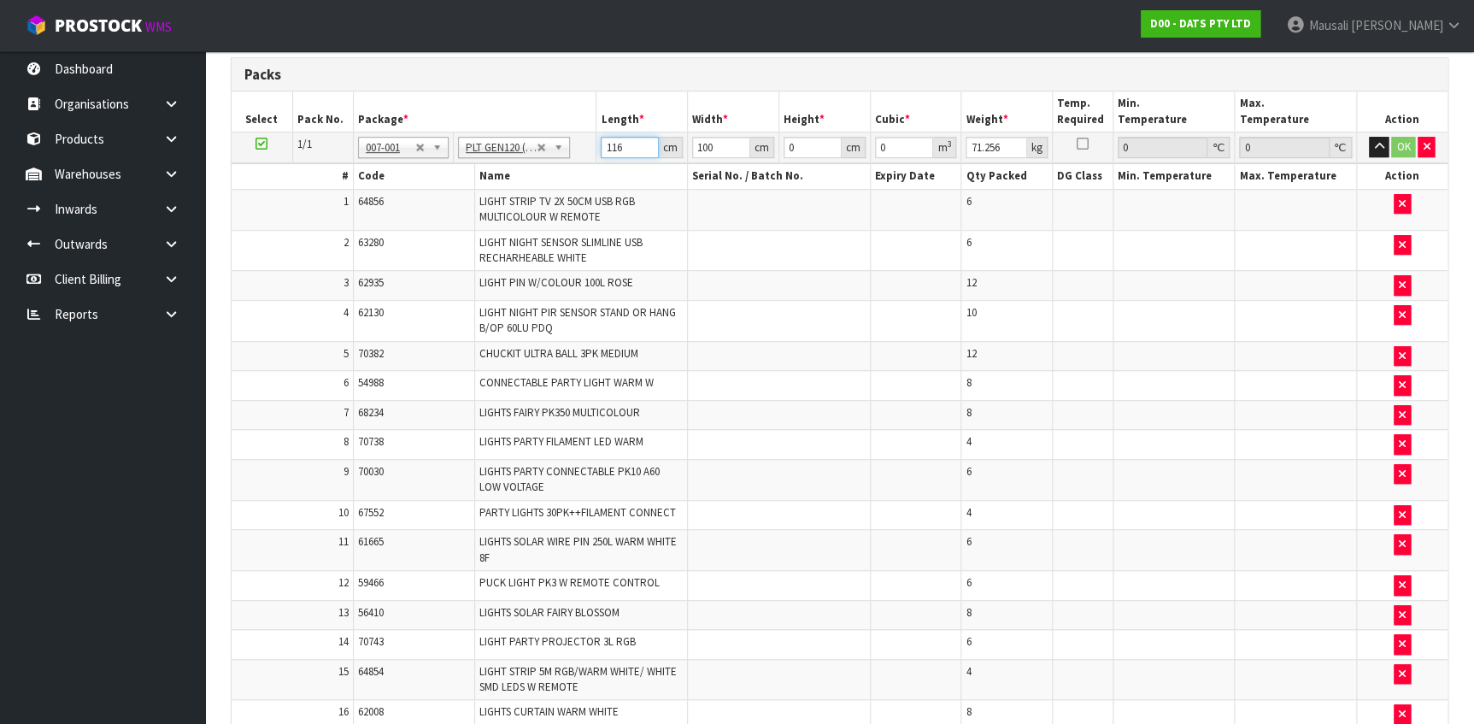
type input "116"
type input "115"
type input "8"
type input "0.10672"
type input "83"
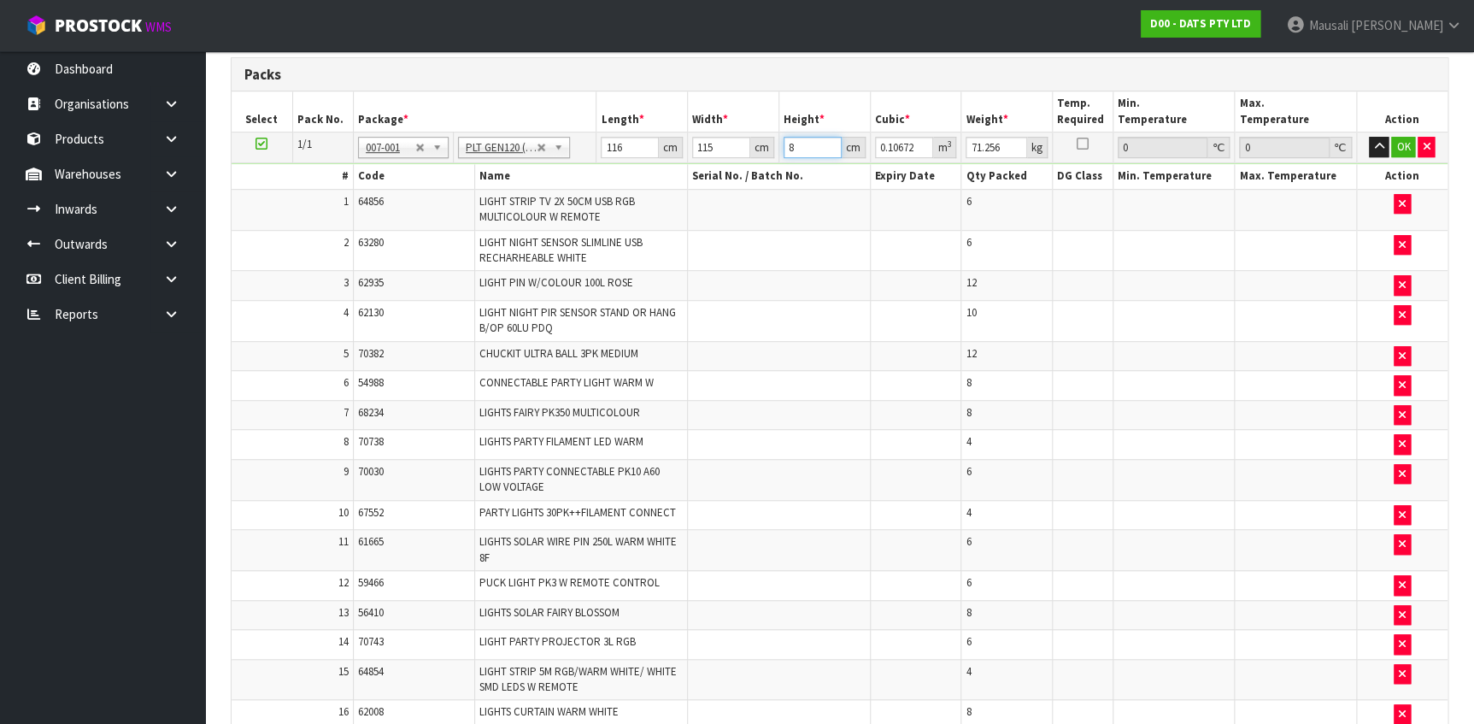
type input "1.10722"
type input "83"
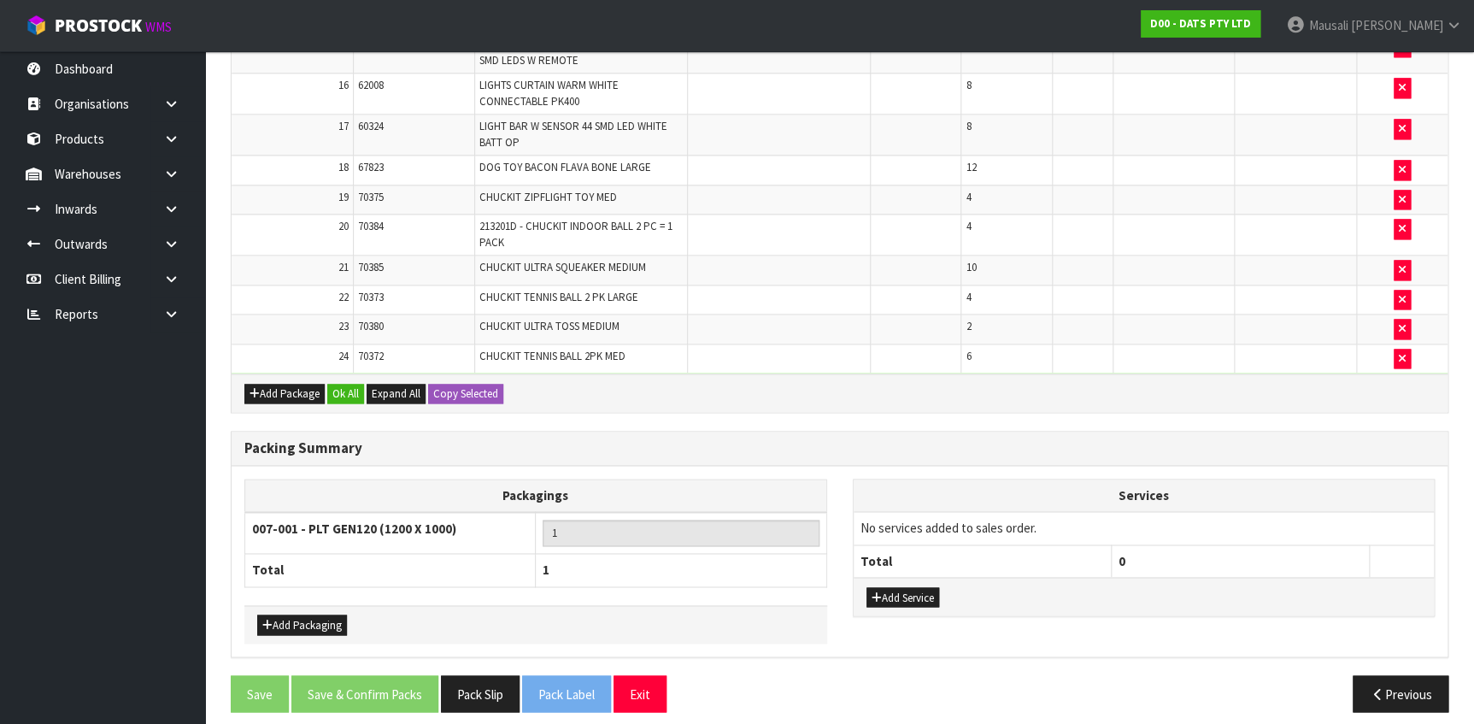
scroll to position [1026, 0]
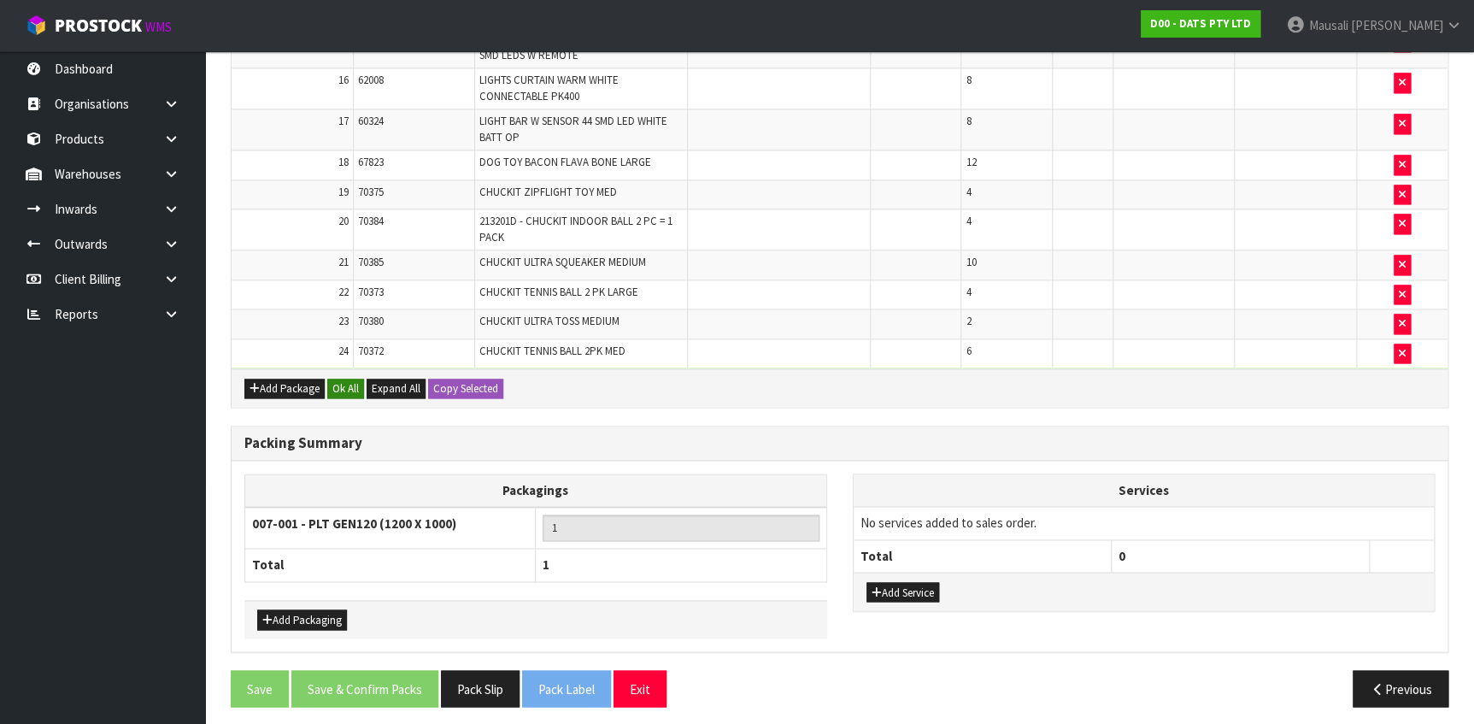
type input "84"
click at [355, 385] on button "Ok All" at bounding box center [345, 389] width 37 height 21
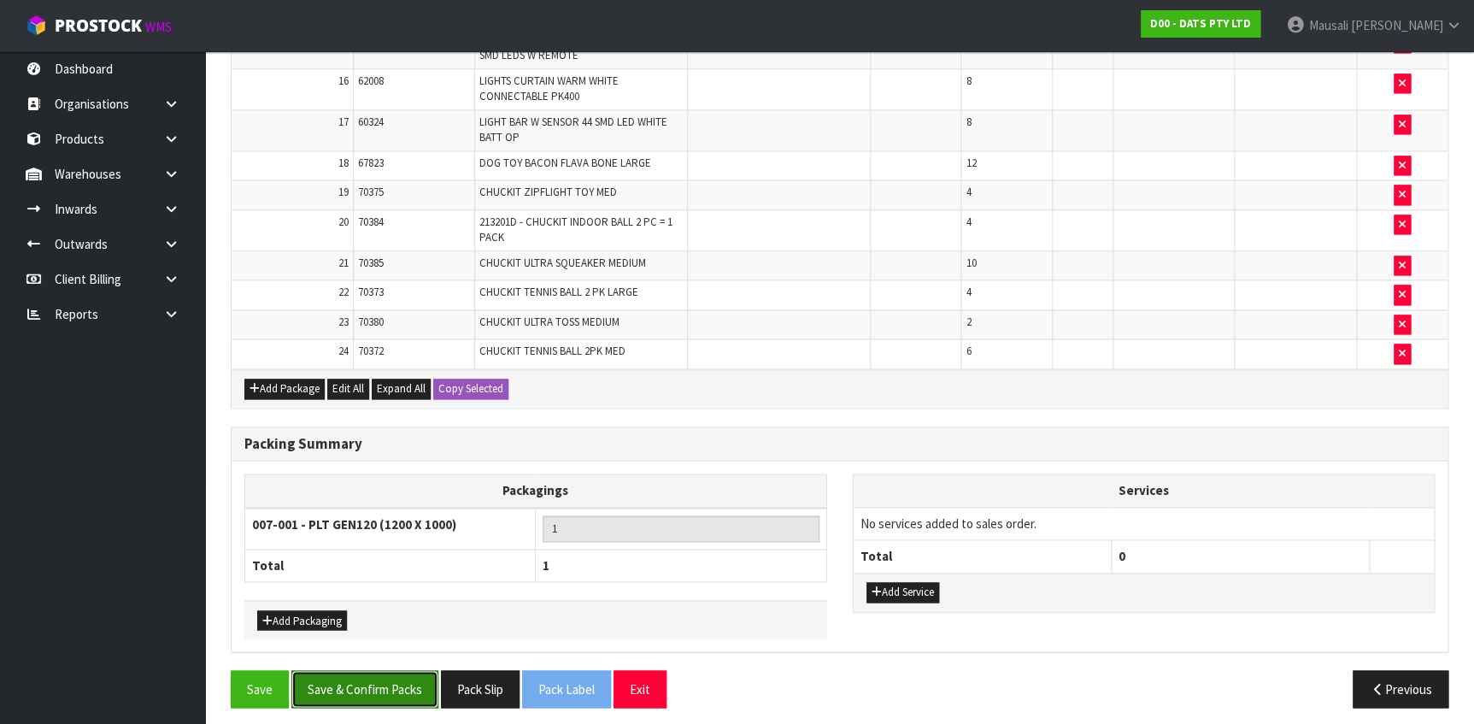
click at [413, 680] on button "Save & Confirm Packs" at bounding box center [364, 688] width 147 height 37
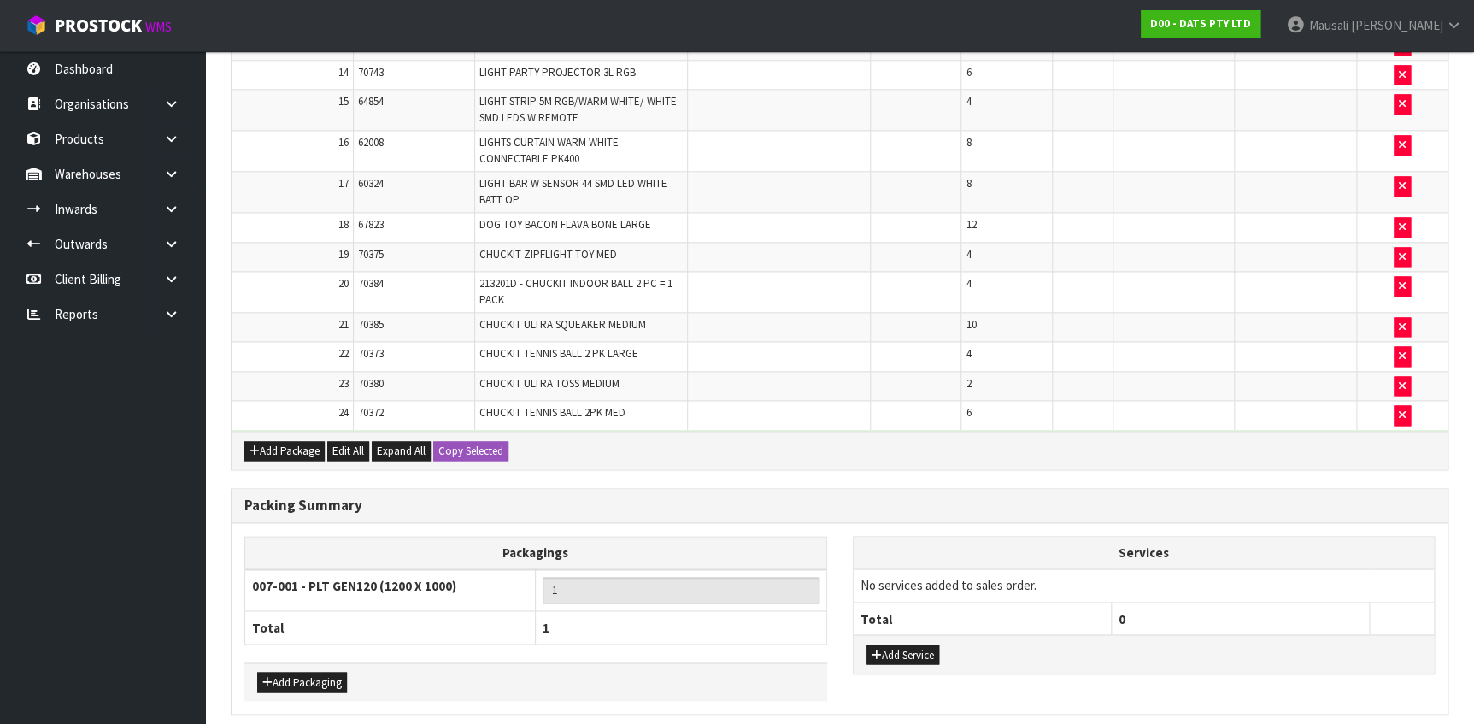
scroll to position [0, 0]
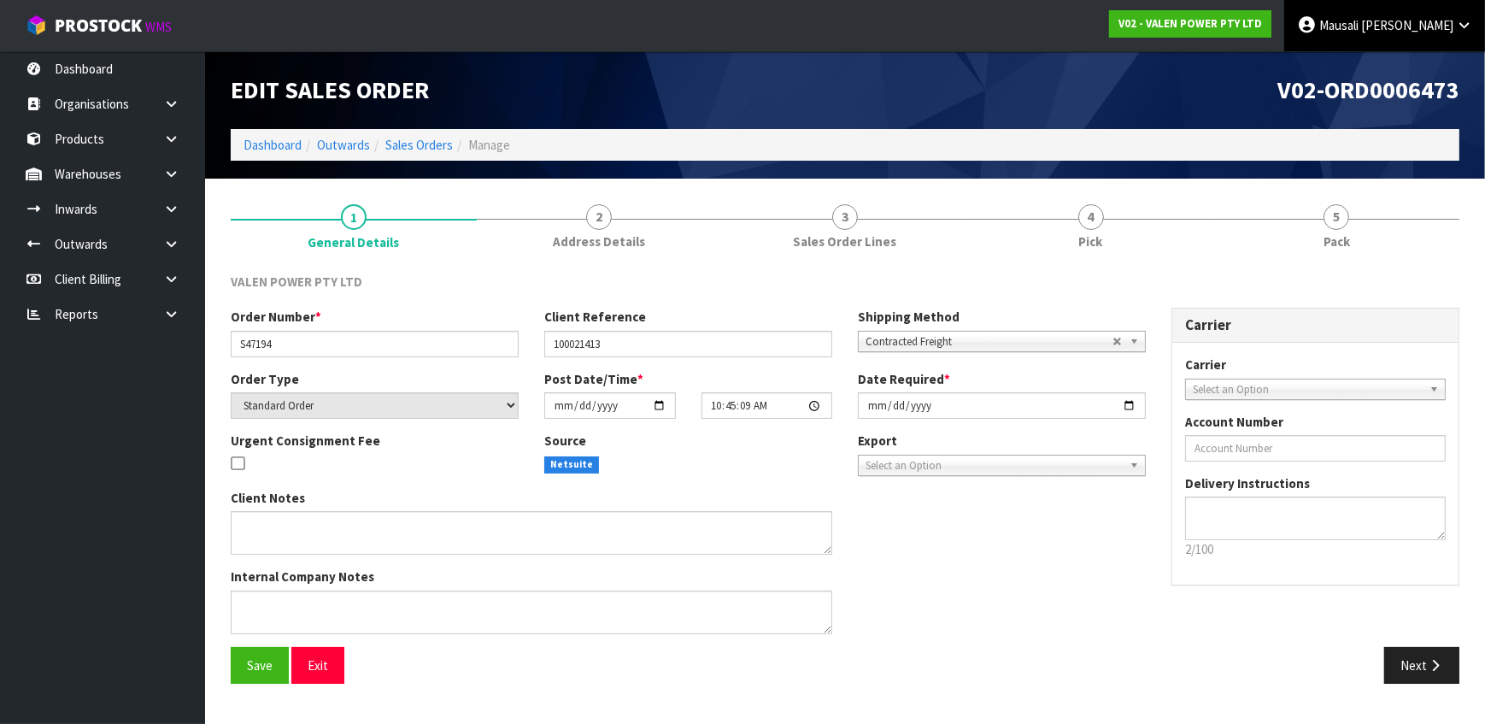
click at [1386, 31] on link "Mausali Tito" at bounding box center [1384, 25] width 201 height 51
click at [1396, 67] on link "Logout" at bounding box center [1416, 67] width 135 height 23
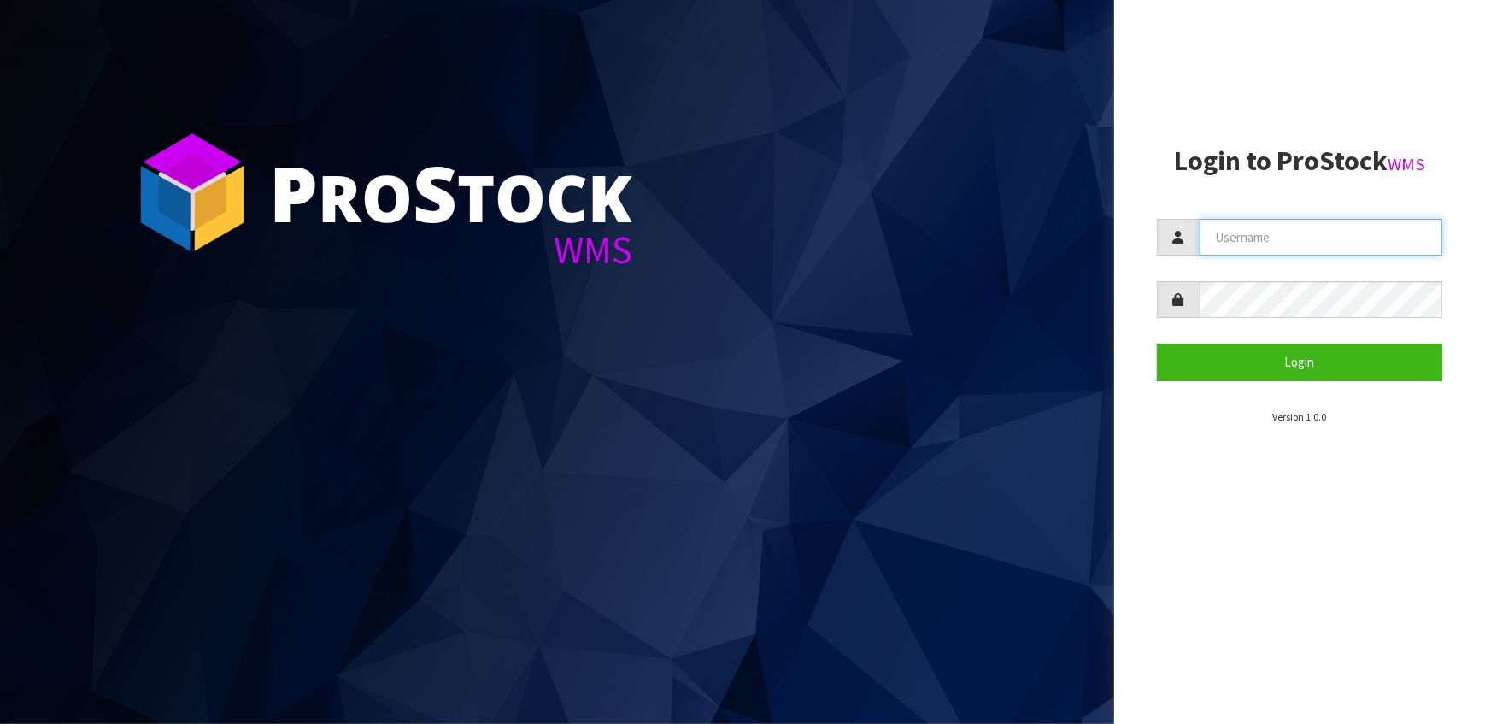
click at [1366, 238] on input "text" at bounding box center [1322, 237] width 244 height 37
type input "[PERSON_NAME]"
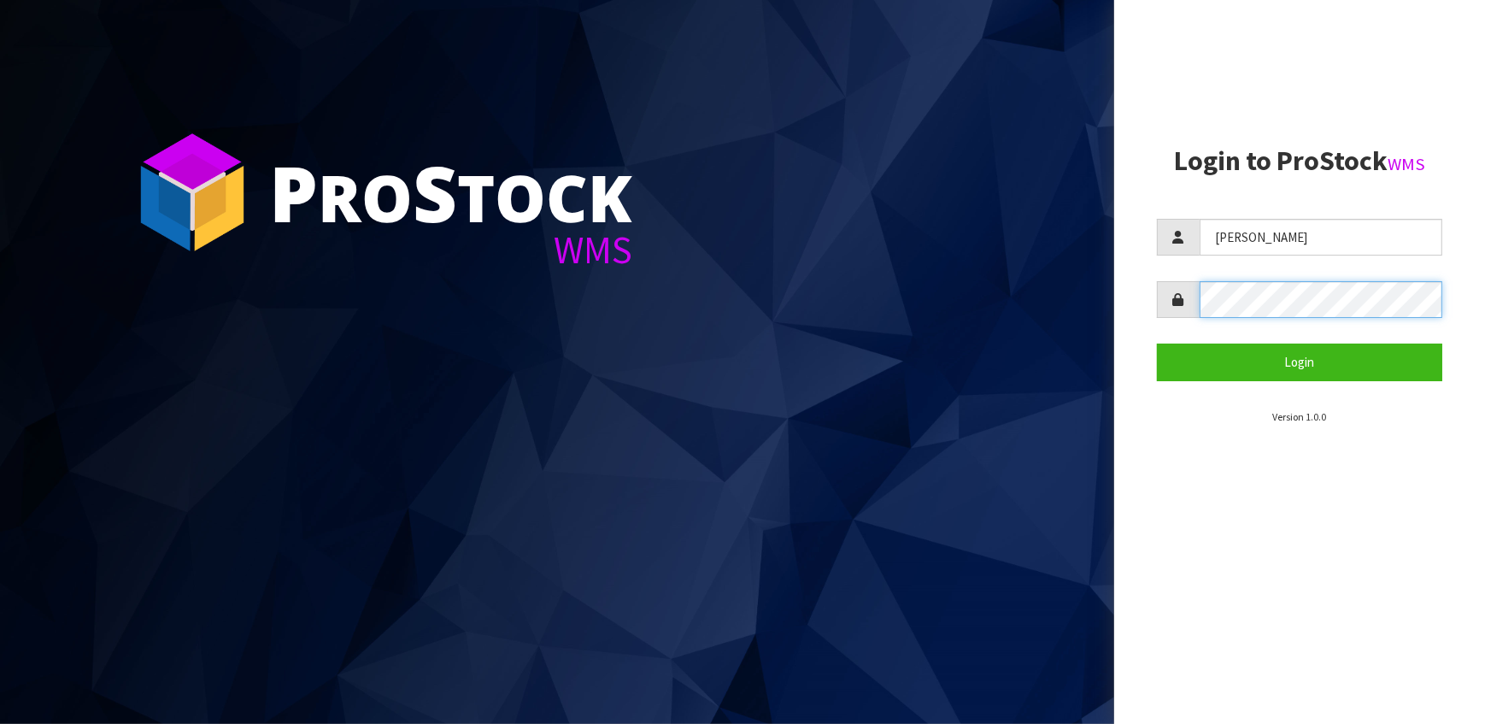
click at [1157, 344] on button "Login" at bounding box center [1300, 362] width 286 height 37
